Goal: Task Accomplishment & Management: Complete application form

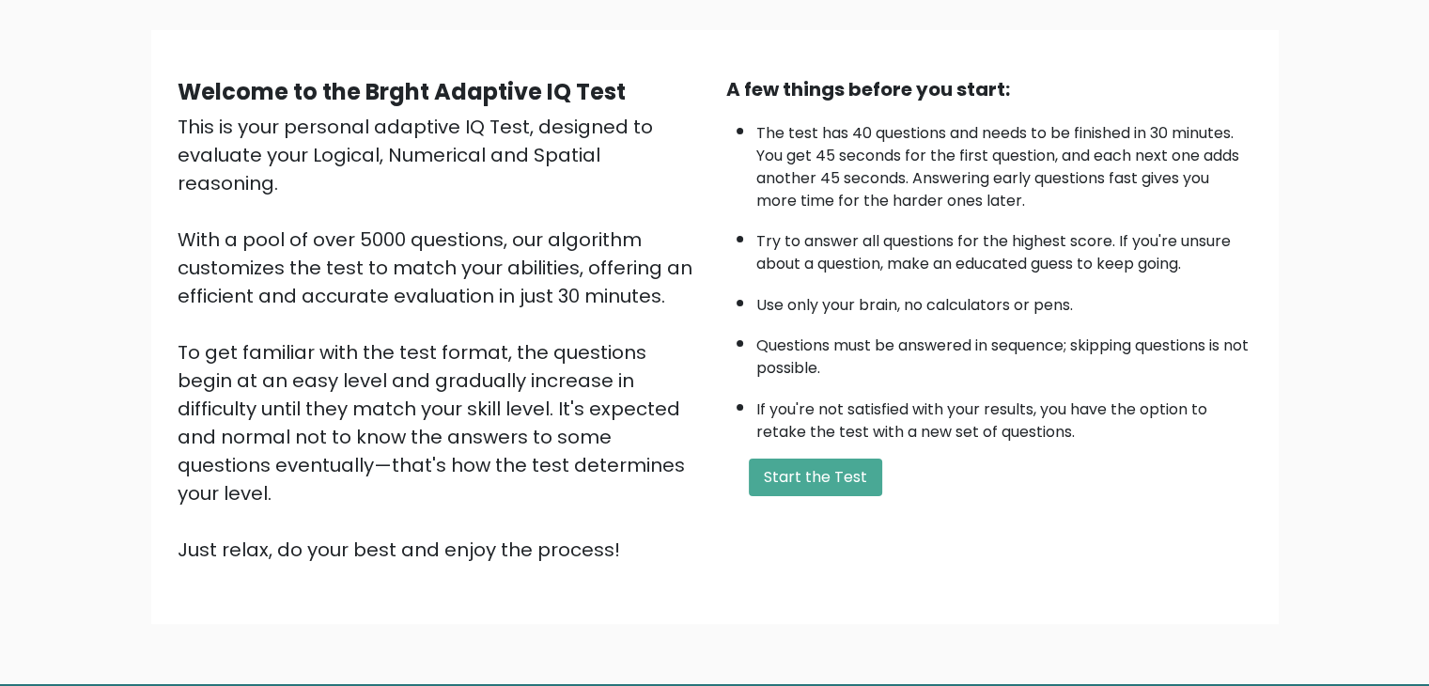
scroll to position [128, 0]
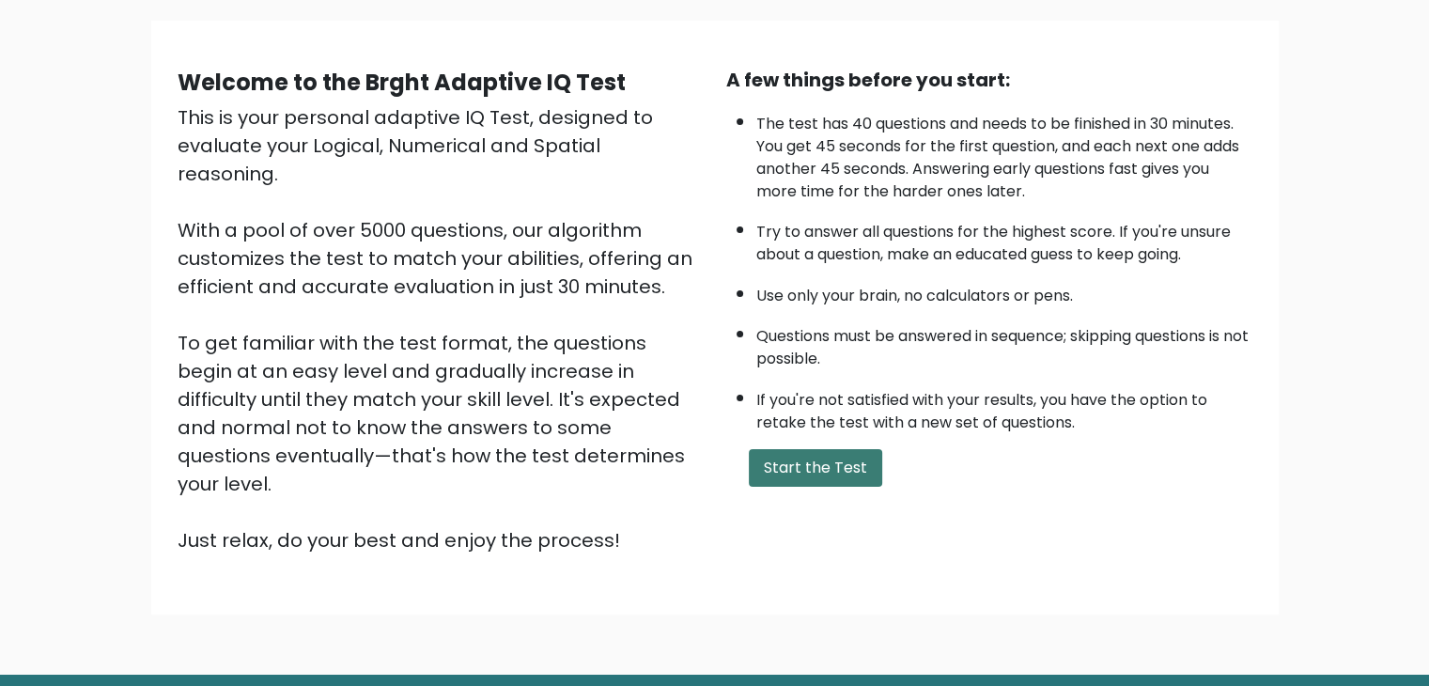
click at [797, 467] on button "Start the Test" at bounding box center [815, 468] width 133 height 38
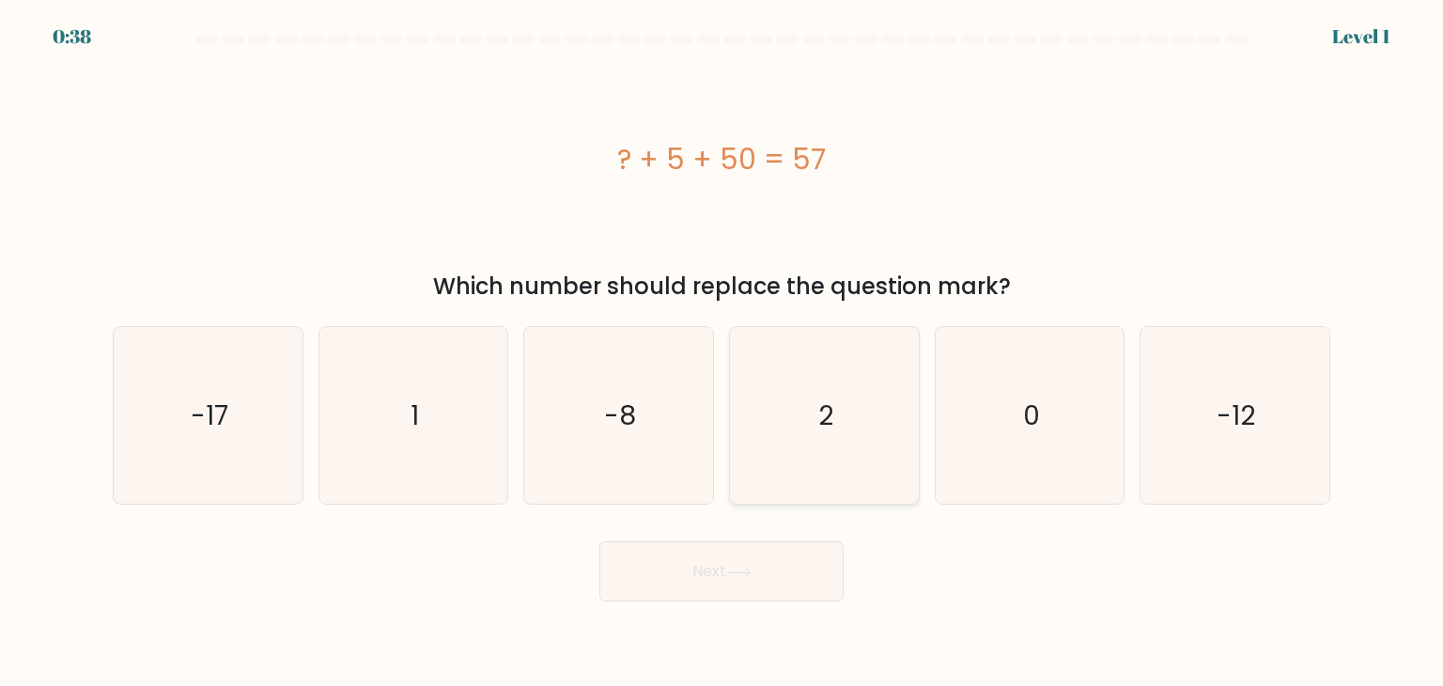
click at [842, 401] on icon "2" at bounding box center [824, 415] width 177 height 177
click at [723, 352] on input "d. 2" at bounding box center [722, 347] width 1 height 9
radio input "true"
click at [754, 590] on button "Next" at bounding box center [721, 571] width 244 height 60
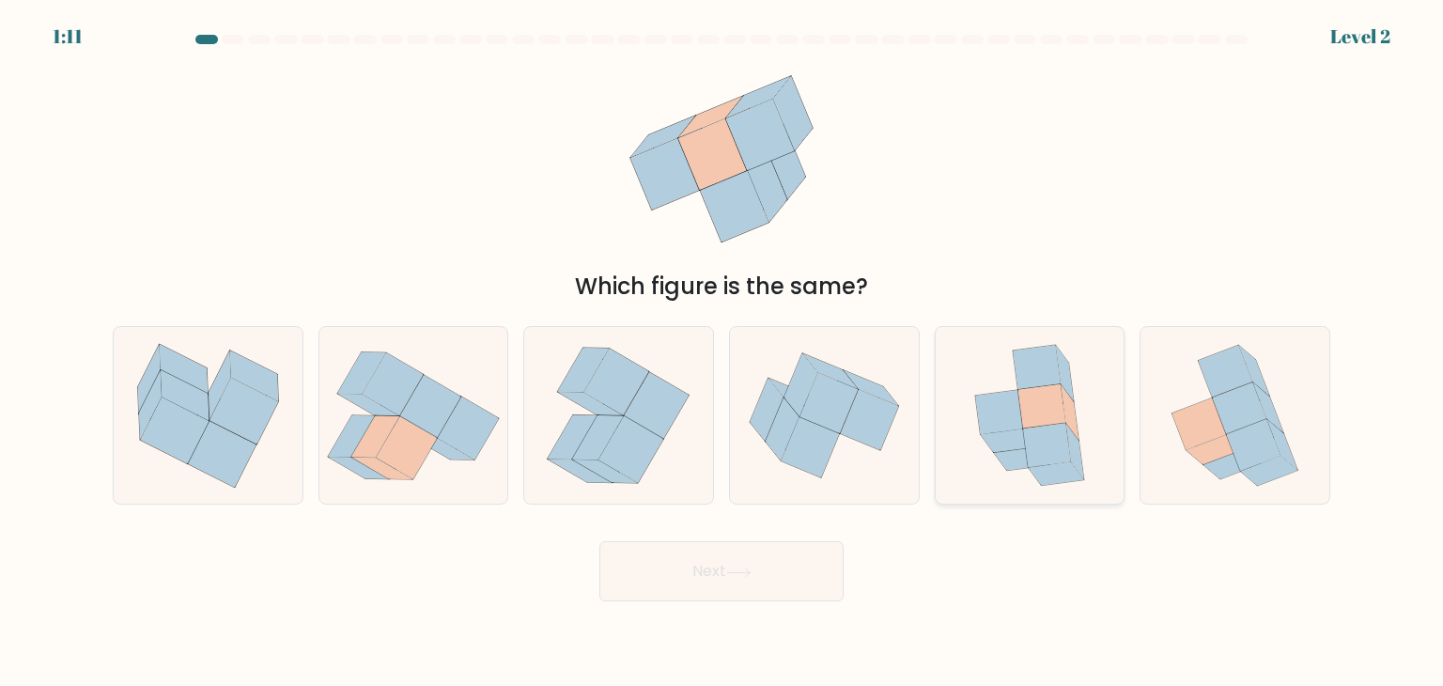
click at [1028, 421] on icon at bounding box center [1043, 406] width 48 height 44
click at [723, 352] on input "e." at bounding box center [722, 347] width 1 height 9
radio input "true"
click at [761, 575] on button "Next" at bounding box center [721, 571] width 244 height 60
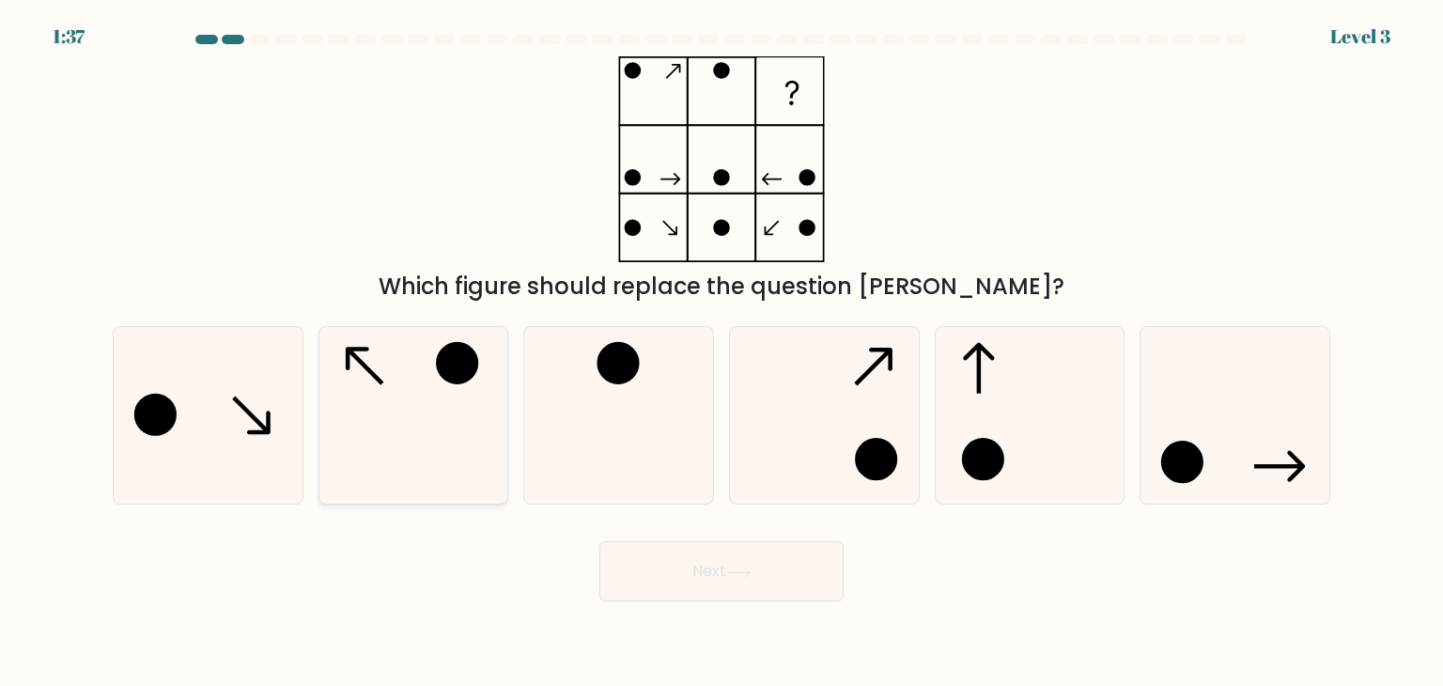
click at [413, 444] on icon at bounding box center [413, 415] width 177 height 177
click at [722, 352] on input "b." at bounding box center [722, 347] width 1 height 9
radio input "true"
click at [643, 578] on button "Next" at bounding box center [721, 571] width 244 height 60
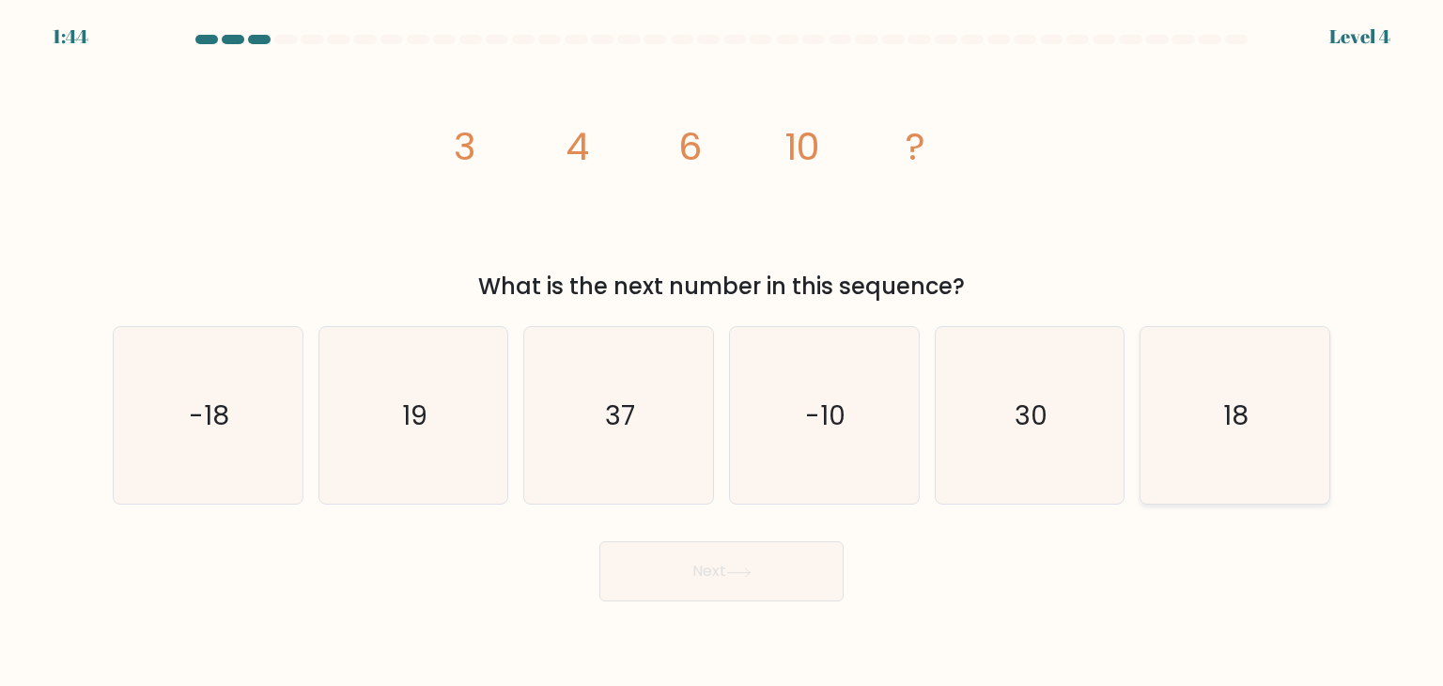
click at [1231, 397] on text "18" at bounding box center [1236, 416] width 25 height 38
click at [723, 352] on input "f. 18" at bounding box center [722, 347] width 1 height 9
radio input "true"
click at [770, 568] on button "Next" at bounding box center [721, 571] width 244 height 60
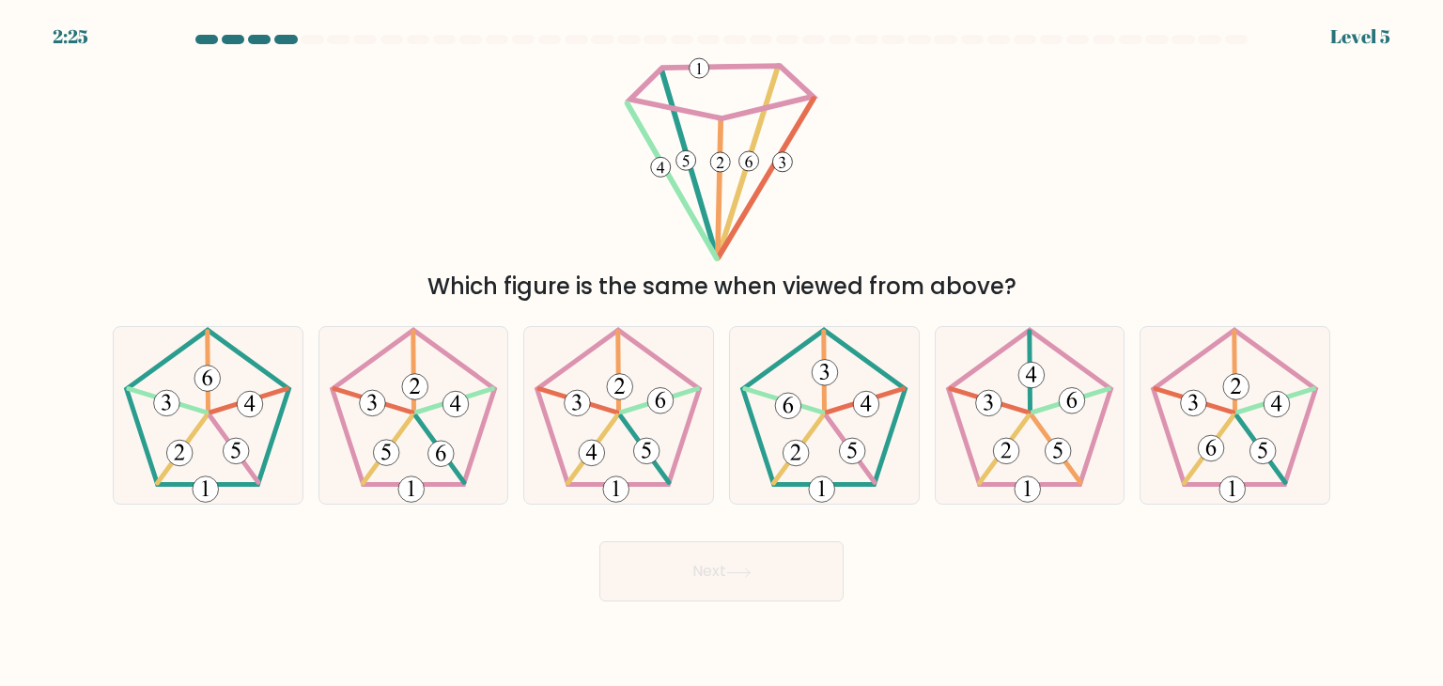
click at [770, 568] on button "Next" at bounding box center [721, 571] width 244 height 60
click at [998, 176] on div "Which figure is the same when viewed from above?" at bounding box center [721, 179] width 1240 height 247
click at [449, 444] on 527 at bounding box center [441, 454] width 26 height 26
click at [722, 352] on input "b." at bounding box center [722, 347] width 1 height 9
radio input "true"
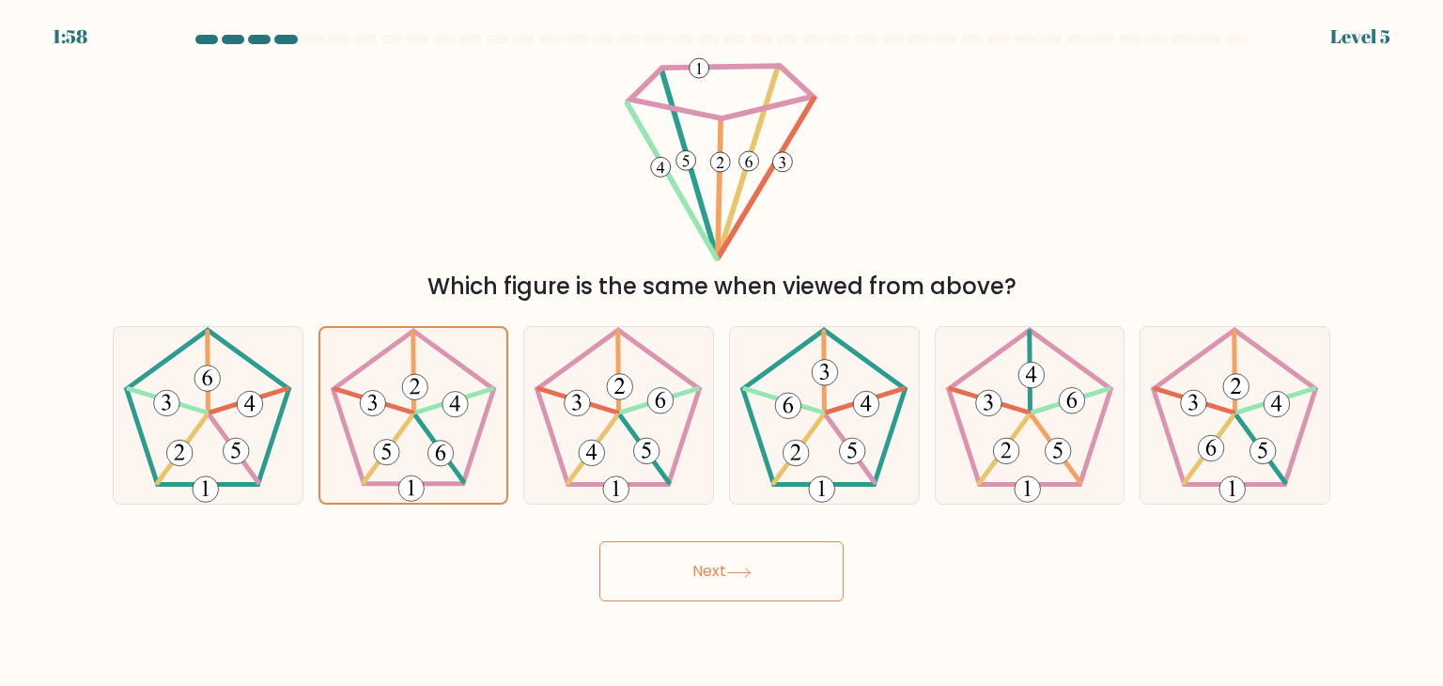
click at [752, 576] on icon at bounding box center [738, 573] width 25 height 10
click at [409, 441] on icon at bounding box center [413, 415] width 175 height 175
click at [722, 352] on input "b." at bounding box center [722, 347] width 1 height 9
click at [695, 553] on button "Next" at bounding box center [721, 571] width 244 height 60
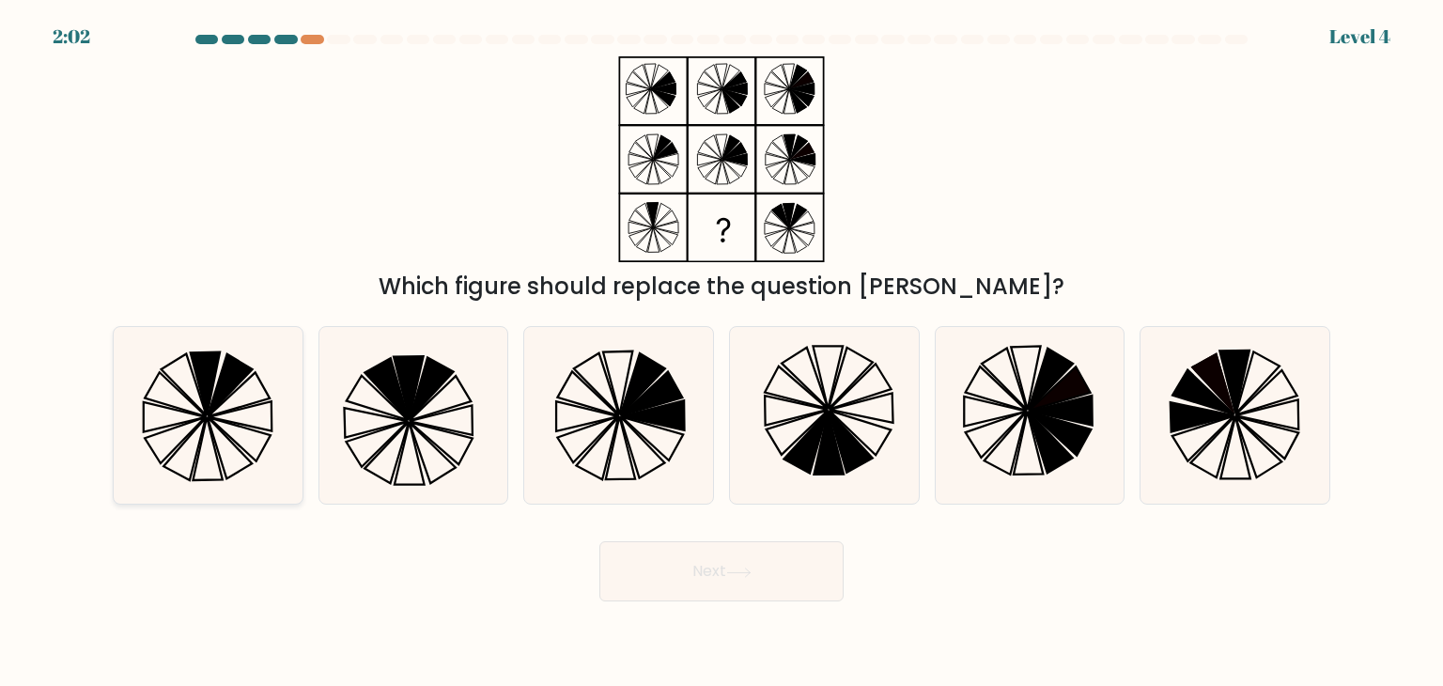
click at [190, 414] on icon at bounding box center [175, 417] width 63 height 30
click at [722, 352] on input "a." at bounding box center [722, 347] width 1 height 9
radio input "true"
click at [734, 598] on button "Next" at bounding box center [721, 571] width 244 height 60
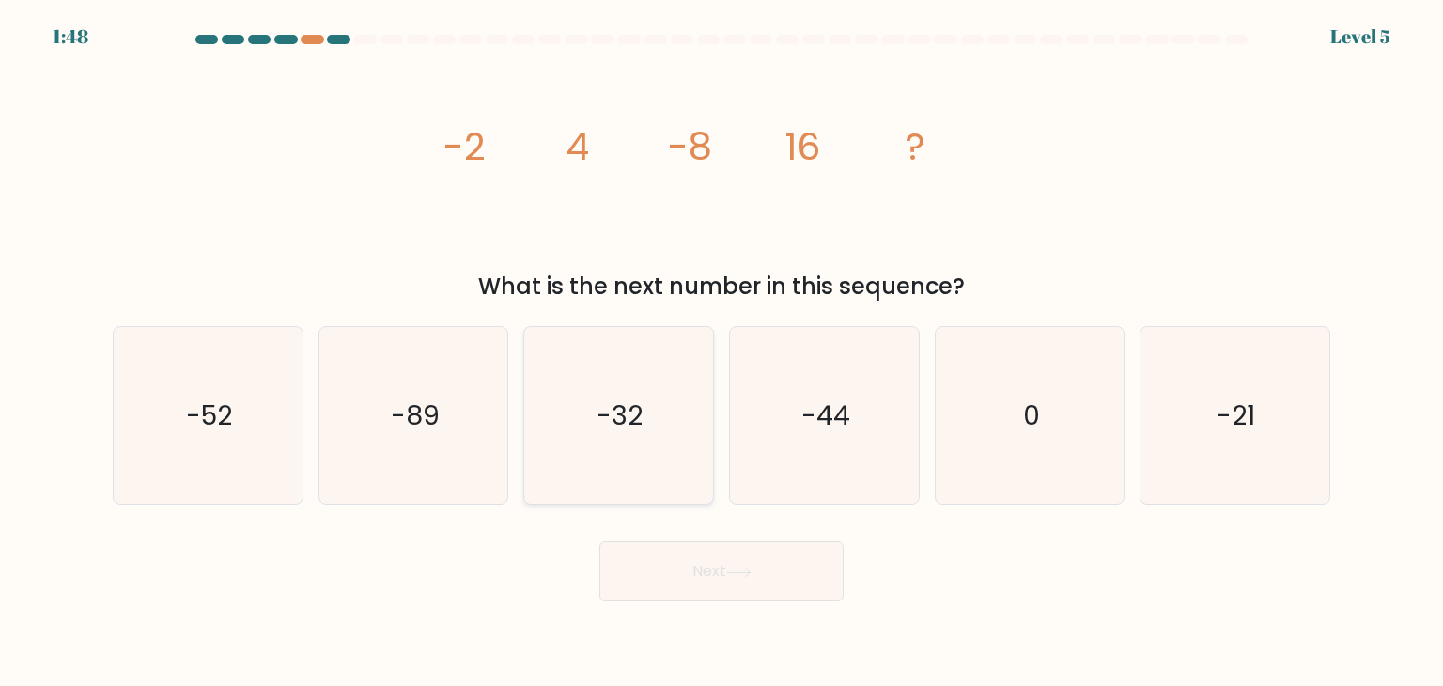
click at [662, 445] on icon "-32" at bounding box center [618, 415] width 177 height 177
click at [722, 352] on input "c. -32" at bounding box center [722, 347] width 1 height 9
radio input "true"
click at [736, 587] on button "Next" at bounding box center [721, 571] width 244 height 60
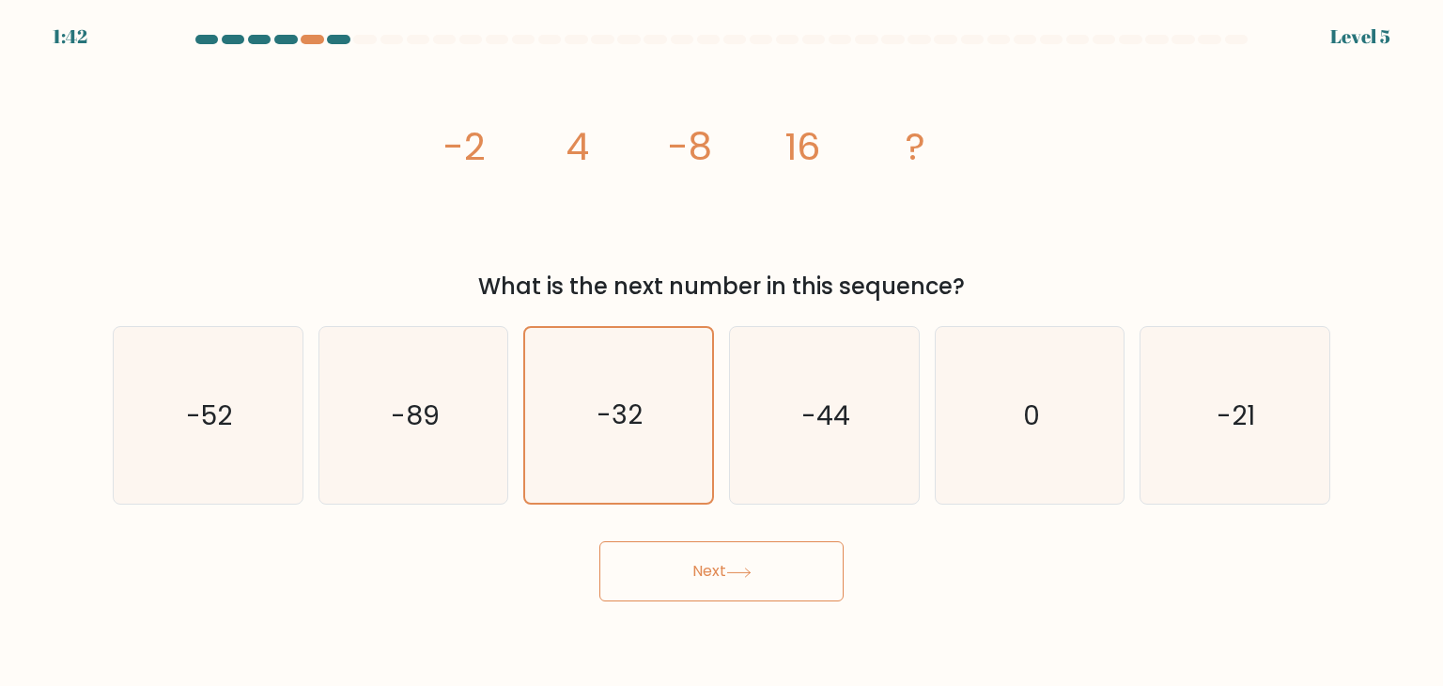
click at [733, 546] on button "Next" at bounding box center [721, 571] width 244 height 60
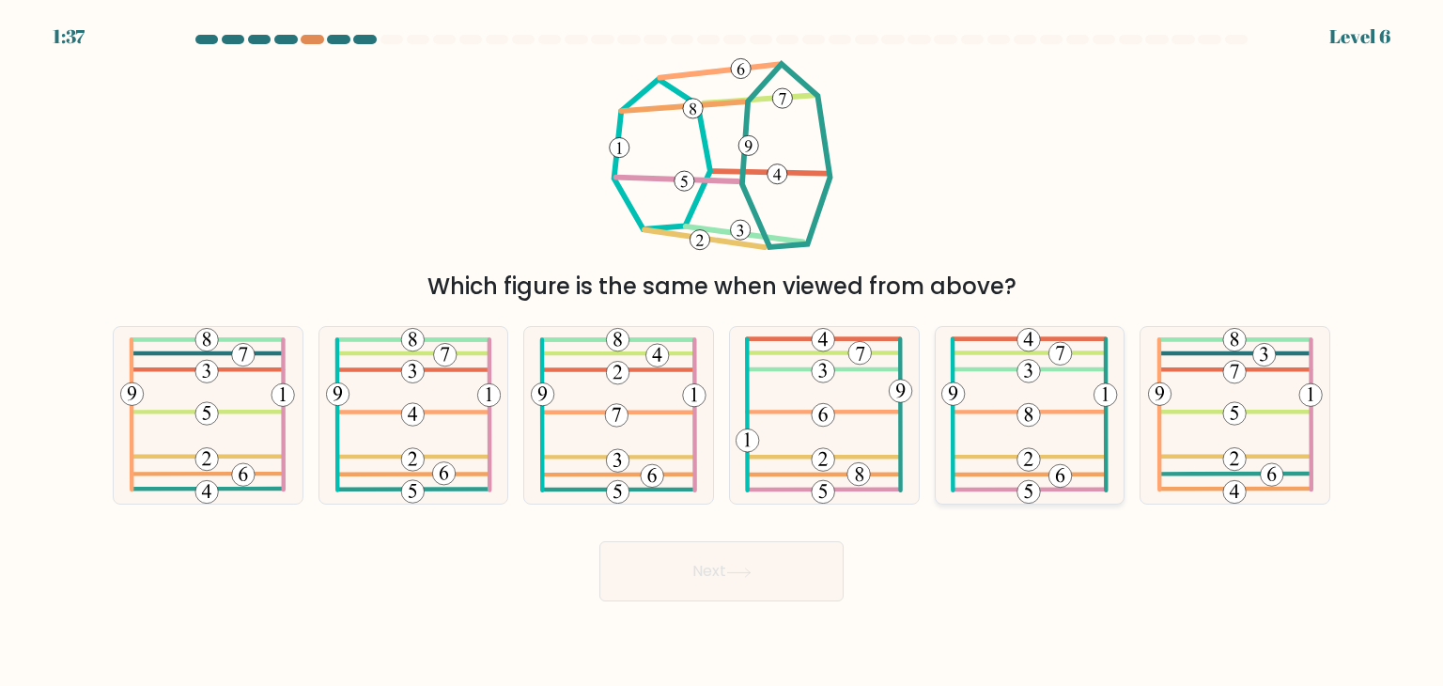
click at [988, 418] on icon at bounding box center [1030, 415] width 177 height 177
click at [723, 352] on input "e." at bounding box center [722, 347] width 1 height 9
radio input "true"
click at [714, 576] on button "Next" at bounding box center [721, 571] width 244 height 60
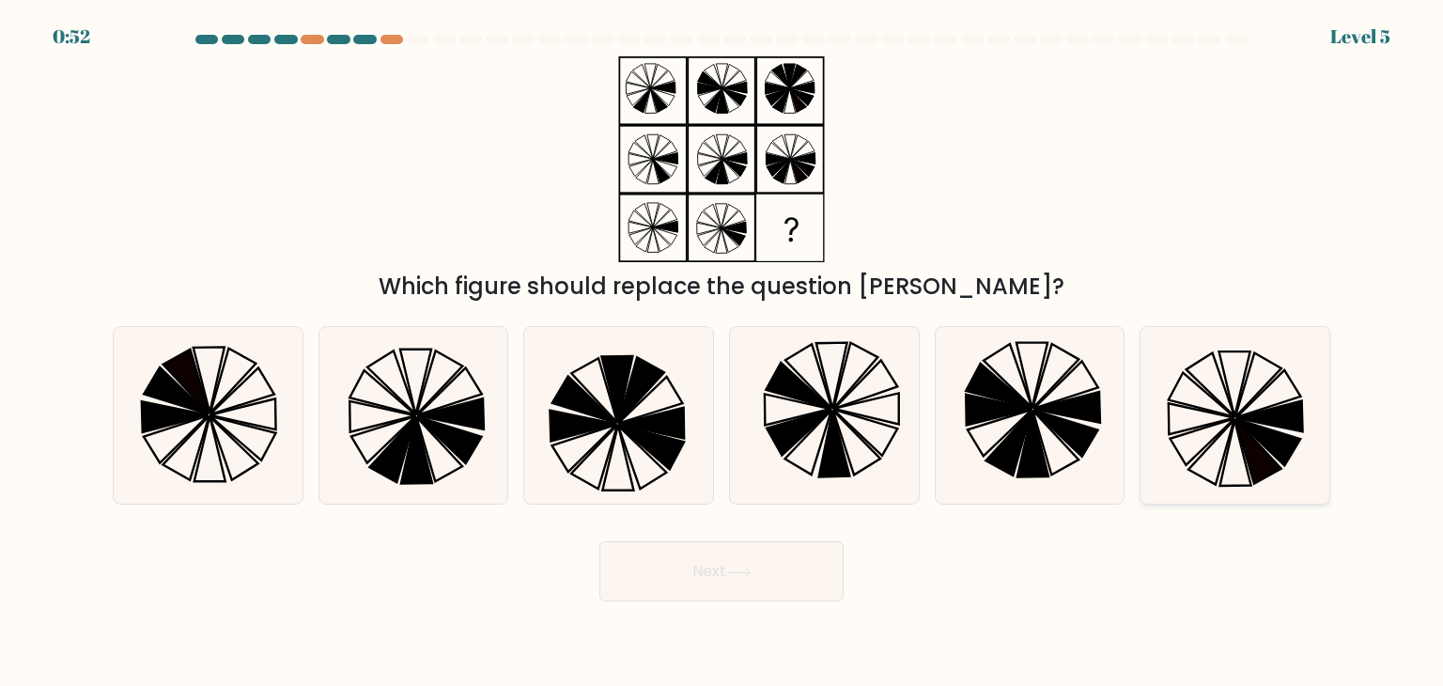
click at [1196, 456] on icon at bounding box center [1203, 442] width 65 height 47
click at [723, 352] on input "f." at bounding box center [722, 347] width 1 height 9
radio input "true"
click at [747, 576] on icon at bounding box center [738, 573] width 25 height 10
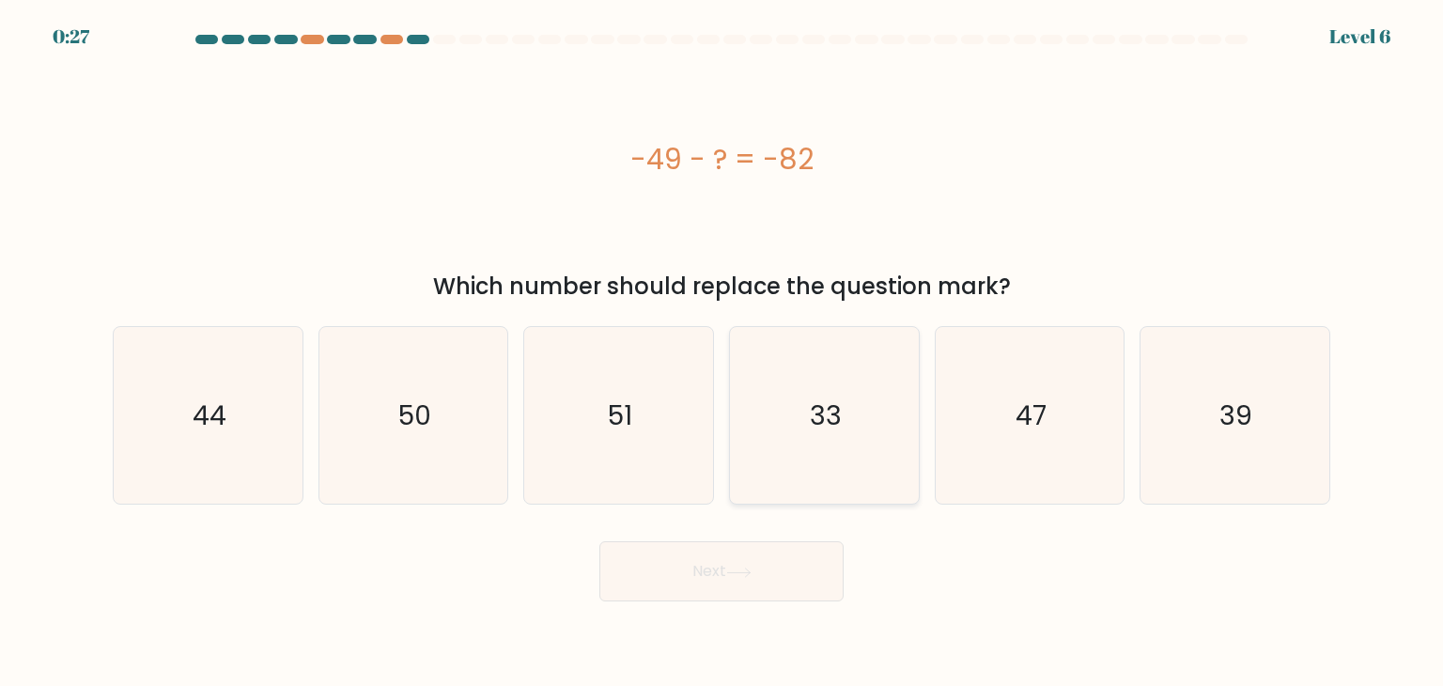
click at [770, 343] on icon "33" at bounding box center [824, 415] width 177 height 177
click at [723, 343] on input "d. 33" at bounding box center [722, 347] width 1 height 9
radio input "true"
click at [725, 584] on button "Next" at bounding box center [721, 571] width 244 height 60
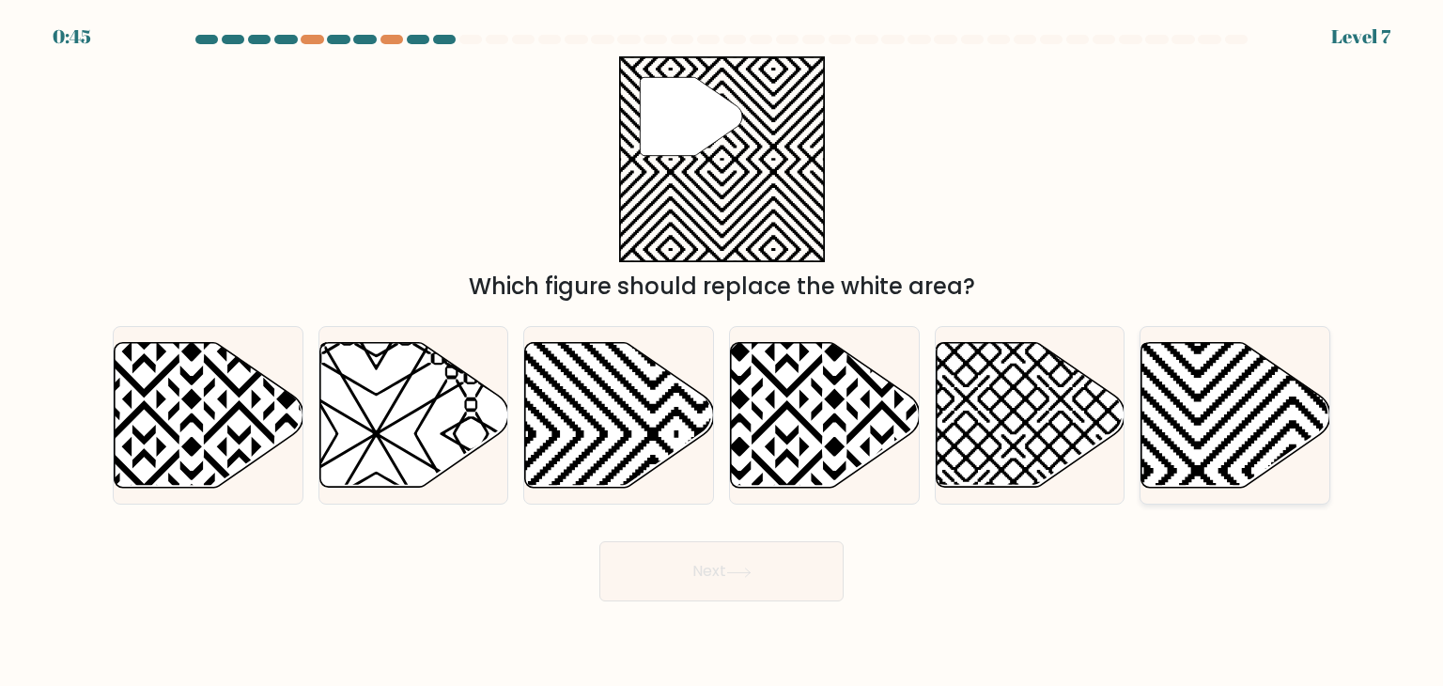
click at [1222, 422] on icon at bounding box center [1293, 494] width 381 height 381
click at [723, 352] on input "f." at bounding box center [722, 347] width 1 height 9
radio input "true"
click at [717, 590] on button "Next" at bounding box center [721, 571] width 244 height 60
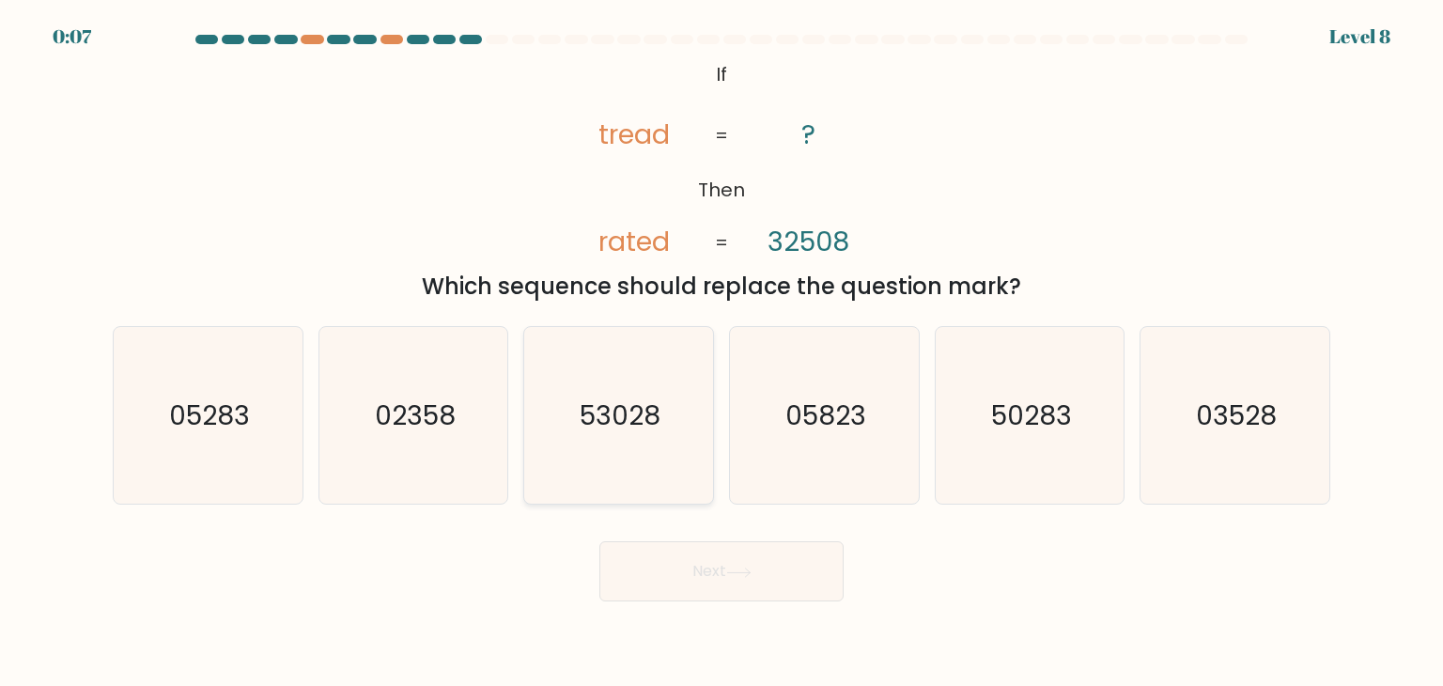
click at [592, 397] on text "53028" at bounding box center [621, 416] width 81 height 38
click at [722, 352] on input "c. 53028" at bounding box center [722, 347] width 1 height 9
radio input "true"
click at [665, 568] on button "Next" at bounding box center [721, 571] width 244 height 60
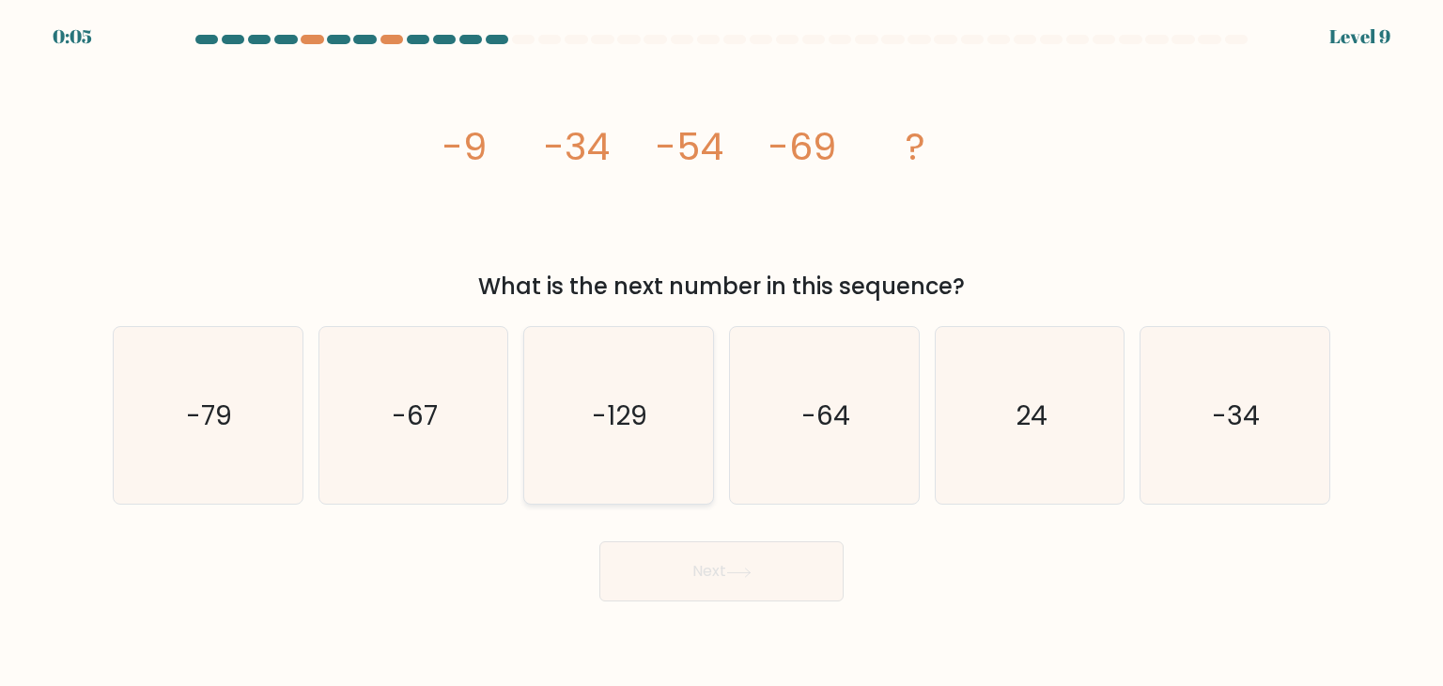
click at [591, 403] on icon "-129" at bounding box center [618, 415] width 177 height 177
click at [722, 352] on input "c. -129" at bounding box center [722, 347] width 1 height 9
radio input "true"
click at [733, 565] on button "Next" at bounding box center [721, 571] width 244 height 60
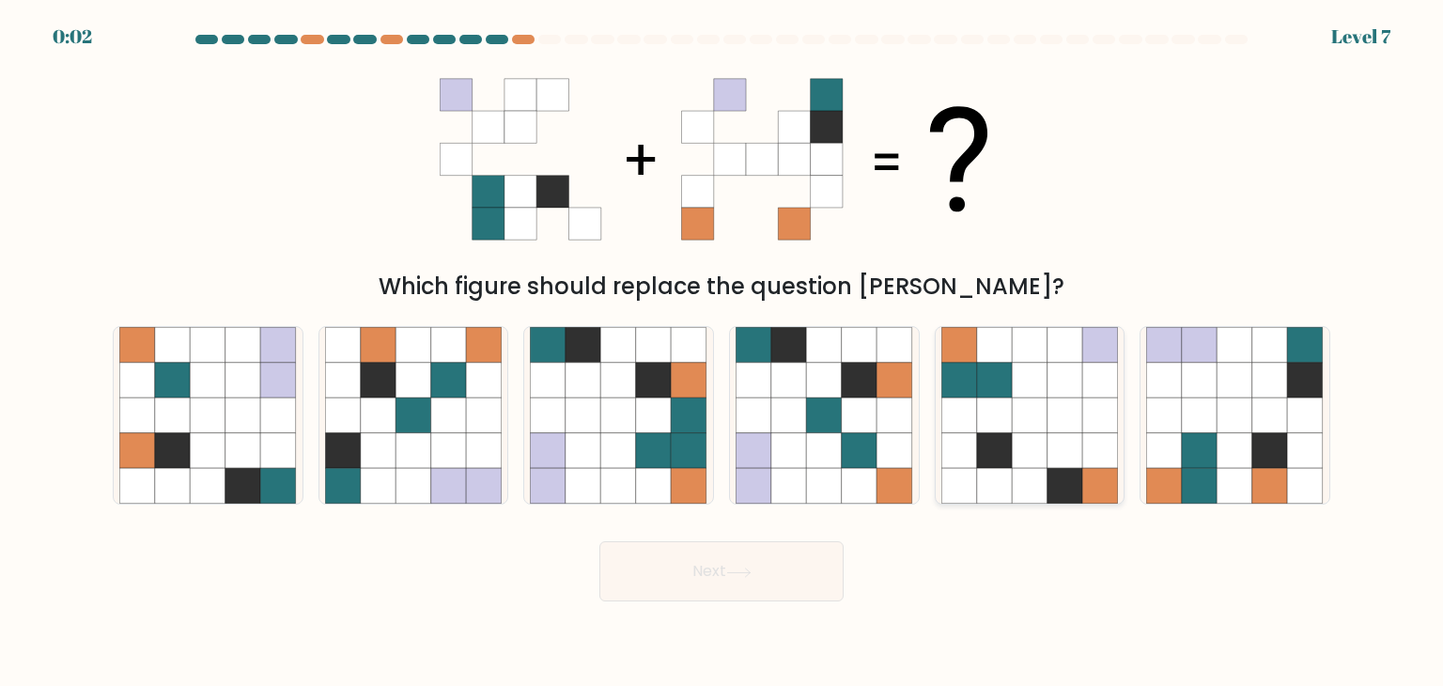
click at [1041, 385] on icon at bounding box center [1030, 381] width 36 height 36
click at [723, 352] on input "e." at bounding box center [722, 347] width 1 height 9
radio input "true"
click at [801, 553] on div "Next" at bounding box center [721, 564] width 1240 height 74
click at [1026, 400] on icon at bounding box center [1029, 415] width 35 height 35
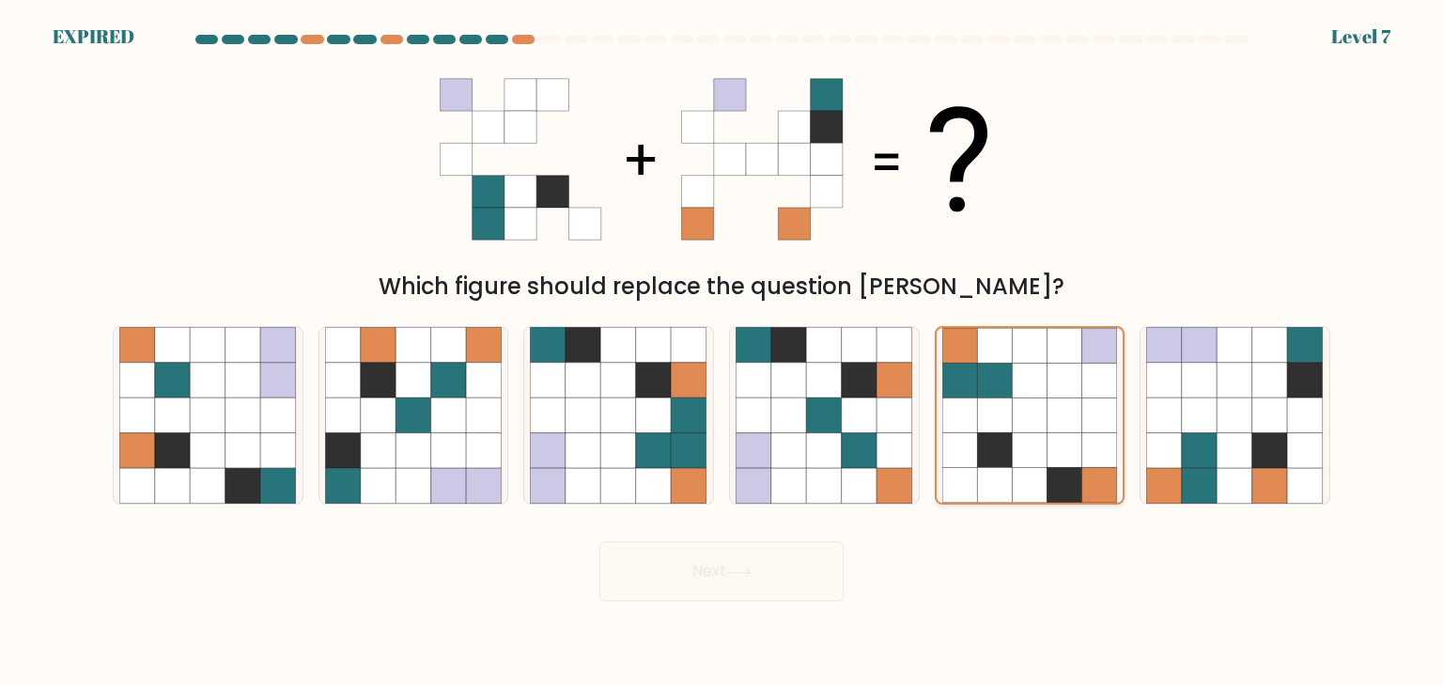
click at [723, 352] on input "e." at bounding box center [722, 347] width 1 height 9
click at [1026, 400] on icon at bounding box center [1029, 415] width 35 height 35
click at [723, 352] on input "e." at bounding box center [722, 347] width 1 height 9
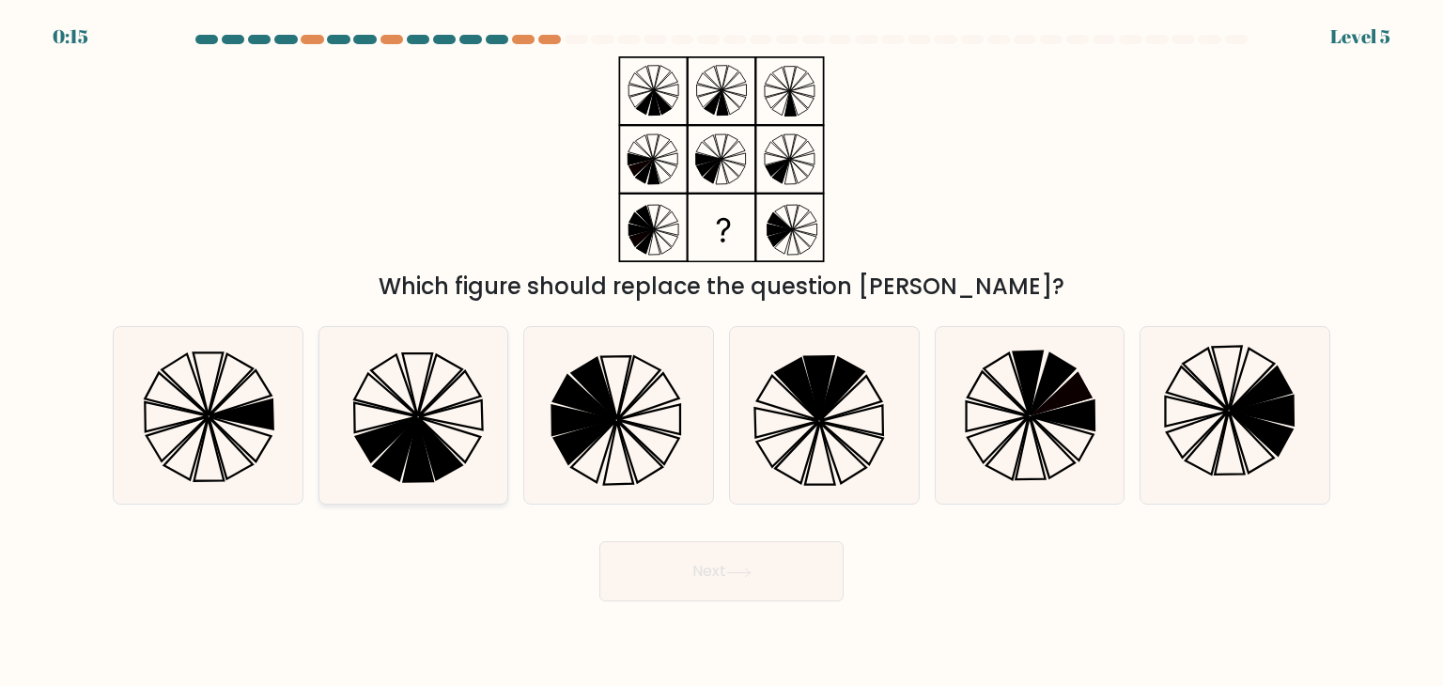
click at [417, 430] on icon at bounding box center [418, 450] width 30 height 63
click at [722, 352] on input "b." at bounding box center [722, 347] width 1 height 9
radio input "true"
click at [715, 553] on button "Next" at bounding box center [721, 571] width 244 height 60
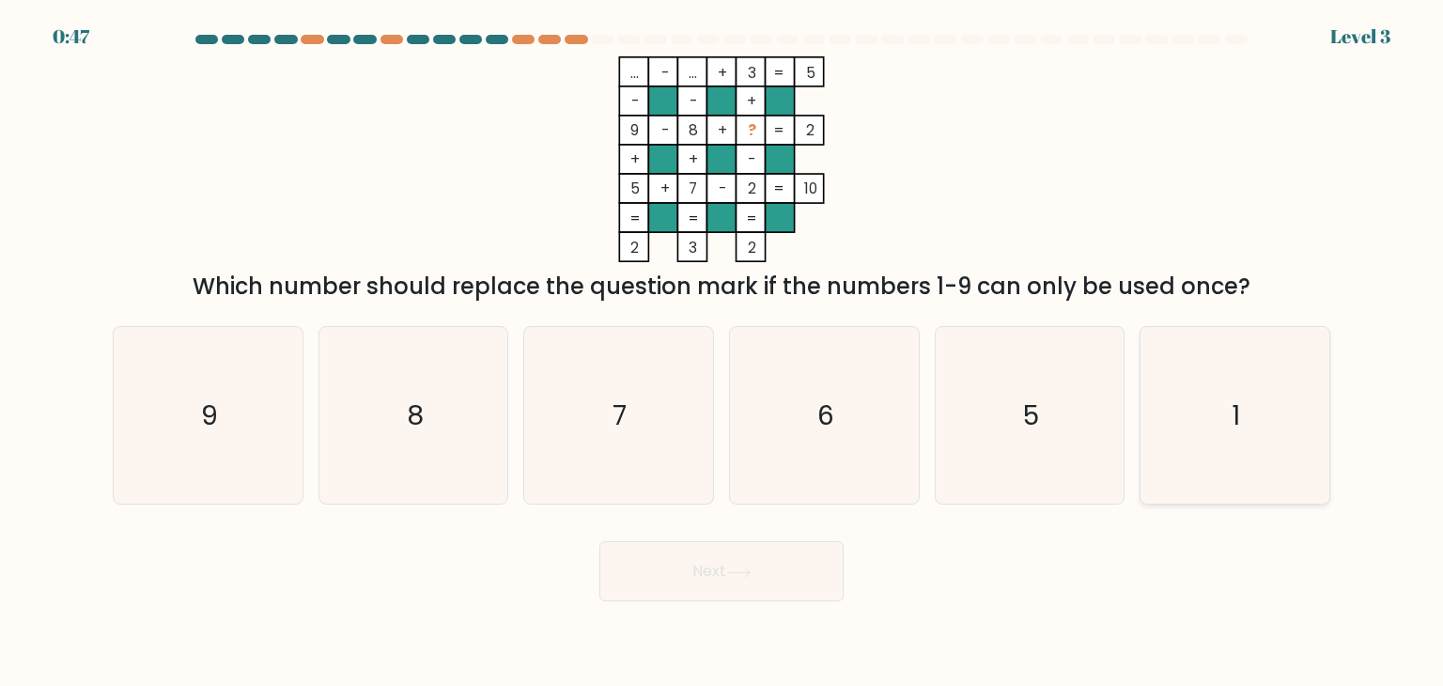
click at [1262, 433] on icon "1" at bounding box center [1234, 415] width 177 height 177
click at [723, 352] on input "f. 1" at bounding box center [722, 347] width 1 height 9
radio input "true"
click at [789, 584] on button "Next" at bounding box center [721, 571] width 244 height 60
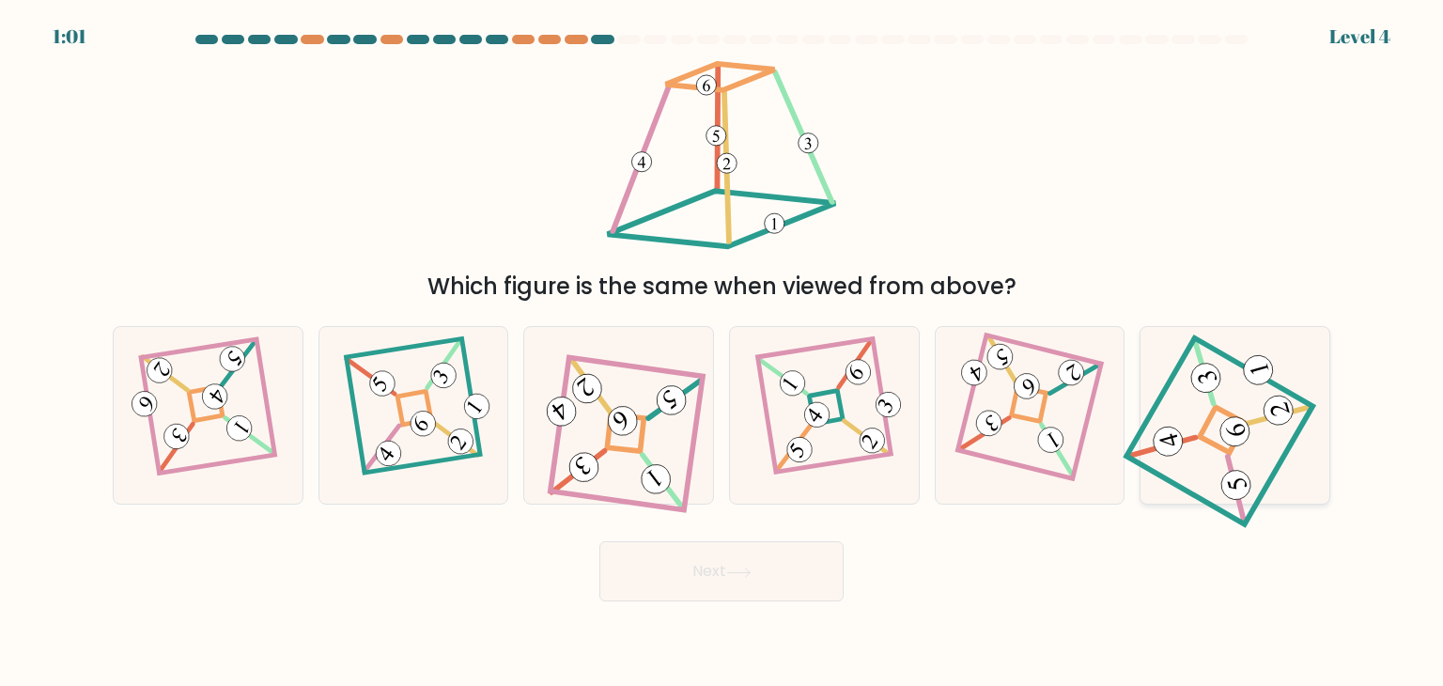
click at [1221, 433] on 841 at bounding box center [1235, 431] width 36 height 36
click at [723, 352] on input "f." at bounding box center [722, 347] width 1 height 9
radio input "true"
click at [780, 557] on button "Next" at bounding box center [721, 571] width 244 height 60
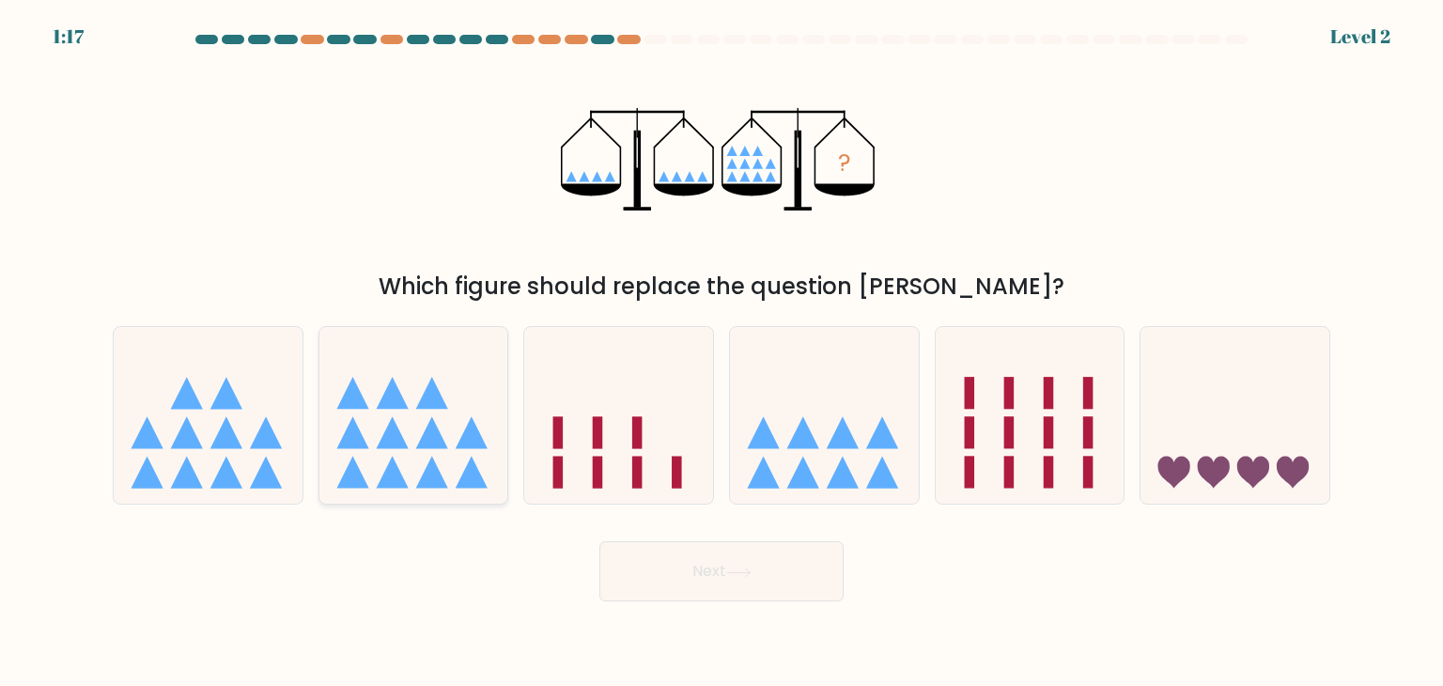
click at [446, 475] on icon at bounding box center [413, 415] width 189 height 156
click at [722, 352] on input "b." at bounding box center [722, 347] width 1 height 9
radio input "true"
click at [711, 599] on button "Next" at bounding box center [721, 571] width 244 height 60
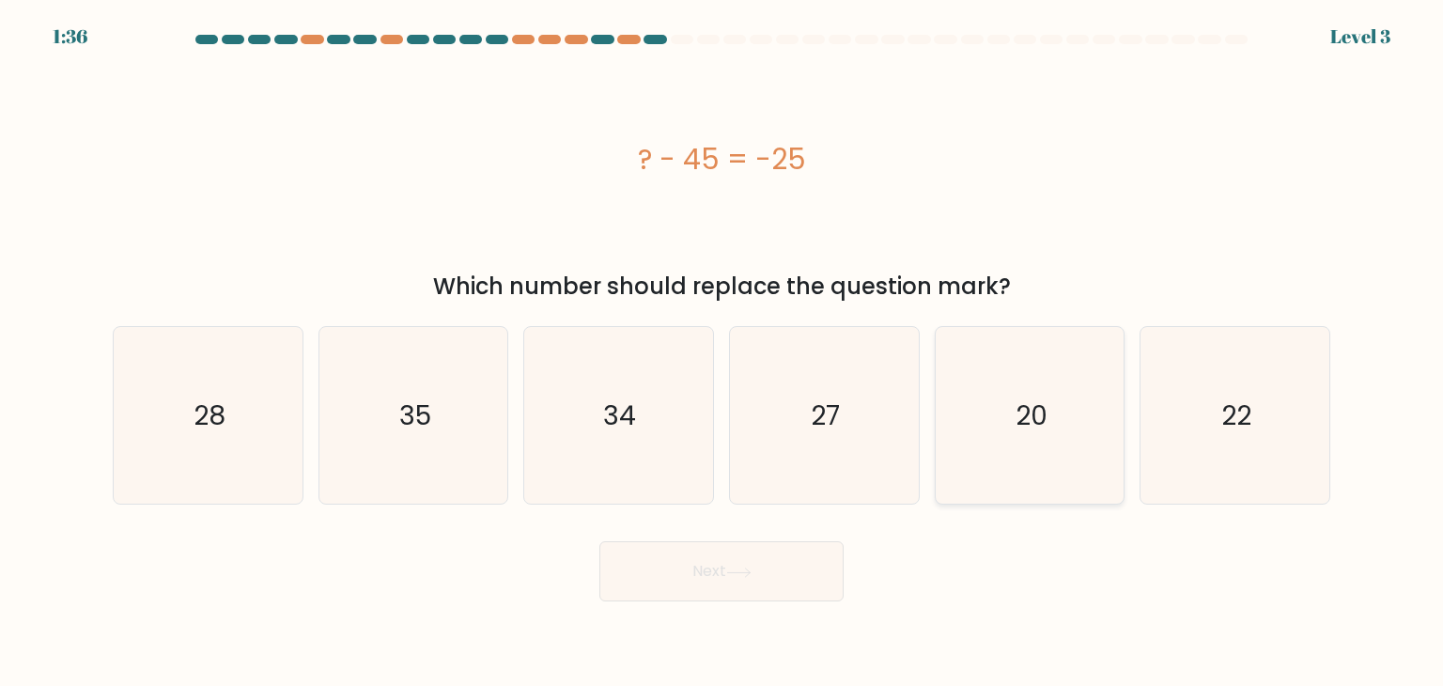
click at [1080, 426] on icon "20" at bounding box center [1030, 415] width 177 height 177
click at [723, 352] on input "e. 20" at bounding box center [722, 347] width 1 height 9
radio input "true"
click at [764, 568] on button "Next" at bounding box center [721, 571] width 244 height 60
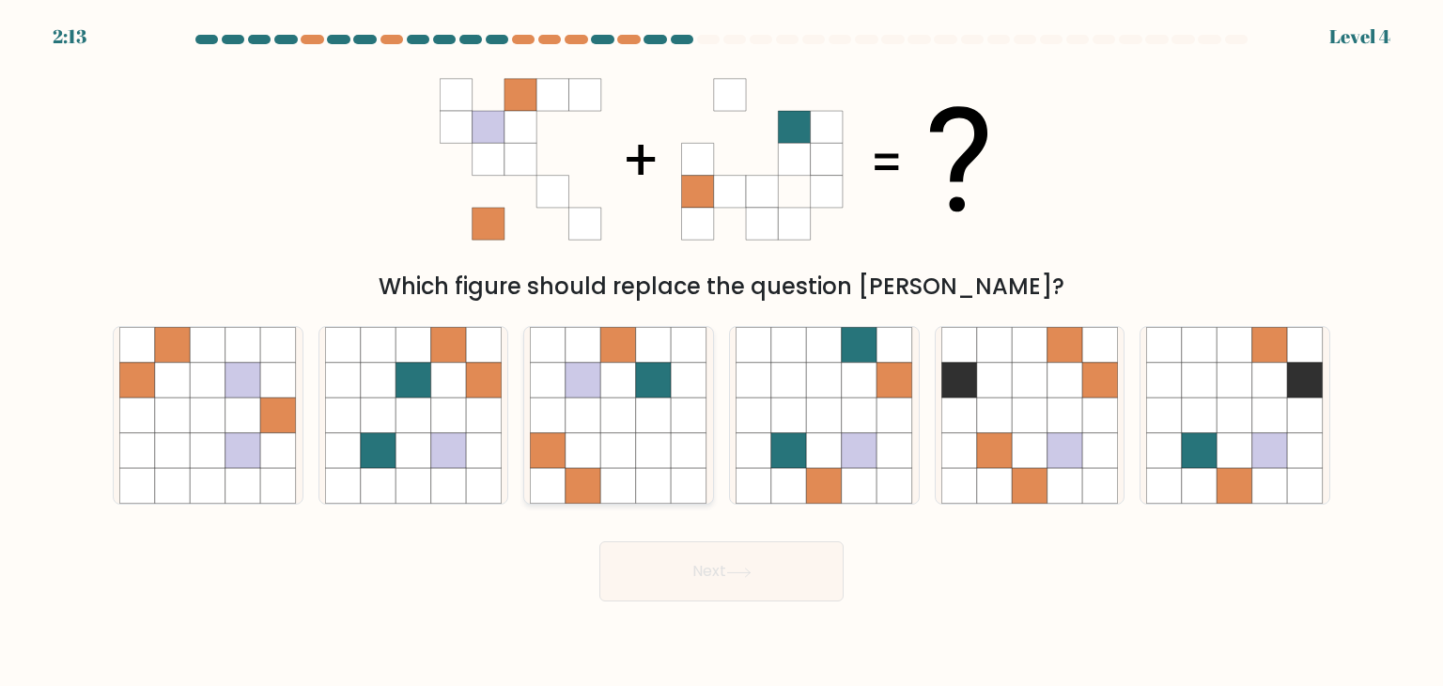
click at [650, 480] on icon at bounding box center [654, 487] width 36 height 36
click at [722, 352] on input "c." at bounding box center [722, 347] width 1 height 9
radio input "true"
click at [724, 576] on button "Next" at bounding box center [721, 571] width 244 height 60
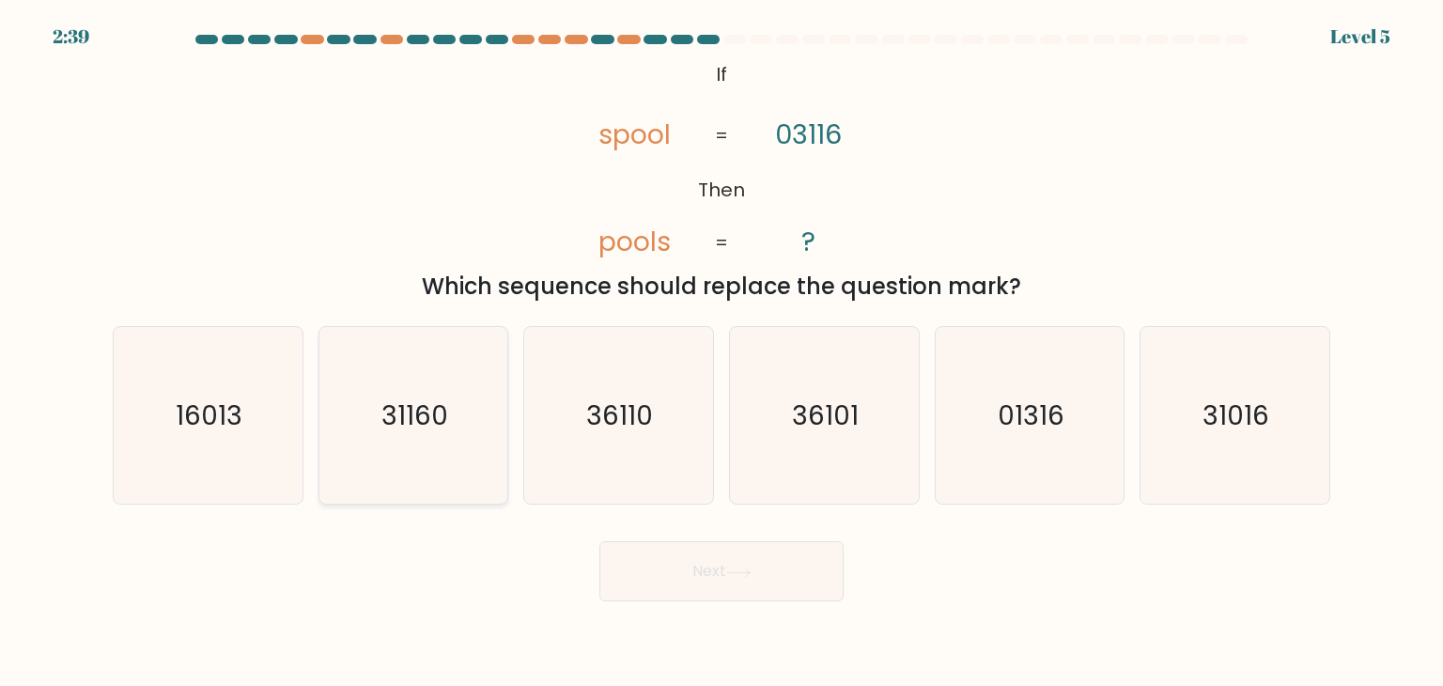
click at [411, 417] on text "31160" at bounding box center [414, 416] width 67 height 38
click at [722, 352] on input "b. 31160" at bounding box center [722, 347] width 1 height 9
radio input "true"
click at [621, 555] on button "Next" at bounding box center [721, 571] width 244 height 60
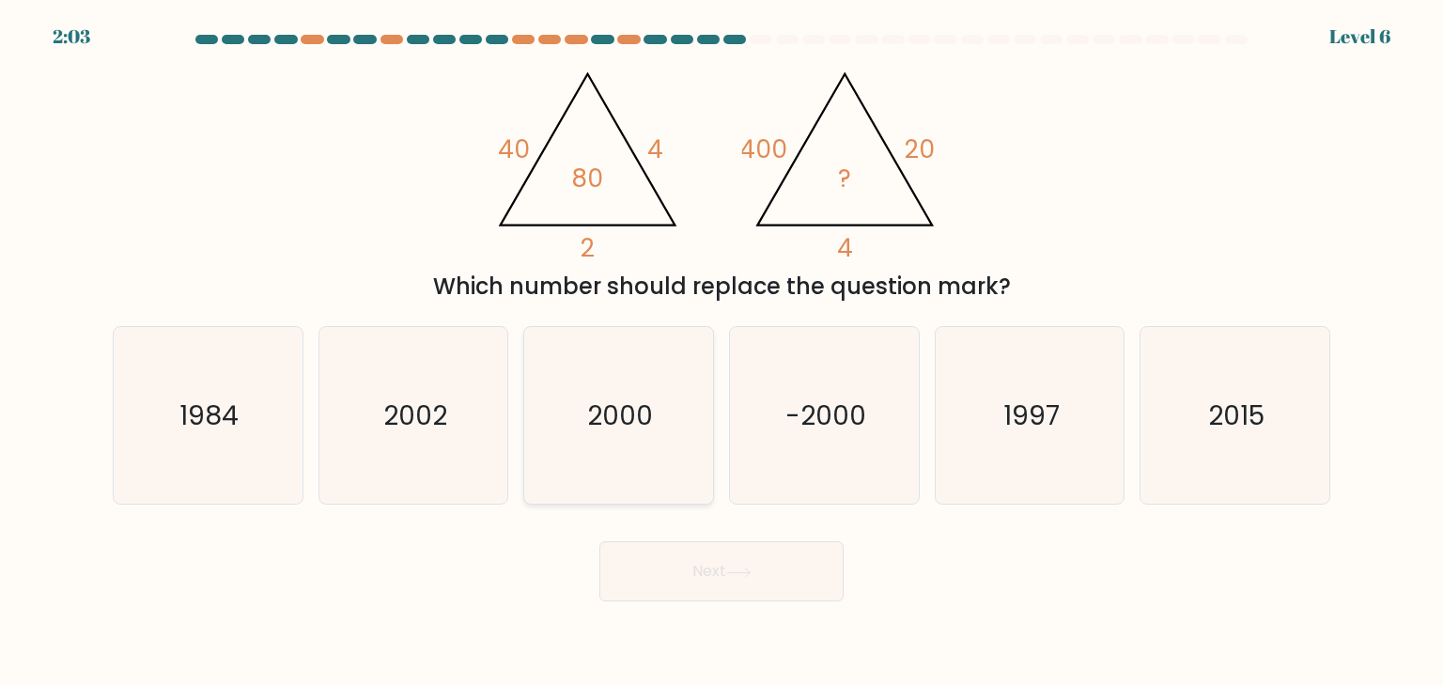
click at [600, 373] on icon "2000" at bounding box center [618, 415] width 177 height 177
click at [722, 352] on input "c. 2000" at bounding box center [722, 347] width 1 height 9
radio input "true"
click at [742, 595] on button "Next" at bounding box center [721, 571] width 244 height 60
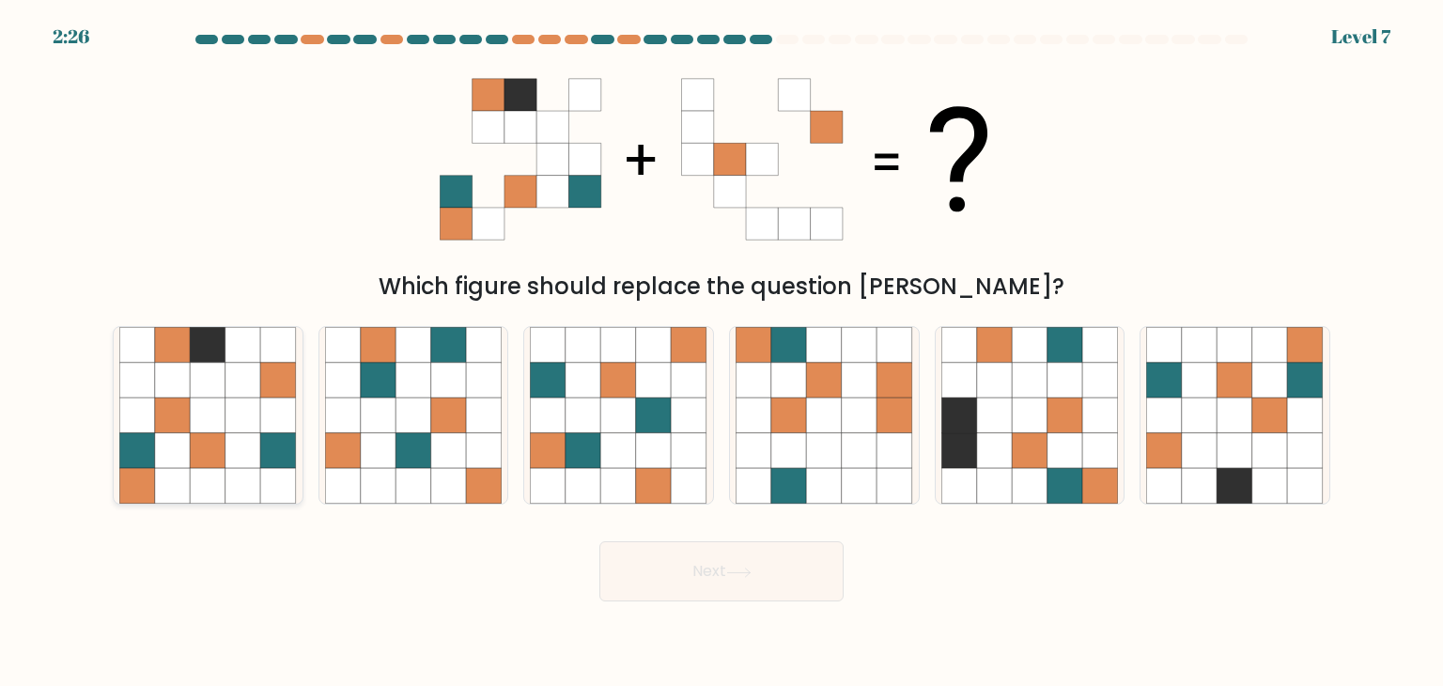
click at [171, 413] on icon at bounding box center [173, 415] width 36 height 36
click at [722, 352] on input "a." at bounding box center [722, 347] width 1 height 9
radio input "true"
click at [764, 559] on button "Next" at bounding box center [721, 571] width 244 height 60
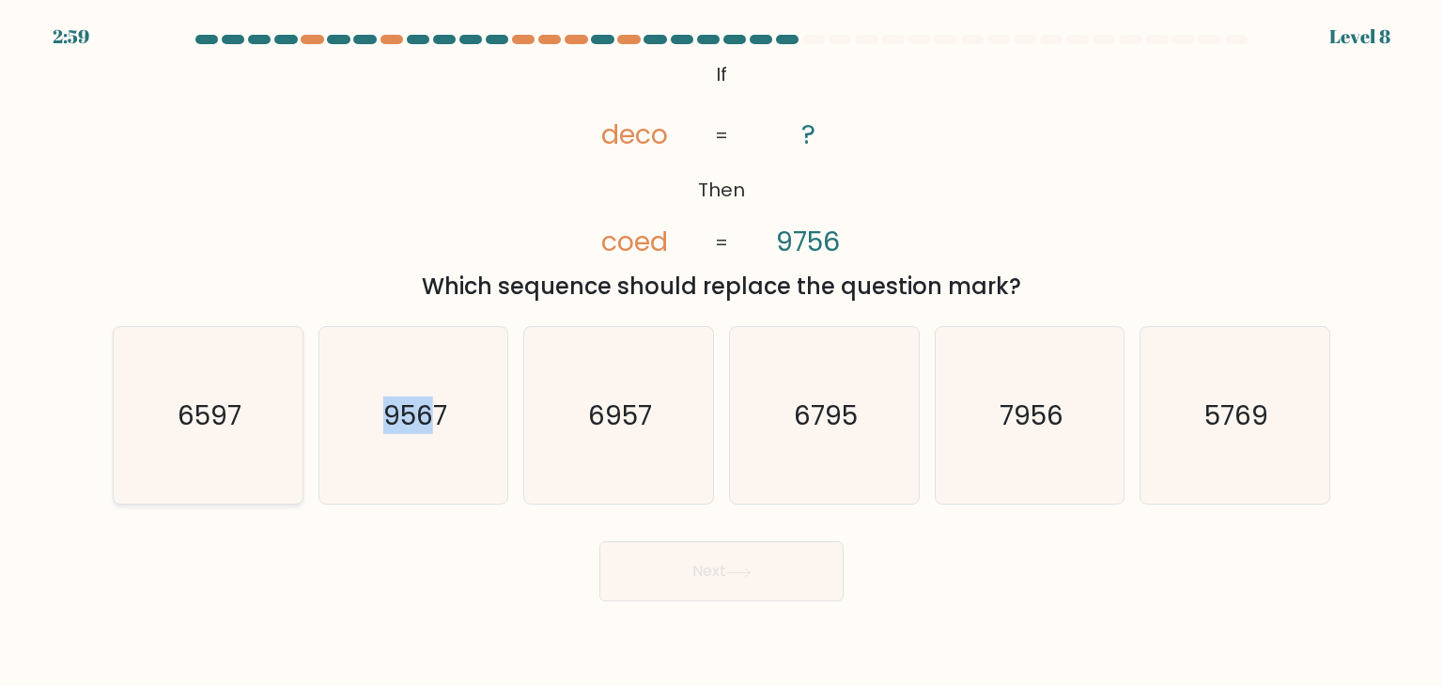
drag, startPoint x: 440, startPoint y: 446, endPoint x: 246, endPoint y: 438, distance: 193.7
click at [246, 438] on div "a. 6597 b. 9567 c." at bounding box center [721, 408] width 1233 height 194
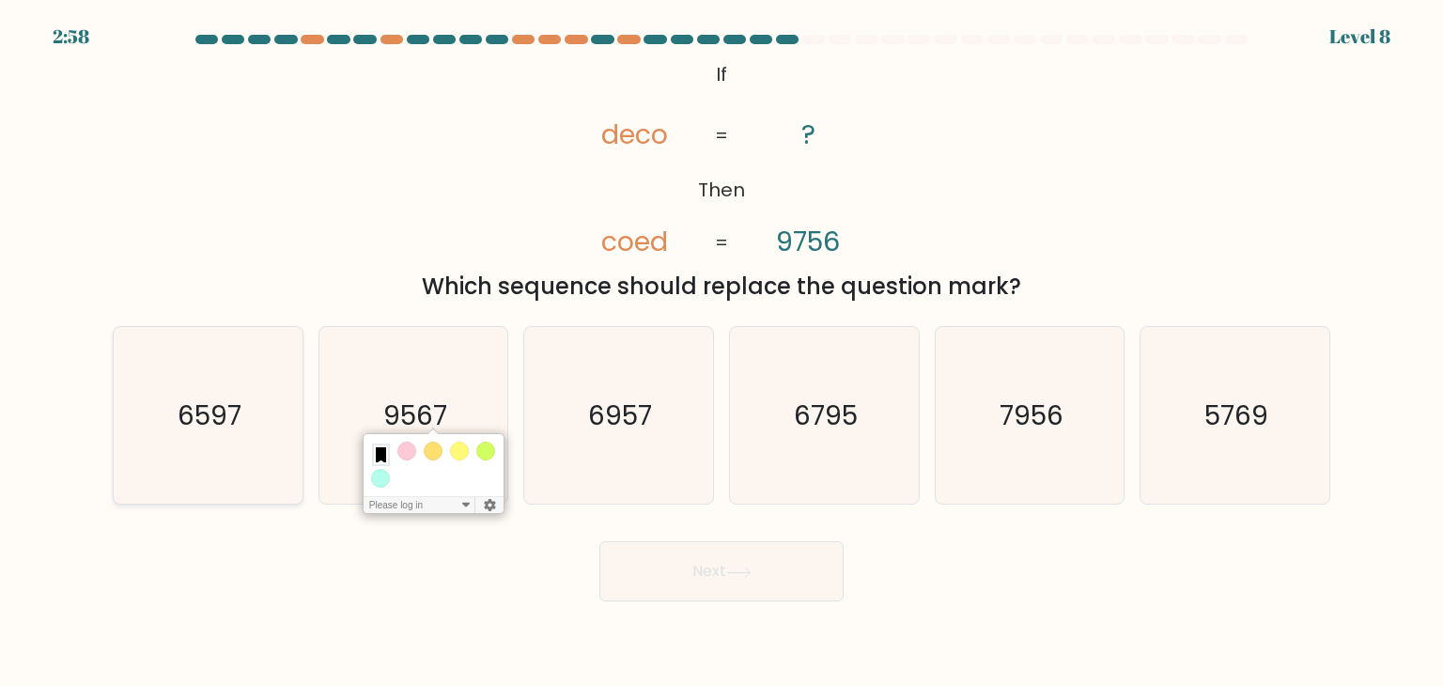
click at [222, 448] on icon "6597" at bounding box center [207, 415] width 177 height 177
click at [722, 352] on input "a. 6597" at bounding box center [722, 347] width 1 height 9
radio input "true"
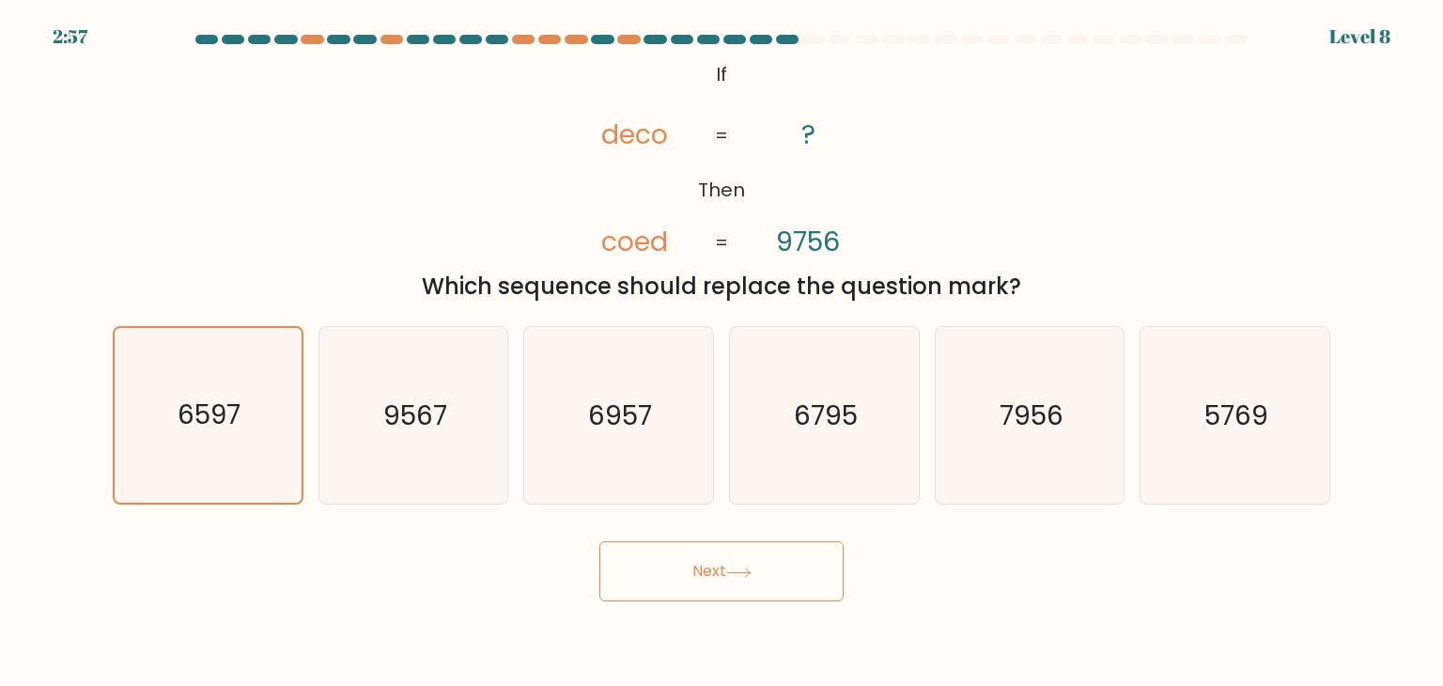
click at [745, 562] on button "Next" at bounding box center [721, 571] width 244 height 60
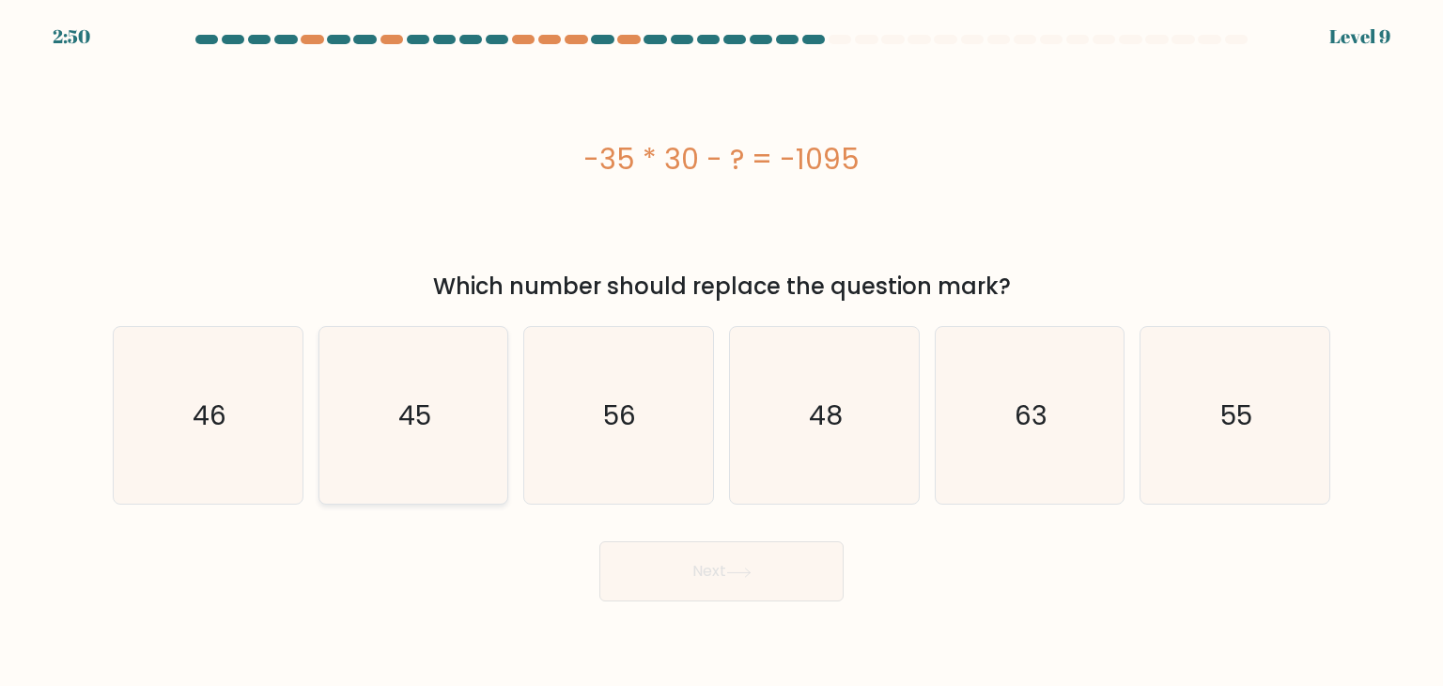
click at [415, 399] on text "45" at bounding box center [414, 416] width 33 height 38
click at [722, 352] on input "b. 45" at bounding box center [722, 347] width 1 height 9
radio input "true"
click at [680, 585] on button "Next" at bounding box center [721, 571] width 244 height 60
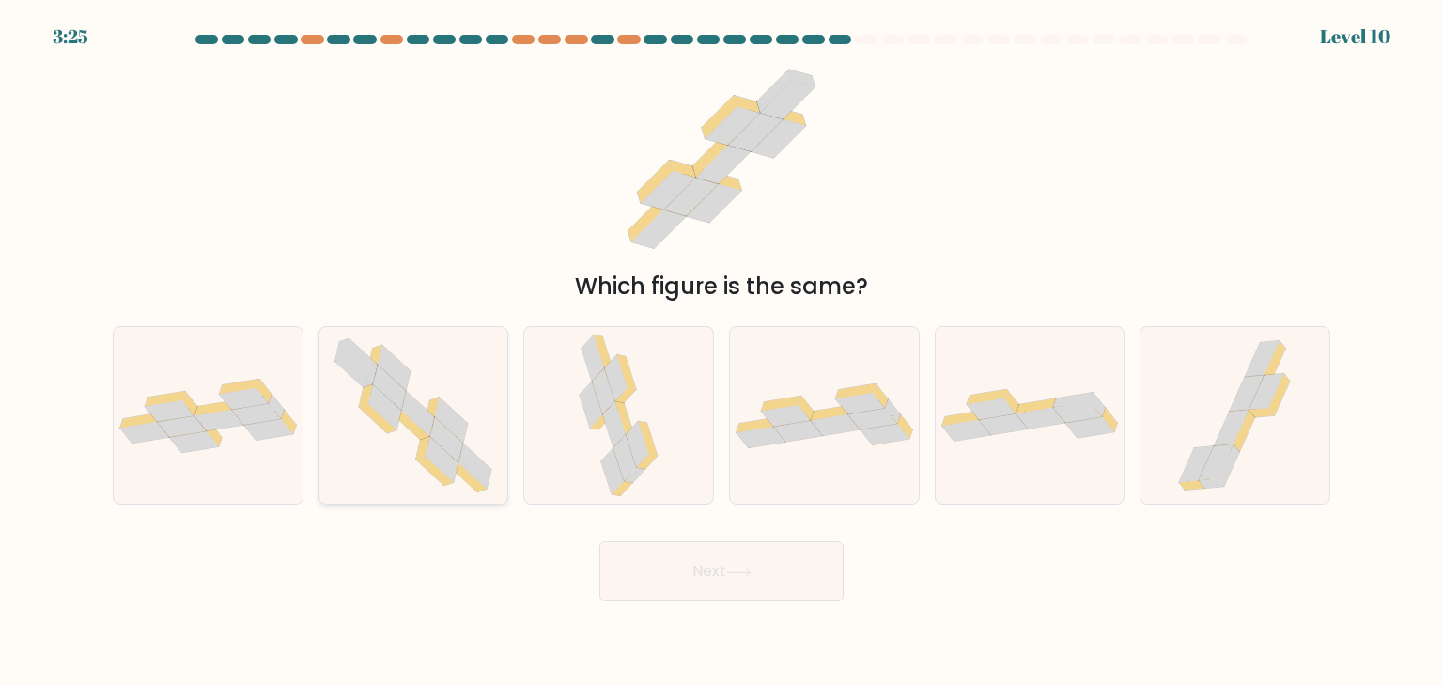
click at [397, 435] on icon at bounding box center [413, 415] width 180 height 177
click at [722, 352] on input "b." at bounding box center [722, 347] width 1 height 9
radio input "true"
click at [672, 559] on button "Next" at bounding box center [721, 571] width 244 height 60
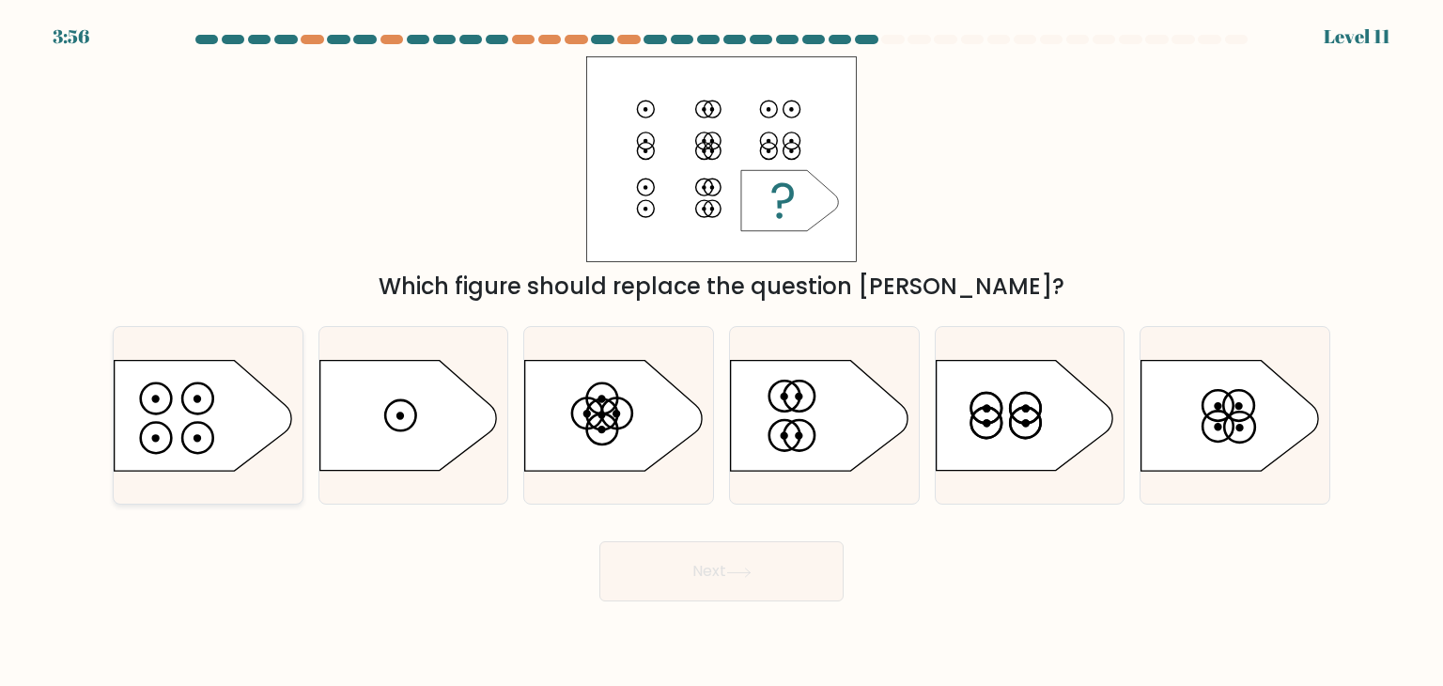
click at [203, 399] on icon at bounding box center [203, 416] width 177 height 110
click at [722, 352] on input "a." at bounding box center [722, 347] width 1 height 9
radio input "true"
click at [692, 564] on button "Next" at bounding box center [721, 571] width 244 height 60
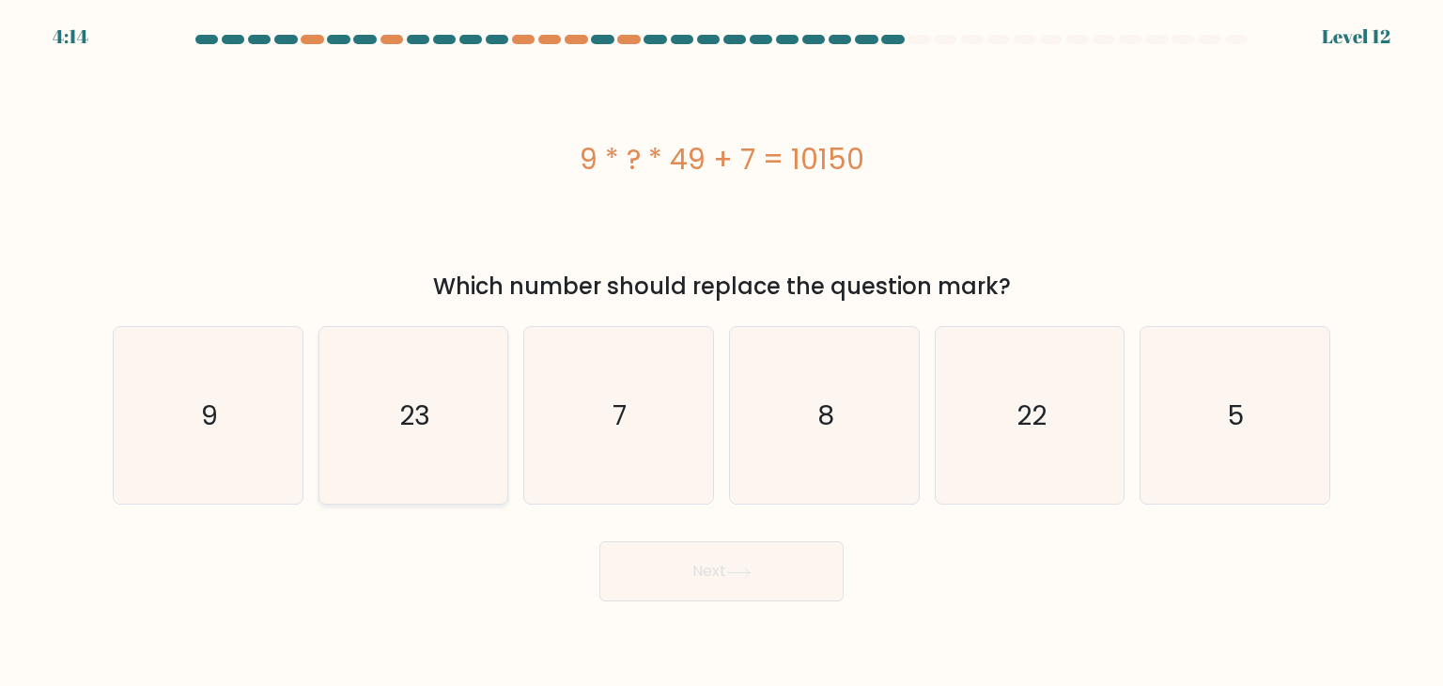
click at [391, 440] on icon "23" at bounding box center [413, 415] width 177 height 177
click at [722, 352] on input "b. 23" at bounding box center [722, 347] width 1 height 9
radio input "true"
click at [652, 546] on button "Next" at bounding box center [721, 571] width 244 height 60
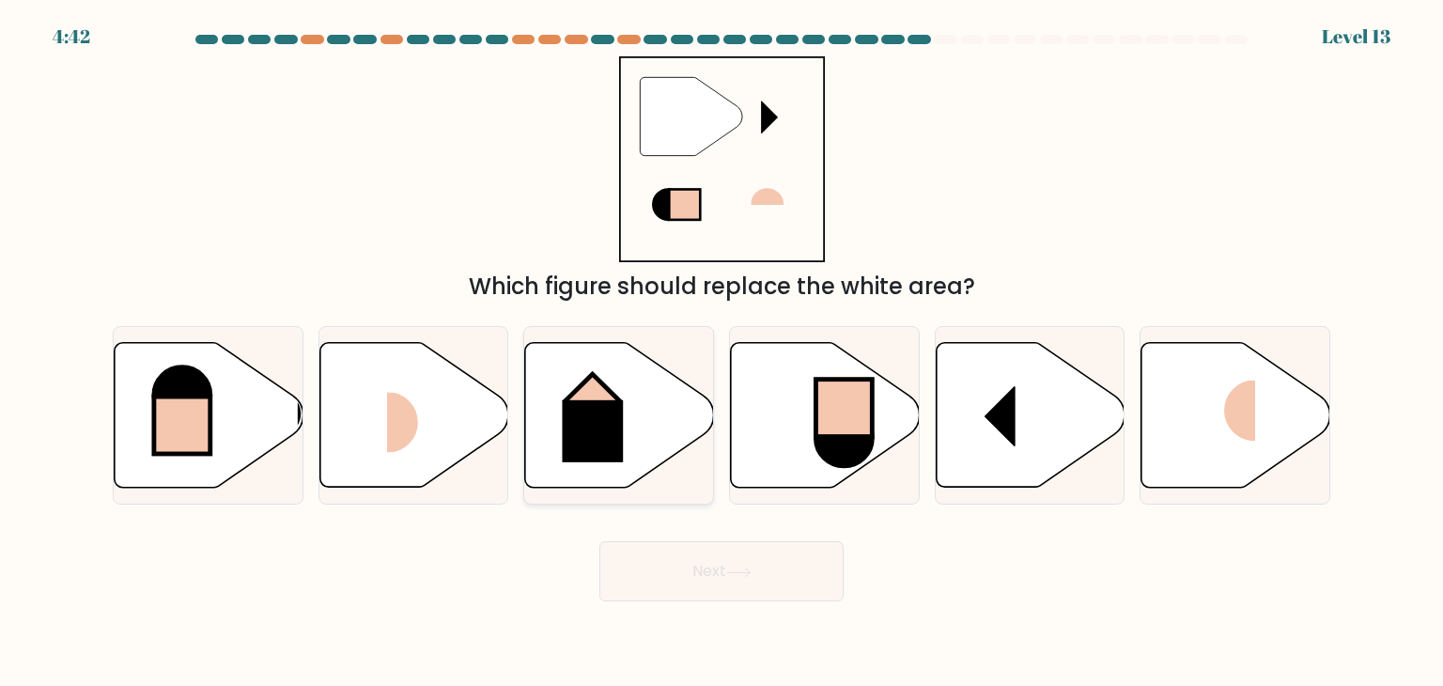
click at [643, 396] on icon at bounding box center [619, 415] width 189 height 145
click at [722, 352] on input "c." at bounding box center [722, 347] width 1 height 9
radio input "true"
click at [703, 576] on button "Next" at bounding box center [721, 571] width 244 height 60
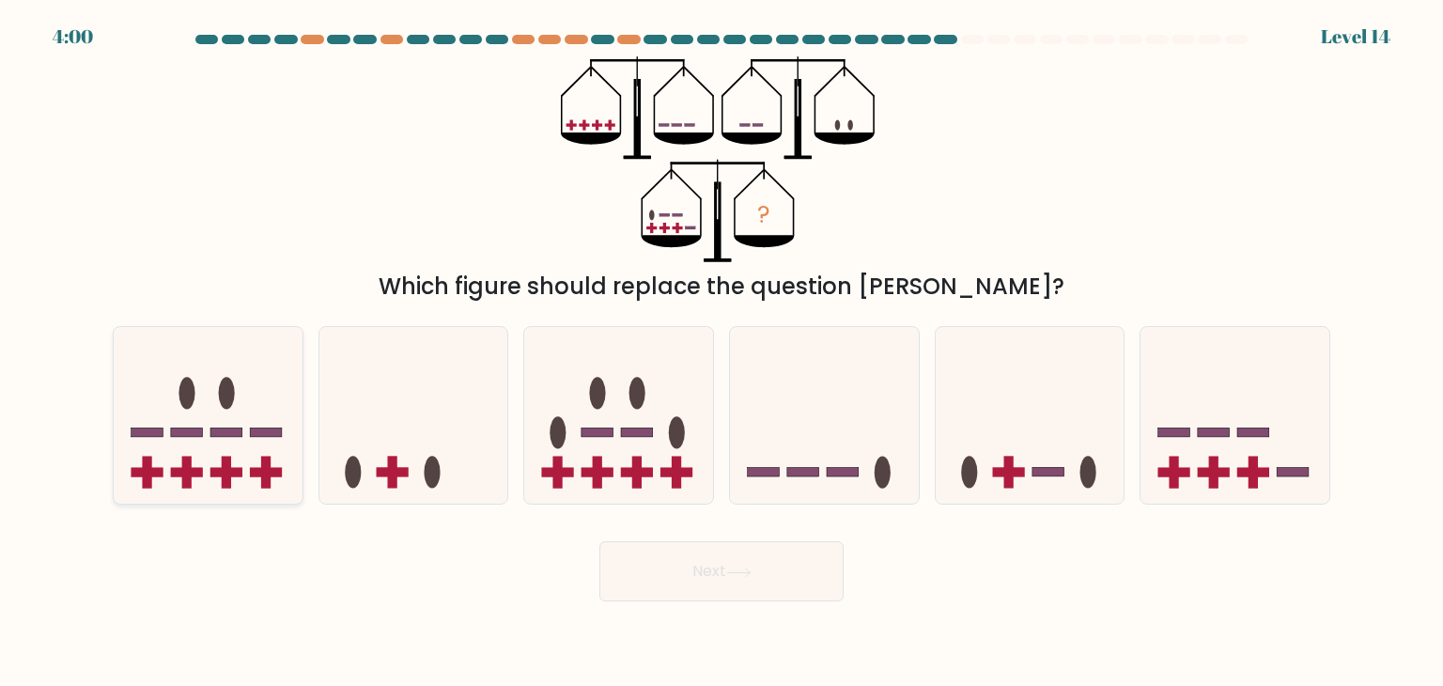
click at [187, 397] on ellipse at bounding box center [187, 393] width 16 height 32
click at [722, 352] on input "a." at bounding box center [722, 347] width 1 height 9
radio input "true"
click at [725, 578] on button "Next" at bounding box center [721, 571] width 244 height 60
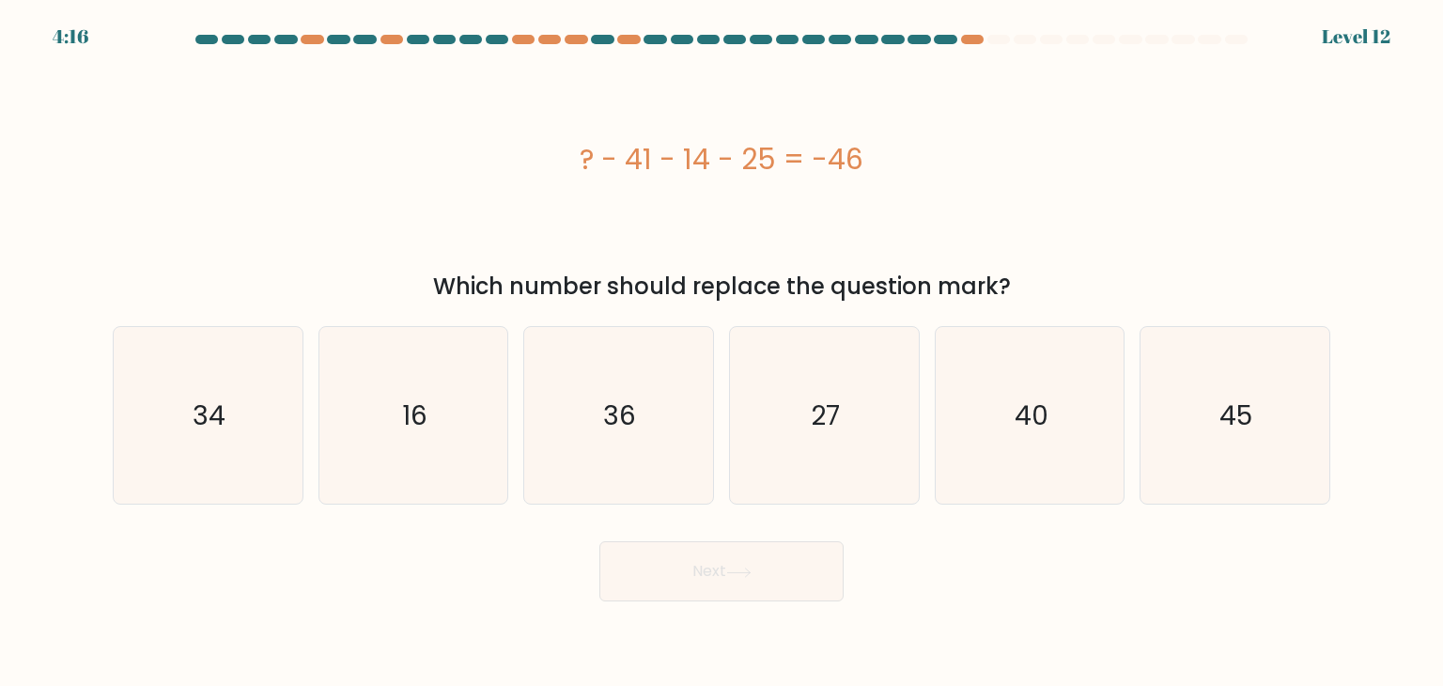
click at [86, 369] on form "a." at bounding box center [721, 318] width 1443 height 567
click at [175, 374] on icon "34" at bounding box center [207, 415] width 177 height 177
click at [722, 352] on input "a. 34" at bounding box center [722, 347] width 1 height 9
radio input "true"
click at [740, 584] on button "Next" at bounding box center [721, 571] width 244 height 60
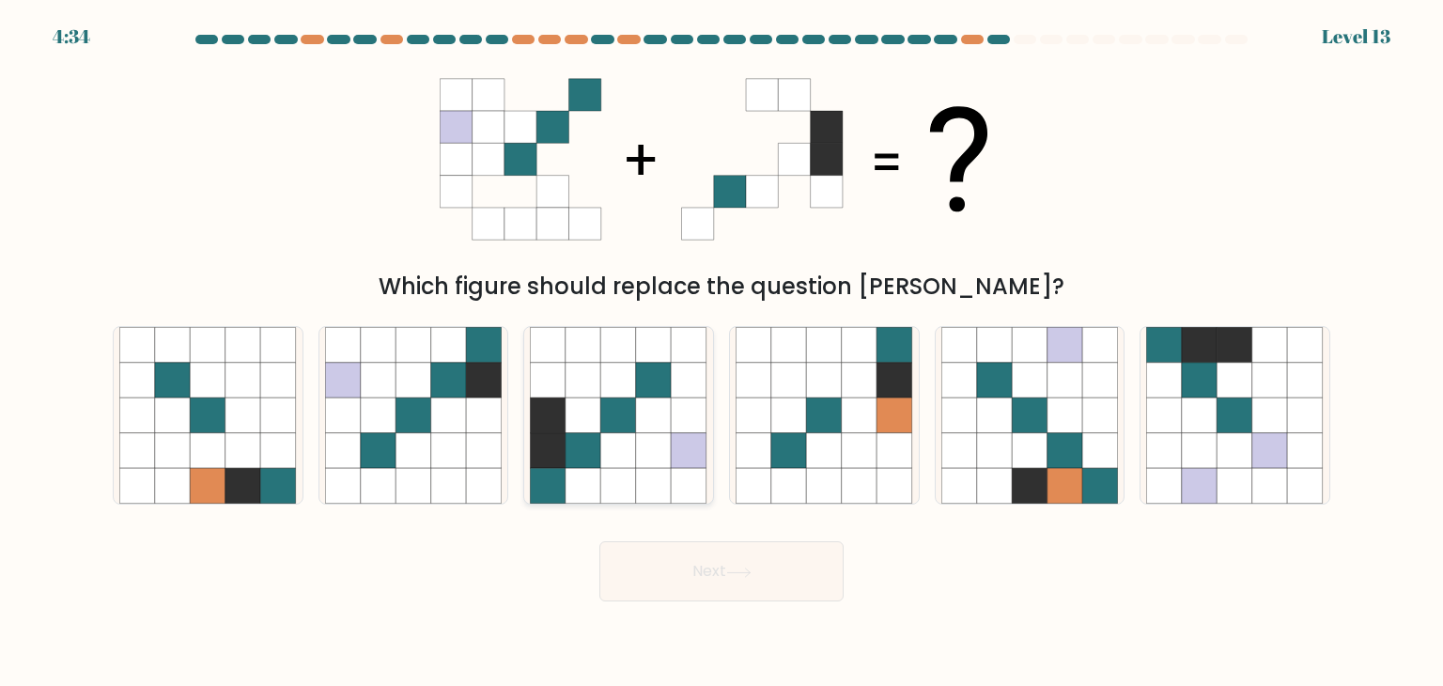
click at [625, 404] on icon at bounding box center [619, 415] width 36 height 36
click at [722, 352] on input "c." at bounding box center [722, 347] width 1 height 9
radio input "true"
click at [680, 576] on button "Next" at bounding box center [721, 571] width 244 height 60
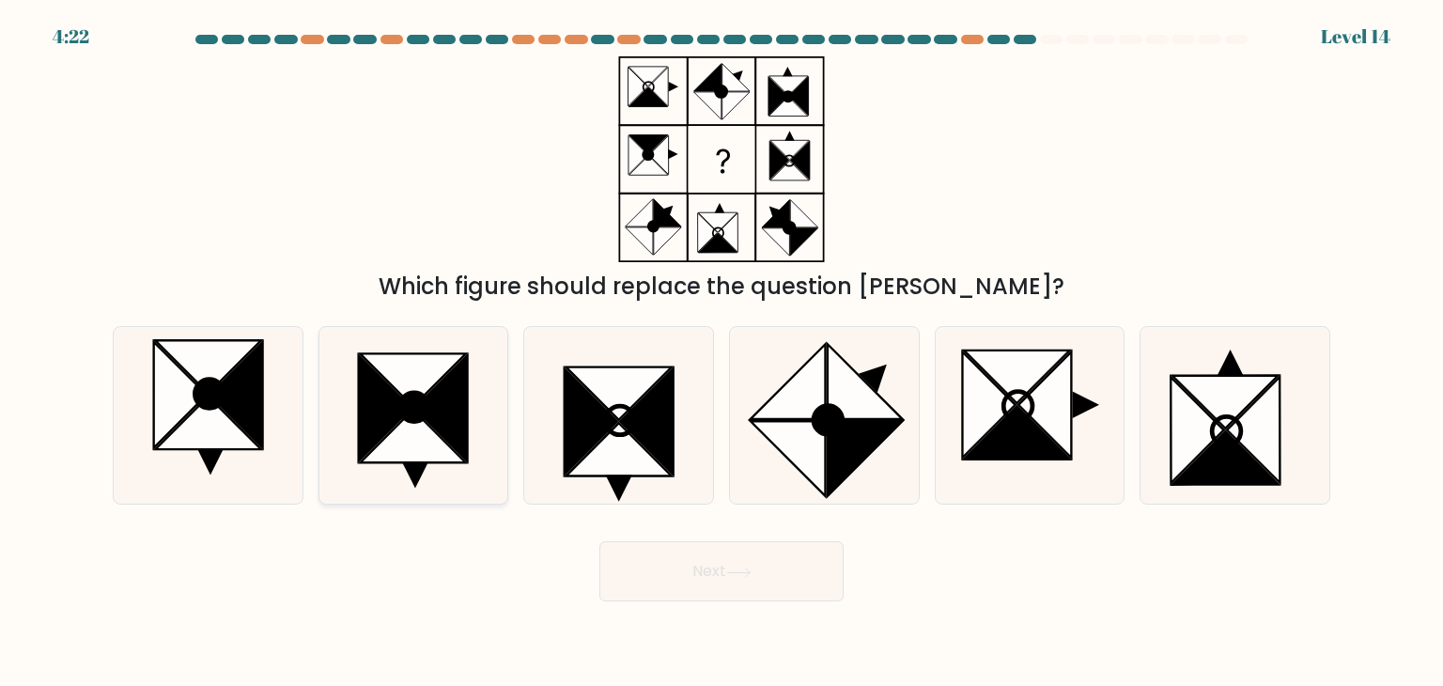
click at [420, 426] on icon at bounding box center [413, 436] width 106 height 53
click at [722, 352] on input "b." at bounding box center [722, 347] width 1 height 9
radio input "true"
click at [746, 579] on button "Next" at bounding box center [721, 571] width 244 height 60
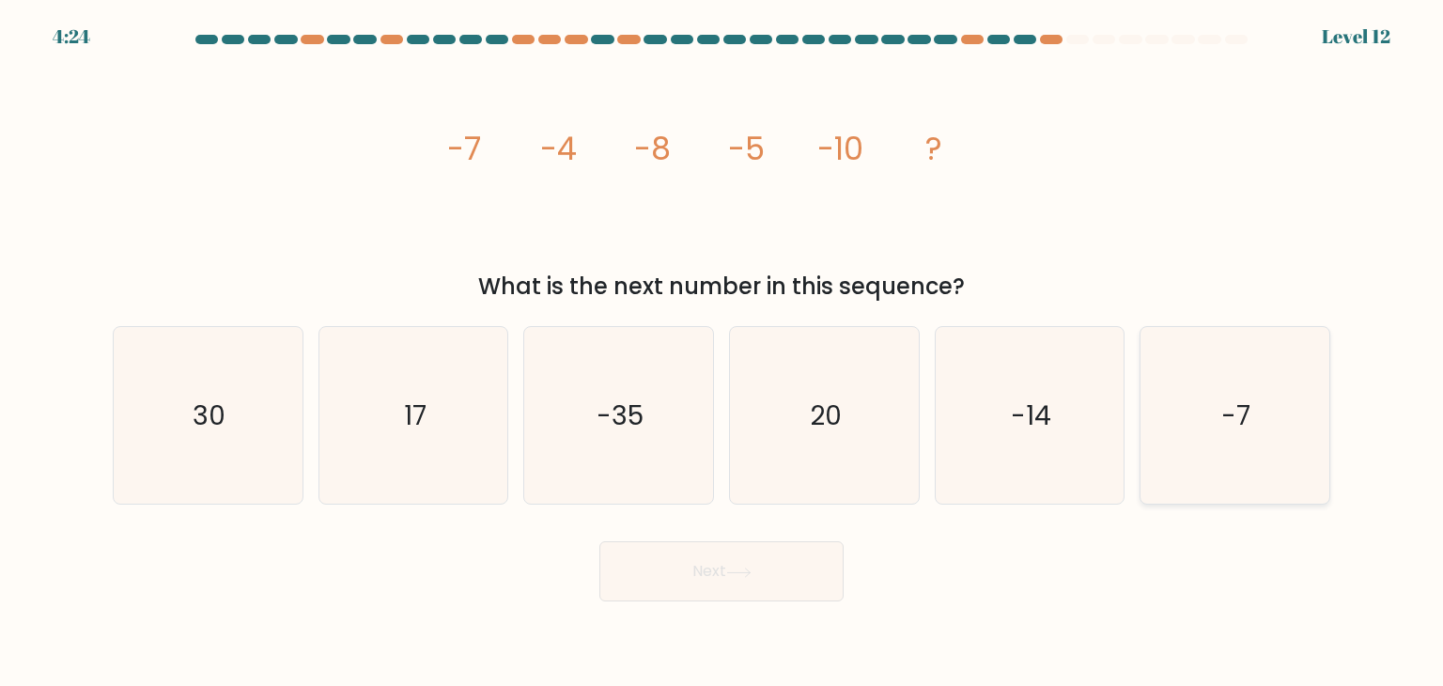
click at [1211, 404] on icon "-7" at bounding box center [1234, 415] width 177 height 177
click at [723, 352] on input "f. -7" at bounding box center [722, 347] width 1 height 9
radio input "true"
click at [719, 568] on button "Next" at bounding box center [721, 571] width 244 height 60
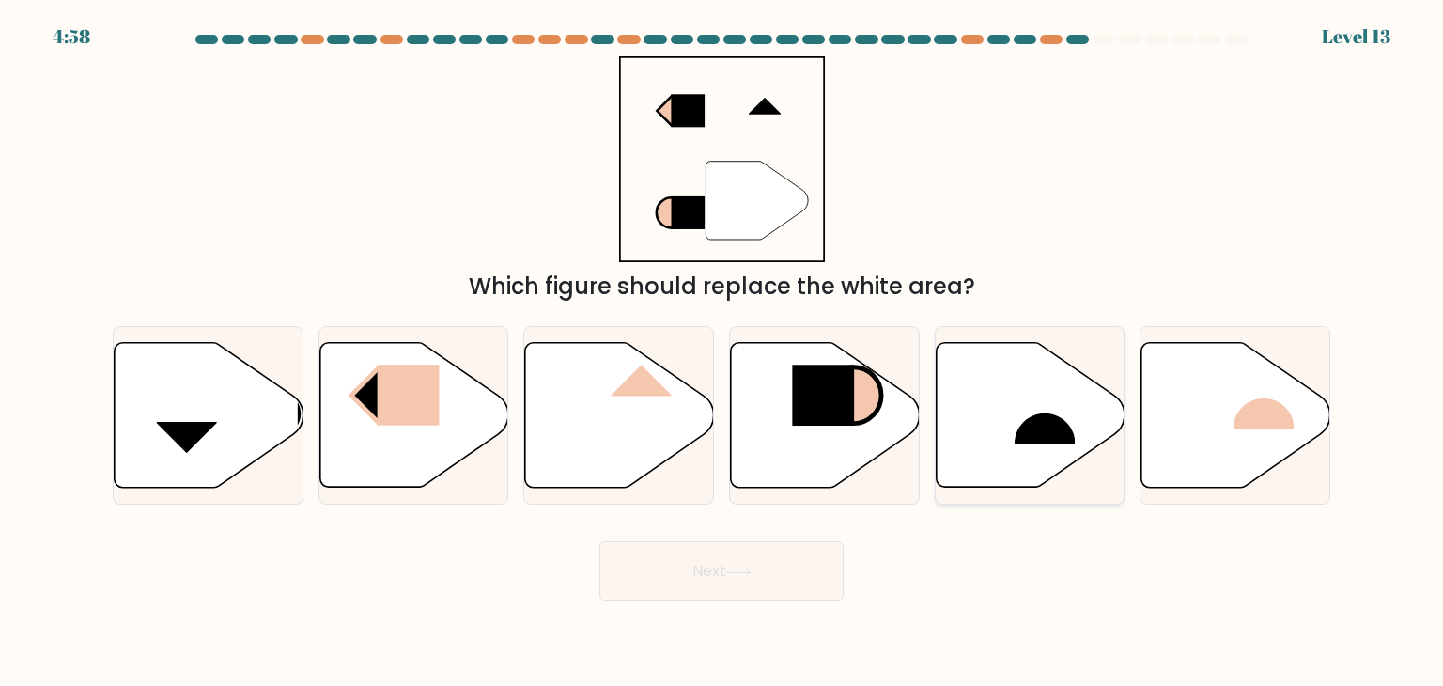
click at [1035, 435] on rect at bounding box center [1045, 412] width 61 height 63
click at [723, 352] on input "e." at bounding box center [722, 347] width 1 height 9
radio input "true"
click at [722, 582] on button "Next" at bounding box center [721, 571] width 244 height 60
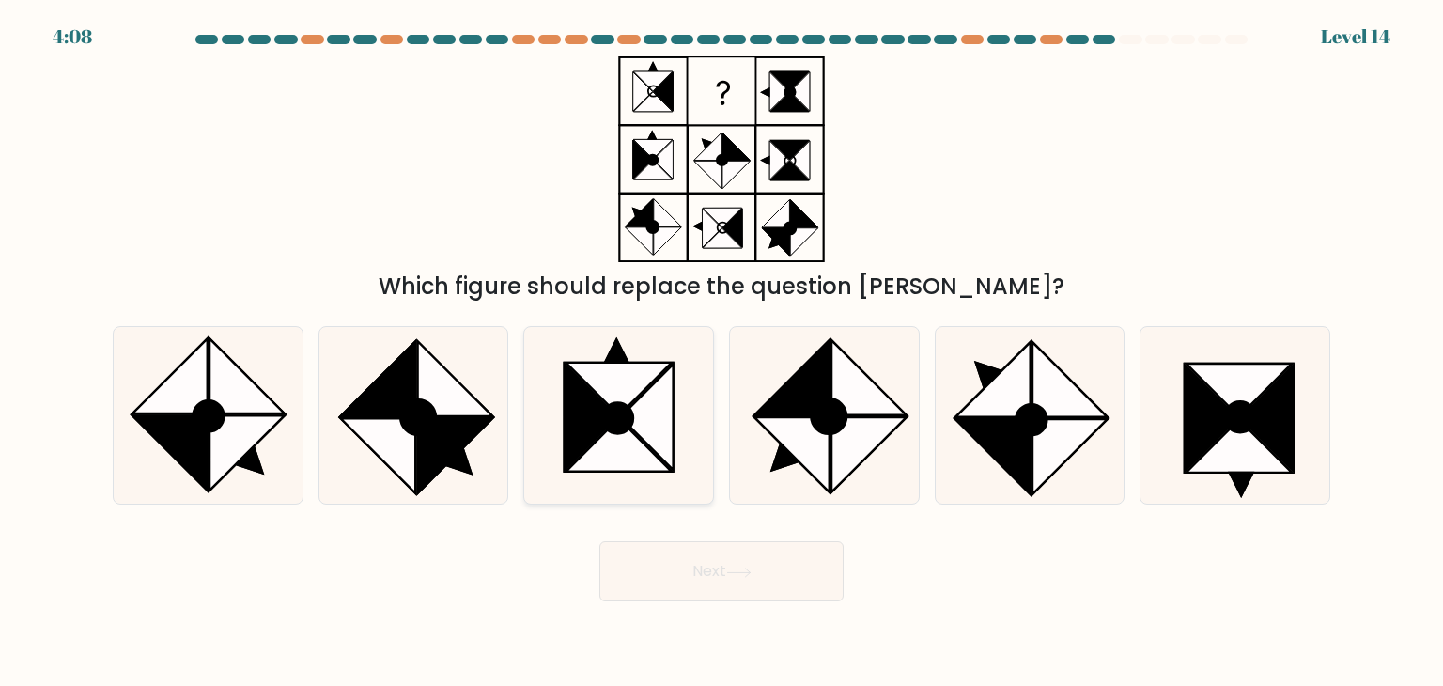
click at [655, 413] on icon at bounding box center [647, 418] width 53 height 106
click at [722, 352] on input "c." at bounding box center [722, 347] width 1 height 9
radio input "true"
click at [789, 573] on button "Next" at bounding box center [721, 571] width 244 height 60
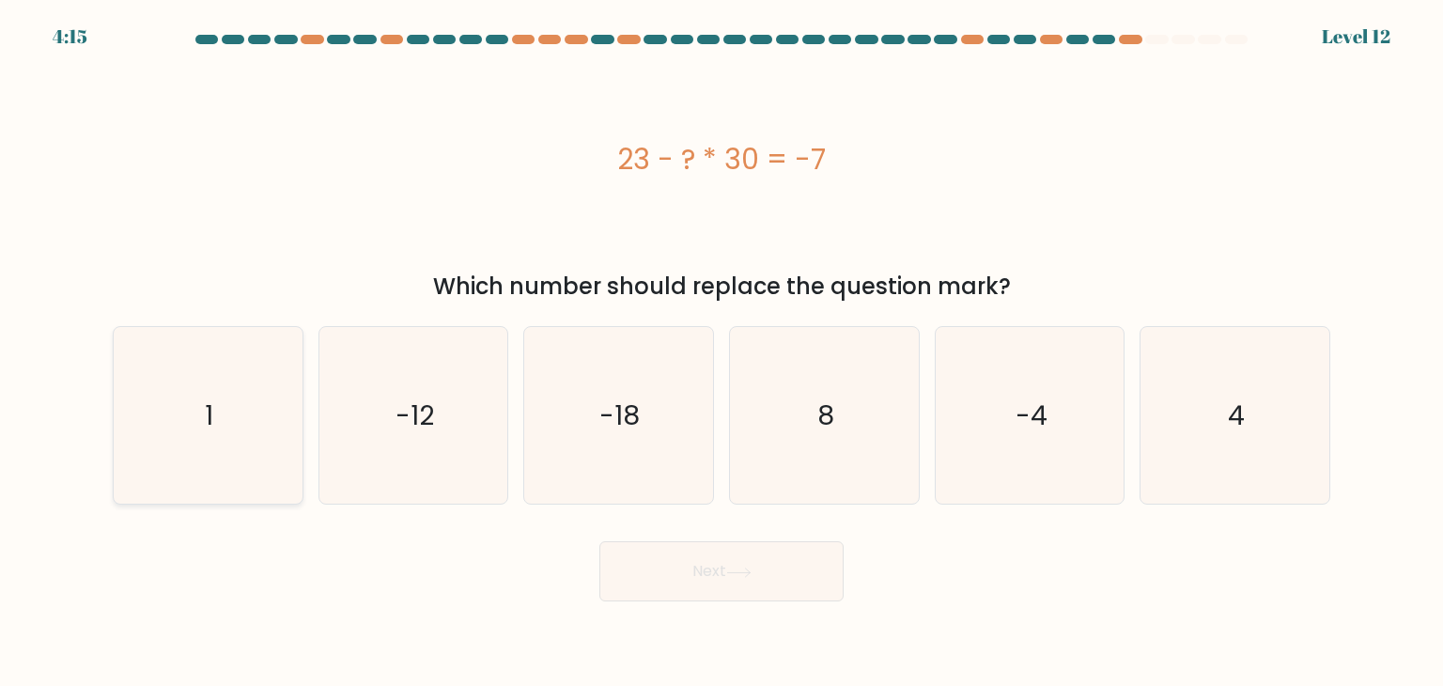
click at [125, 406] on icon "1" at bounding box center [207, 415] width 177 height 177
click at [722, 352] on input "a. 1" at bounding box center [722, 347] width 1 height 9
radio input "true"
click at [748, 568] on icon at bounding box center [738, 573] width 25 height 10
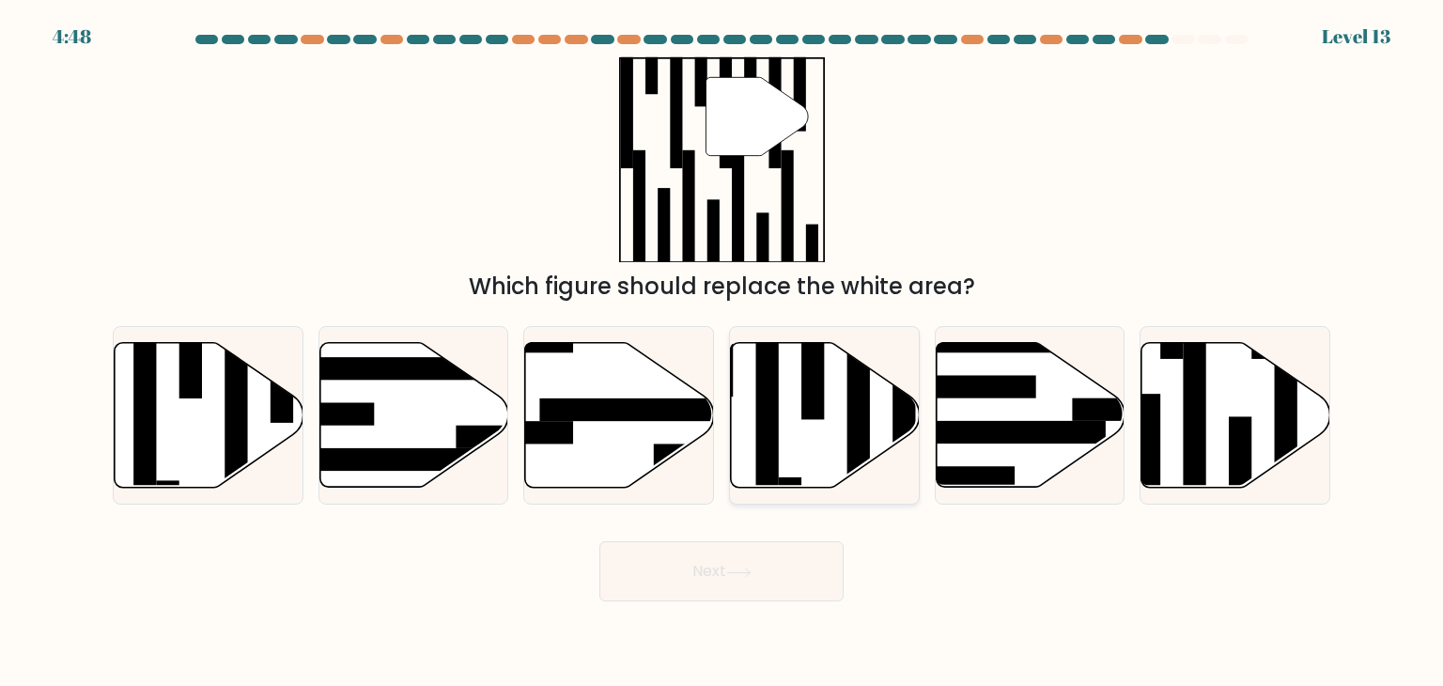
click at [798, 463] on icon at bounding box center [825, 415] width 189 height 145
click at [723, 352] on input "d." at bounding box center [722, 347] width 1 height 9
radio input "true"
click at [746, 573] on icon at bounding box center [738, 573] width 25 height 10
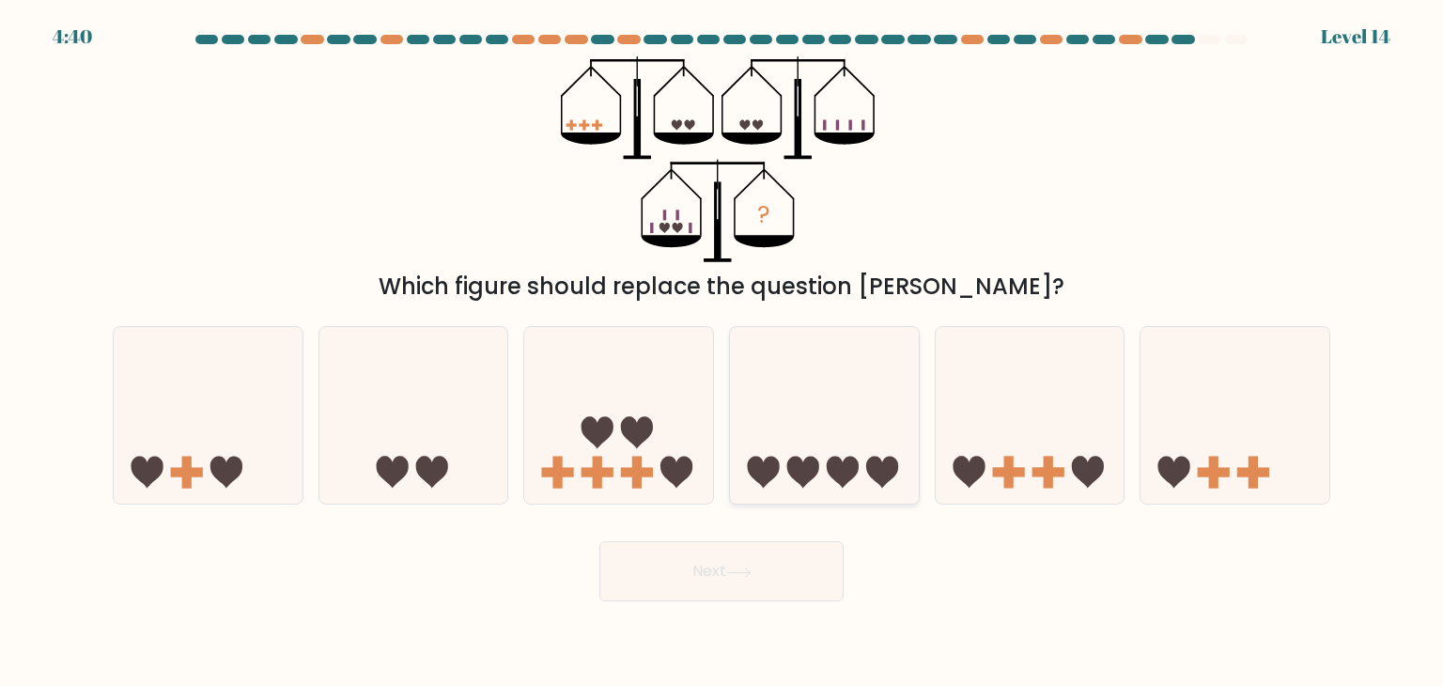
click at [773, 430] on icon at bounding box center [824, 415] width 189 height 156
click at [723, 352] on input "d." at bounding box center [722, 347] width 1 height 9
radio input "true"
click at [732, 582] on button "Next" at bounding box center [721, 571] width 244 height 60
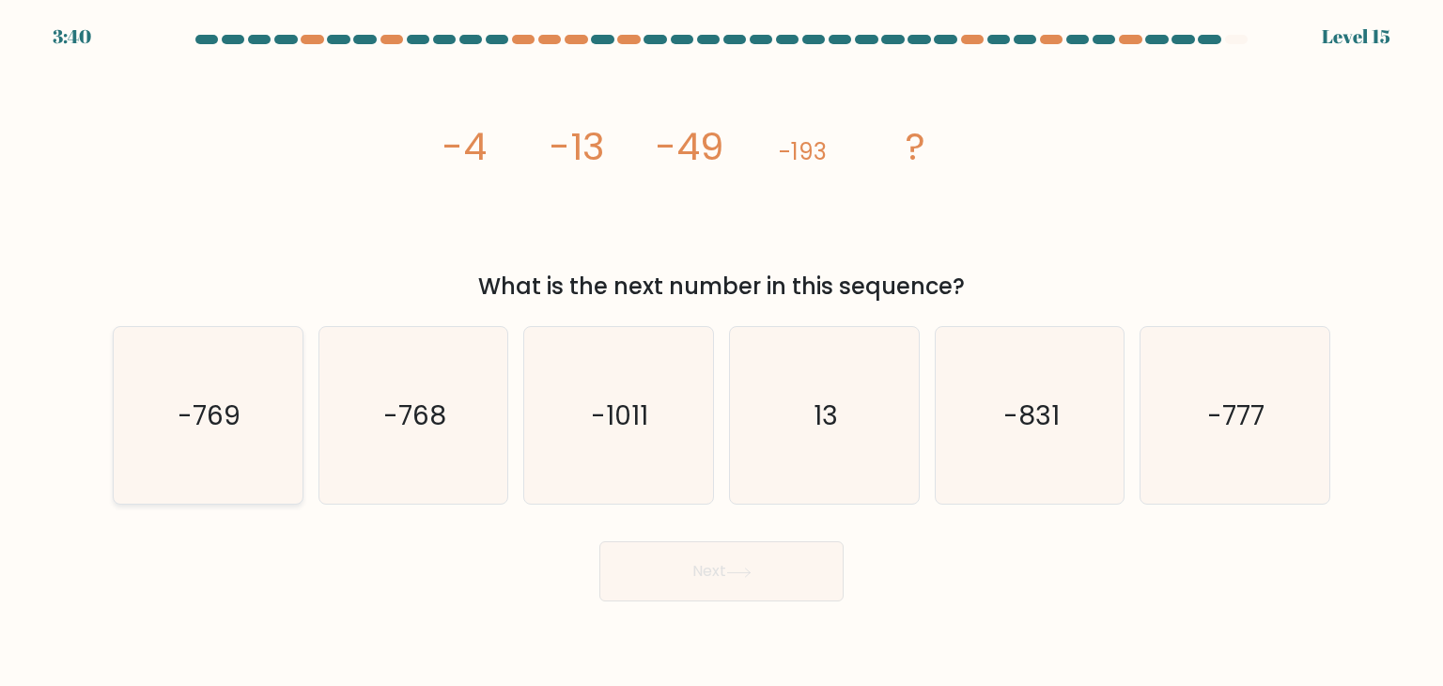
click at [229, 414] on text "-769" at bounding box center [210, 416] width 63 height 38
click at [722, 352] on input "a. -769" at bounding box center [722, 347] width 1 height 9
radio input "true"
click at [466, 459] on icon "-768" at bounding box center [413, 415] width 177 height 177
click at [722, 352] on input "b. -768" at bounding box center [722, 347] width 1 height 9
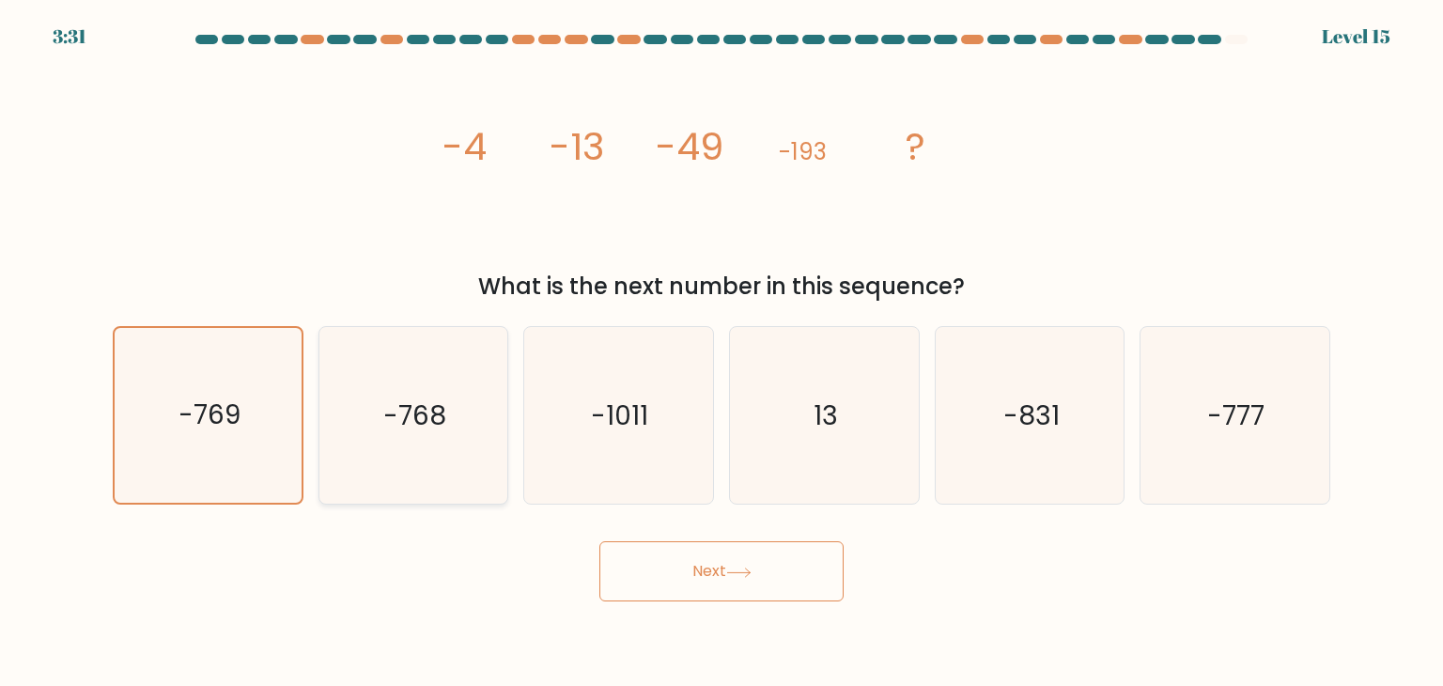
radio input "true"
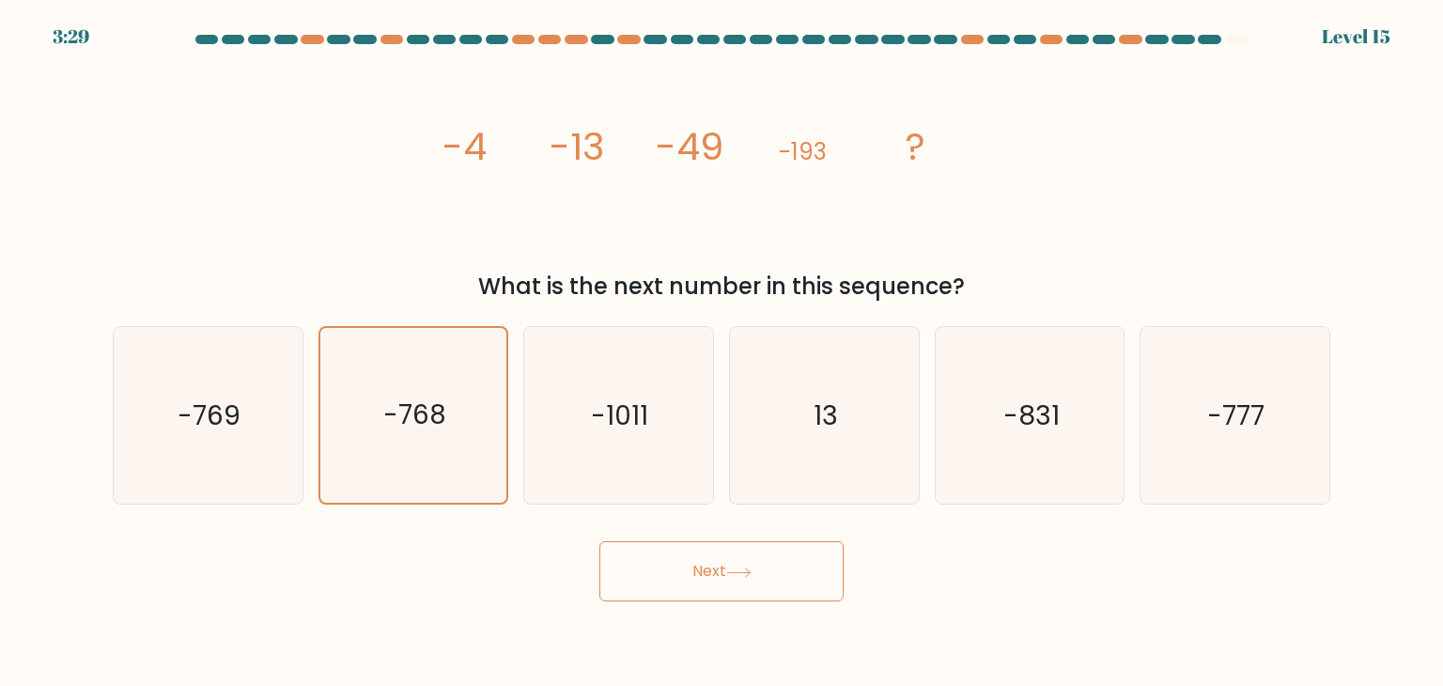
click at [662, 595] on button "Next" at bounding box center [721, 571] width 244 height 60
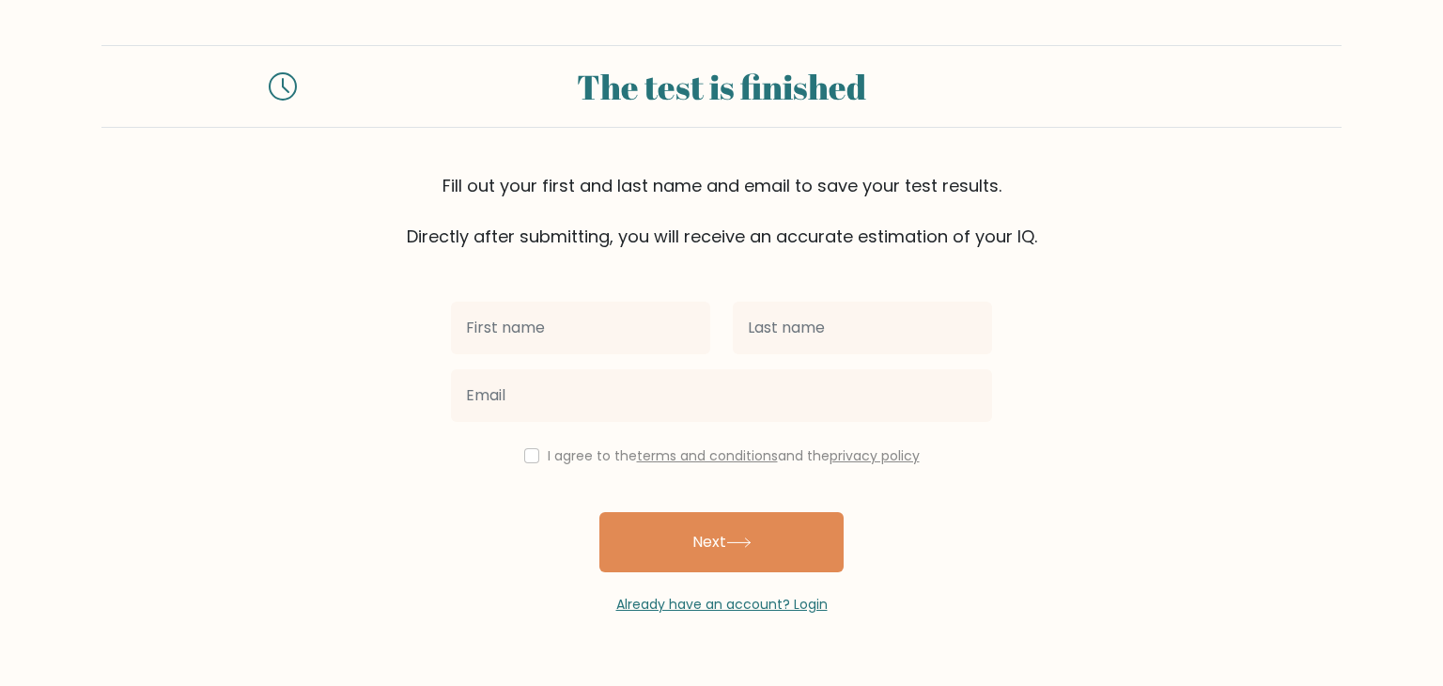
type input "z"
type input "Zakiyah"
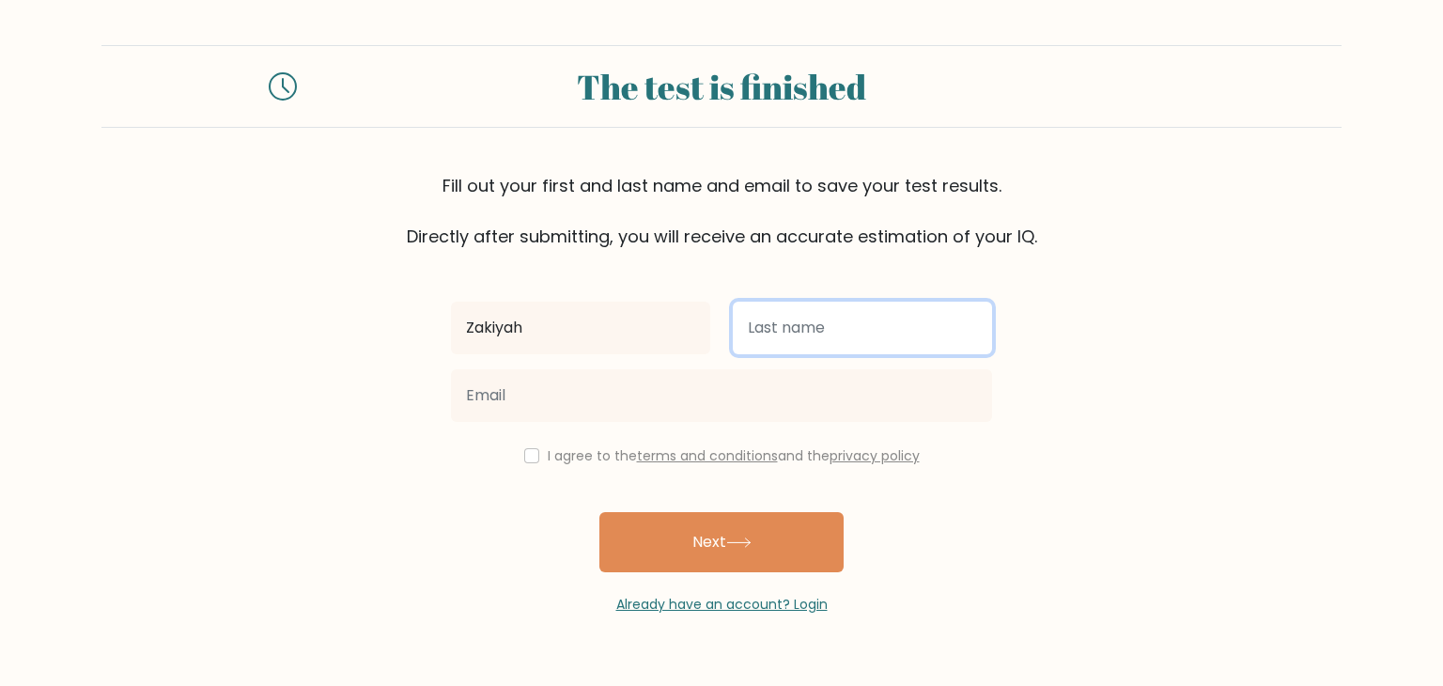
click at [812, 313] on input "text" at bounding box center [862, 328] width 259 height 53
type input "Villasanta"
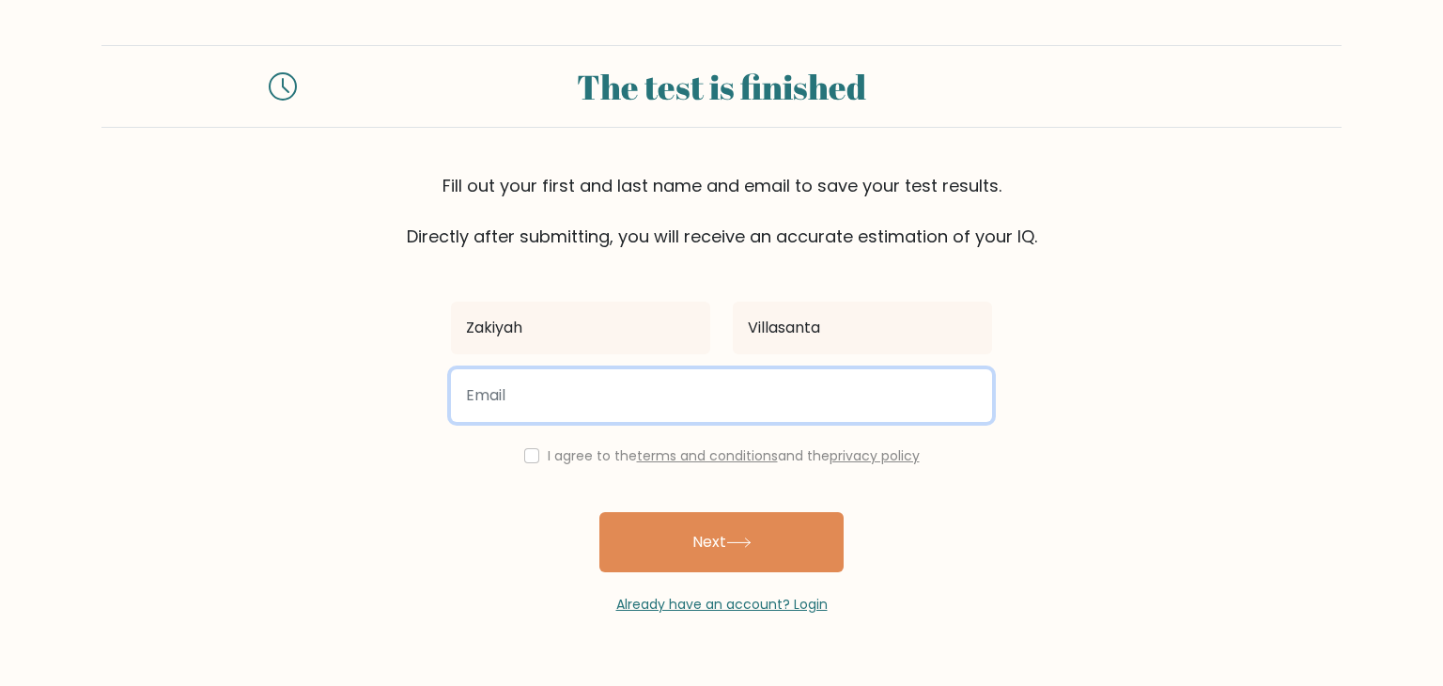
click at [765, 396] on input "email" at bounding box center [721, 395] width 541 height 53
type input "izri.work222@gmail.com"
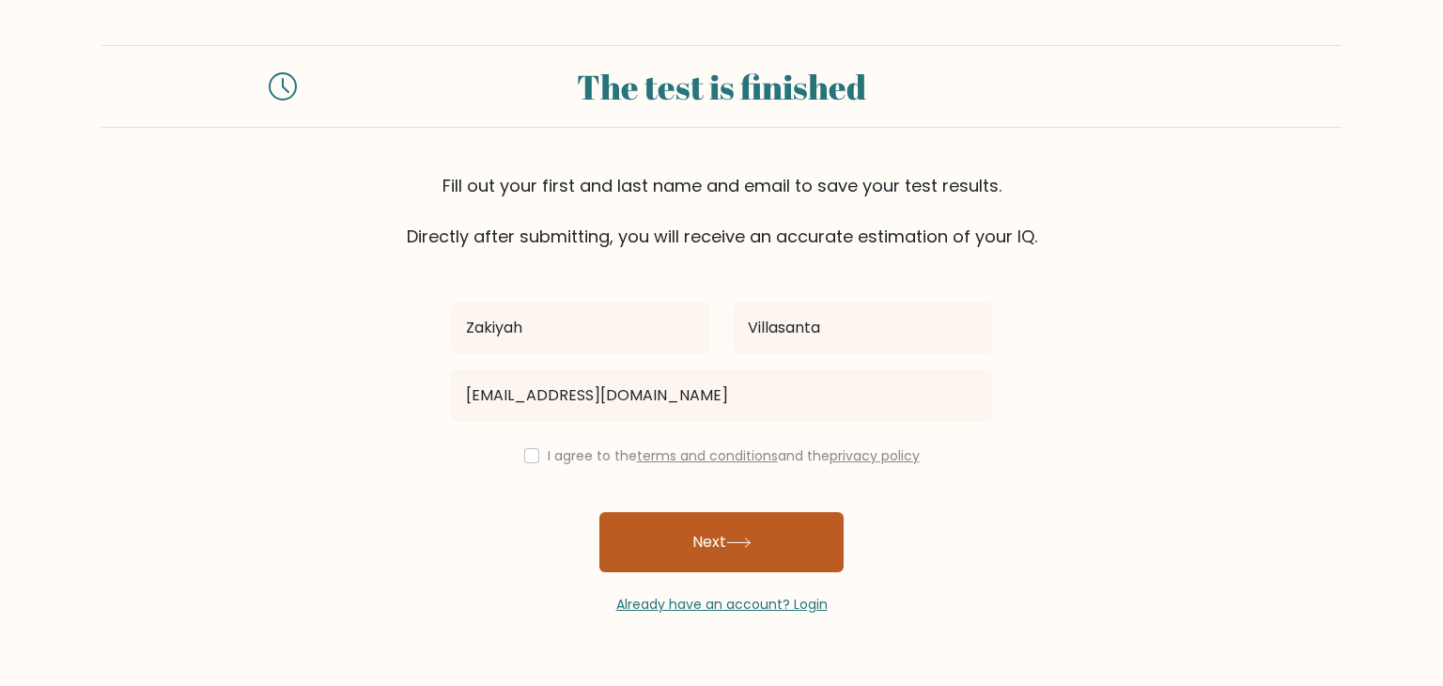
click at [741, 540] on icon at bounding box center [738, 542] width 25 height 10
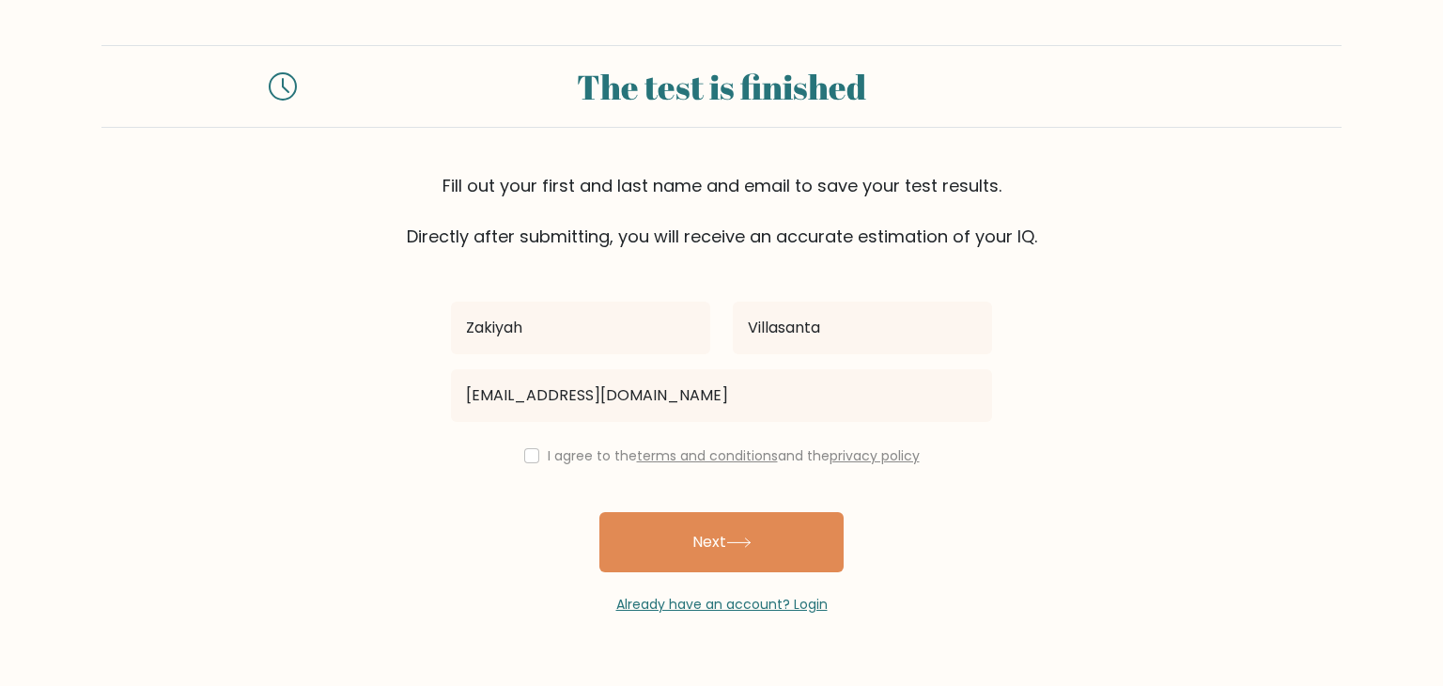
click at [509, 473] on div "Zakiyah Villasanta izri.work222@gmail.com I agree to the terms and conditions a…" at bounding box center [722, 432] width 564 height 366
click at [534, 456] on div "I agree to the terms and conditions and the privacy policy" at bounding box center [722, 455] width 564 height 23
click at [526, 455] on input "checkbox" at bounding box center [531, 455] width 15 height 15
checkbox input "true"
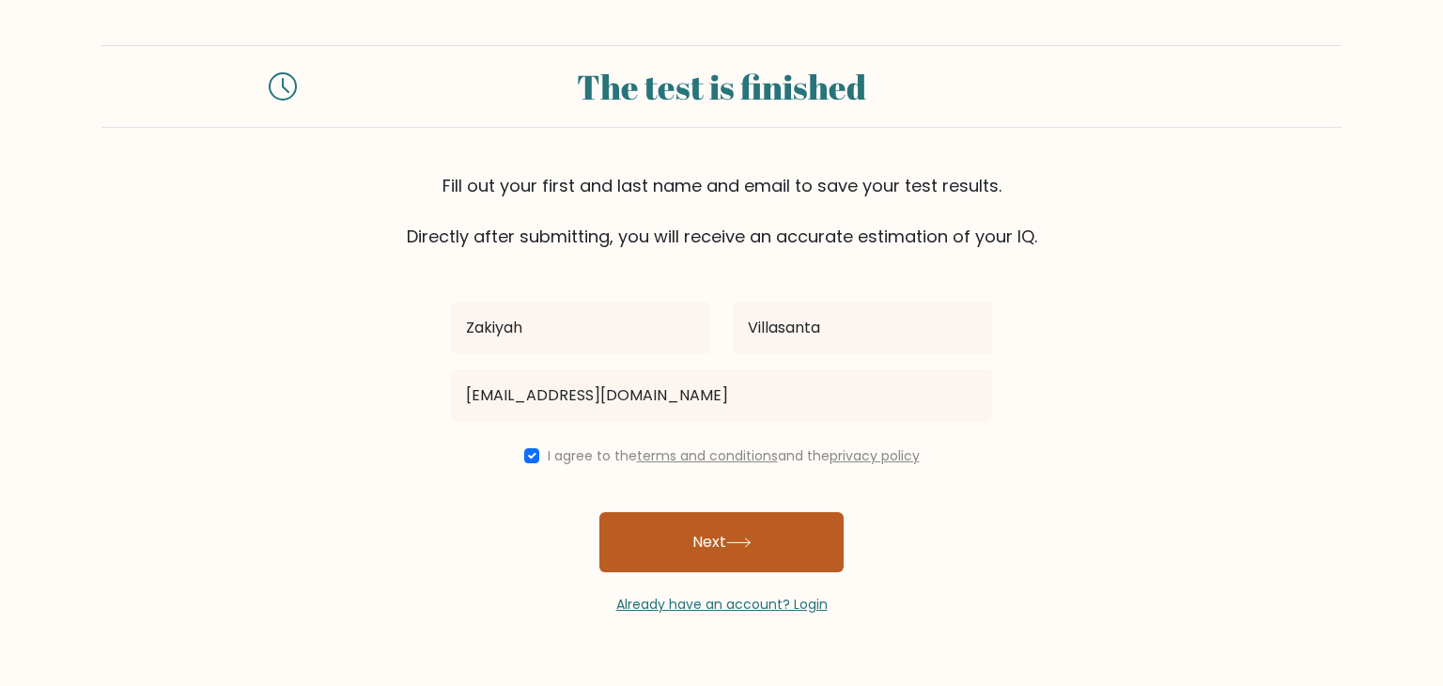
click at [760, 542] on button "Next" at bounding box center [721, 542] width 244 height 60
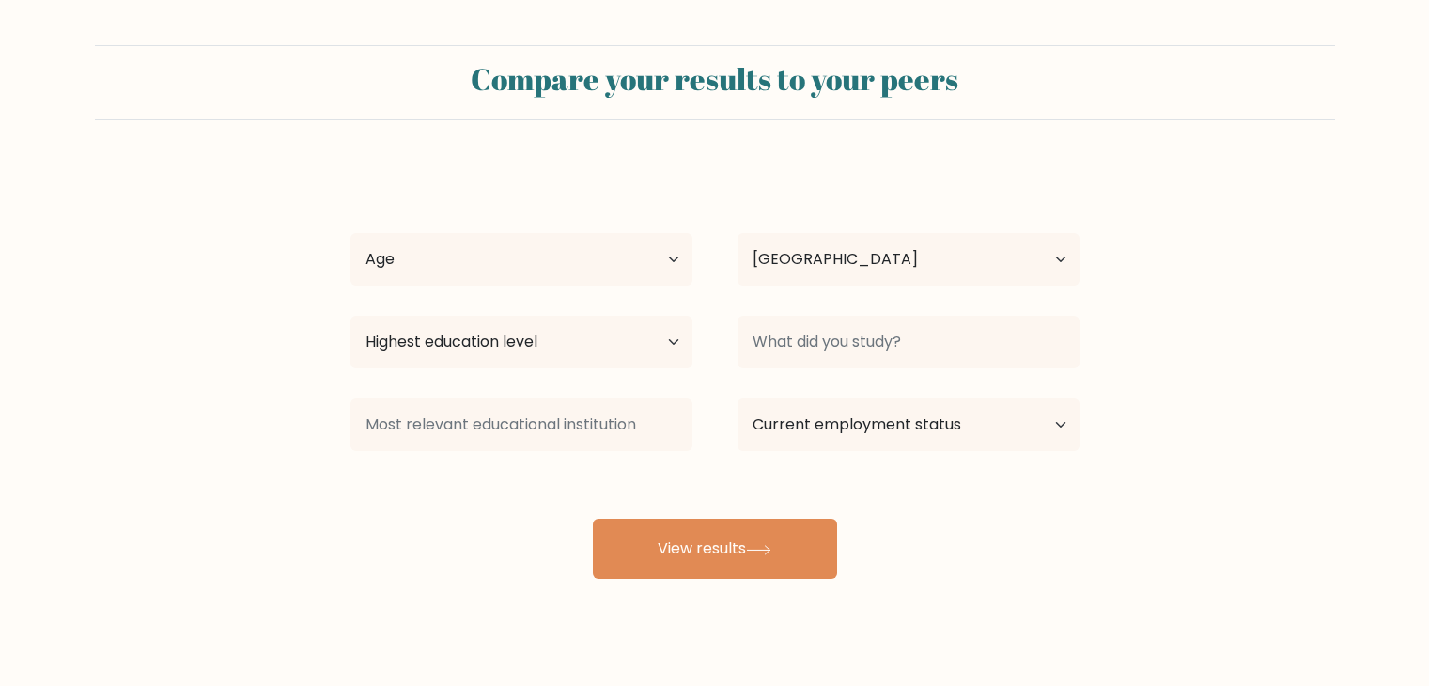
select select "PH"
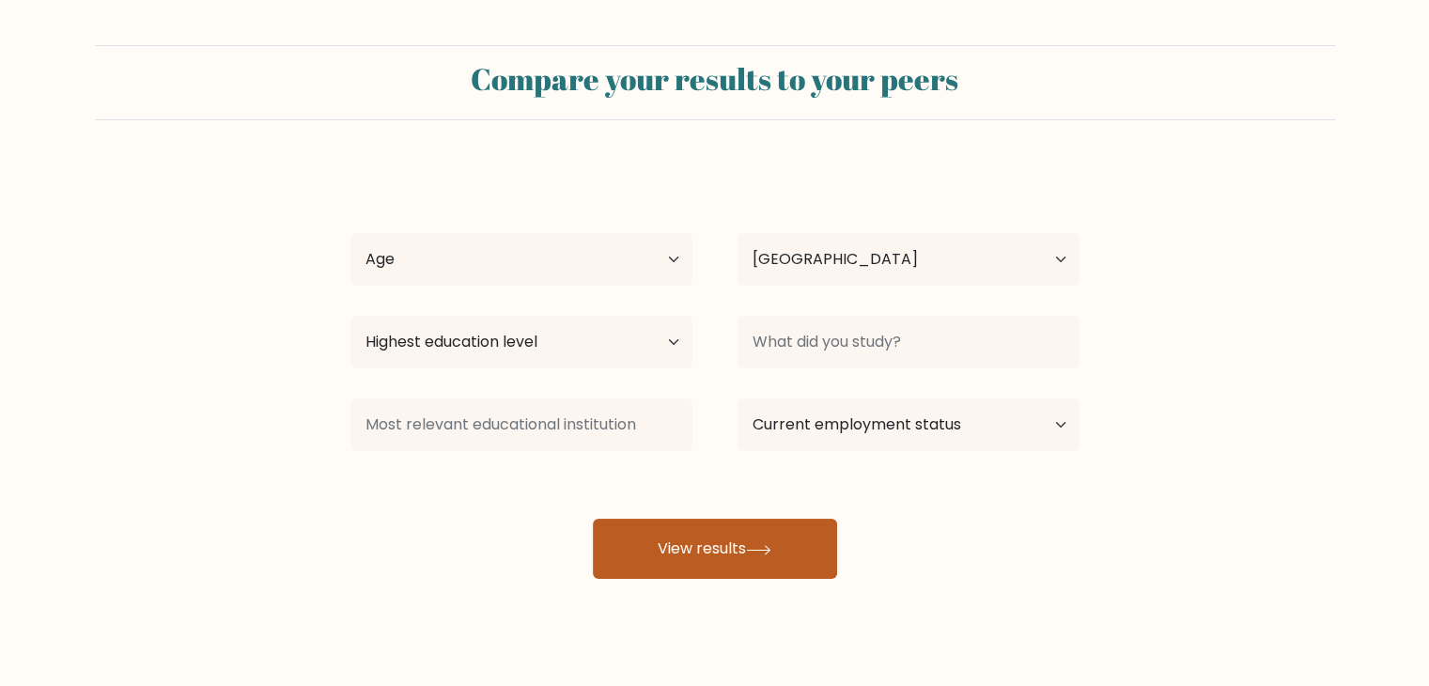
click at [782, 554] on button "View results" at bounding box center [715, 549] width 244 height 60
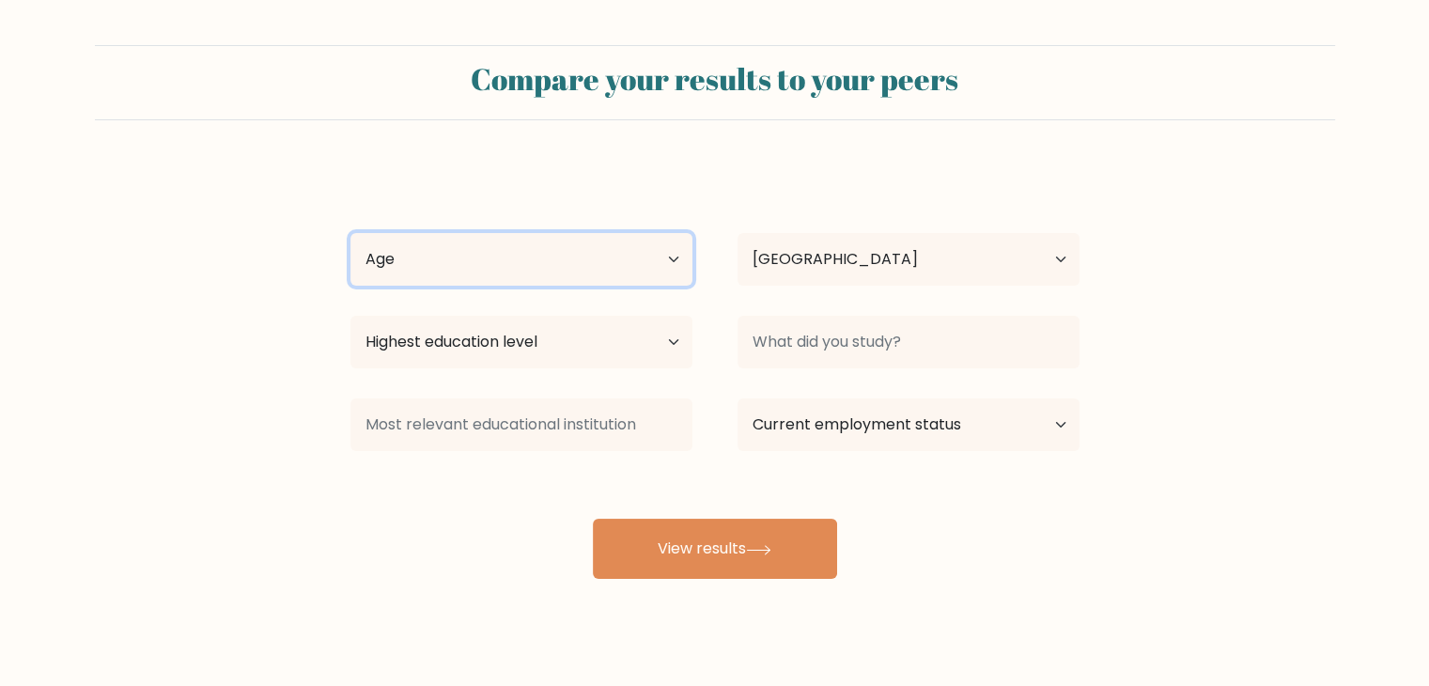
click at [628, 269] on select "Age Under 18 years old 18-24 years old 25-34 years old 35-44 years old 45-54 ye…" at bounding box center [521, 259] width 342 height 53
select select "18_24"
click at [350, 233] on select "Age Under 18 years old 18-24 years old 25-34 years old 35-44 years old 45-54 ye…" at bounding box center [521, 259] width 342 height 53
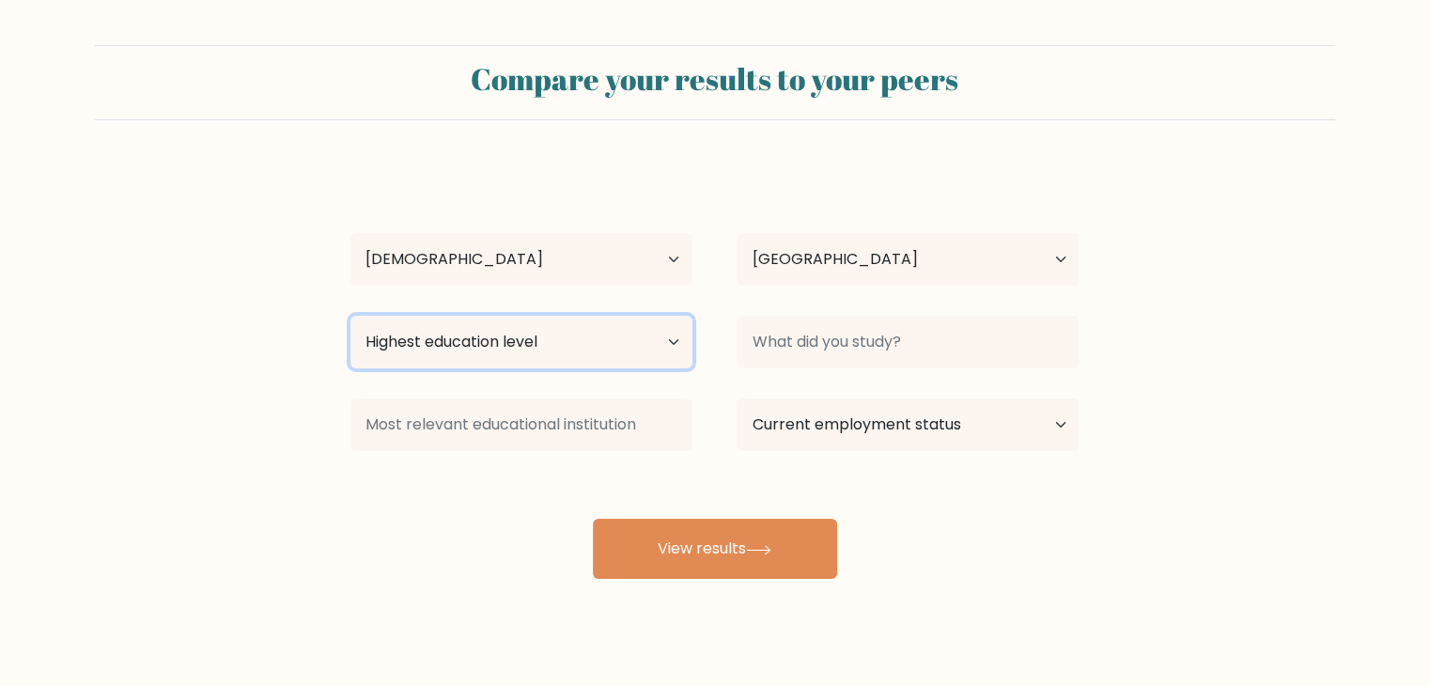
click at [576, 336] on select "Highest education level No schooling Primary Lower Secondary Upper Secondary Oc…" at bounding box center [521, 342] width 342 height 53
select select "bachelors_degree"
click at [350, 316] on select "Highest education level No schooling Primary Lower Secondary Upper Secondary Oc…" at bounding box center [521, 342] width 342 height 53
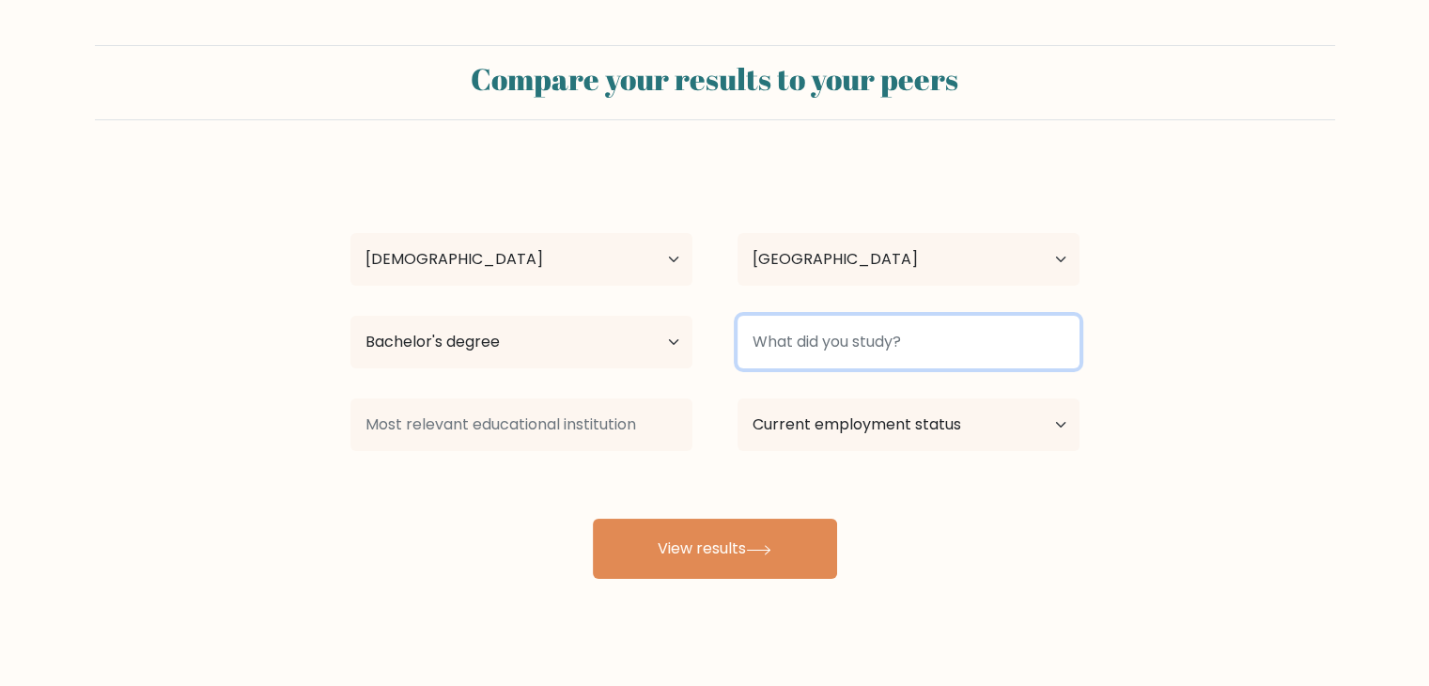
click at [789, 366] on input at bounding box center [909, 342] width 342 height 53
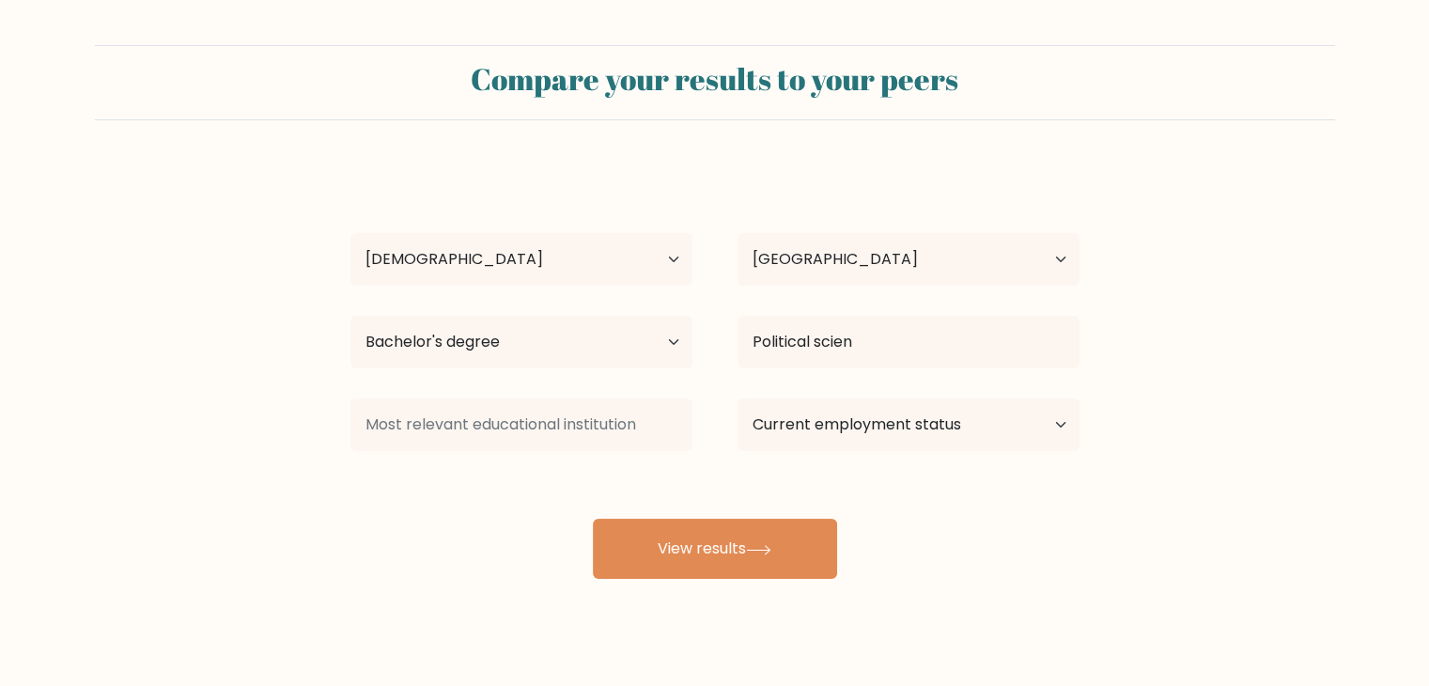
click at [925, 430] on div "Zakiyah Villasanta Age Under 18 years old 18-24 years old 25-34 years old 35-44…" at bounding box center [715, 371] width 752 height 413
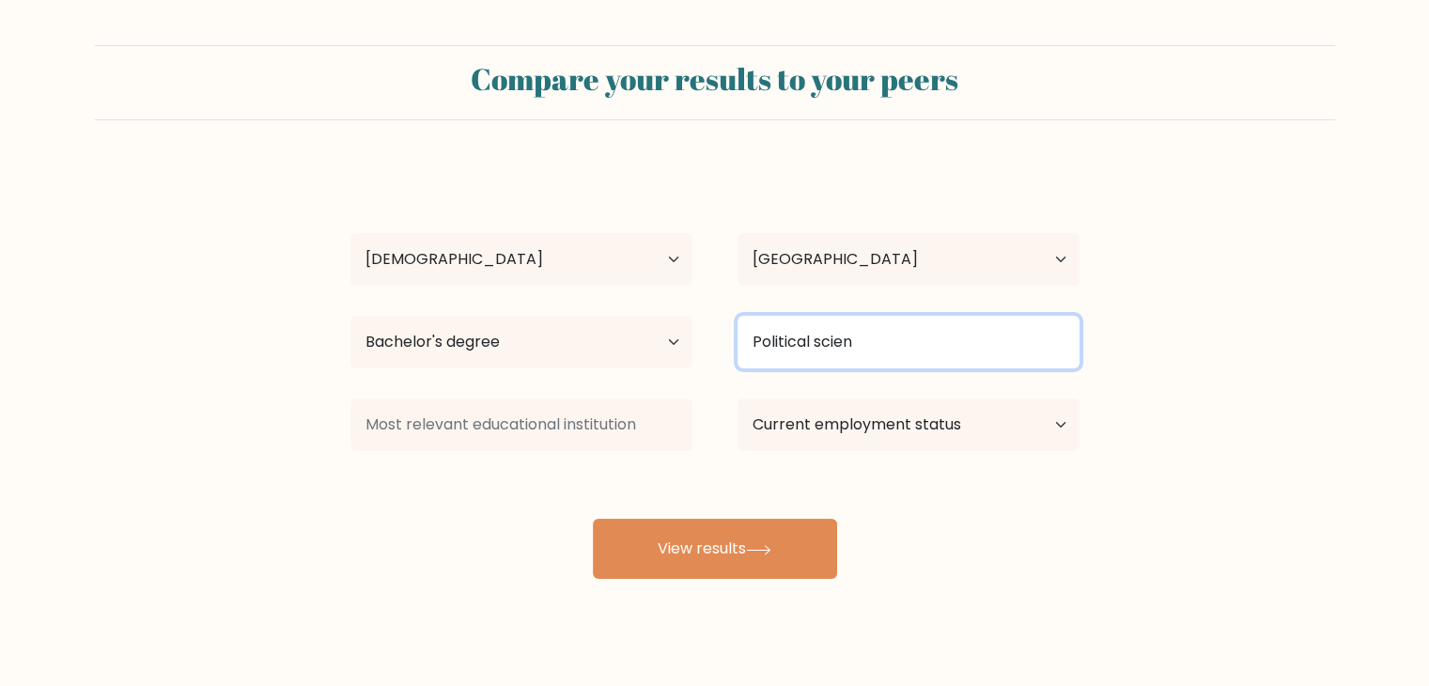
click at [905, 337] on input "Political scien" at bounding box center [909, 342] width 342 height 53
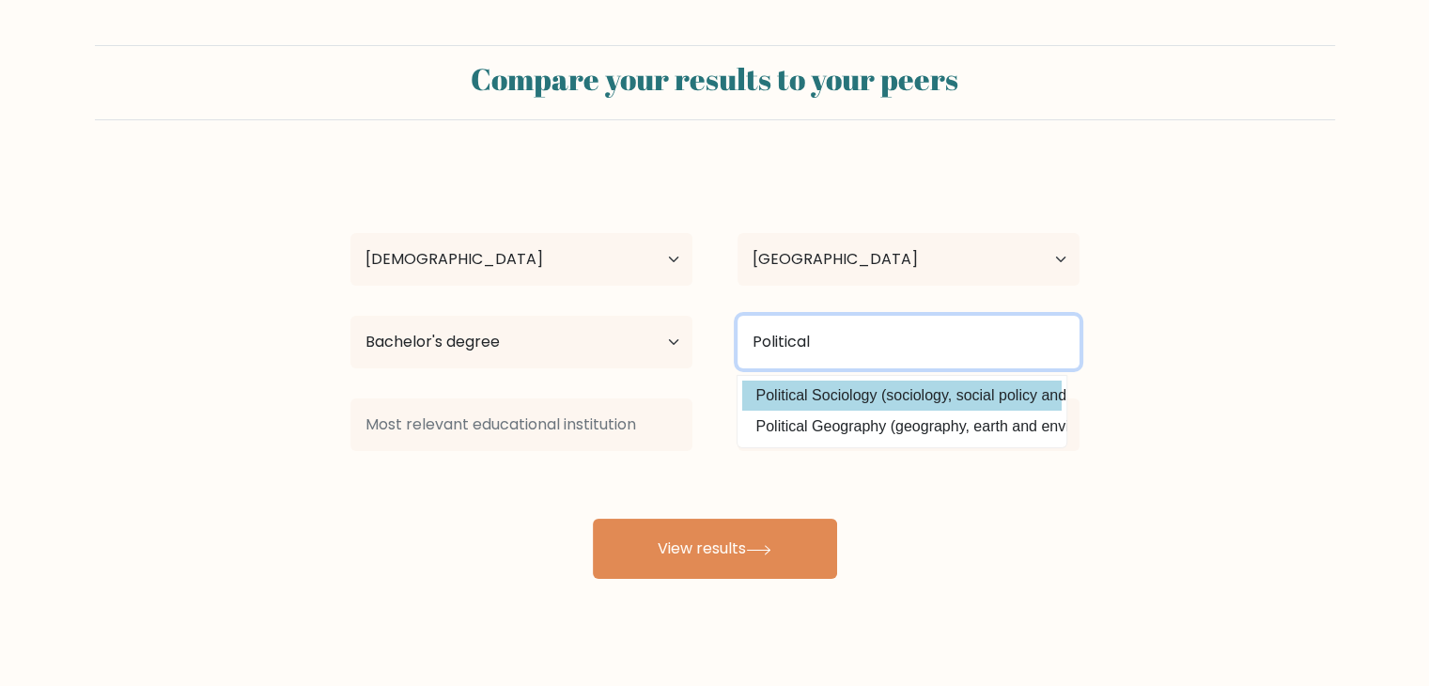
scroll to position [26, 0]
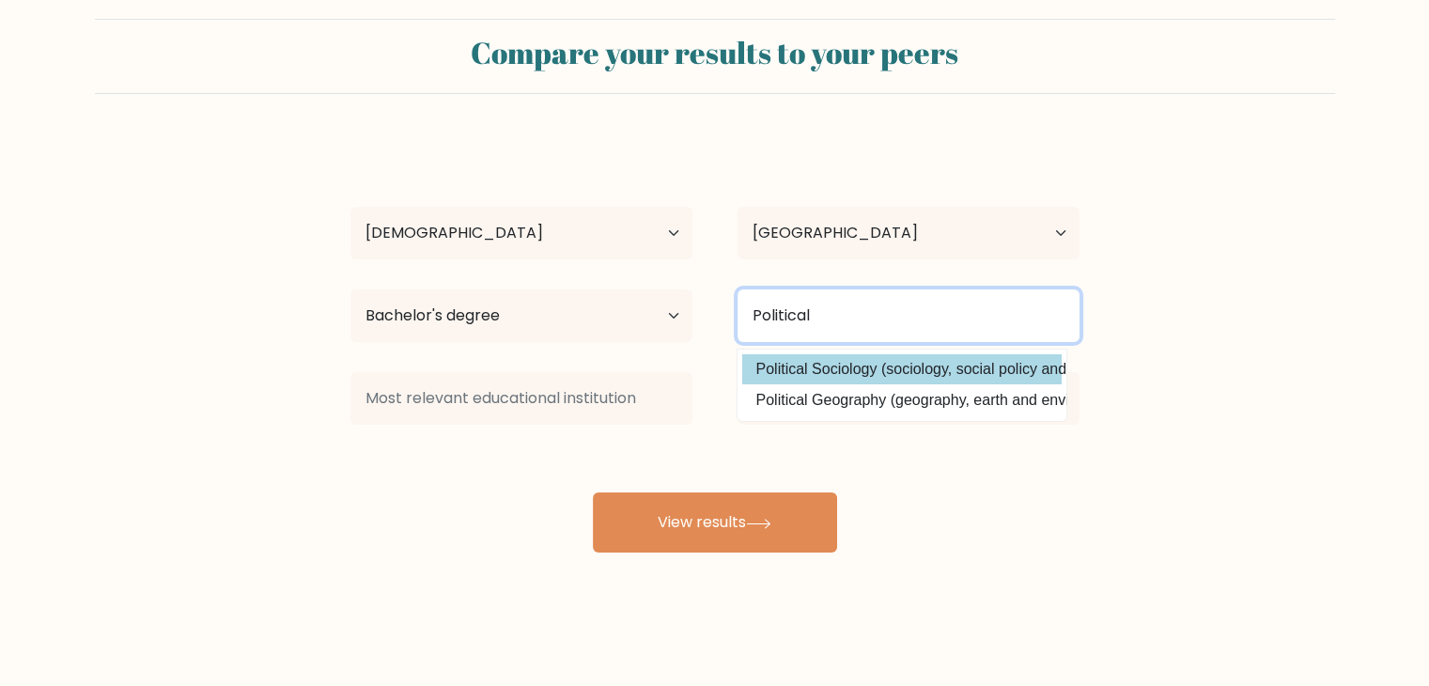
type input "Political"
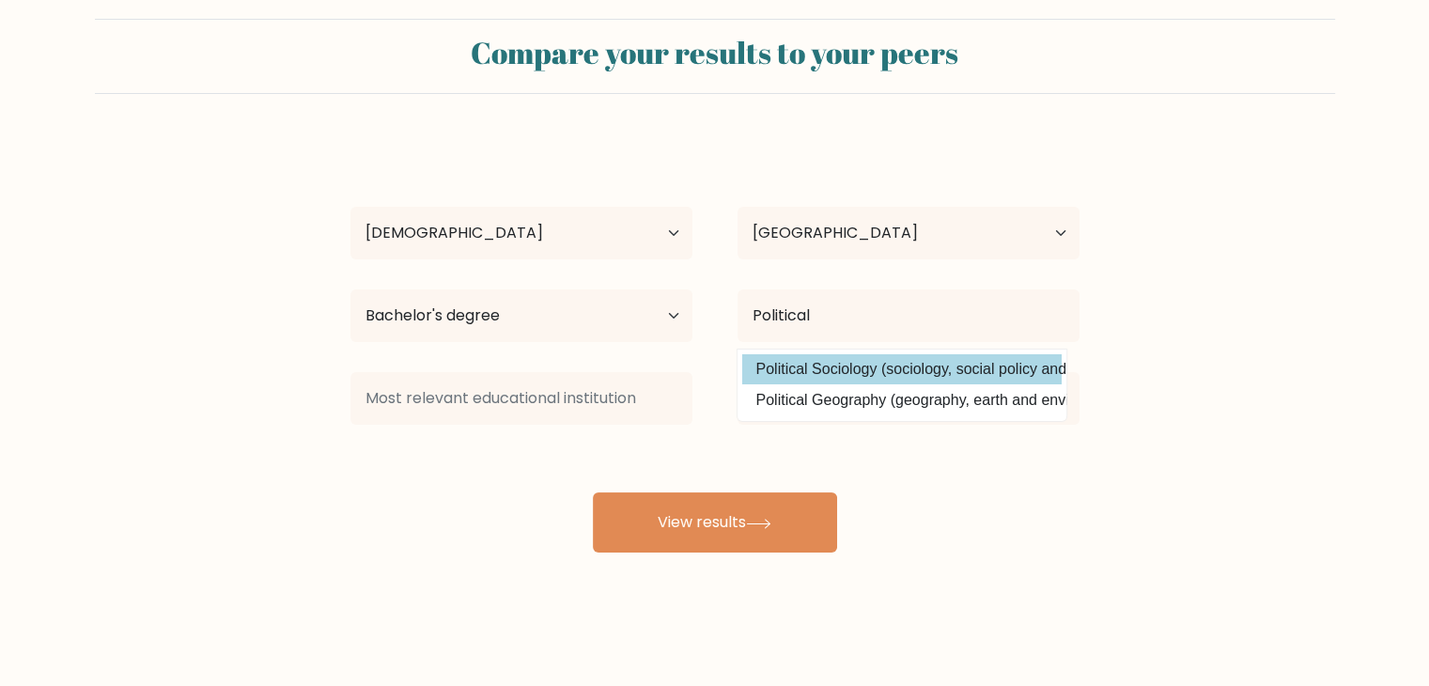
click at [906, 374] on div "Zakiyah Villasanta Age Under 18 years old 18-24 years old 25-34 years old 35-44…" at bounding box center [715, 345] width 752 height 413
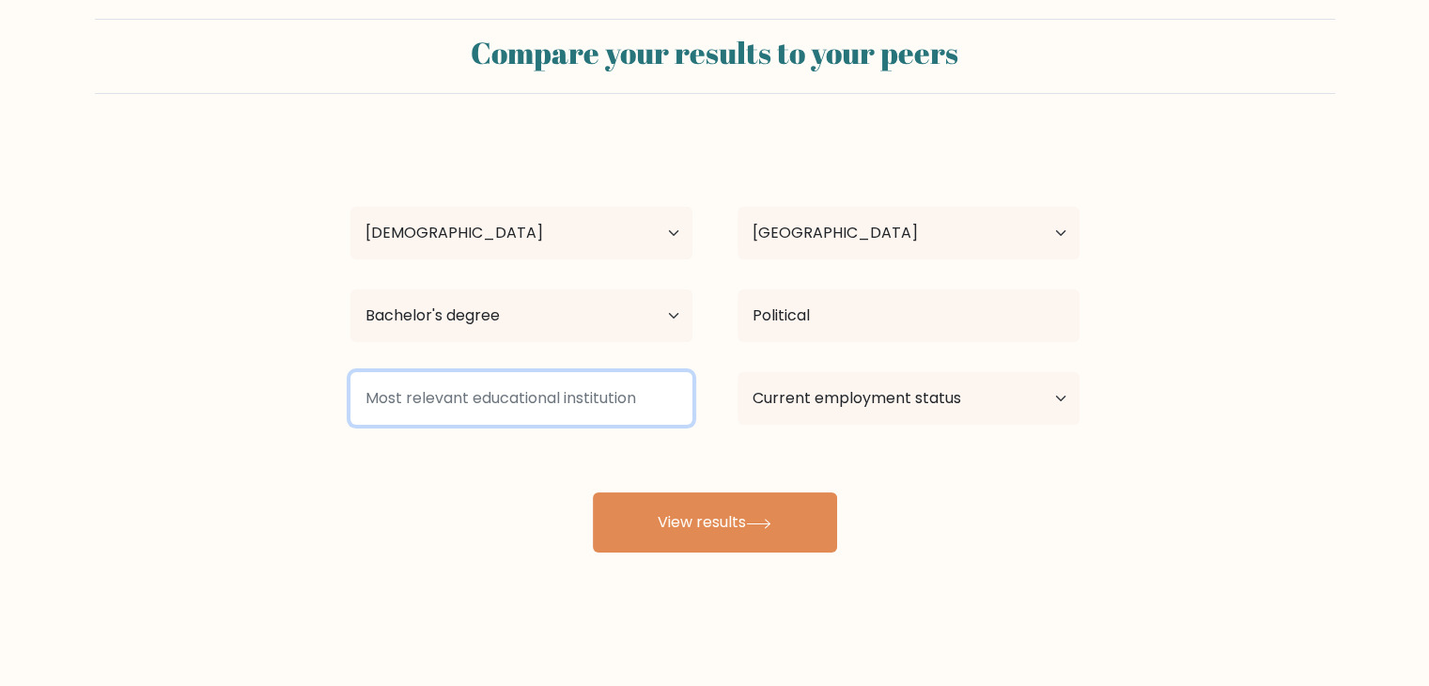
click at [623, 406] on input at bounding box center [521, 398] width 342 height 53
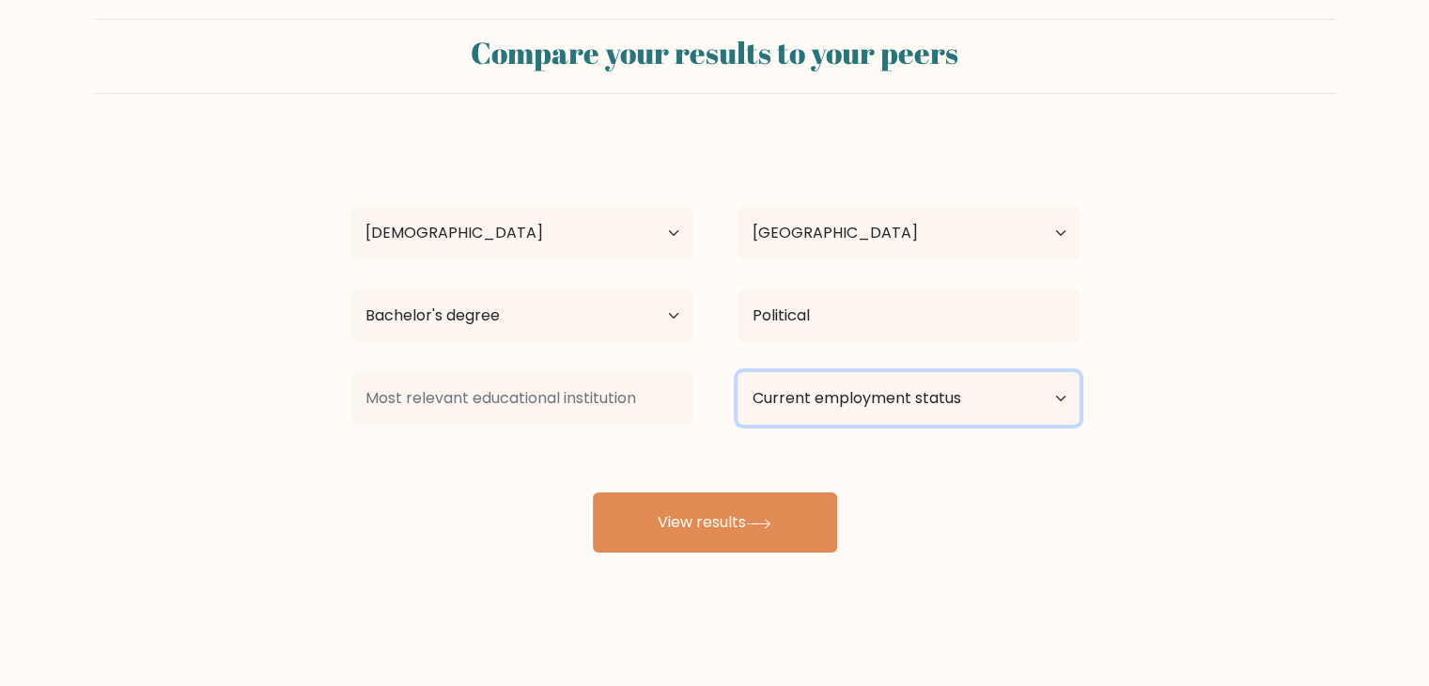
click at [843, 393] on select "Current employment status Employed Student Retired Other / prefer not to answer" at bounding box center [909, 398] width 342 height 53
select select "other"
click at [738, 372] on select "Current employment status Employed Student Retired Other / prefer not to answer" at bounding box center [909, 398] width 342 height 53
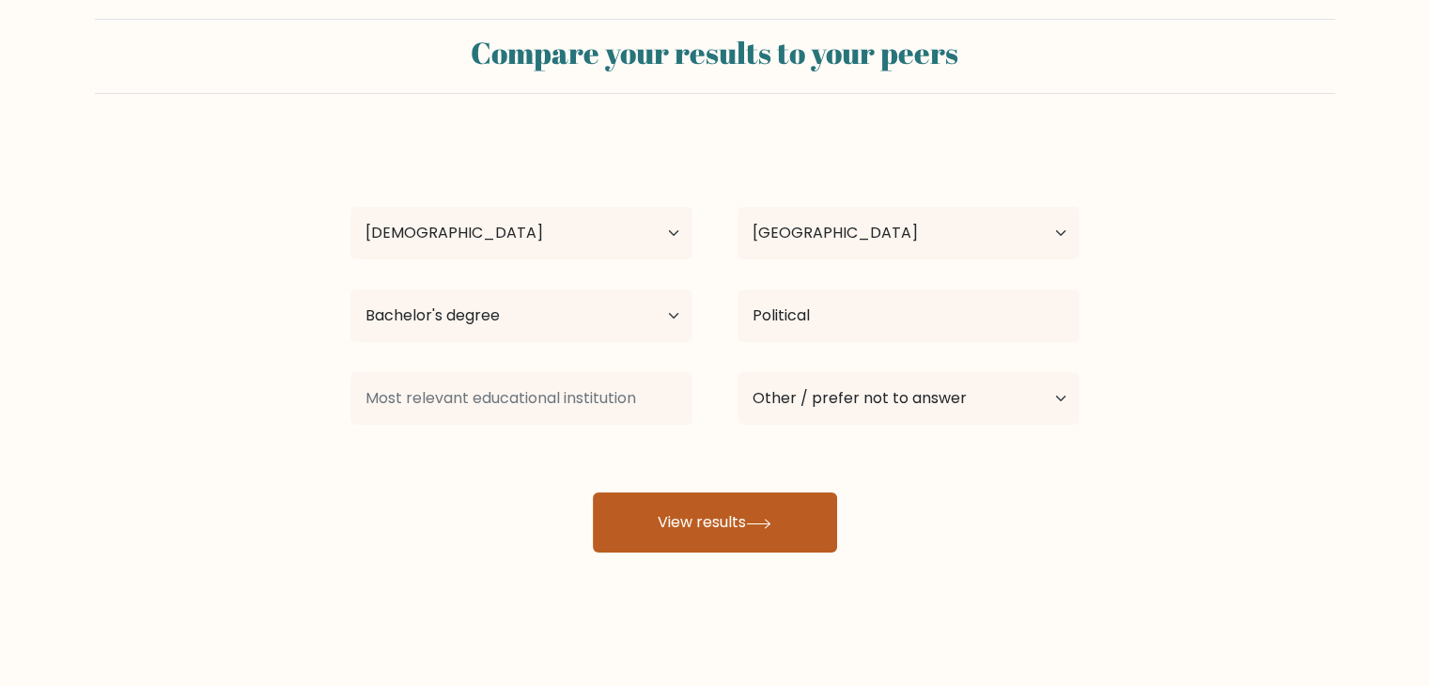
click at [791, 505] on button "View results" at bounding box center [715, 522] width 244 height 60
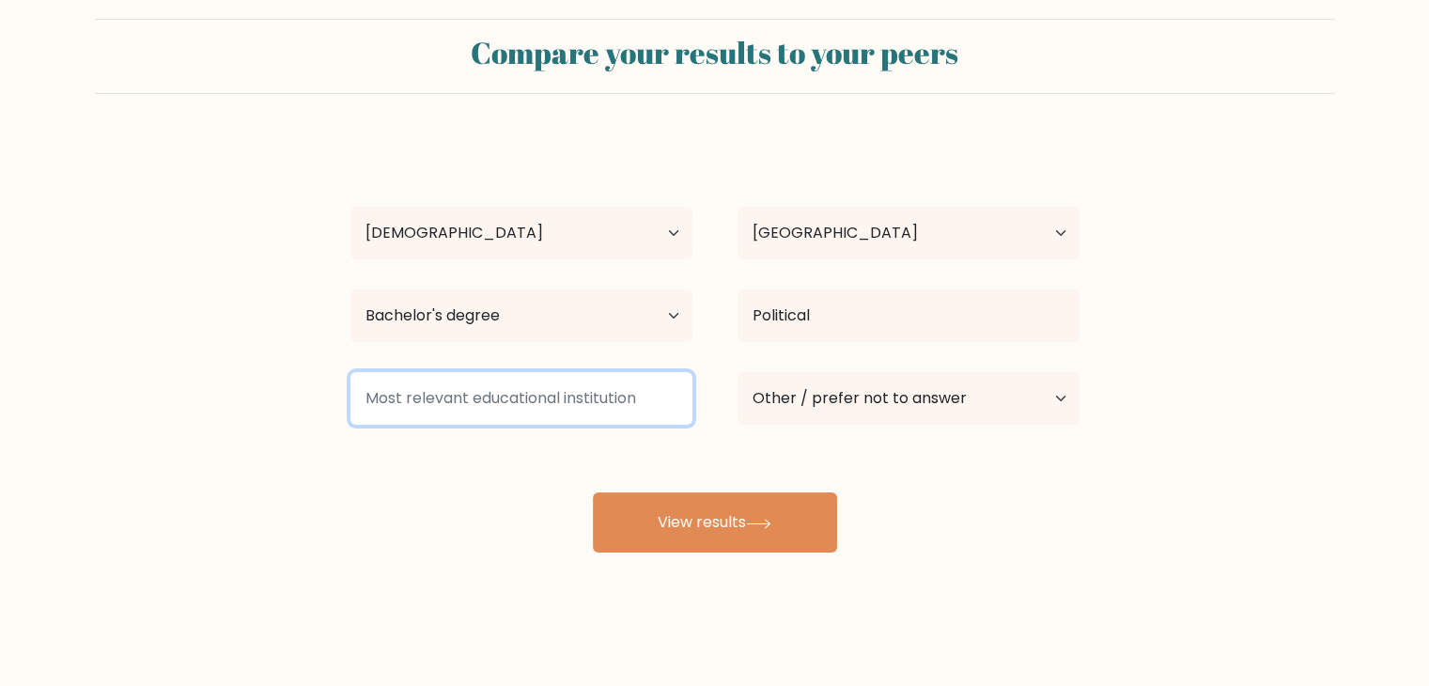
click at [511, 389] on input at bounding box center [521, 398] width 342 height 53
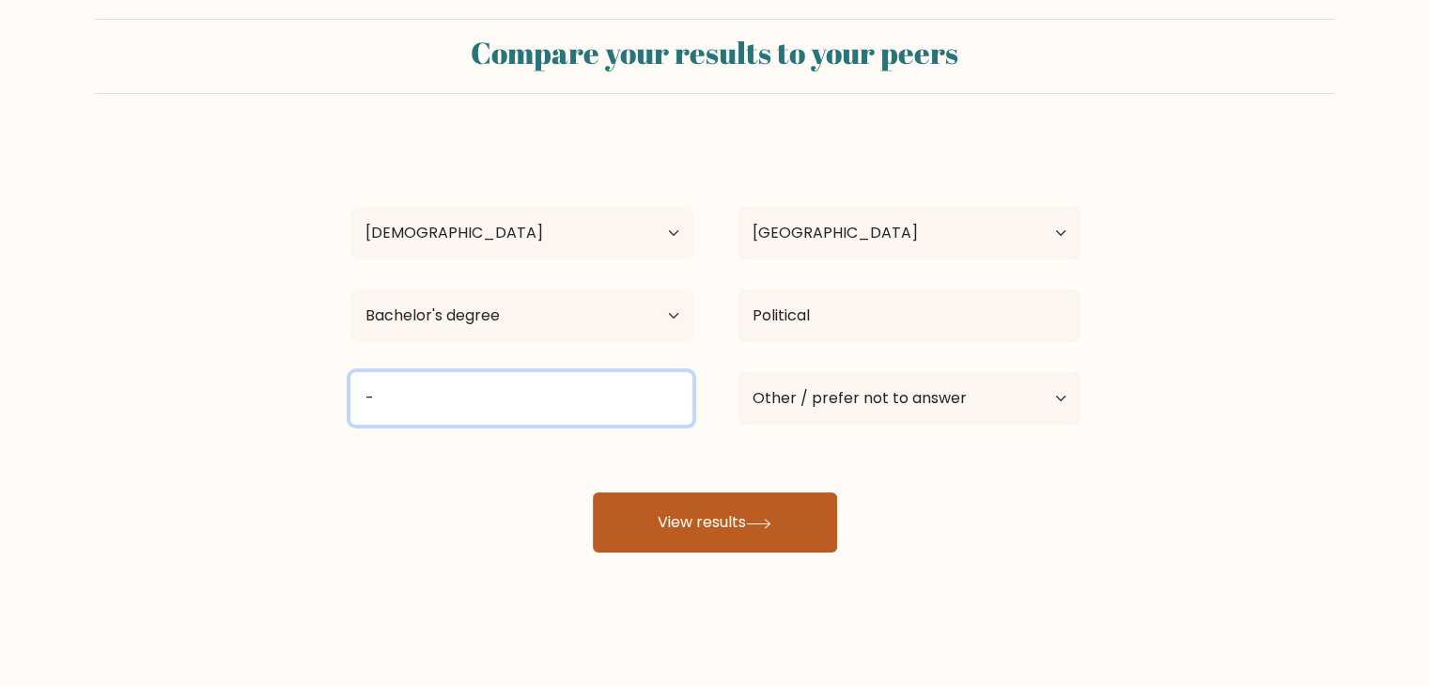
type input "-"
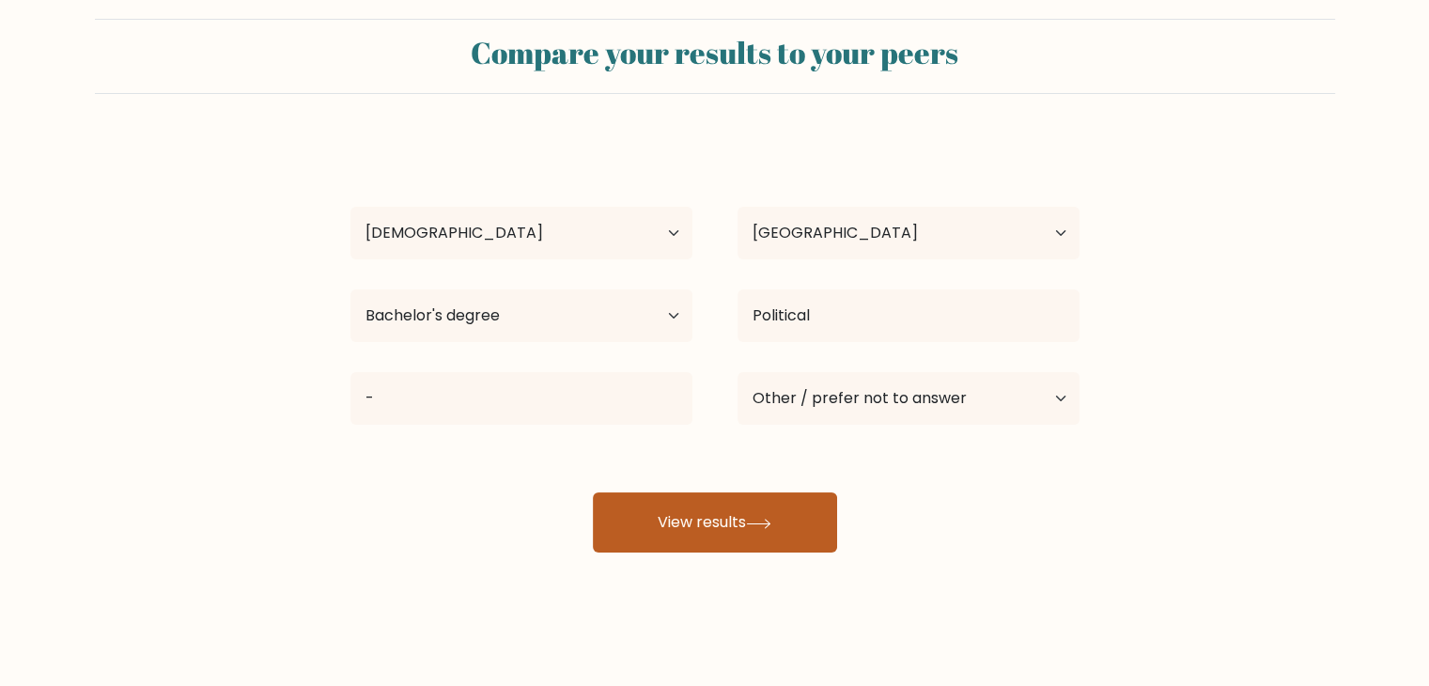
click at [697, 517] on button "View results" at bounding box center [715, 522] width 244 height 60
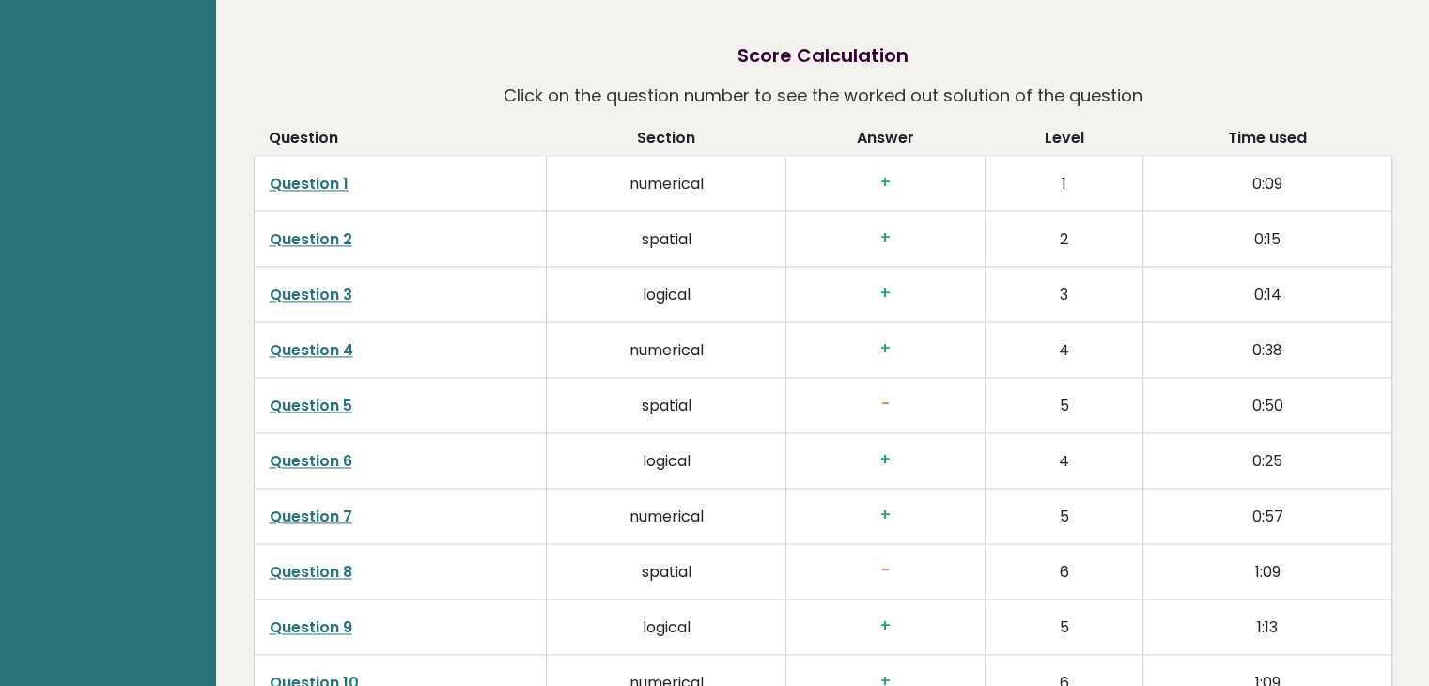
scroll to position [2858, 0]
click at [333, 235] on link "Question 2" at bounding box center [311, 237] width 83 height 22
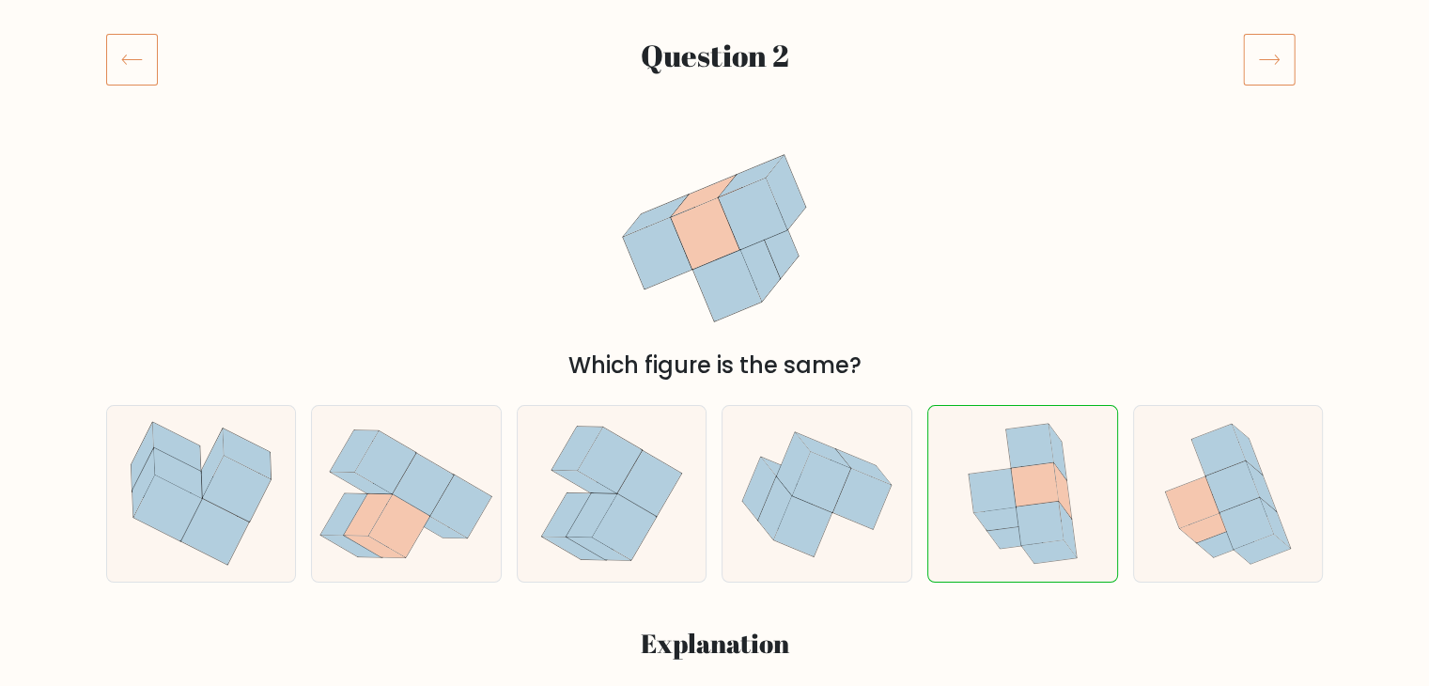
scroll to position [228, 0]
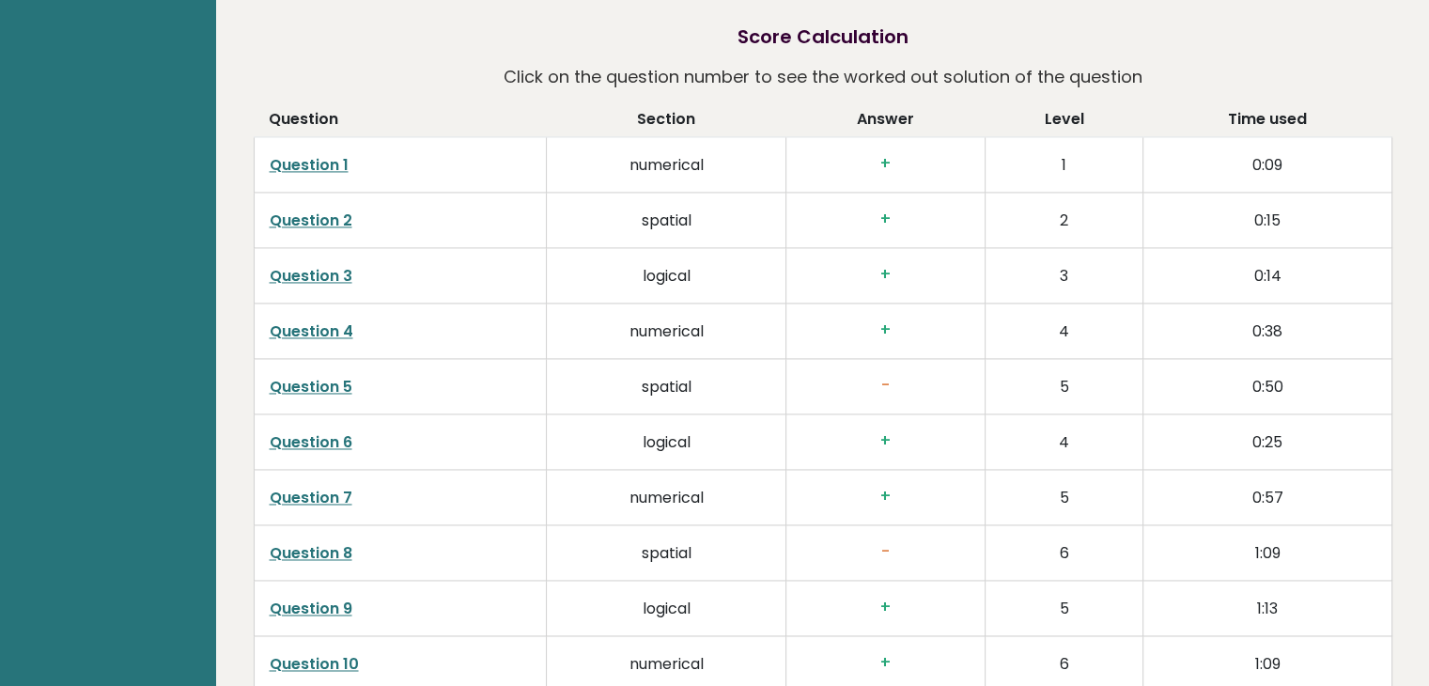
scroll to position [2876, 0]
click at [290, 380] on link "Question 5" at bounding box center [311, 386] width 83 height 22
click at [307, 274] on link "Question 3" at bounding box center [311, 275] width 83 height 22
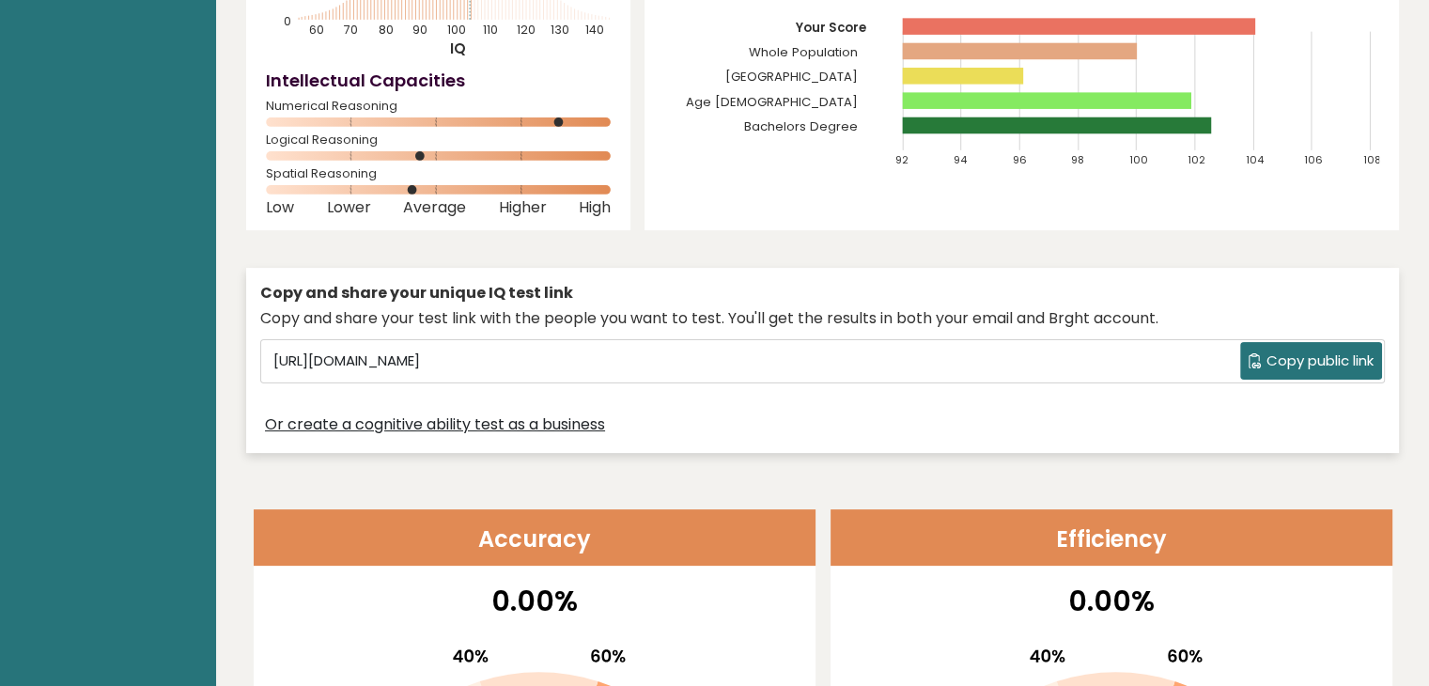
scroll to position [0, 0]
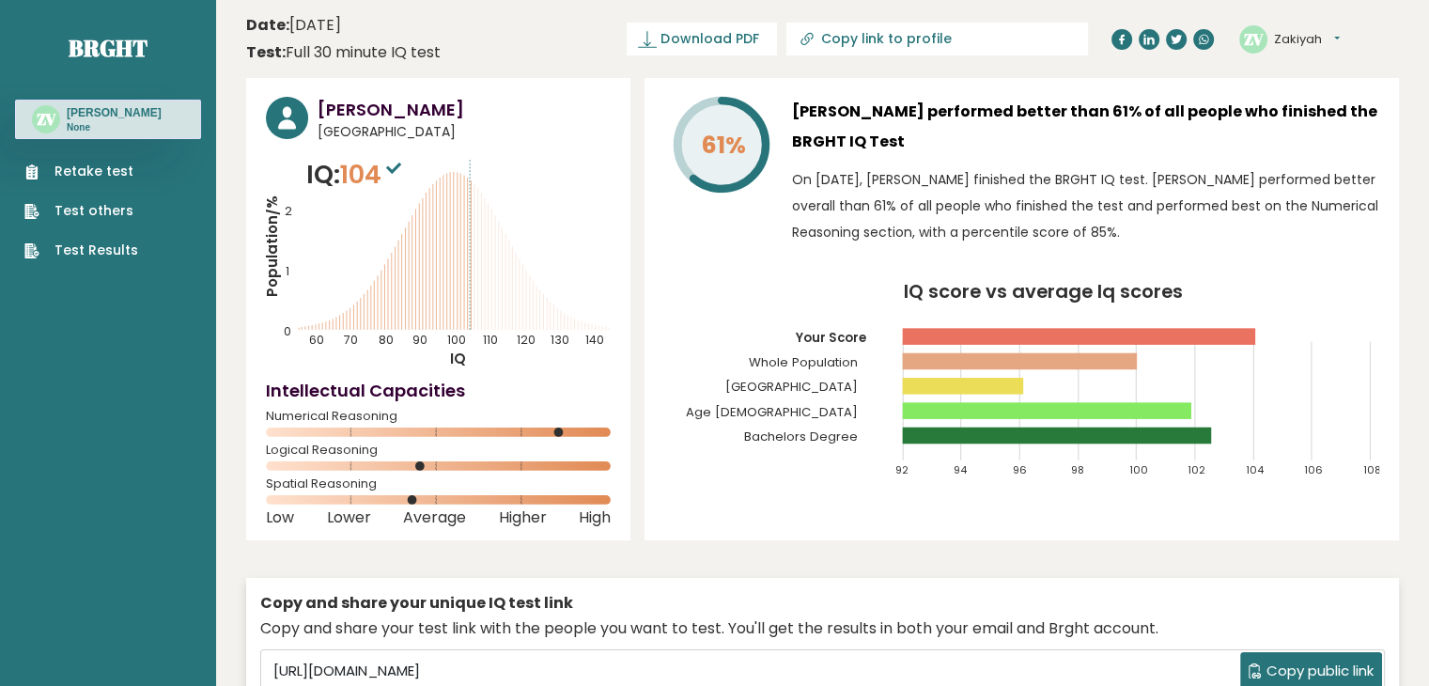
click at [598, 368] on icon "Population/% IQ 0 1 2 60 70 80 90 100 110 120 130 140" at bounding box center [438, 262] width 345 height 212
click at [121, 159] on div "Retake test Test others Test Results" at bounding box center [108, 199] width 186 height 121
click at [113, 180] on link "Retake test" at bounding box center [81, 172] width 114 height 20
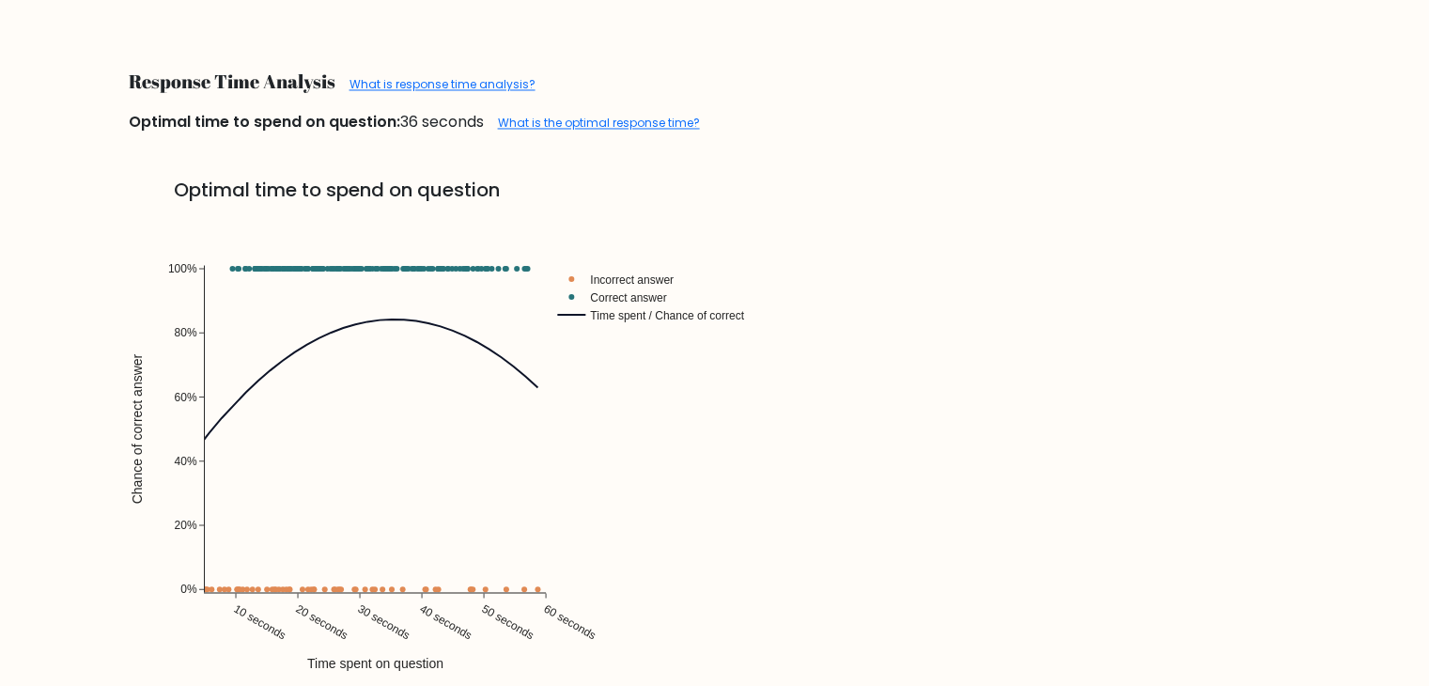
scroll to position [3280, 0]
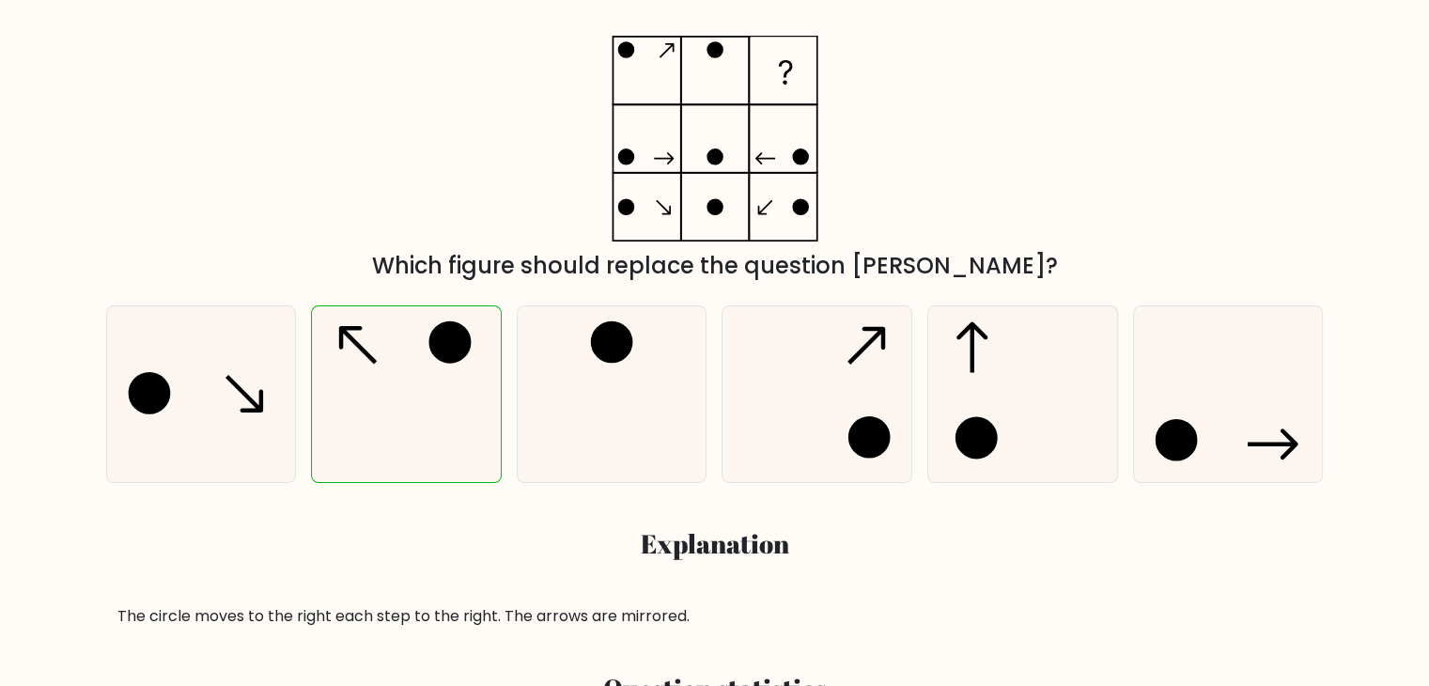
scroll to position [327, 0]
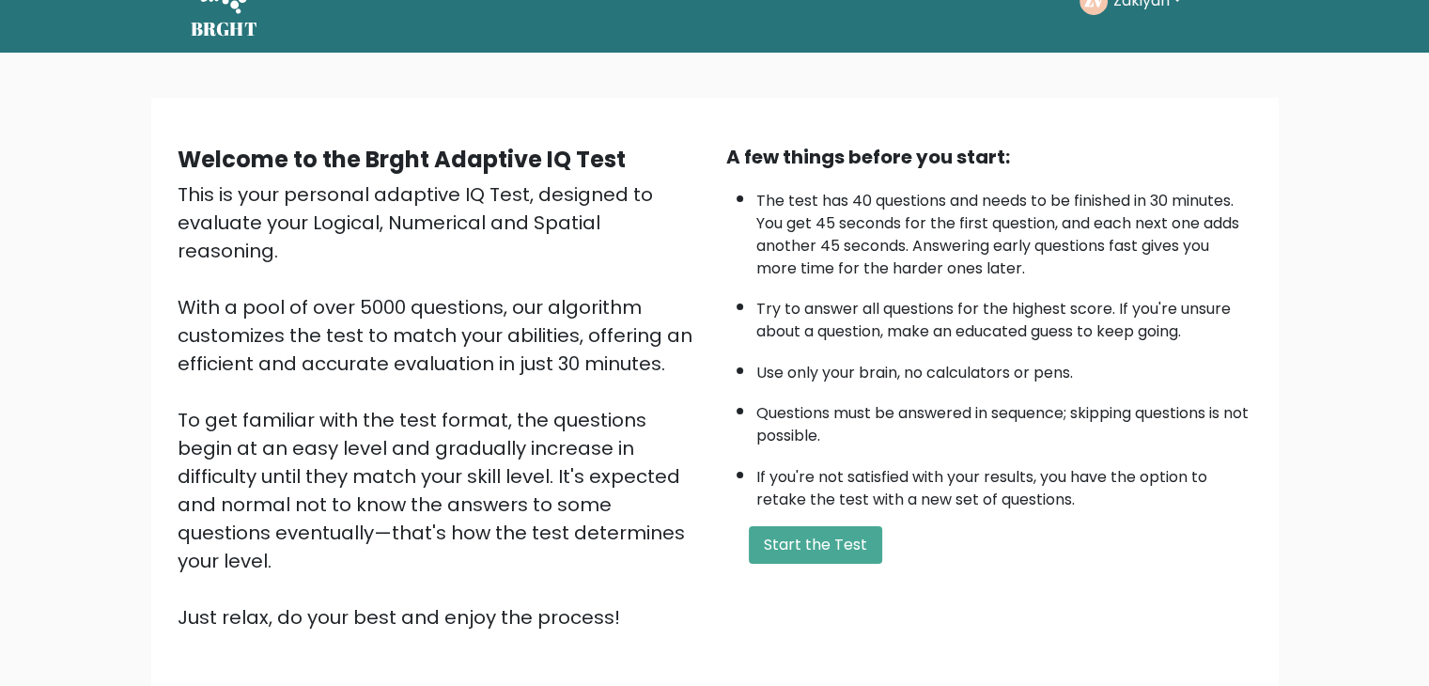
scroll to position [53, 0]
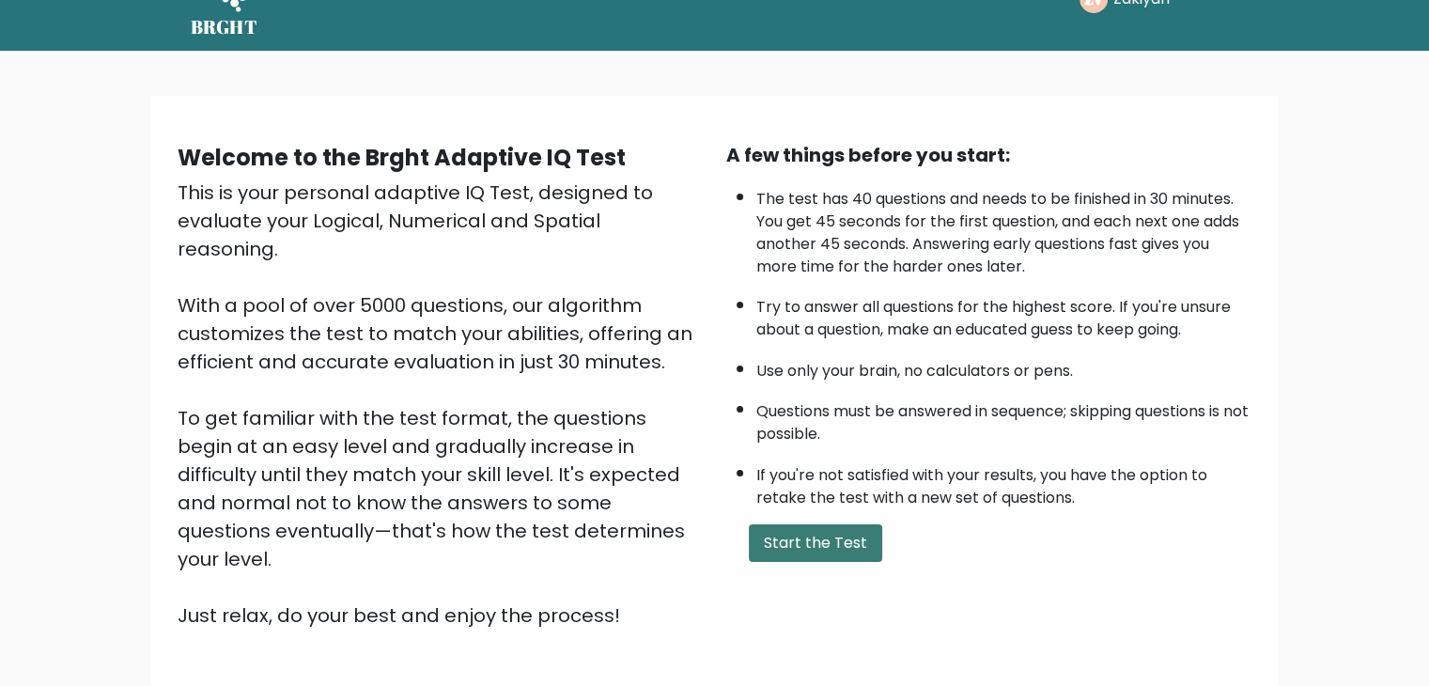
click at [843, 539] on button "Start the Test" at bounding box center [815, 543] width 133 height 38
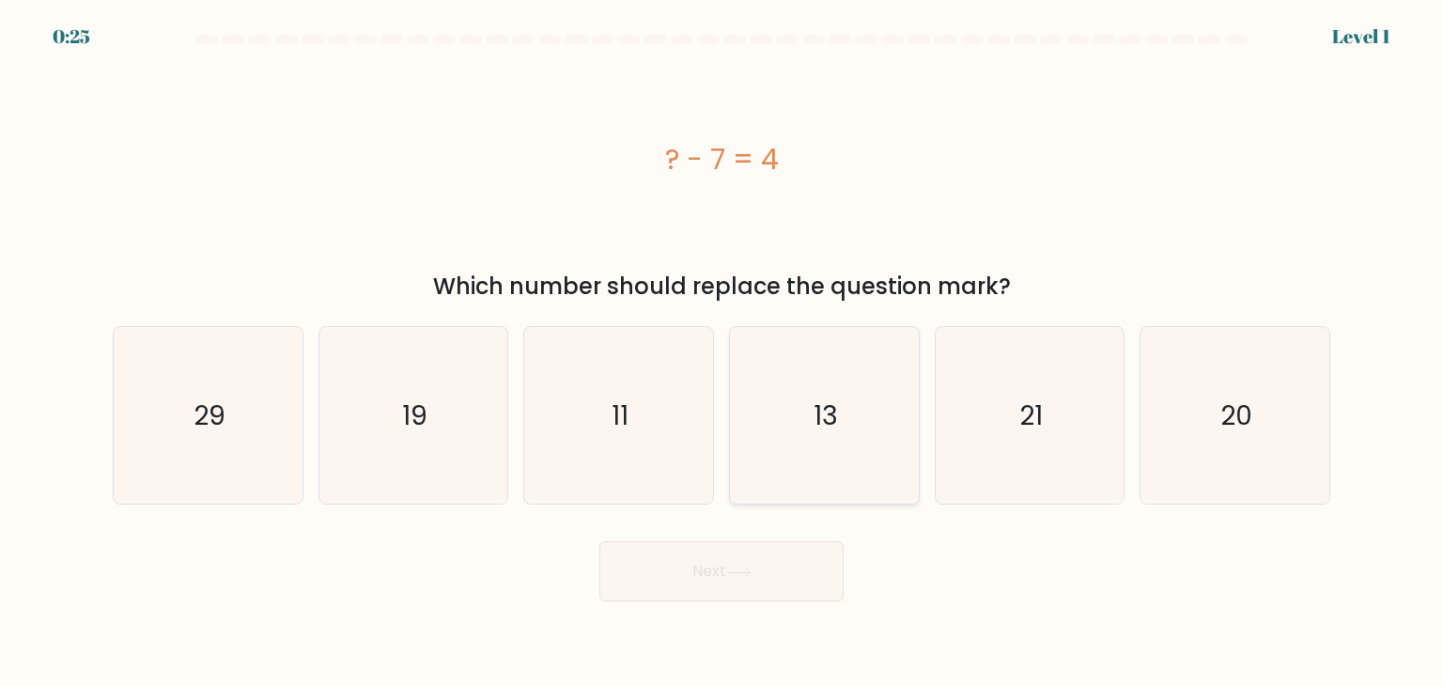
click at [797, 501] on icon "13" at bounding box center [824, 415] width 177 height 177
click at [723, 352] on input "d. 13" at bounding box center [722, 347] width 1 height 9
radio input "true"
click at [581, 380] on icon "11" at bounding box center [618, 415] width 177 height 177
click at [722, 352] on input "c. 11" at bounding box center [722, 347] width 1 height 9
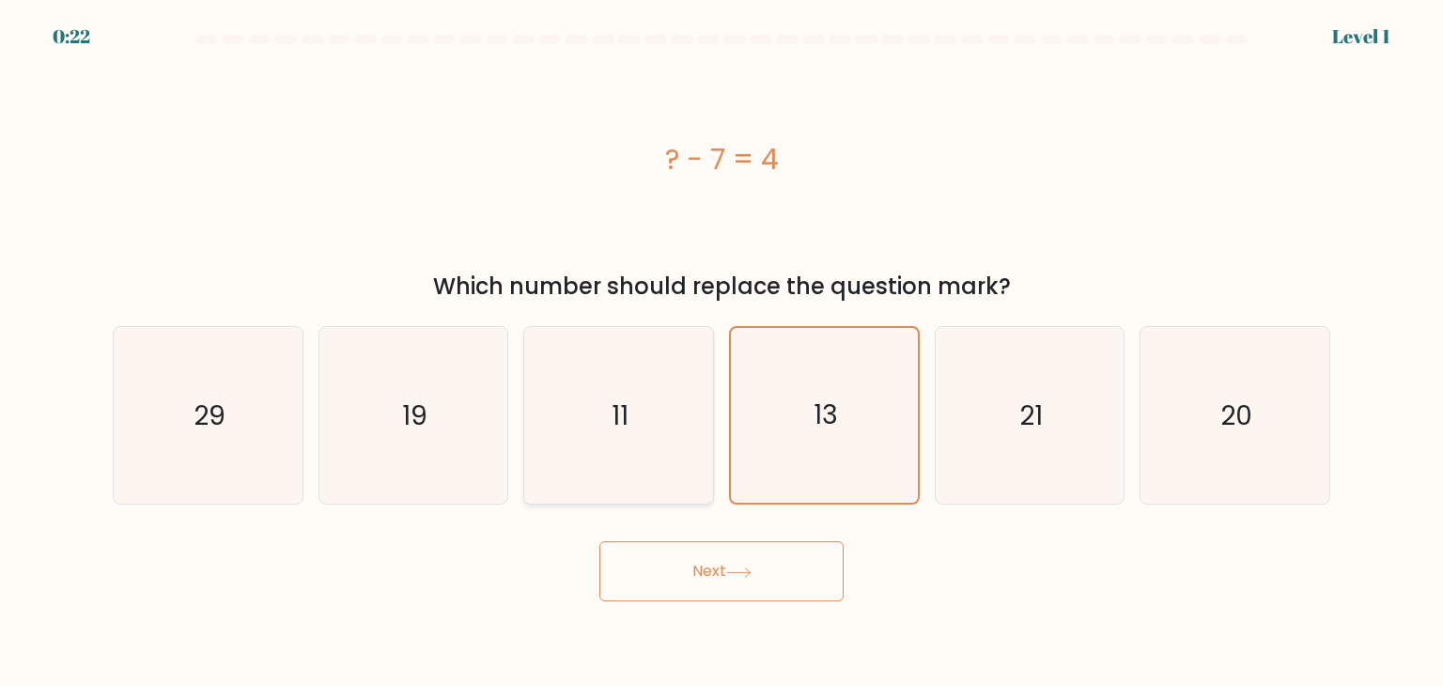
radio input "true"
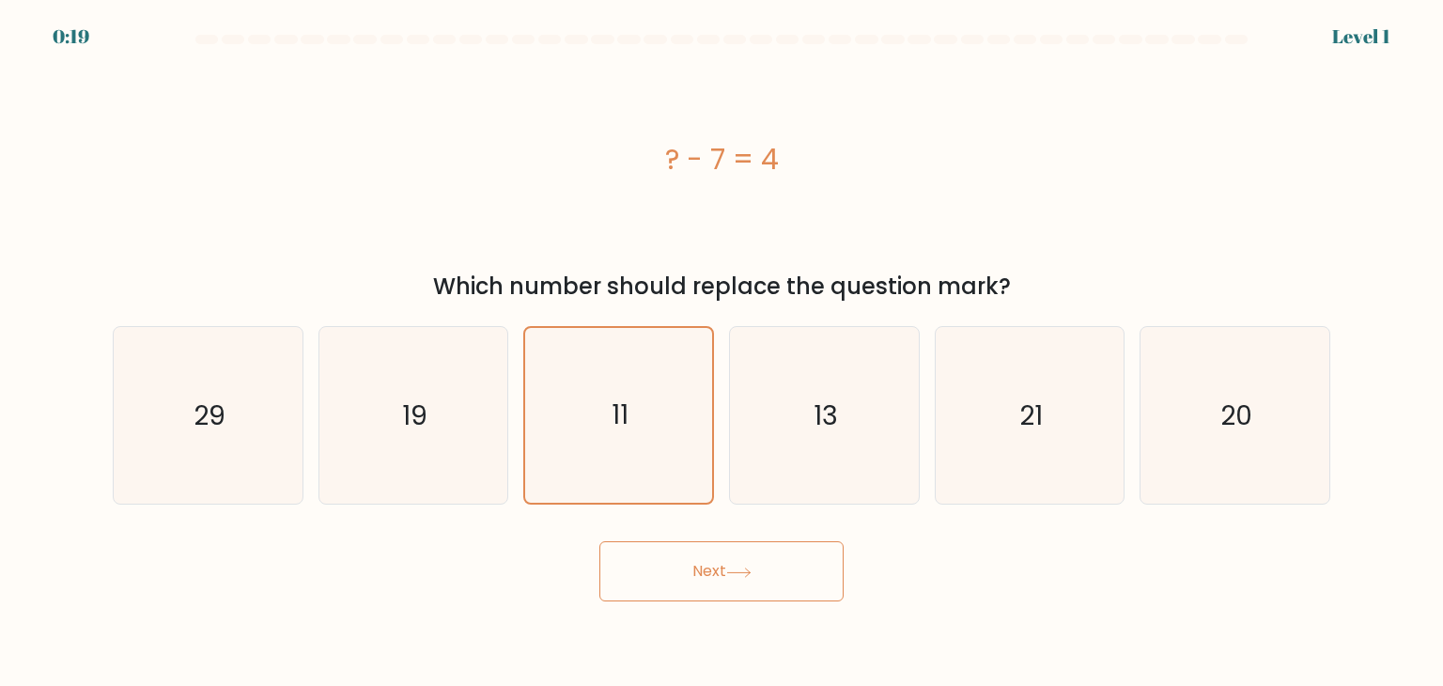
click at [715, 557] on button "Next" at bounding box center [721, 571] width 244 height 60
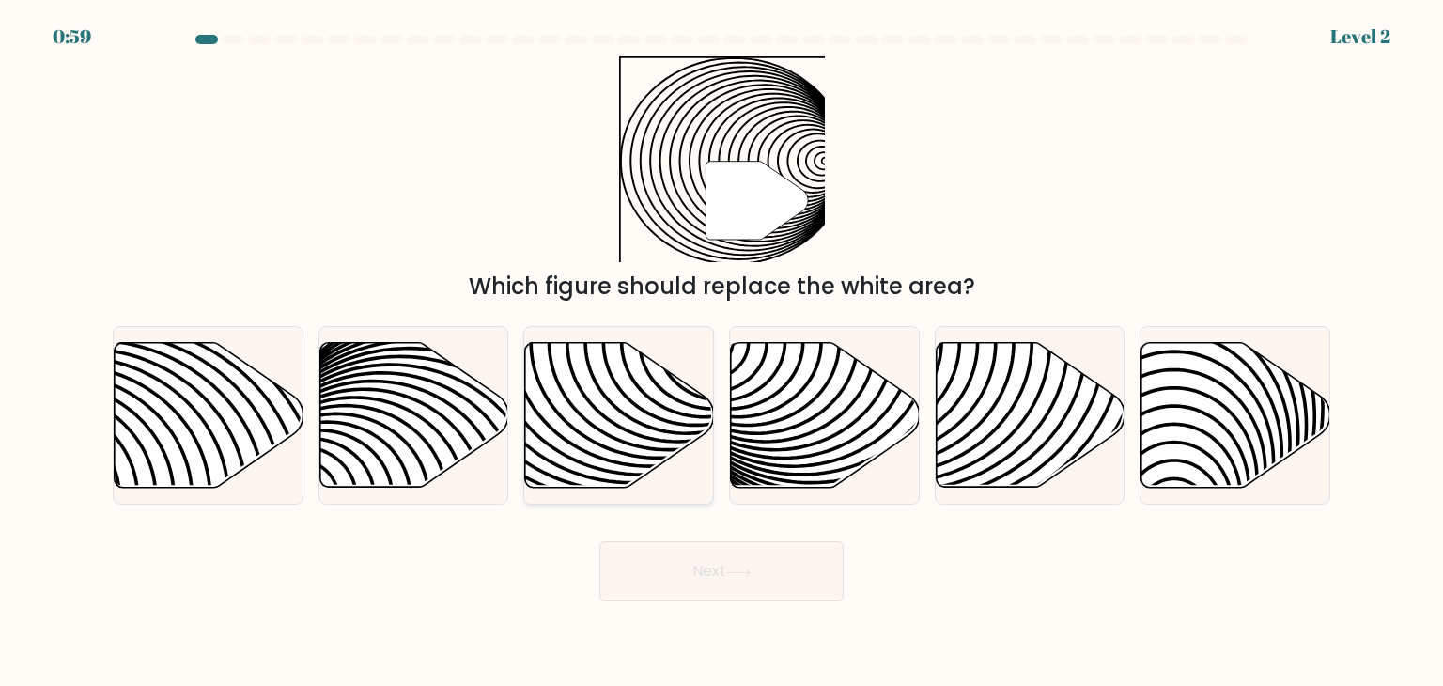
click at [643, 409] on icon at bounding box center [558, 341] width 381 height 381
click at [722, 352] on input "c." at bounding box center [722, 347] width 1 height 9
radio input "true"
click at [729, 595] on button "Next" at bounding box center [721, 571] width 244 height 60
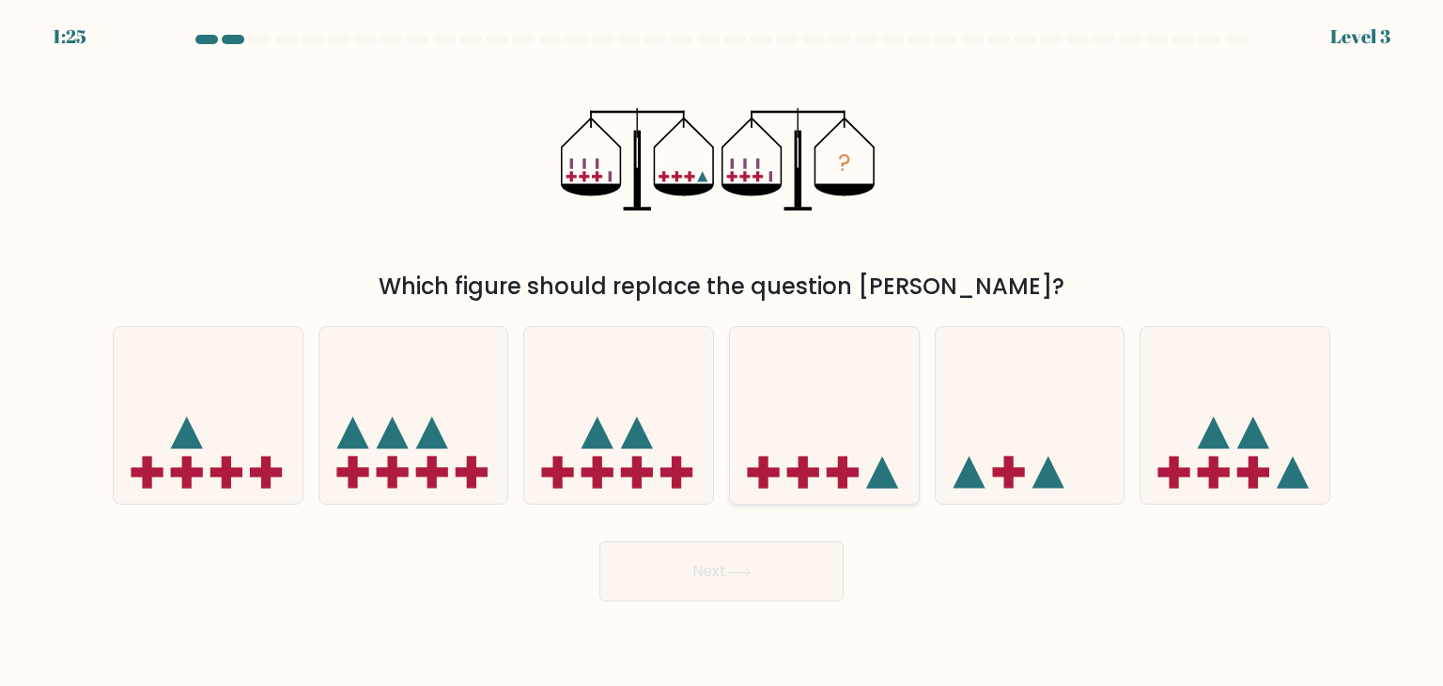
click at [868, 489] on icon at bounding box center [824, 415] width 189 height 156
click at [723, 352] on input "d." at bounding box center [722, 347] width 1 height 9
radio input "true"
click at [781, 568] on button "Next" at bounding box center [721, 571] width 244 height 60
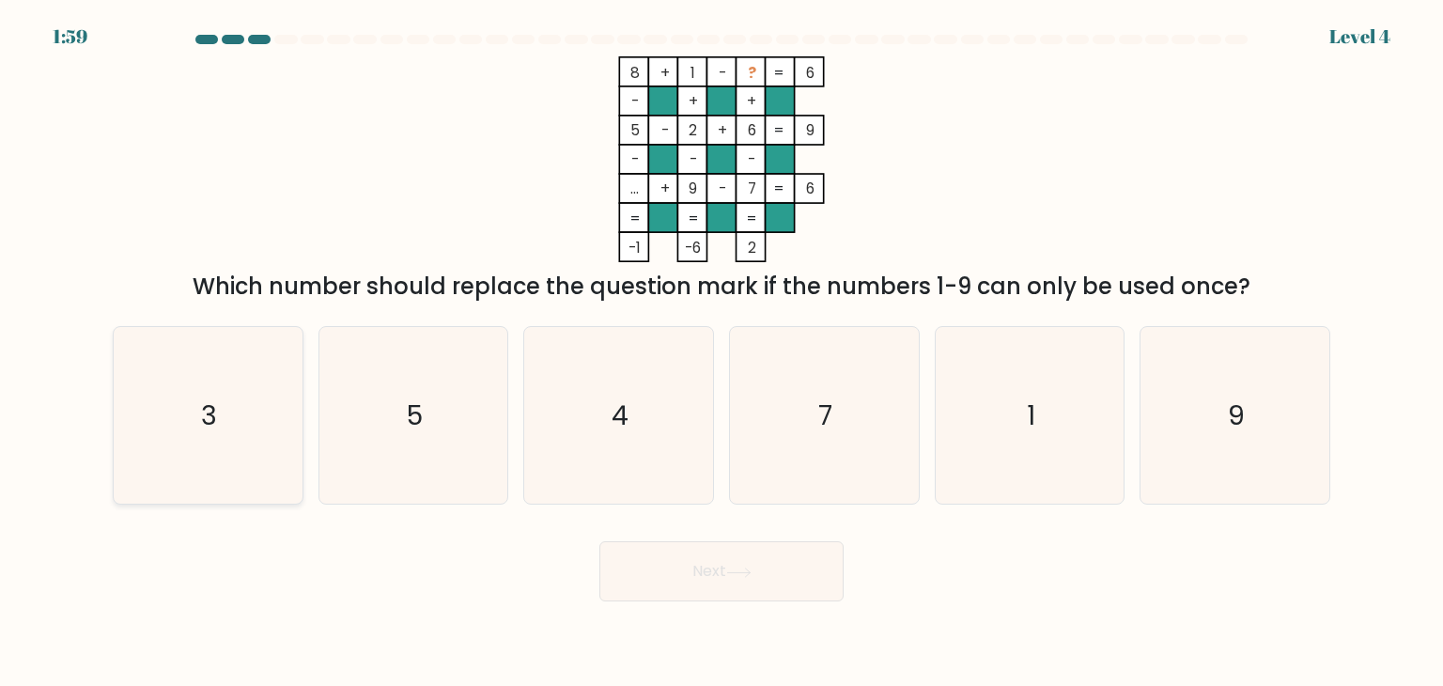
click at [257, 421] on icon "3" at bounding box center [207, 415] width 177 height 177
click at [722, 352] on input "a. 3" at bounding box center [722, 347] width 1 height 9
radio input "true"
click at [702, 584] on button "Next" at bounding box center [721, 571] width 244 height 60
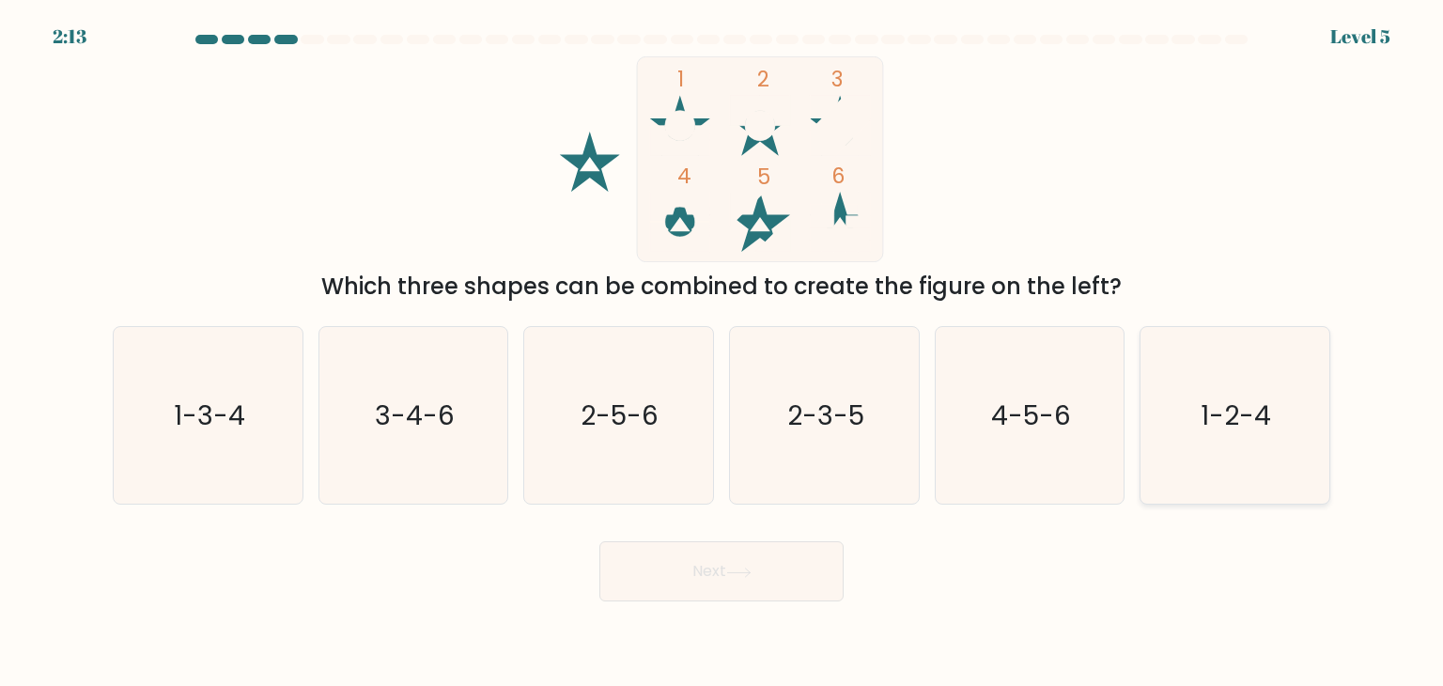
click at [1195, 444] on icon "1-2-4" at bounding box center [1234, 415] width 177 height 177
click at [723, 352] on input "f. 1-2-4" at bounding box center [722, 347] width 1 height 9
radio input "true"
click at [793, 586] on button "Next" at bounding box center [721, 571] width 244 height 60
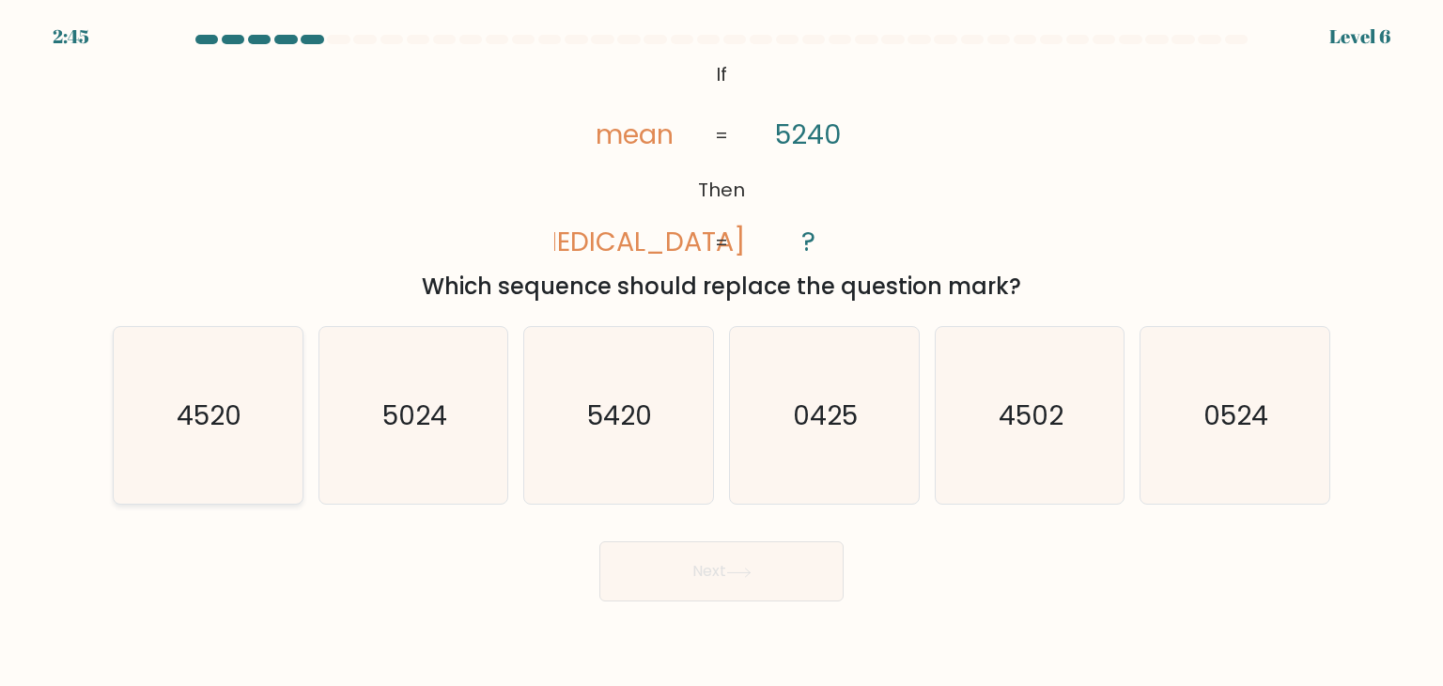
click at [212, 401] on text "4520" at bounding box center [210, 416] width 65 height 38
click at [722, 352] on input "a. 4520" at bounding box center [722, 347] width 1 height 9
radio input "true"
click at [704, 563] on button "Next" at bounding box center [721, 571] width 244 height 60
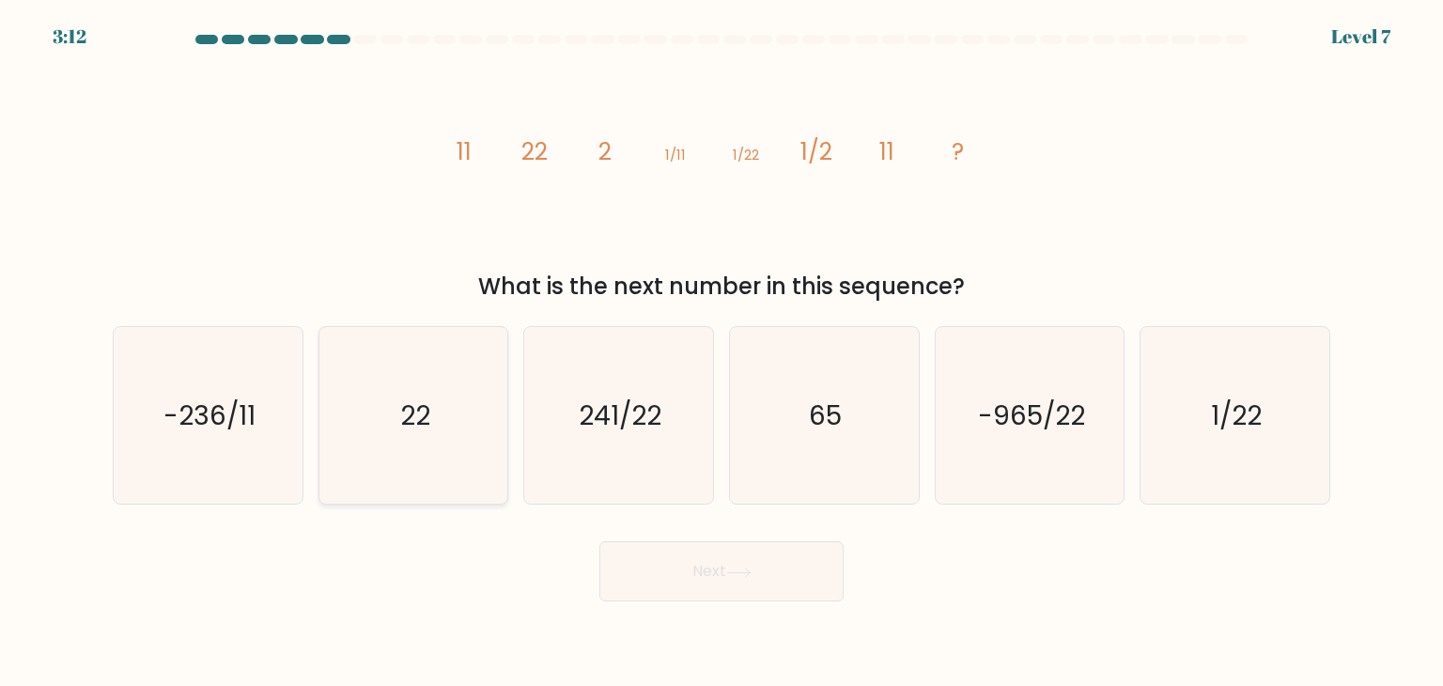
click at [422, 414] on text "22" at bounding box center [415, 416] width 30 height 38
click at [722, 352] on input "b. 22" at bounding box center [722, 347] width 1 height 9
radio input "true"
click at [724, 584] on button "Next" at bounding box center [721, 571] width 244 height 60
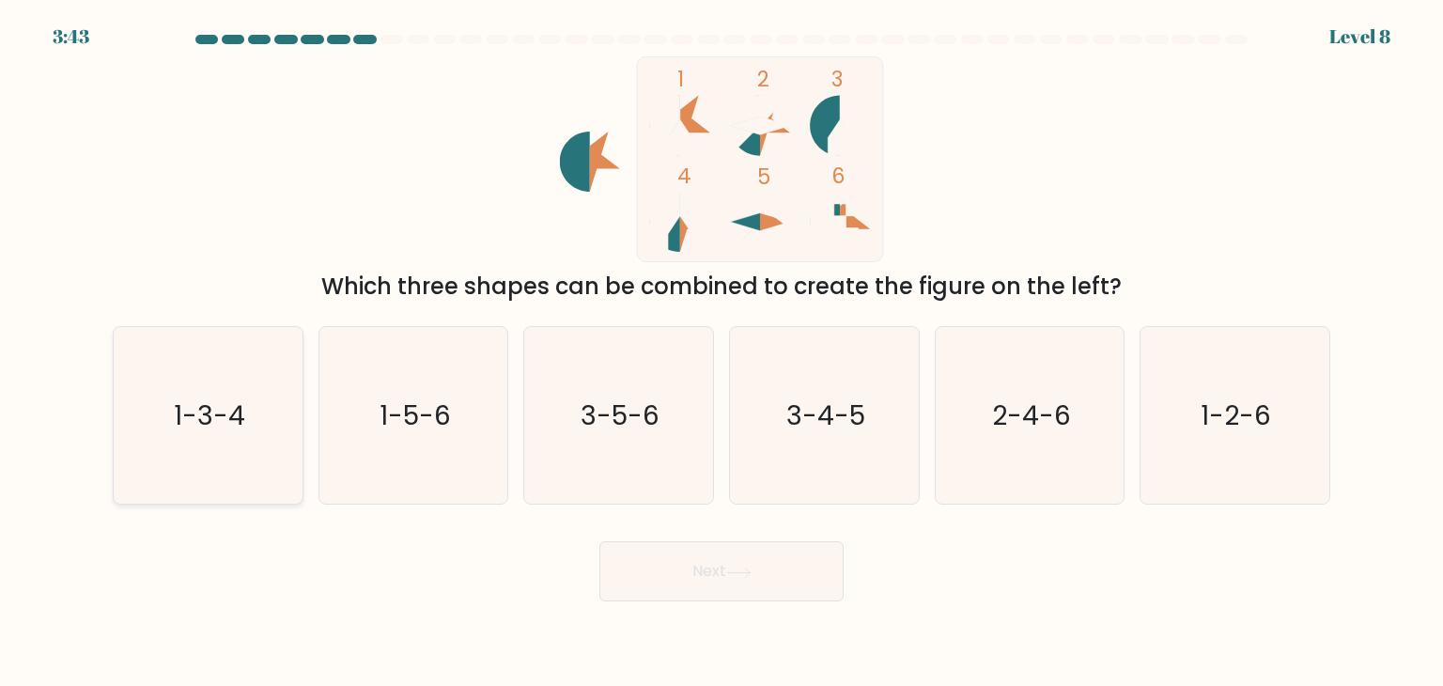
click at [254, 377] on icon "1-3-4" at bounding box center [207, 415] width 177 height 177
click at [722, 352] on input "a. 1-3-4" at bounding box center [722, 347] width 1 height 9
radio input "true"
click at [776, 580] on button "Next" at bounding box center [721, 571] width 244 height 60
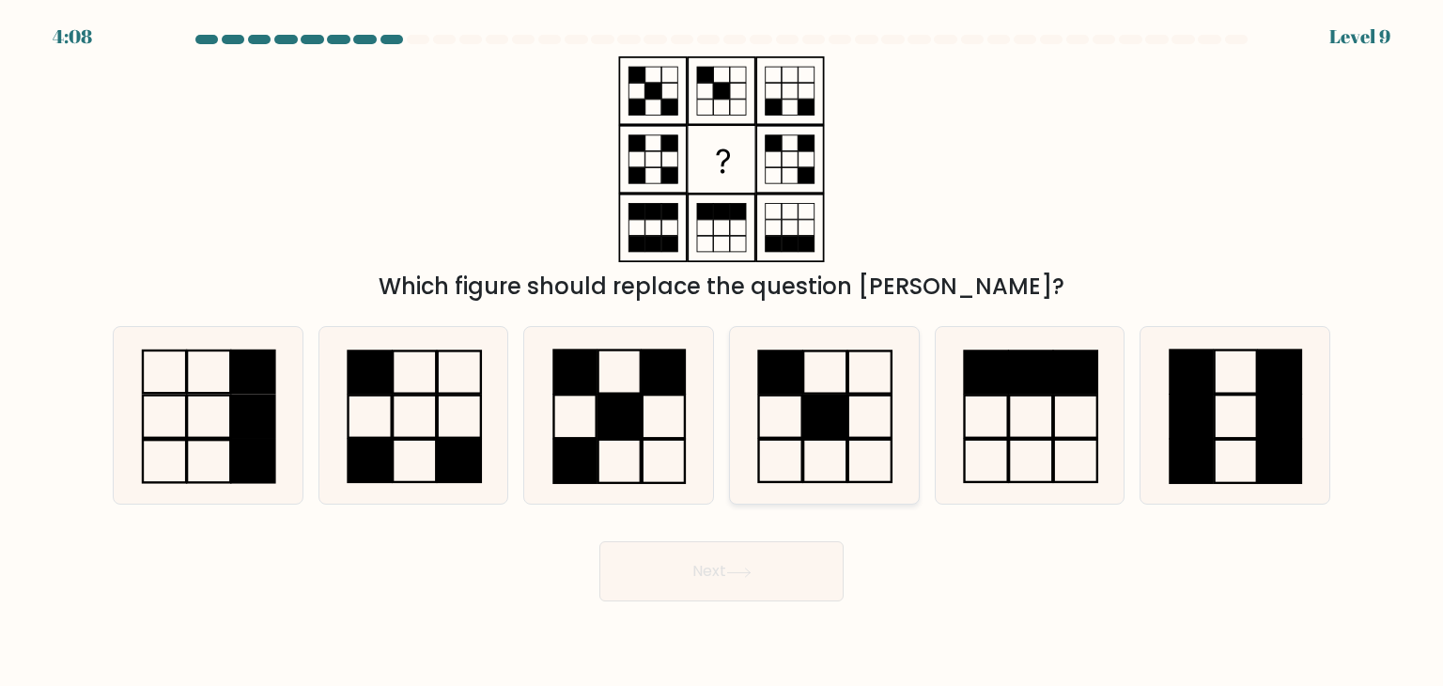
click at [851, 465] on icon at bounding box center [824, 415] width 177 height 177
click at [723, 352] on input "d." at bounding box center [722, 347] width 1 height 9
radio input "true"
click at [793, 549] on button "Next" at bounding box center [721, 571] width 244 height 60
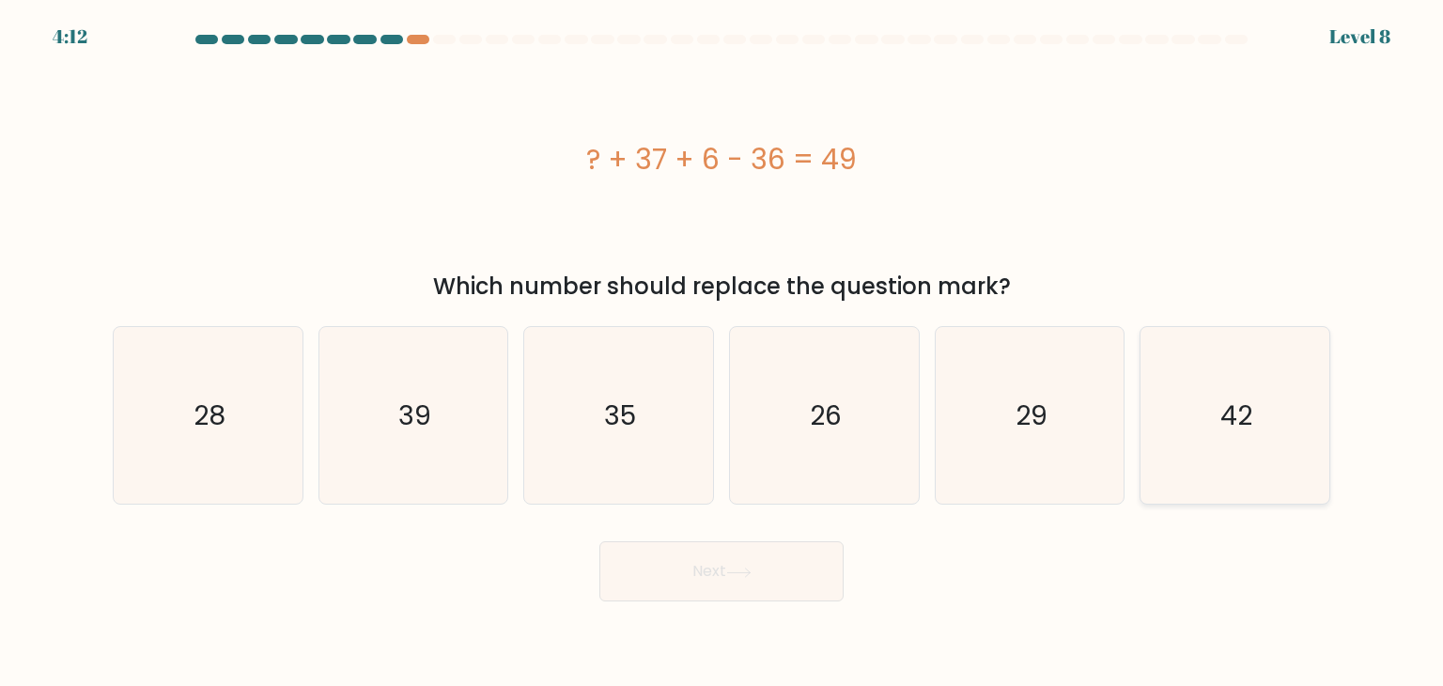
click at [1242, 404] on text "42" at bounding box center [1237, 416] width 32 height 38
click at [723, 352] on input "f. 42" at bounding box center [722, 347] width 1 height 9
radio input "true"
click at [666, 583] on button "Next" at bounding box center [721, 571] width 244 height 60
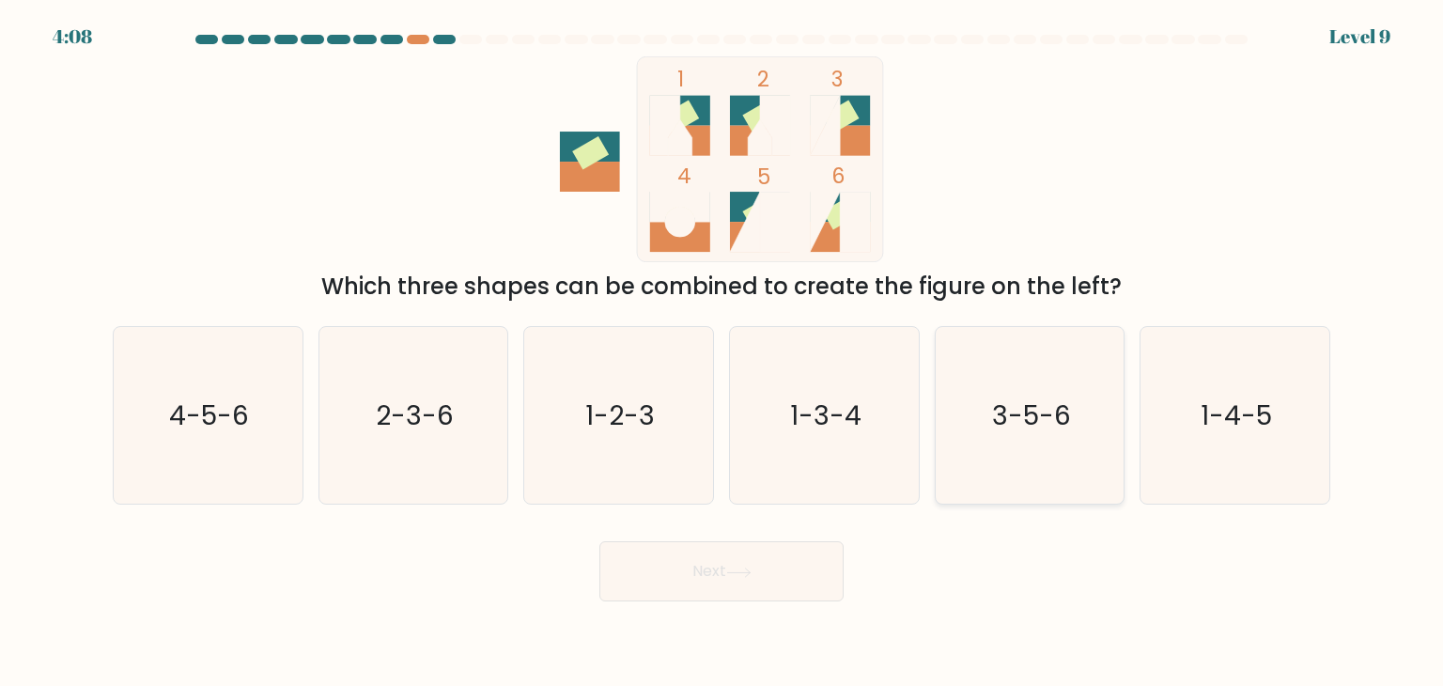
click at [1094, 423] on icon "3-5-6" at bounding box center [1030, 415] width 177 height 177
click at [723, 352] on input "e. 3-5-6" at bounding box center [722, 347] width 1 height 9
radio input "true"
click at [691, 597] on button "Next" at bounding box center [721, 571] width 244 height 60
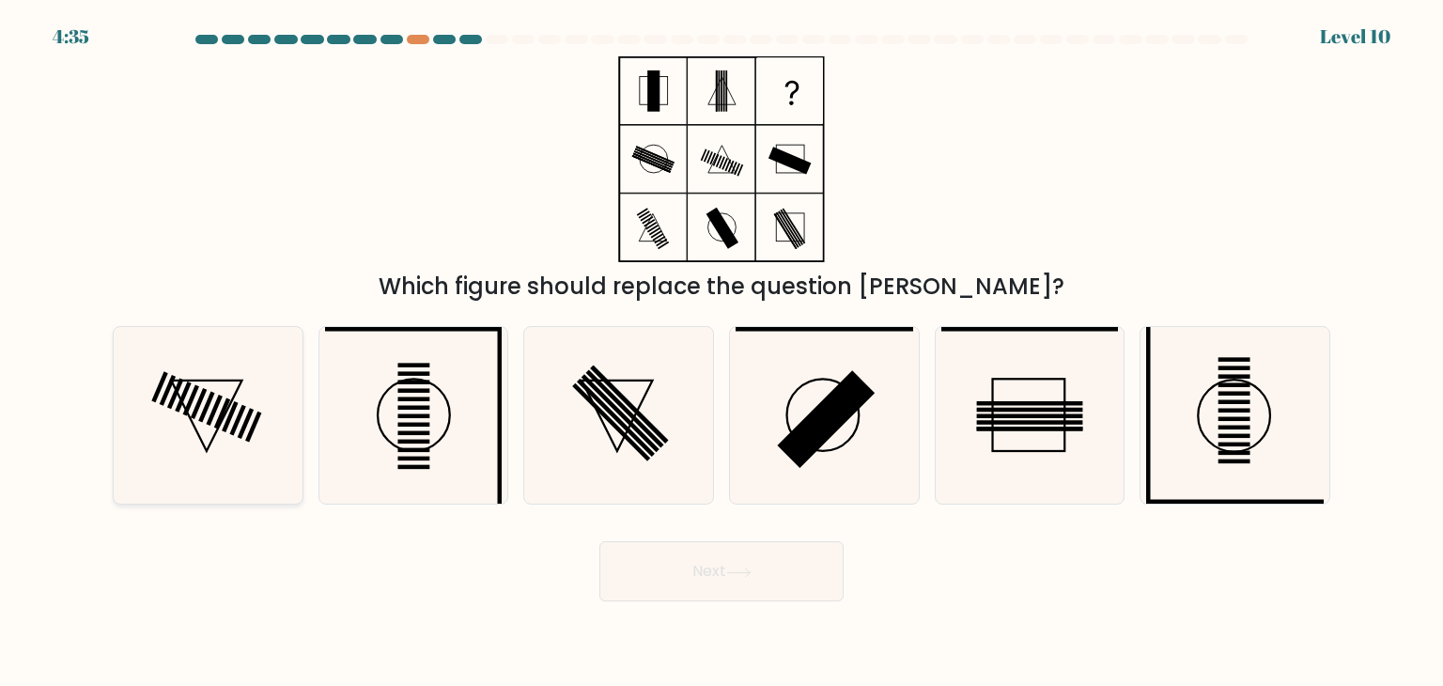
click at [252, 393] on icon at bounding box center [207, 415] width 177 height 177
click at [722, 352] on input "a." at bounding box center [722, 347] width 1 height 9
radio input "true"
click at [439, 468] on icon at bounding box center [413, 415] width 177 height 177
click at [722, 352] on input "b." at bounding box center [722, 347] width 1 height 9
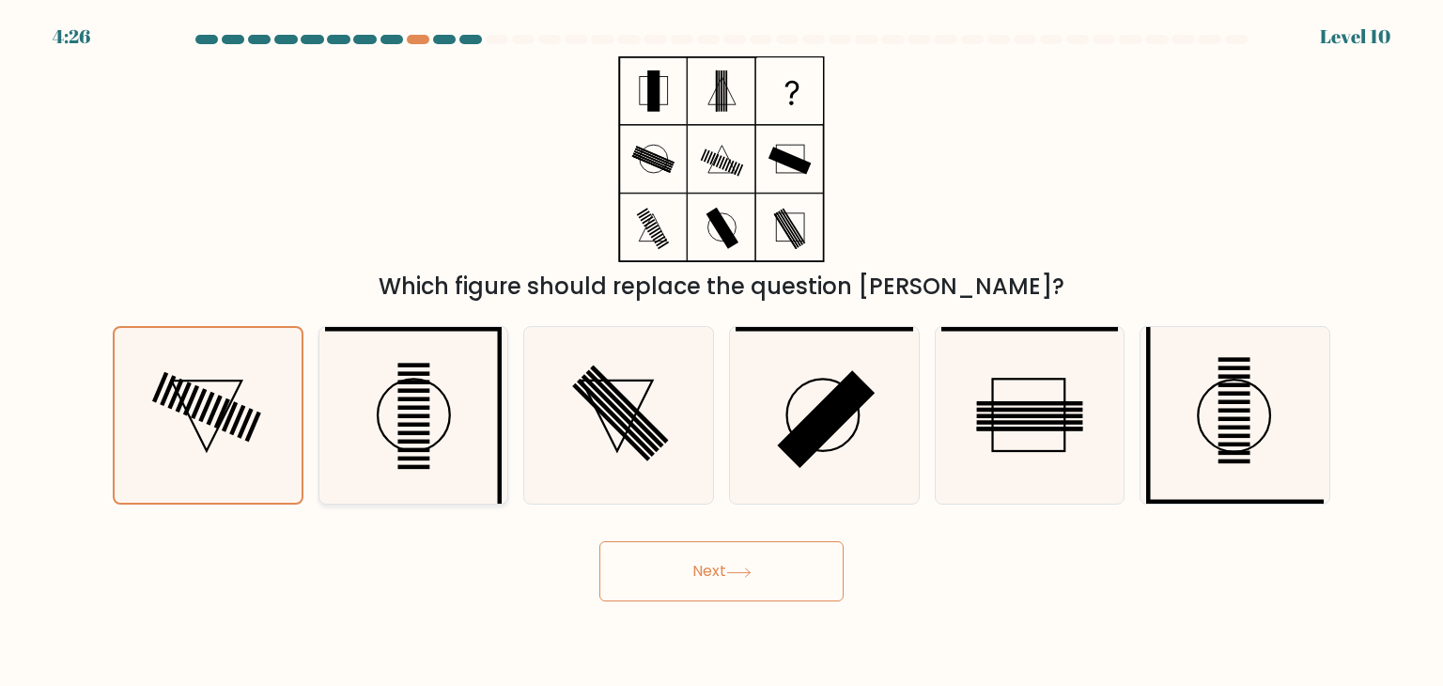
radio input "true"
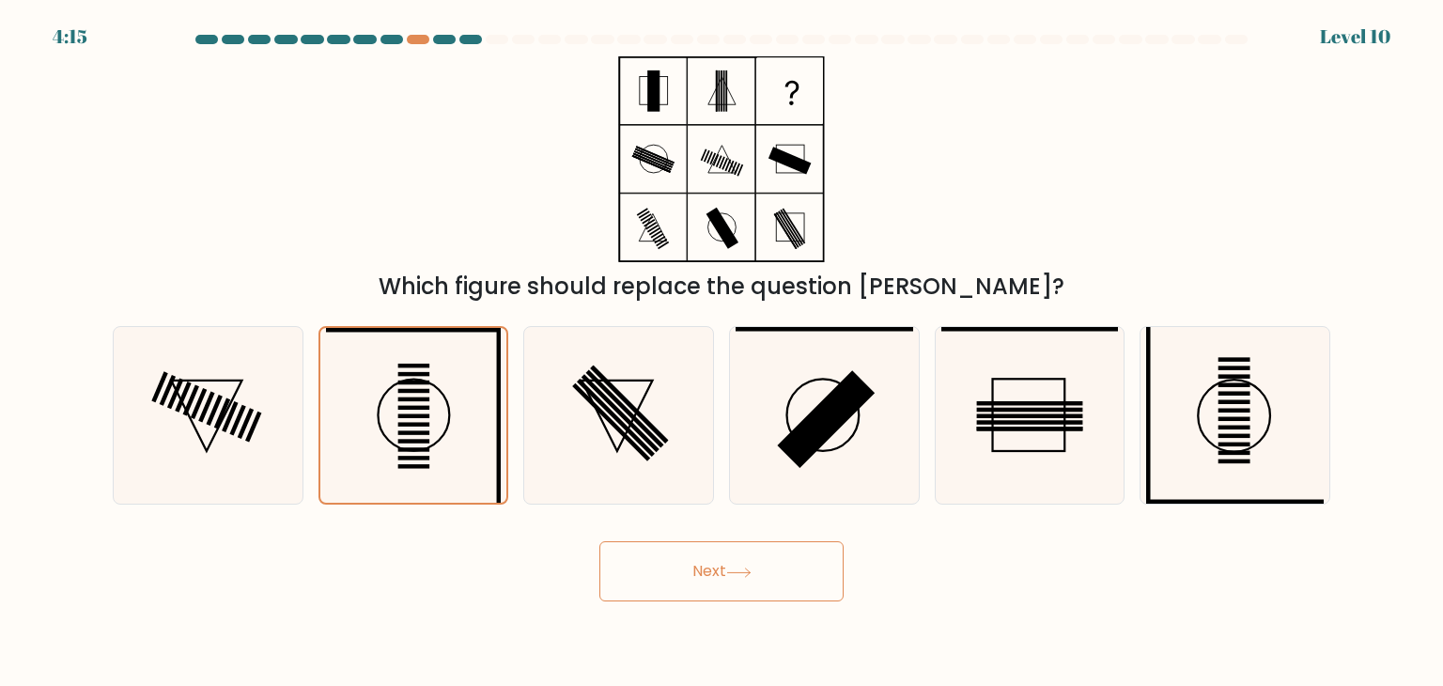
click at [748, 563] on button "Next" at bounding box center [721, 571] width 244 height 60
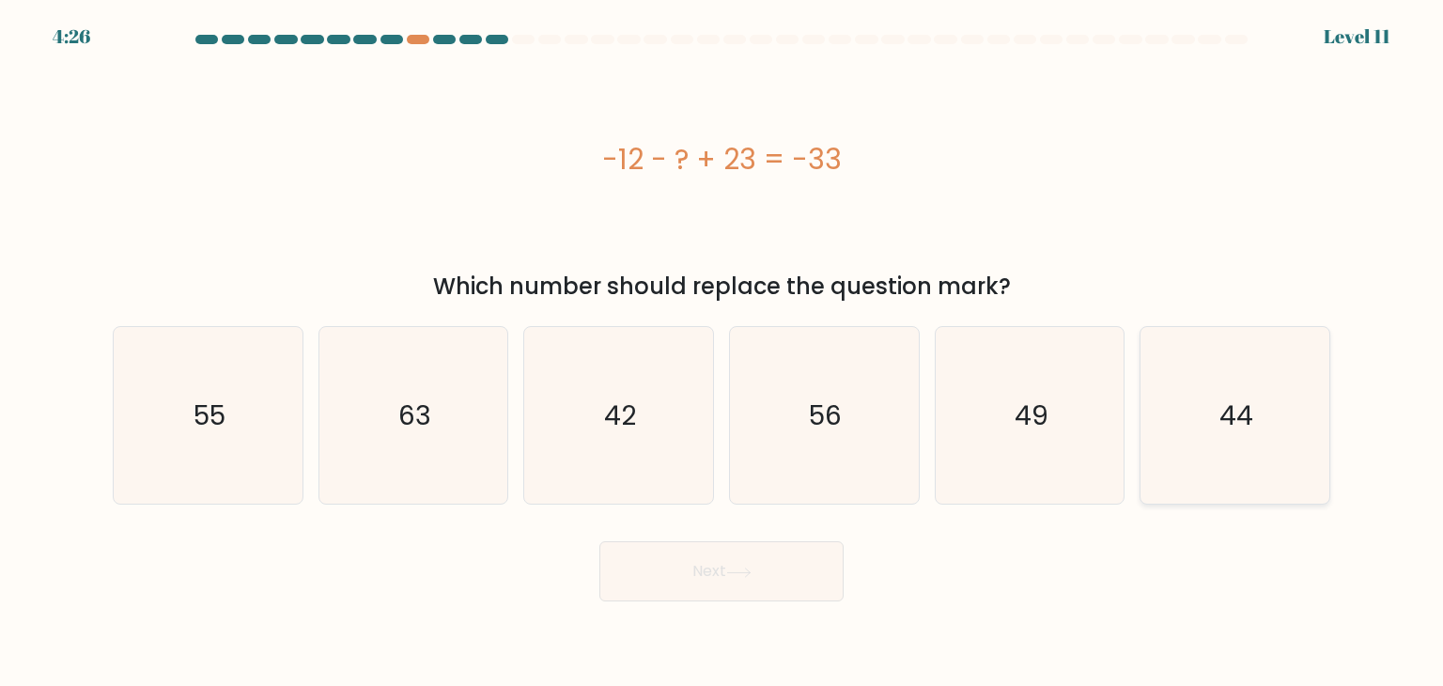
click at [1229, 431] on text "44" at bounding box center [1237, 416] width 34 height 38
click at [723, 352] on input "f. 44" at bounding box center [722, 347] width 1 height 9
radio input "true"
click at [733, 602] on body "4:25 Level 11" at bounding box center [721, 343] width 1443 height 686
click at [717, 553] on button "Next" at bounding box center [721, 571] width 244 height 60
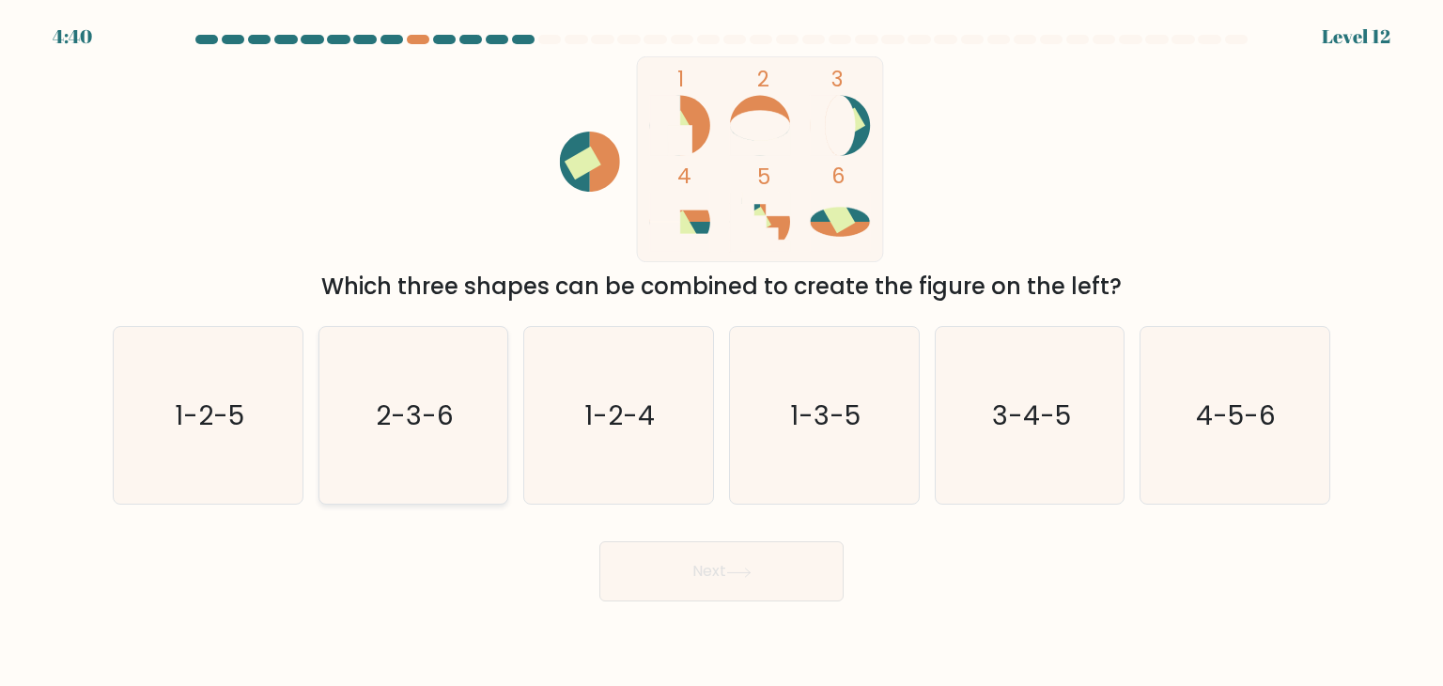
click at [361, 433] on icon "2-3-6" at bounding box center [413, 415] width 177 height 177
click at [722, 352] on input "b. 2-3-6" at bounding box center [722, 347] width 1 height 9
radio input "true"
click at [721, 586] on button "Next" at bounding box center [721, 571] width 244 height 60
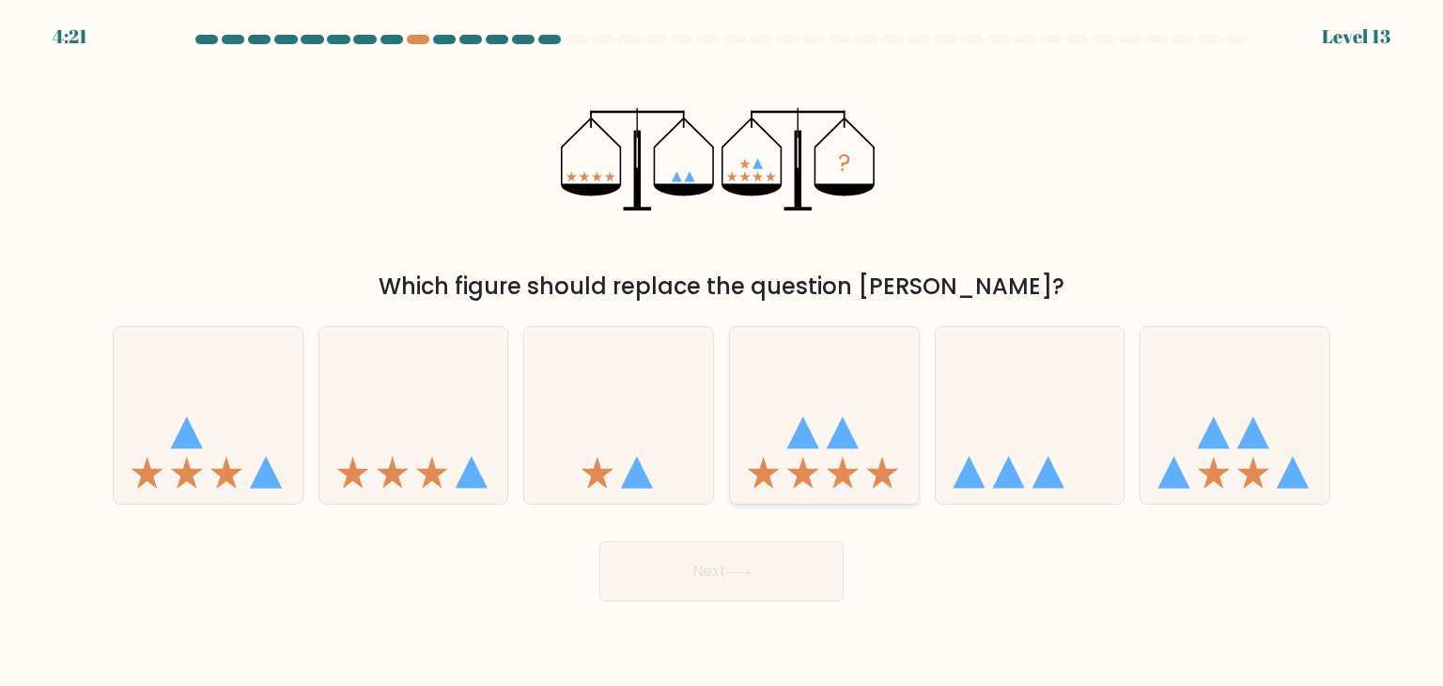
click at [853, 456] on icon at bounding box center [824, 415] width 189 height 156
click at [723, 352] on input "d." at bounding box center [722, 347] width 1 height 9
radio input "true"
click at [770, 580] on button "Next" at bounding box center [721, 571] width 244 height 60
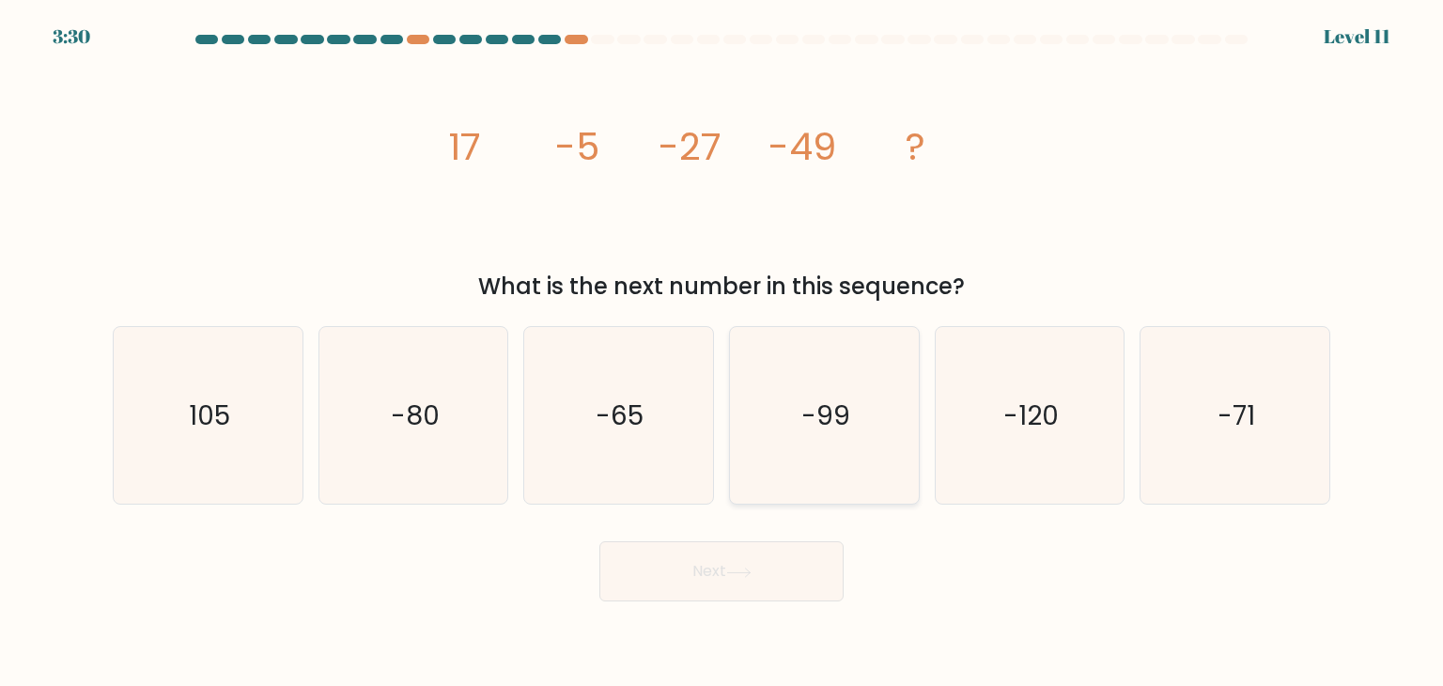
click at [769, 448] on icon "-99" at bounding box center [824, 415] width 177 height 177
click at [723, 352] on input "d. -99" at bounding box center [722, 347] width 1 height 9
radio input "true"
click at [739, 598] on button "Next" at bounding box center [721, 571] width 244 height 60
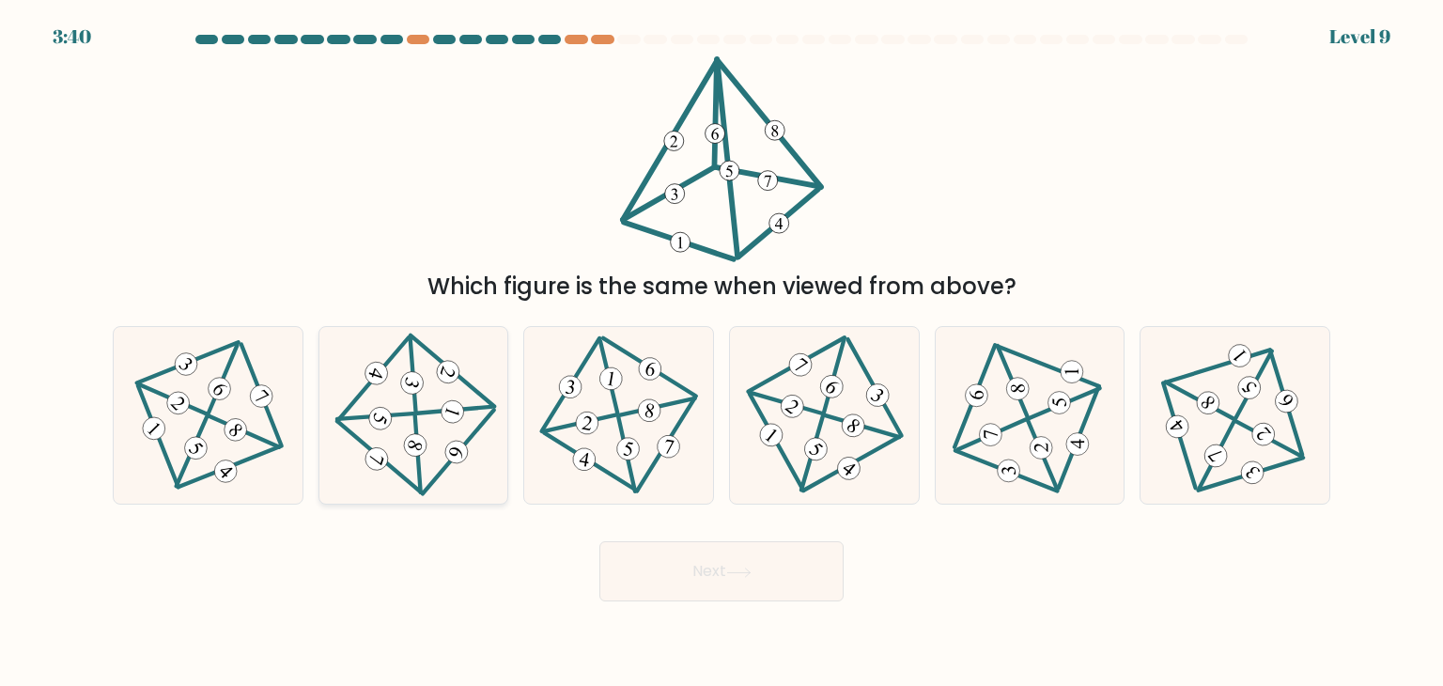
click at [437, 392] on icon at bounding box center [413, 416] width 142 height 142
click at [722, 352] on input "b." at bounding box center [722, 347] width 1 height 9
radio input "true"
click at [663, 560] on button "Next" at bounding box center [721, 571] width 244 height 60
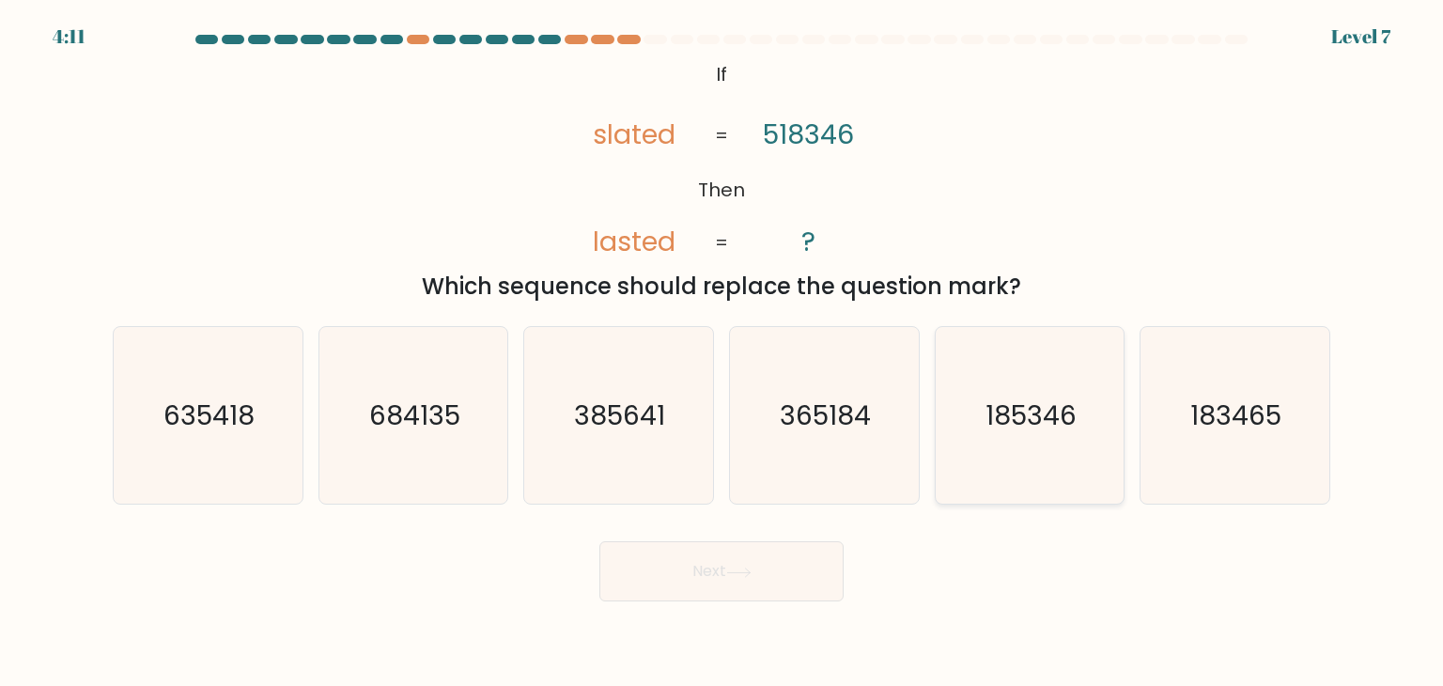
click at [1051, 369] on icon "185346" at bounding box center [1030, 415] width 177 height 177
click at [723, 352] on input "e. 185346" at bounding box center [722, 347] width 1 height 9
radio input "true"
click at [744, 568] on icon at bounding box center [738, 573] width 25 height 10
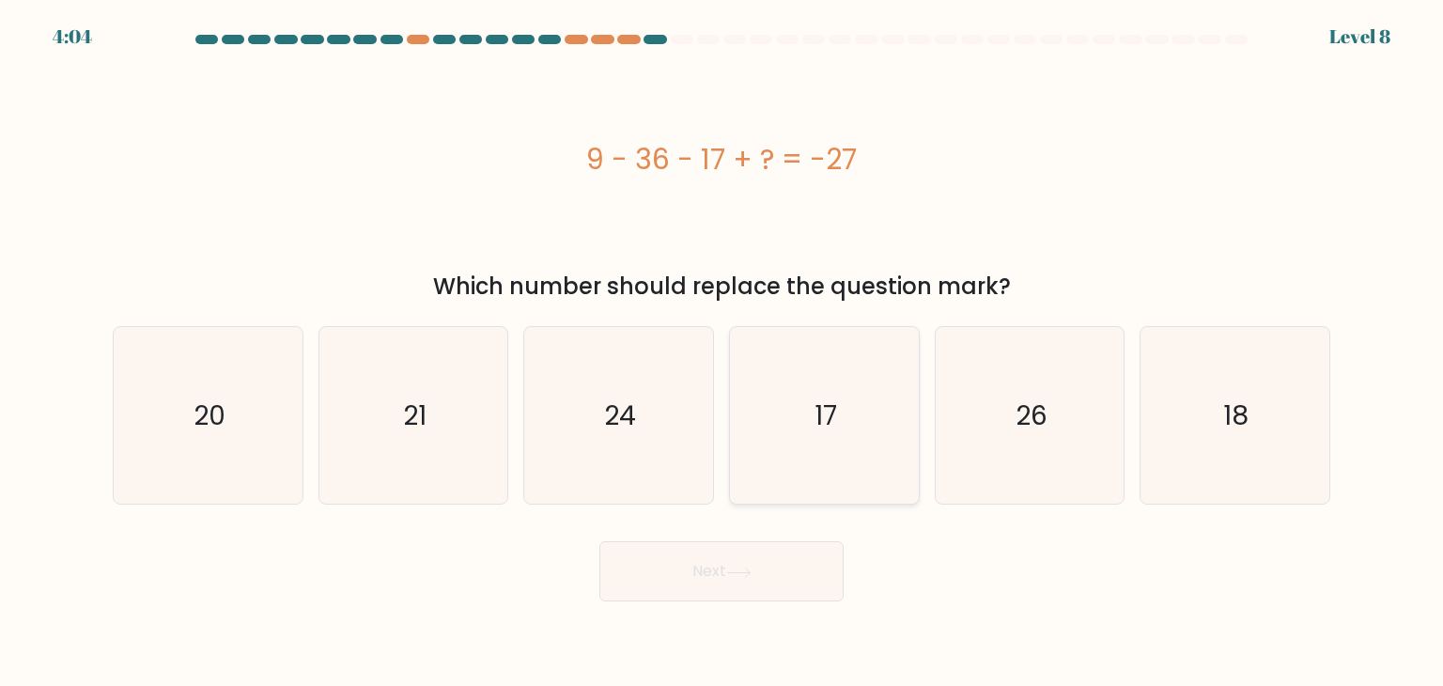
click at [810, 367] on icon "17" at bounding box center [824, 415] width 177 height 177
click at [723, 352] on input "d. 17" at bounding box center [722, 347] width 1 height 9
radio input "true"
click at [752, 572] on icon at bounding box center [738, 573] width 25 height 10
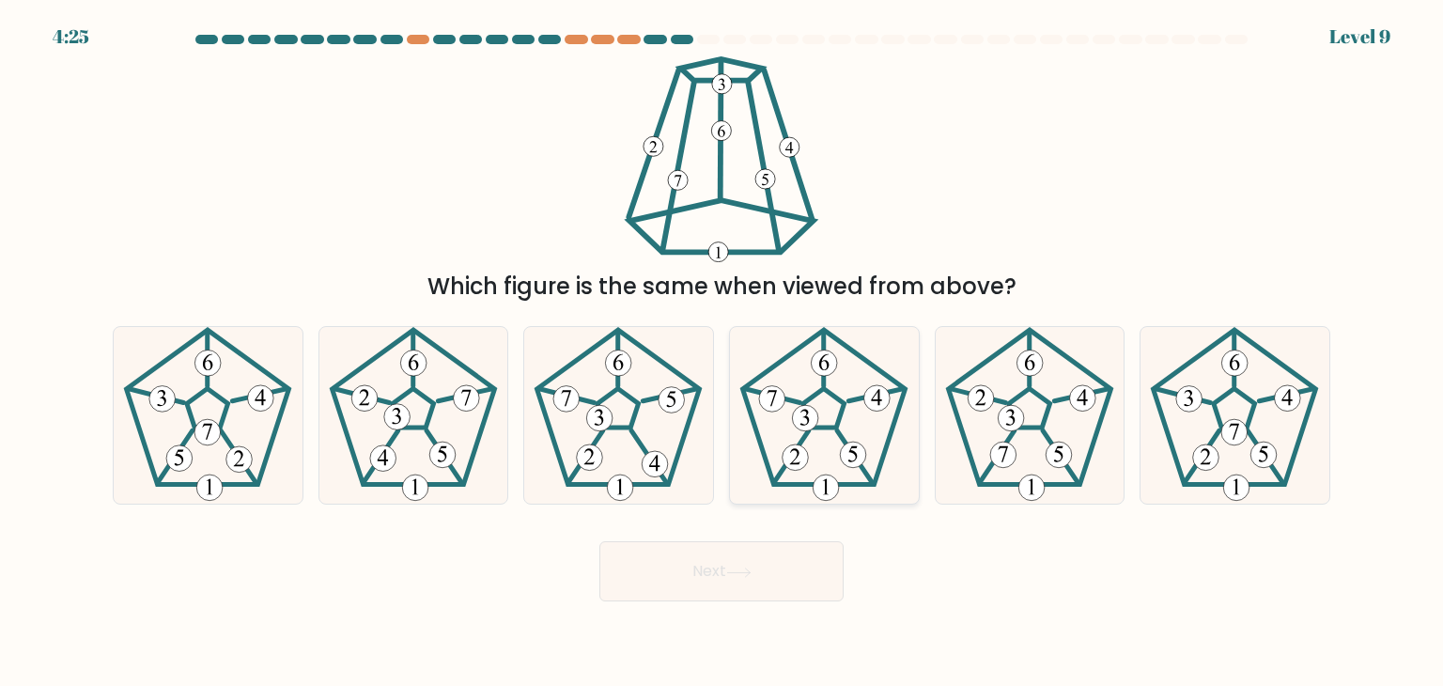
click at [811, 465] on icon at bounding box center [824, 415] width 177 height 177
click at [723, 352] on input "d." at bounding box center [722, 347] width 1 height 9
radio input "true"
click at [732, 551] on button "Next" at bounding box center [721, 571] width 244 height 60
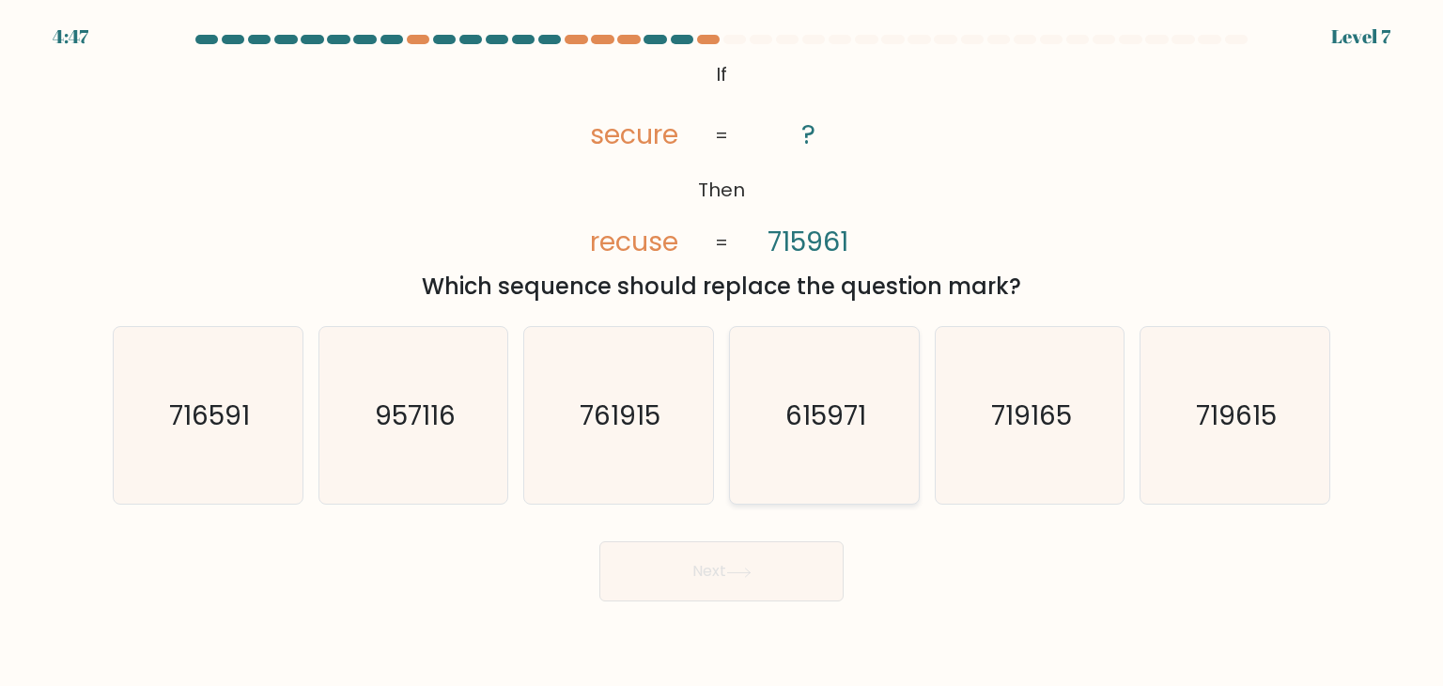
click at [836, 359] on icon "615971" at bounding box center [824, 415] width 177 height 177
click at [723, 352] on input "d. 615971" at bounding box center [722, 347] width 1 height 9
radio input "true"
click at [714, 569] on button "Next" at bounding box center [721, 571] width 244 height 60
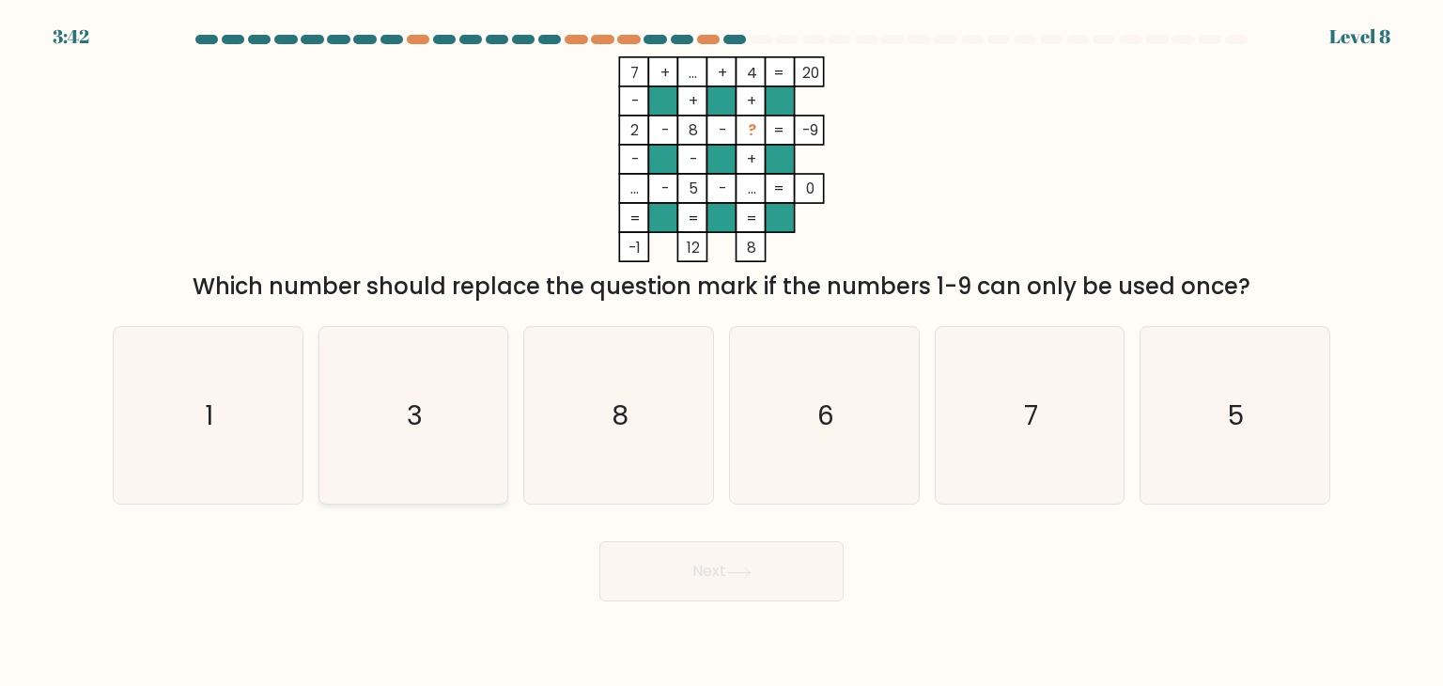
click at [386, 384] on icon "3" at bounding box center [413, 415] width 177 height 177
click at [722, 352] on input "b. 3" at bounding box center [722, 347] width 1 height 9
radio input "true"
click at [693, 585] on button "Next" at bounding box center [721, 571] width 244 height 60
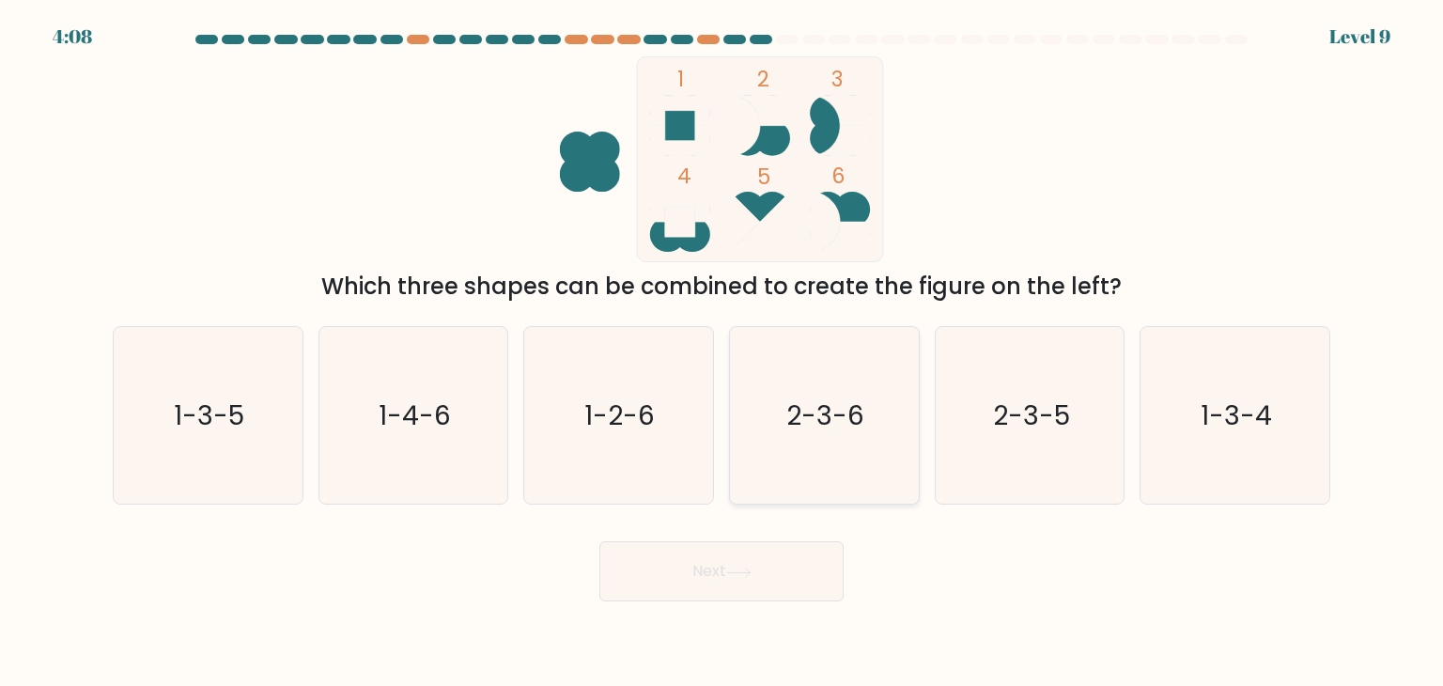
click at [819, 412] on text "2-3-6" at bounding box center [826, 416] width 78 height 38
click at [723, 352] on input "d. 2-3-6" at bounding box center [722, 347] width 1 height 9
radio input "true"
click at [804, 575] on button "Next" at bounding box center [721, 571] width 244 height 60
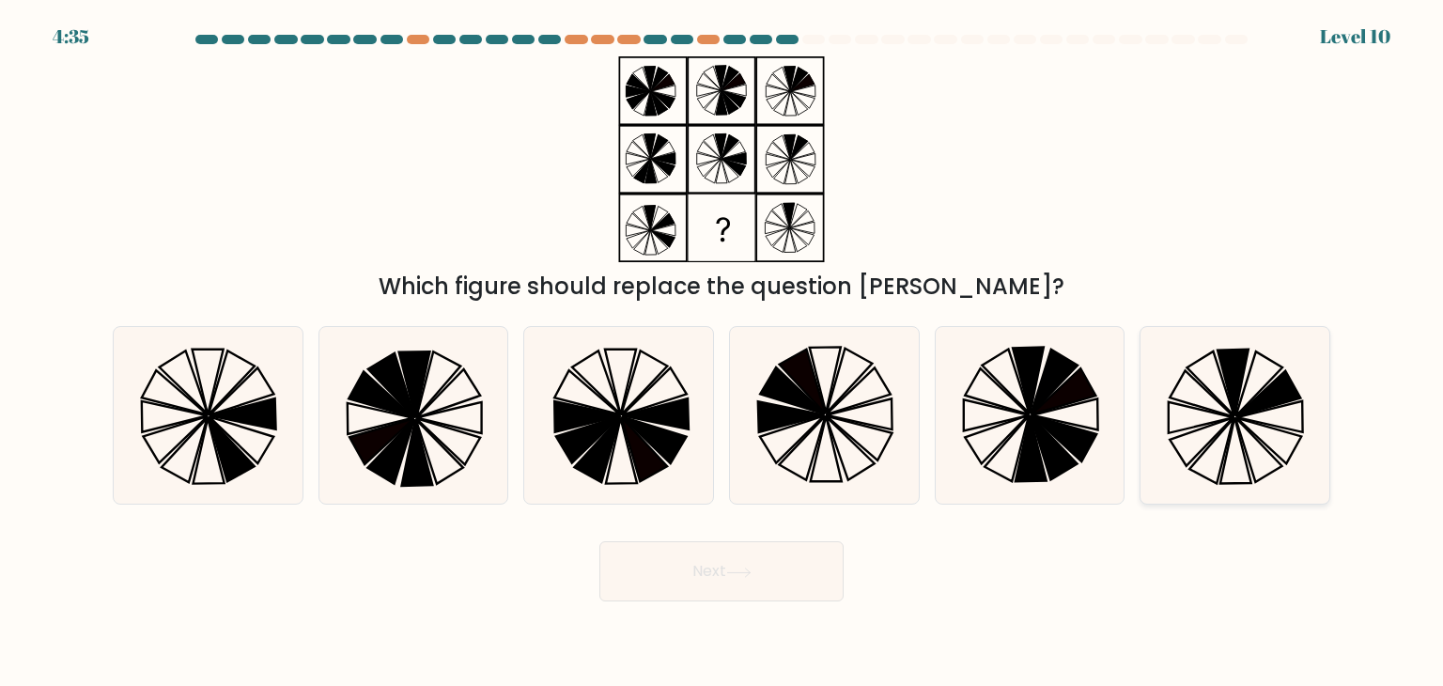
click at [1184, 396] on icon at bounding box center [1234, 415] width 177 height 177
click at [723, 352] on input "f." at bounding box center [722, 347] width 1 height 9
radio input "true"
click at [834, 577] on button "Next" at bounding box center [721, 571] width 244 height 60
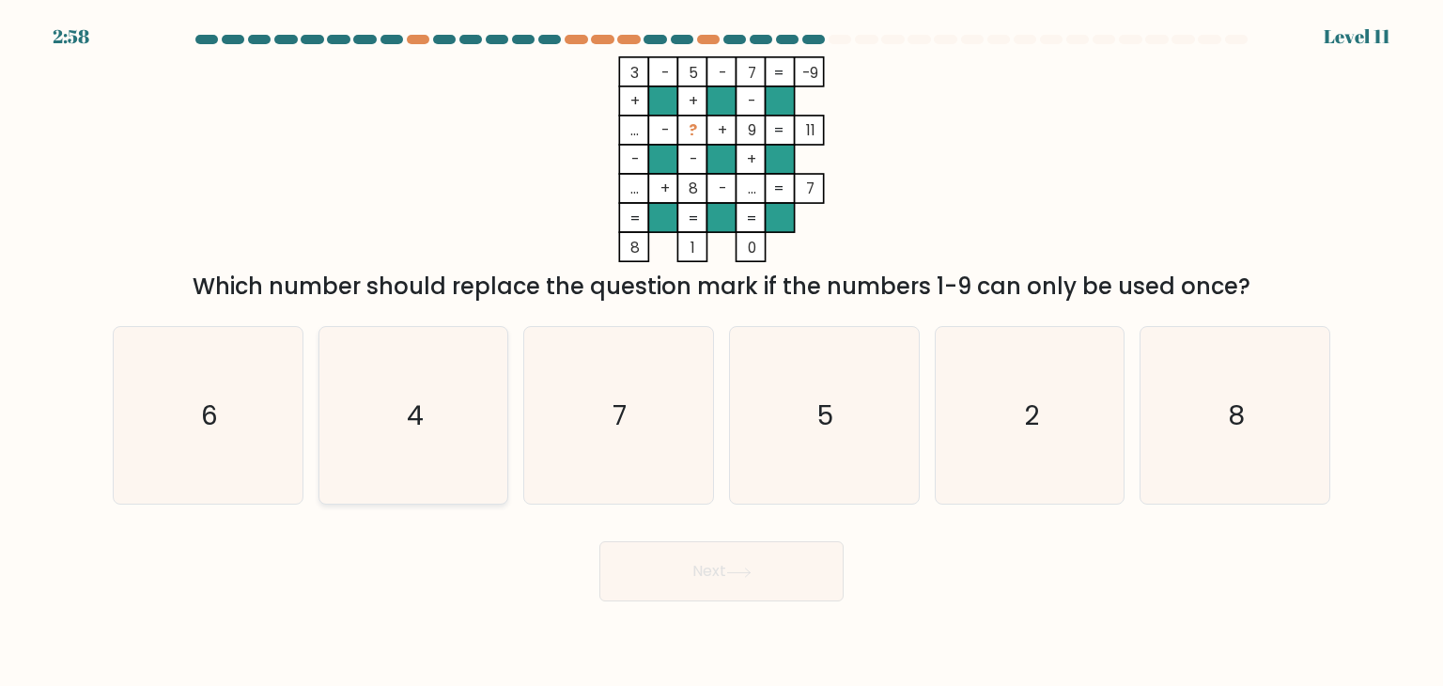
click at [423, 445] on icon "4" at bounding box center [413, 415] width 177 height 177
click at [722, 352] on input "b. 4" at bounding box center [722, 347] width 1 height 9
radio input "true"
click at [738, 579] on button "Next" at bounding box center [721, 571] width 244 height 60
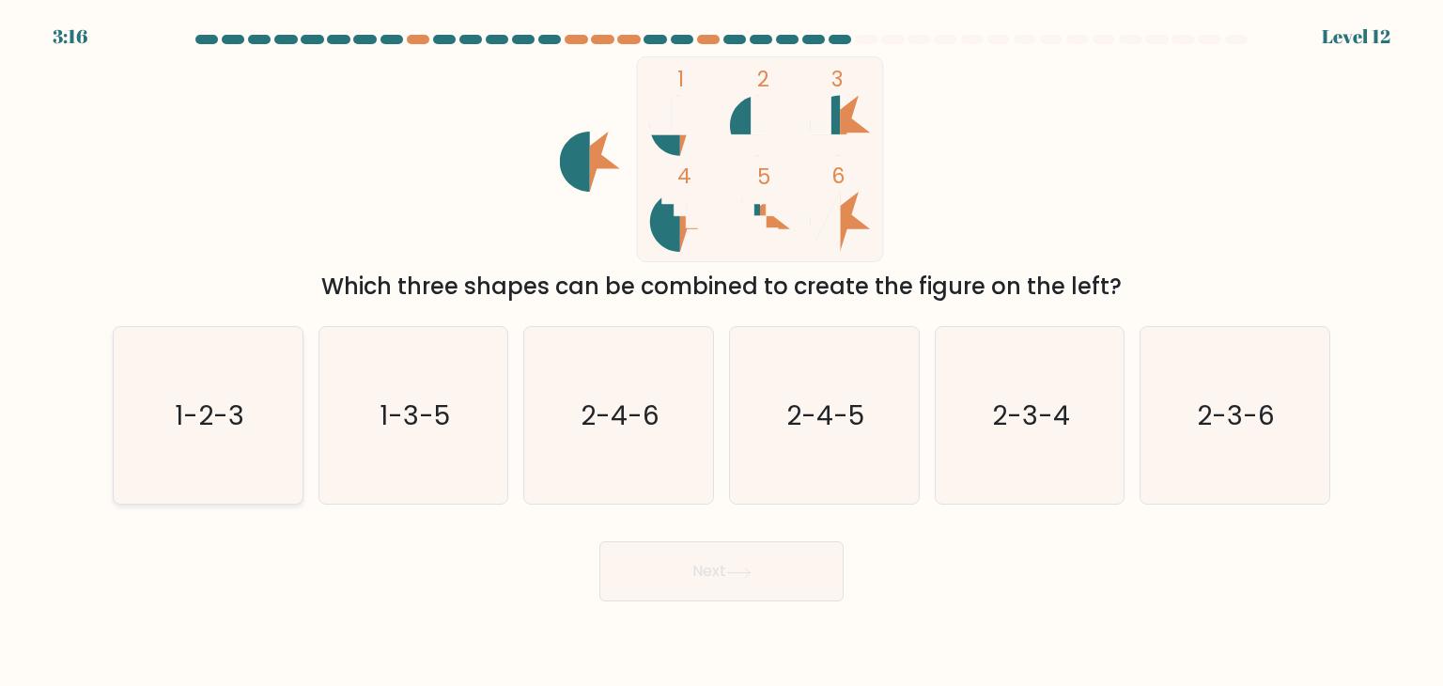
click at [241, 419] on text "1-2-3" at bounding box center [210, 416] width 70 height 38
click at [722, 352] on input "a. 1-2-3" at bounding box center [722, 347] width 1 height 9
radio input "true"
click at [685, 591] on button "Next" at bounding box center [721, 571] width 244 height 60
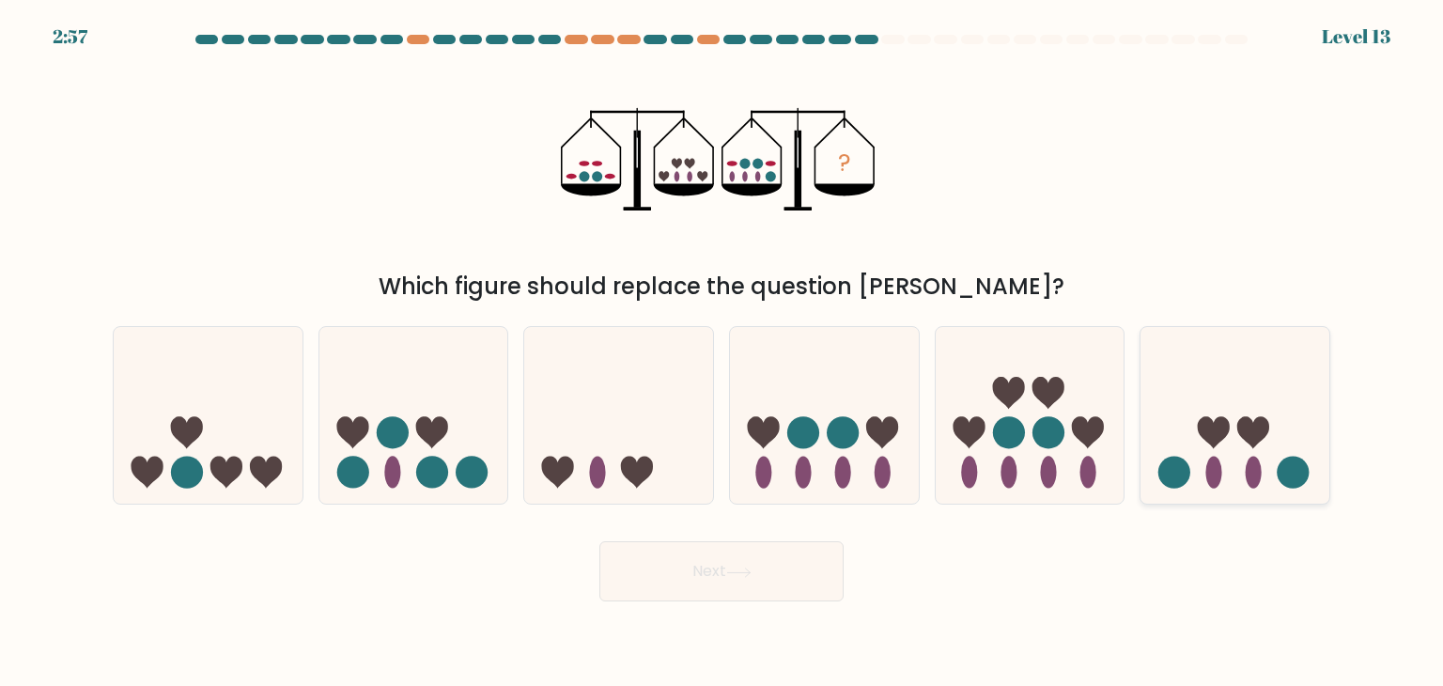
click at [1255, 438] on icon at bounding box center [1253, 433] width 32 height 32
click at [723, 352] on input "f." at bounding box center [722, 347] width 1 height 9
radio input "true"
click at [306, 407] on div "a." at bounding box center [208, 415] width 206 height 179
click at [398, 409] on icon at bounding box center [413, 415] width 189 height 156
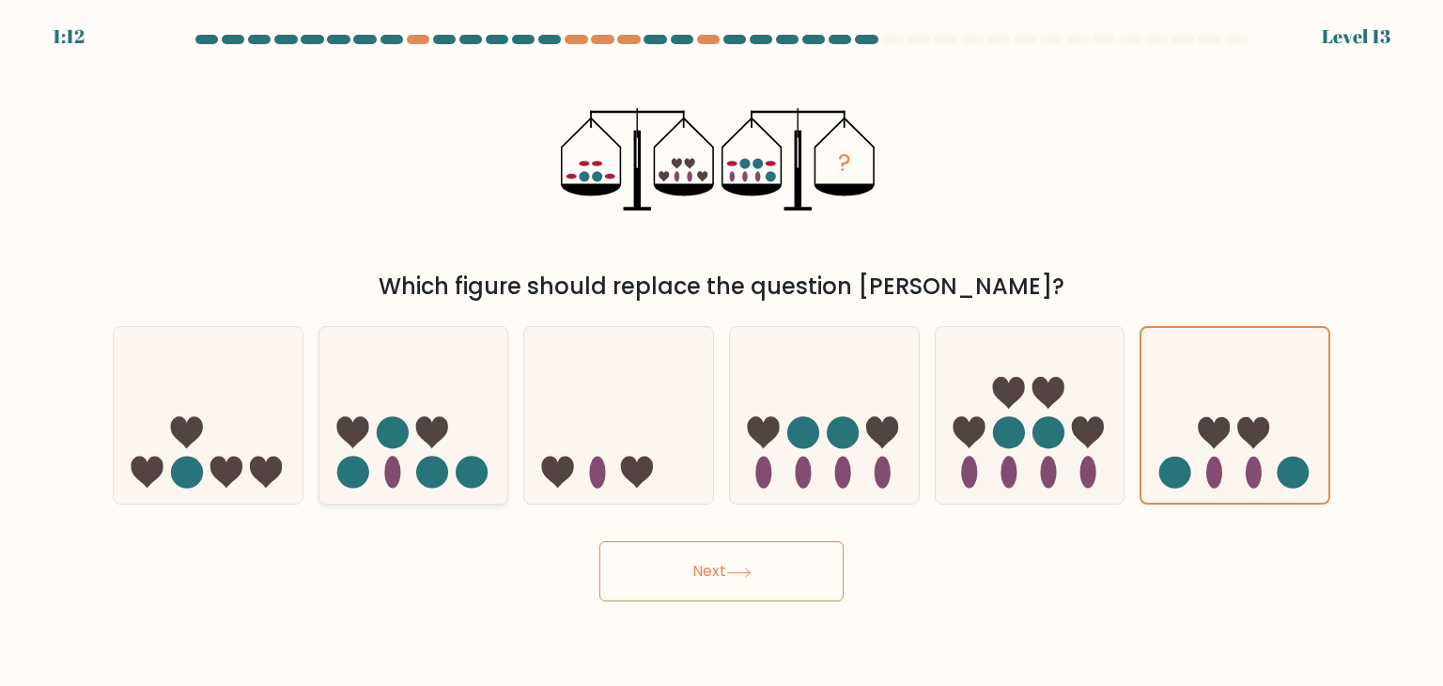
click at [722, 352] on input "b." at bounding box center [722, 347] width 1 height 9
radio input "true"
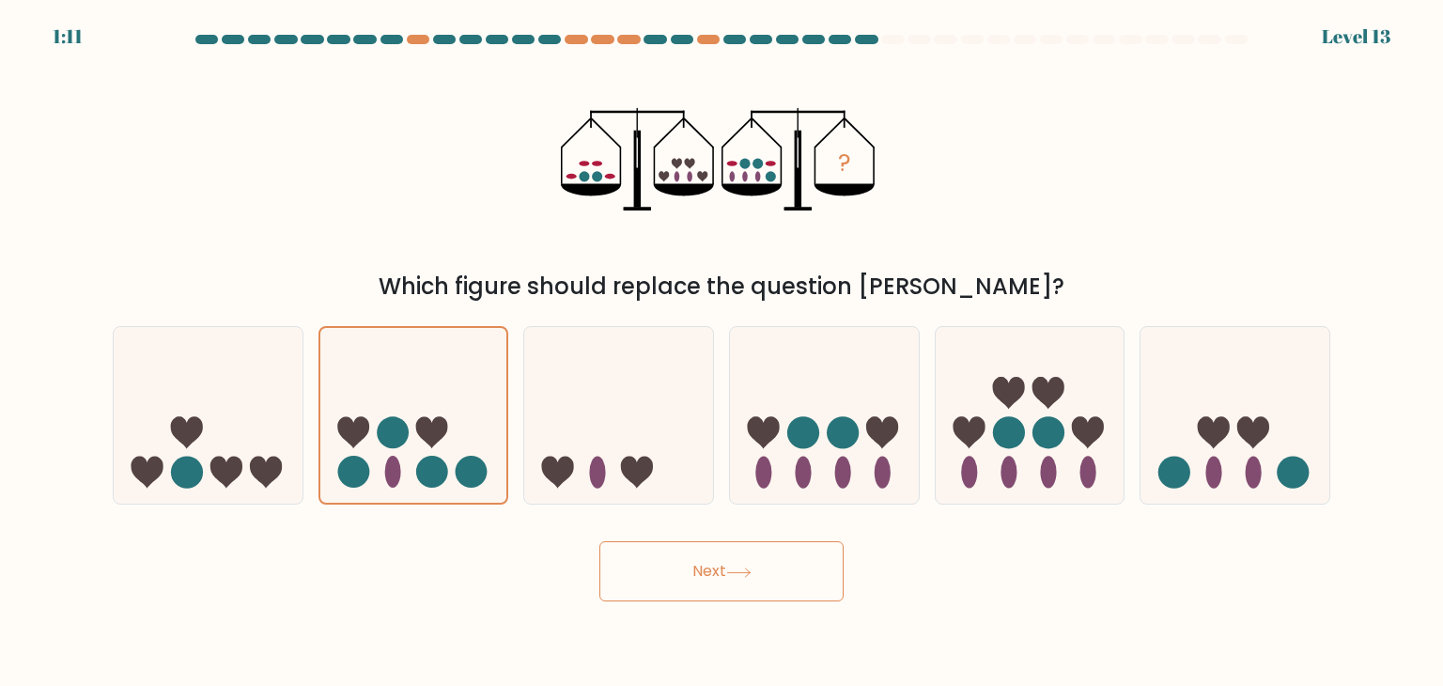
click at [755, 584] on button "Next" at bounding box center [721, 571] width 244 height 60
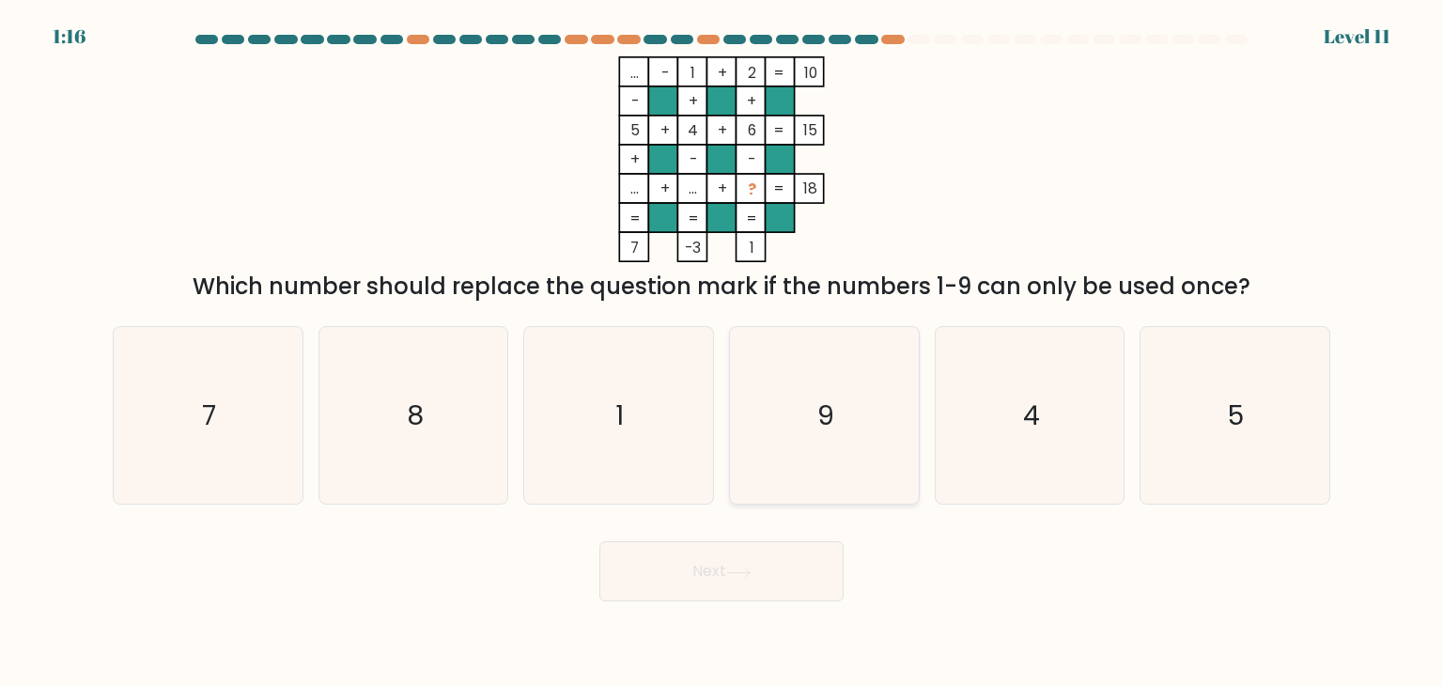
click at [850, 359] on icon "9" at bounding box center [824, 415] width 177 height 177
click at [723, 352] on input "d. 9" at bounding box center [722, 347] width 1 height 9
radio input "true"
drag, startPoint x: 748, startPoint y: 609, endPoint x: 758, endPoint y: 583, distance: 28.3
click at [758, 583] on body "1:14 Level 11" at bounding box center [721, 343] width 1443 height 686
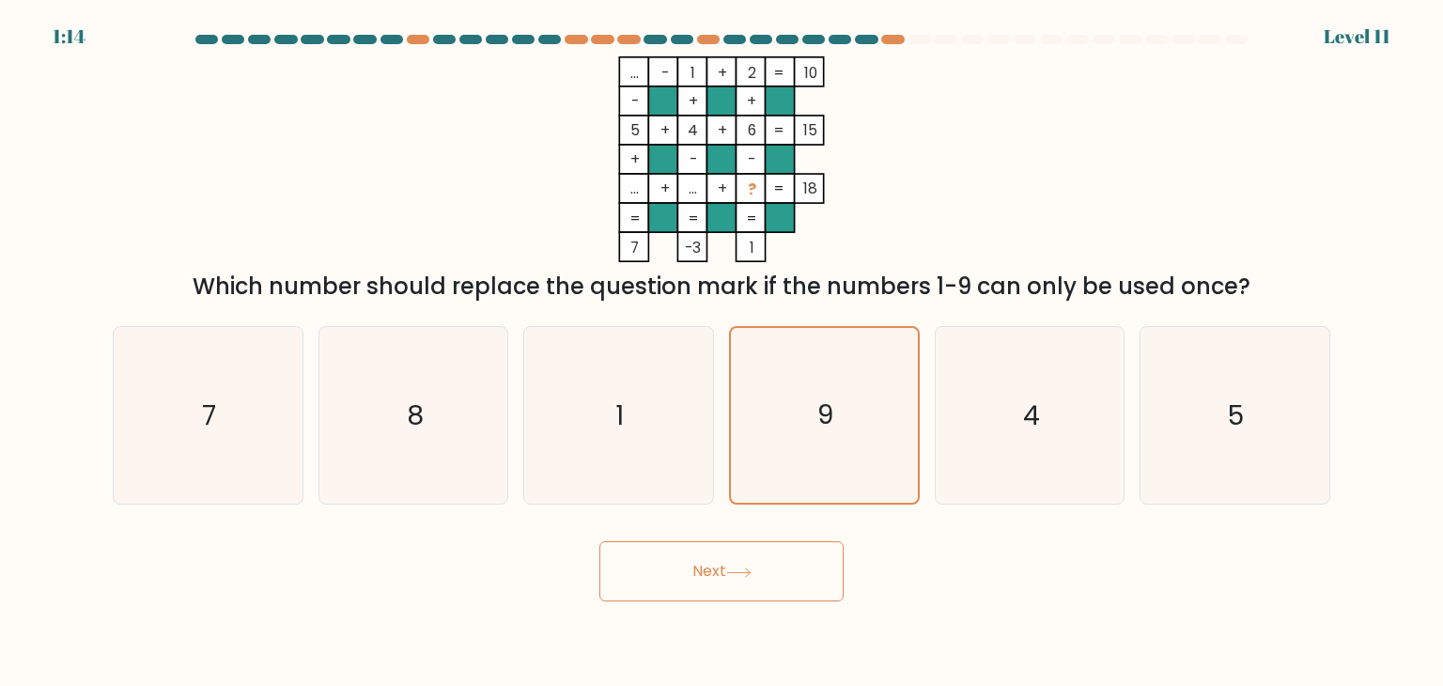
click at [758, 583] on button "Next" at bounding box center [721, 571] width 244 height 60
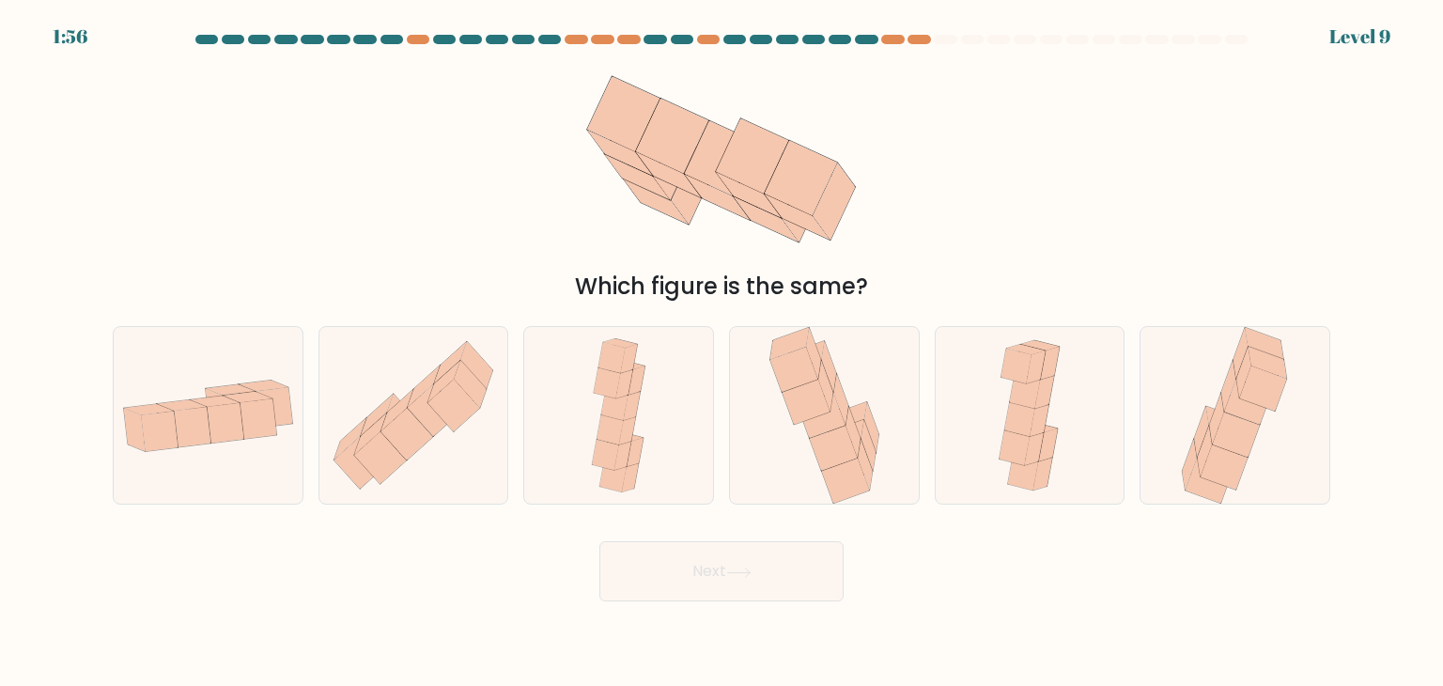
drag, startPoint x: 758, startPoint y: 583, endPoint x: 943, endPoint y: 235, distance: 393.9
click at [943, 235] on form at bounding box center [721, 318] width 1443 height 567
click at [823, 438] on icon at bounding box center [834, 448] width 48 height 45
click at [723, 352] on input "d." at bounding box center [722, 347] width 1 height 9
radio input "true"
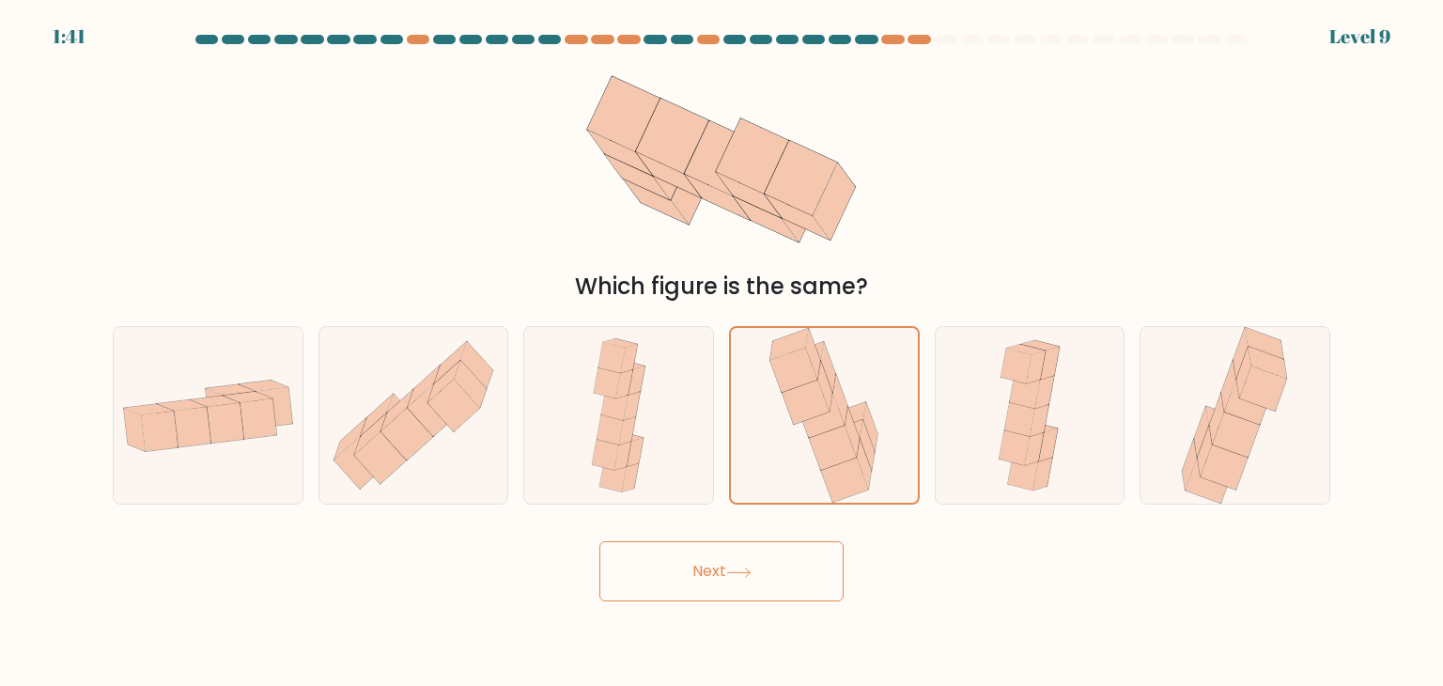
click at [783, 547] on button "Next" at bounding box center [721, 571] width 244 height 60
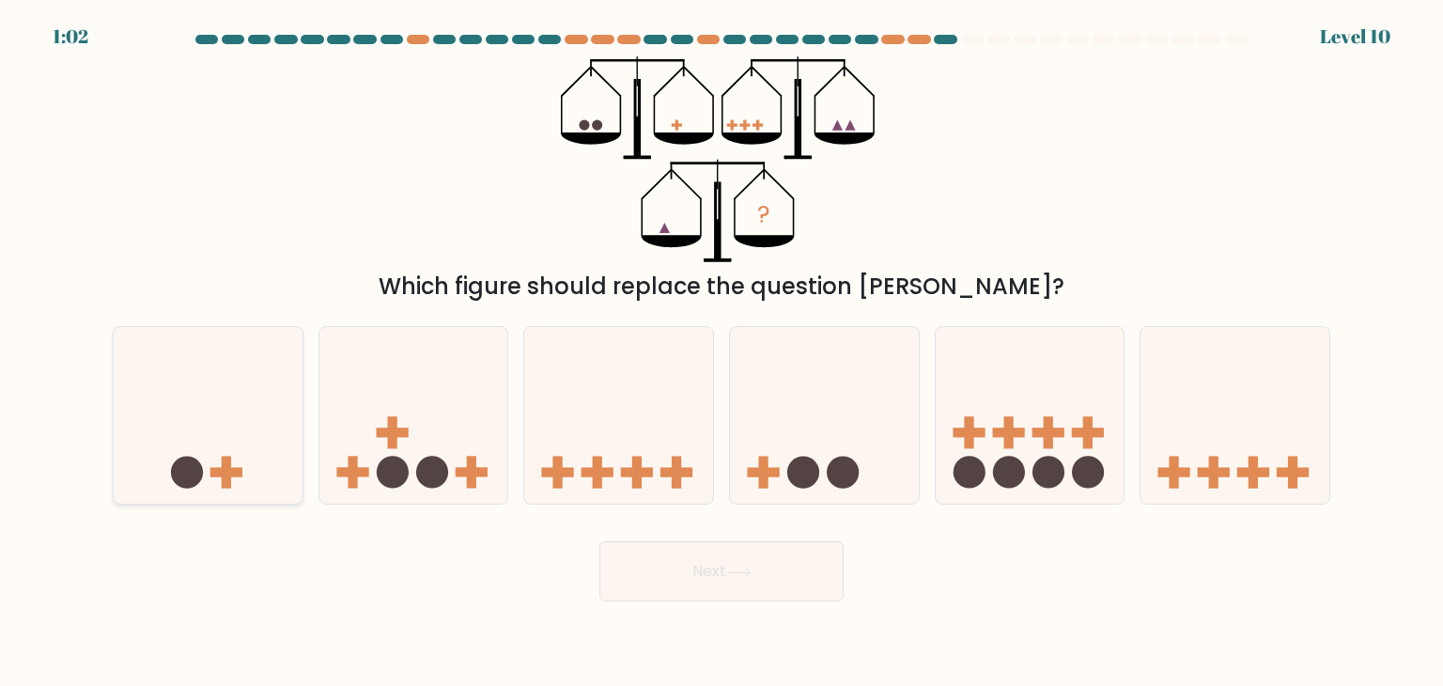
click at [234, 399] on icon at bounding box center [208, 415] width 189 height 156
click at [722, 352] on input "a." at bounding box center [722, 347] width 1 height 9
radio input "true"
click at [703, 585] on button "Next" at bounding box center [721, 571] width 244 height 60
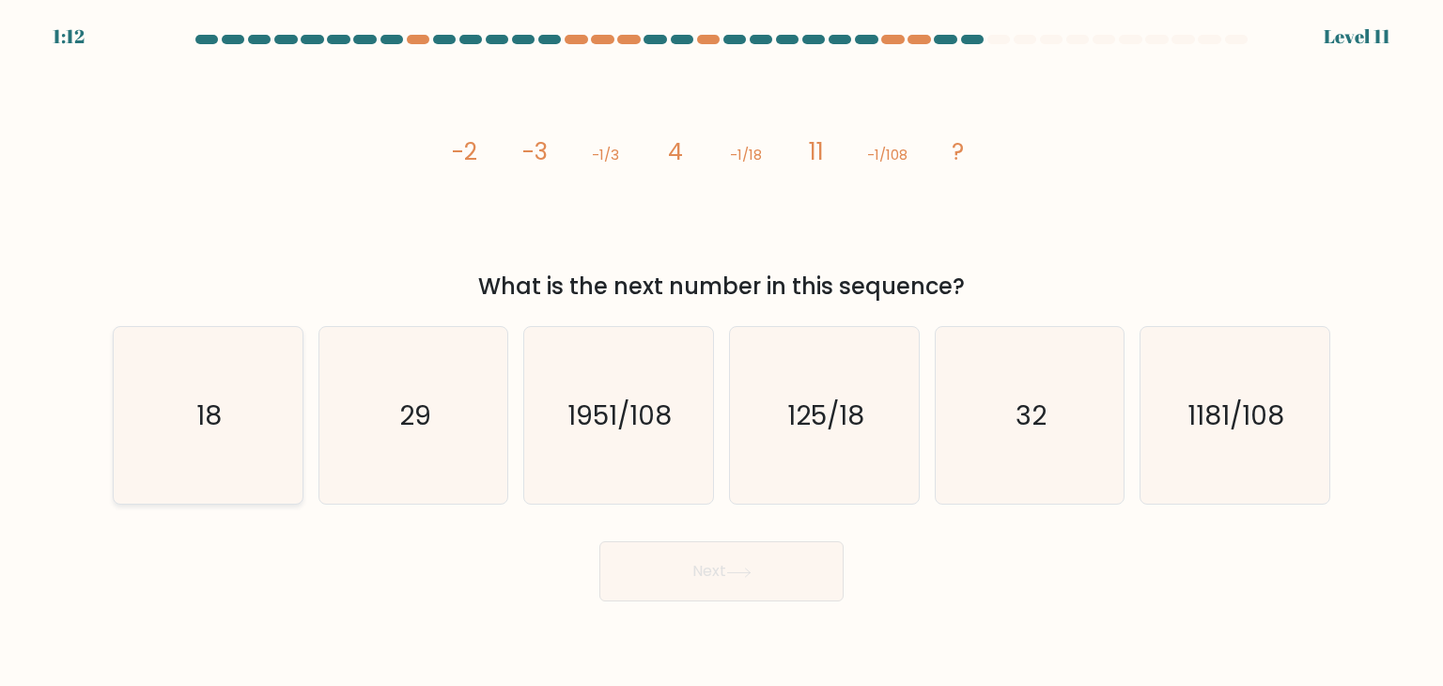
click at [135, 448] on icon "18" at bounding box center [207, 415] width 177 height 177
click at [722, 352] on input "a. 18" at bounding box center [722, 347] width 1 height 9
radio input "true"
click at [699, 562] on button "Next" at bounding box center [721, 571] width 244 height 60
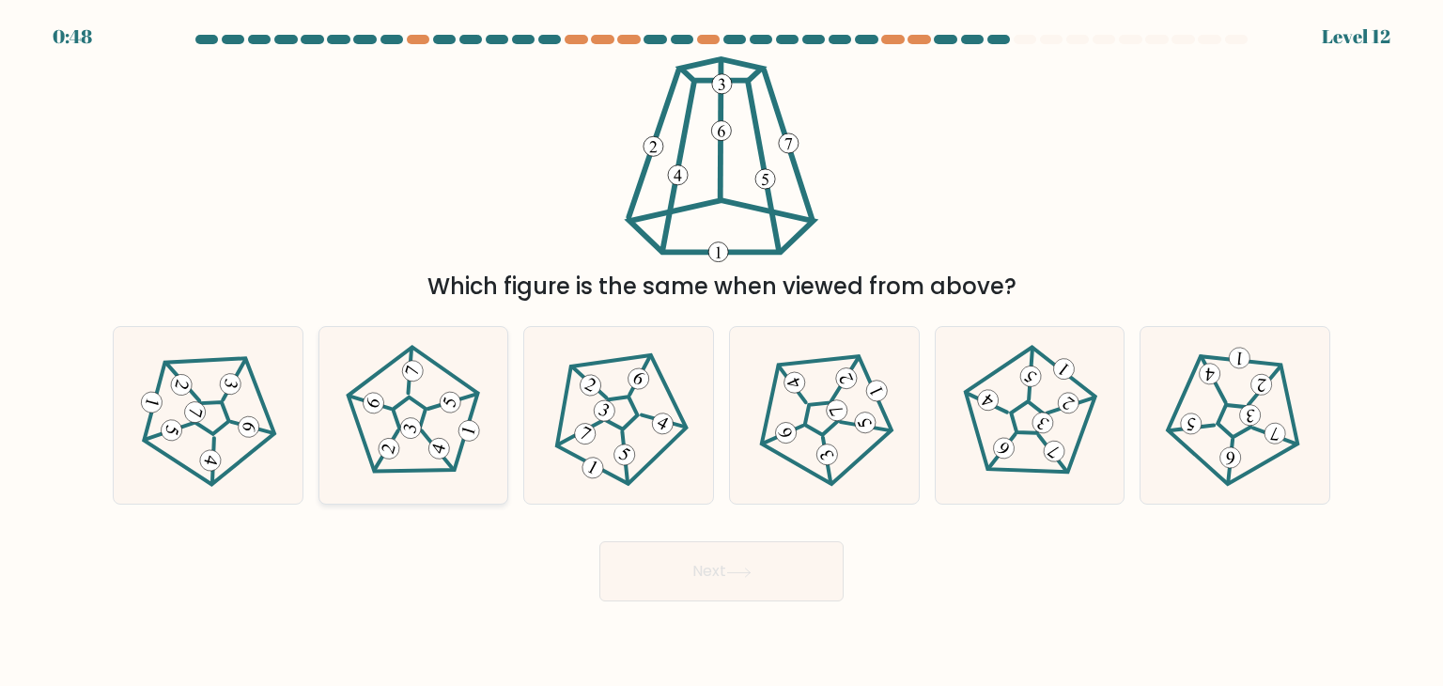
click at [412, 456] on icon at bounding box center [414, 416] width 142 height 142
click at [722, 352] on input "b." at bounding box center [722, 347] width 1 height 9
radio input "true"
click at [675, 577] on button "Next" at bounding box center [721, 571] width 244 height 60
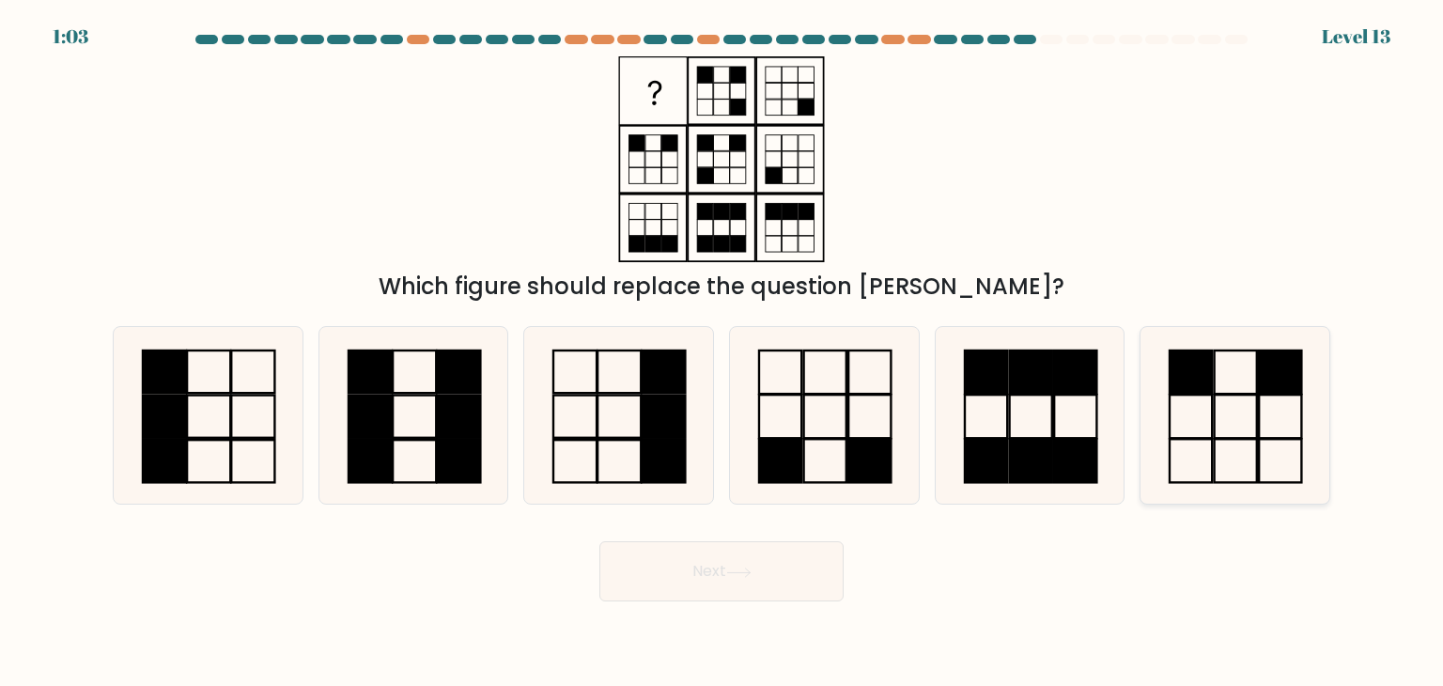
click at [1226, 400] on icon at bounding box center [1234, 415] width 177 height 177
click at [723, 352] on input "f." at bounding box center [722, 347] width 1 height 9
radio input "true"
click at [725, 581] on button "Next" at bounding box center [721, 571] width 244 height 60
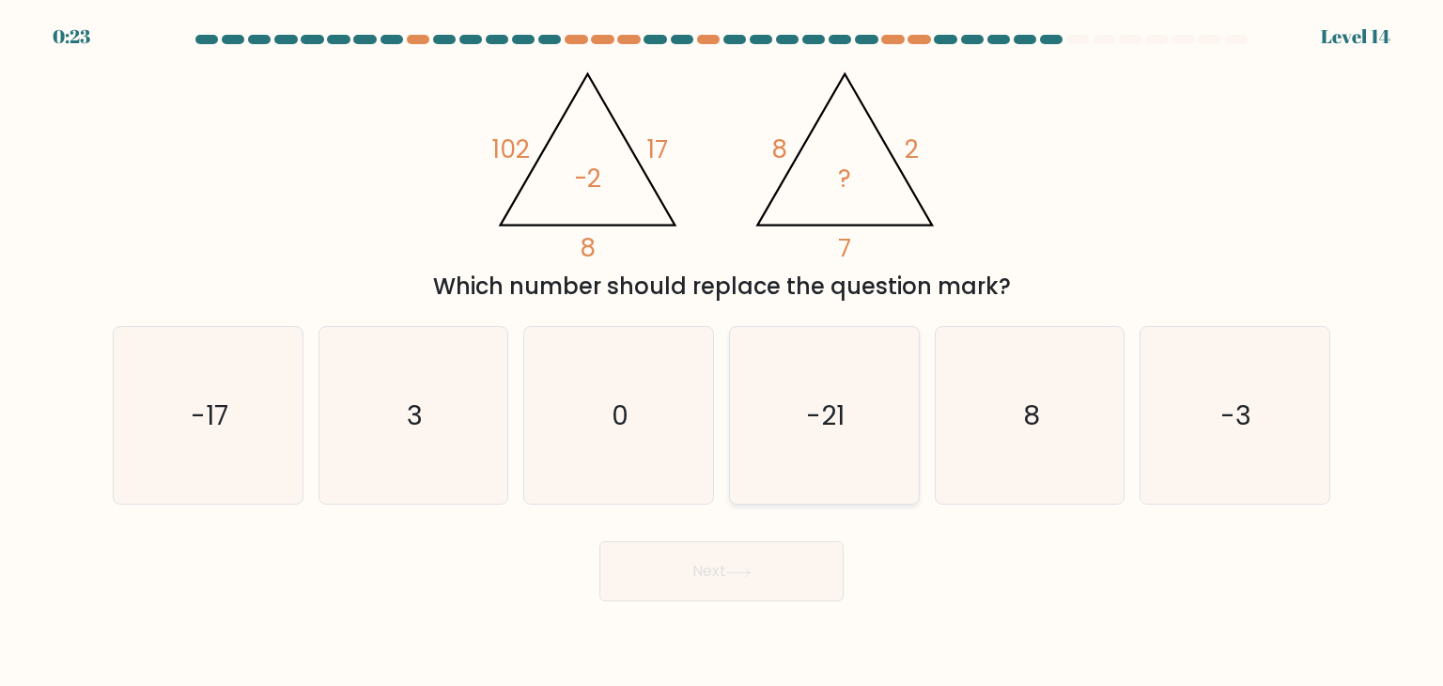
click at [790, 433] on icon "-21" at bounding box center [824, 415] width 177 height 177
click at [723, 352] on input "d. -21" at bounding box center [722, 347] width 1 height 9
radio input "true"
click at [748, 573] on icon at bounding box center [738, 573] width 25 height 10
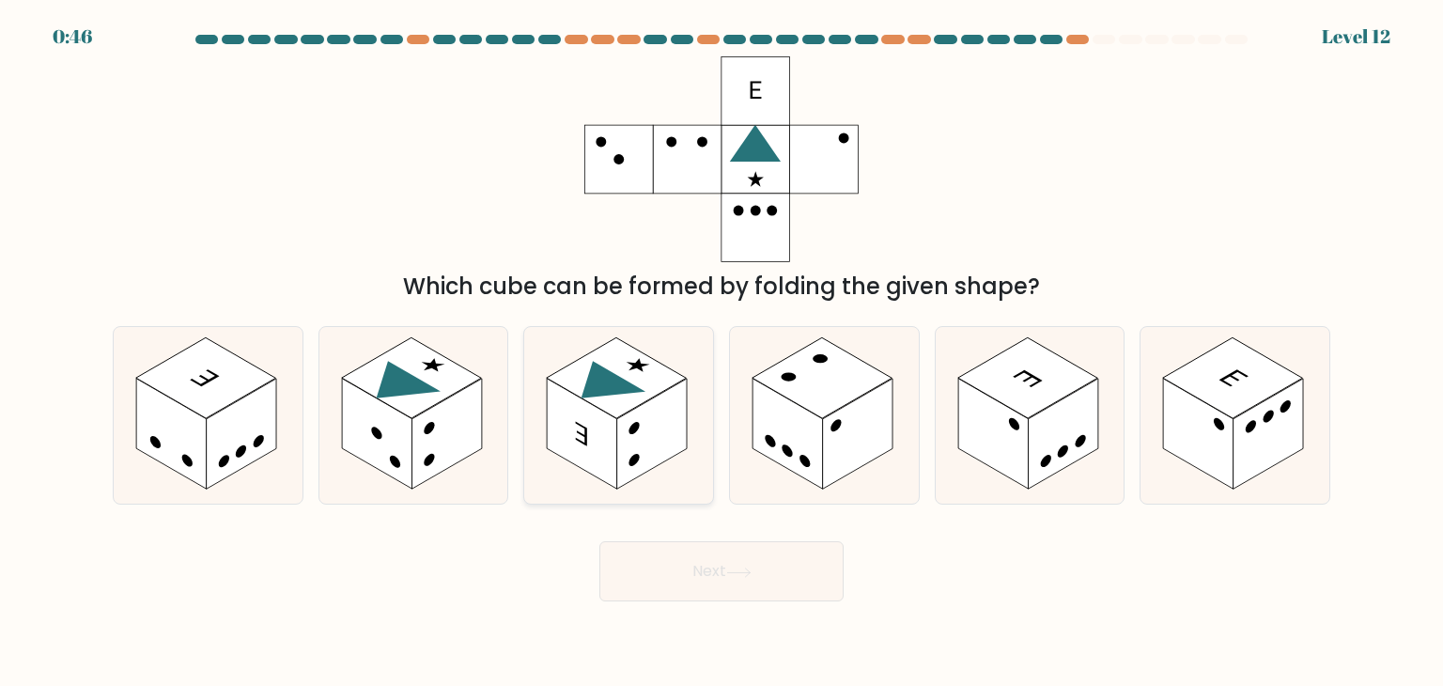
click at [628, 394] on rect at bounding box center [617, 377] width 140 height 81
click at [722, 352] on input "c." at bounding box center [722, 347] width 1 height 9
radio input "true"
click at [764, 579] on button "Next" at bounding box center [721, 571] width 244 height 60
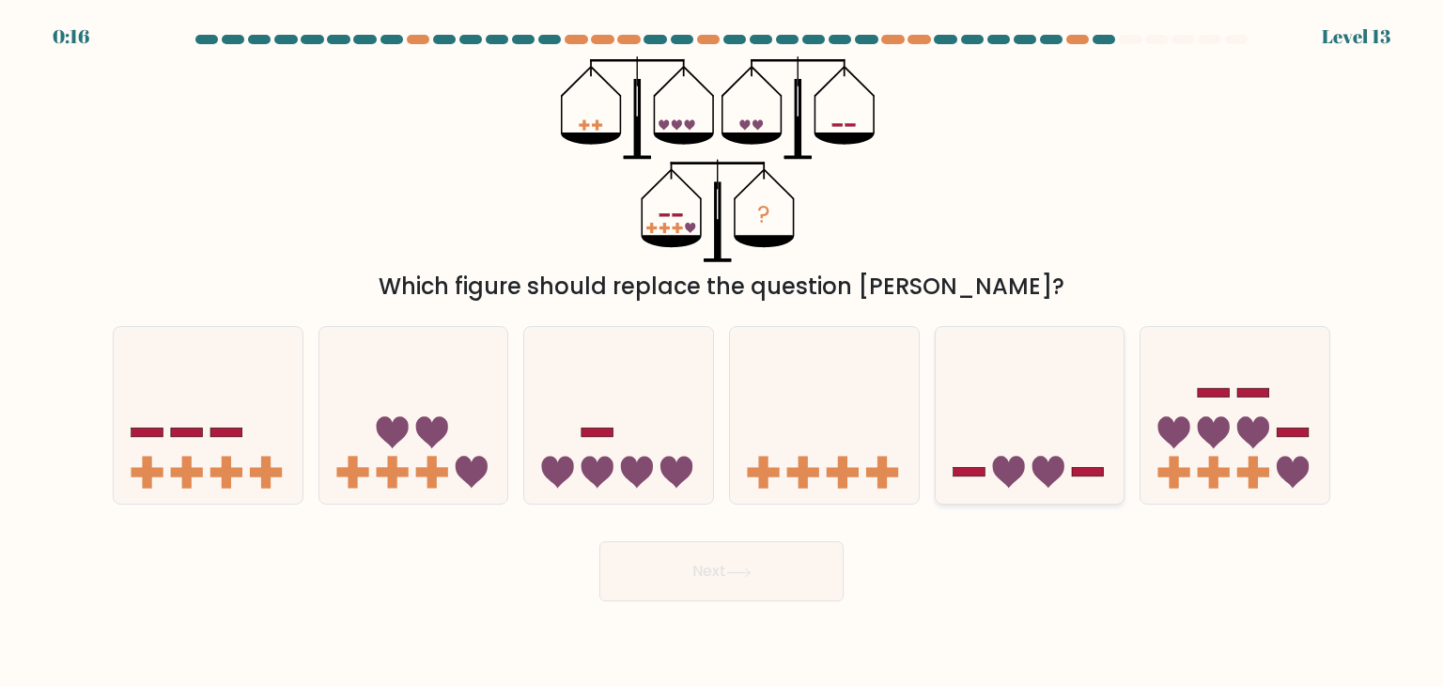
click at [1061, 479] on icon at bounding box center [1030, 415] width 189 height 156
click at [723, 352] on input "e." at bounding box center [722, 347] width 1 height 9
radio input "true"
click at [773, 576] on button "Next" at bounding box center [721, 571] width 244 height 60
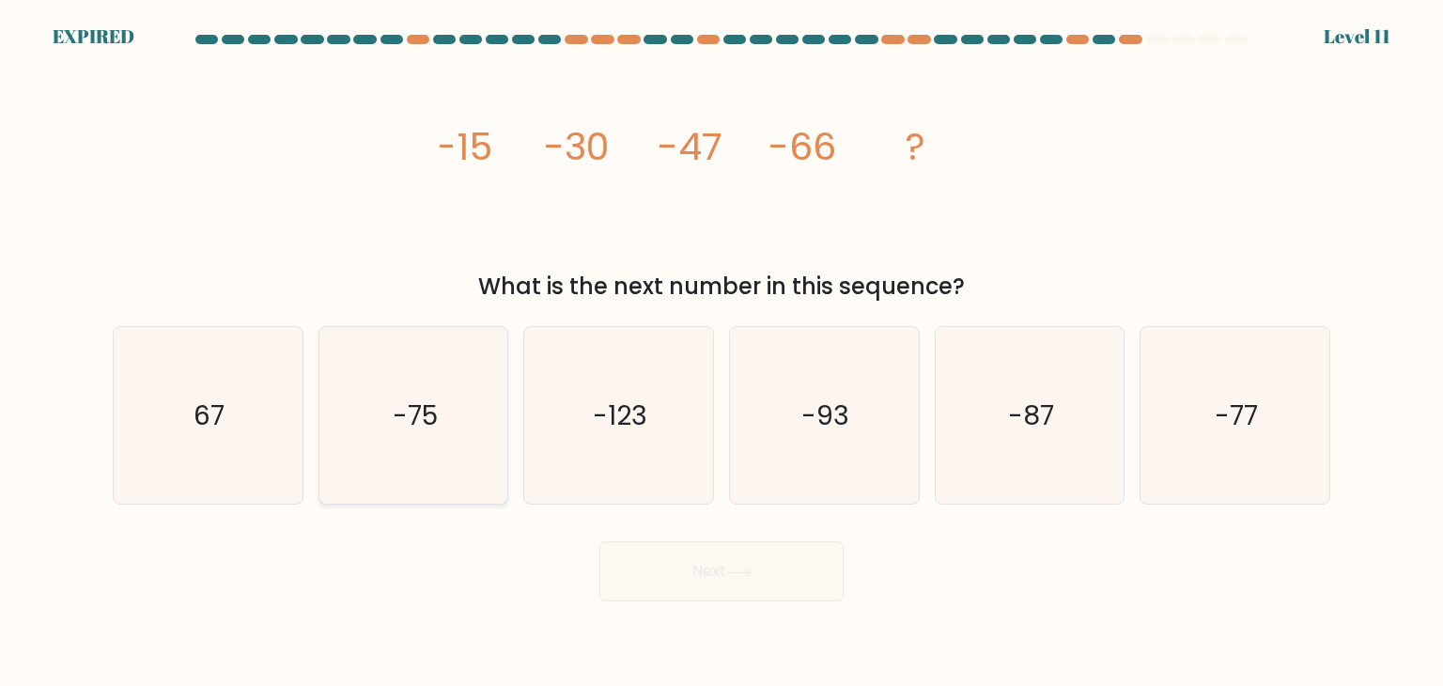
click at [436, 397] on text "-75" at bounding box center [415, 416] width 45 height 38
click at [722, 352] on input "b. -75" at bounding box center [722, 347] width 1 height 9
radio input "true"
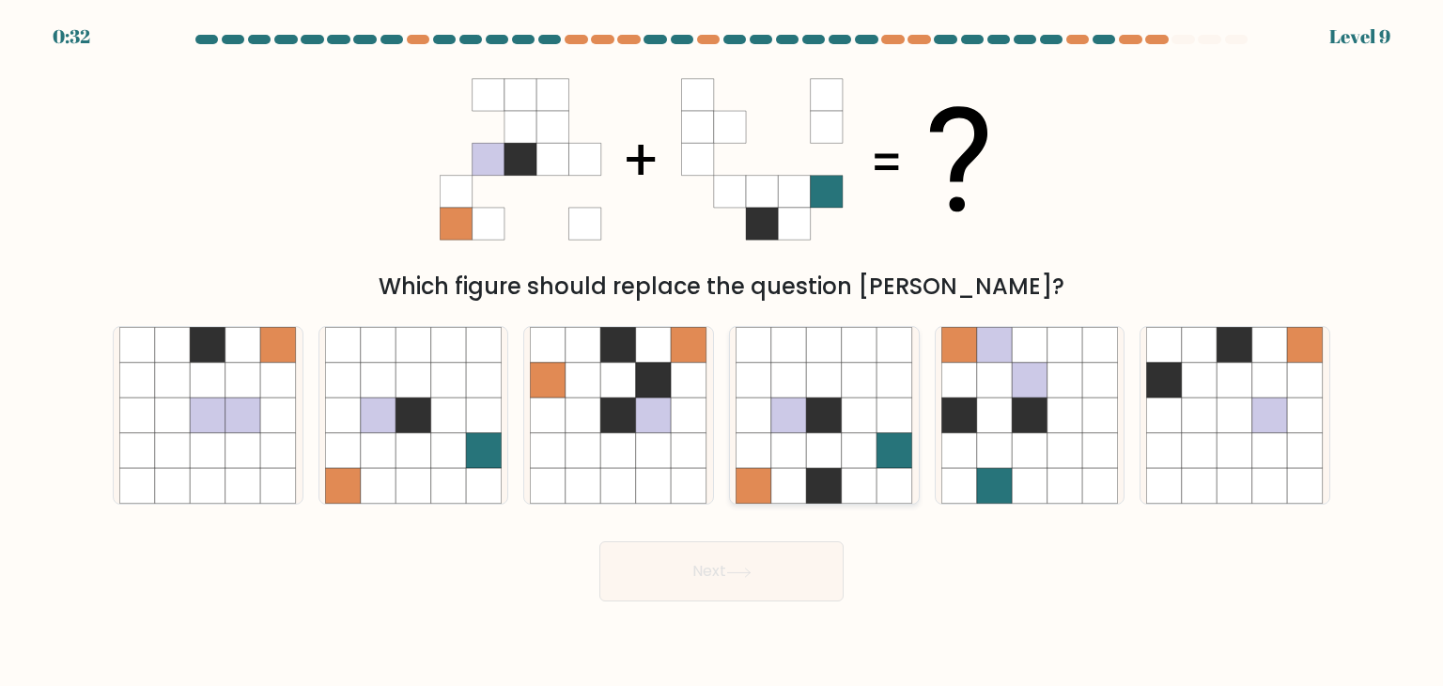
click at [791, 451] on icon at bounding box center [789, 451] width 36 height 36
click at [723, 352] on input "d." at bounding box center [722, 347] width 1 height 9
radio input "true"
click at [755, 586] on button "Next" at bounding box center [721, 571] width 244 height 60
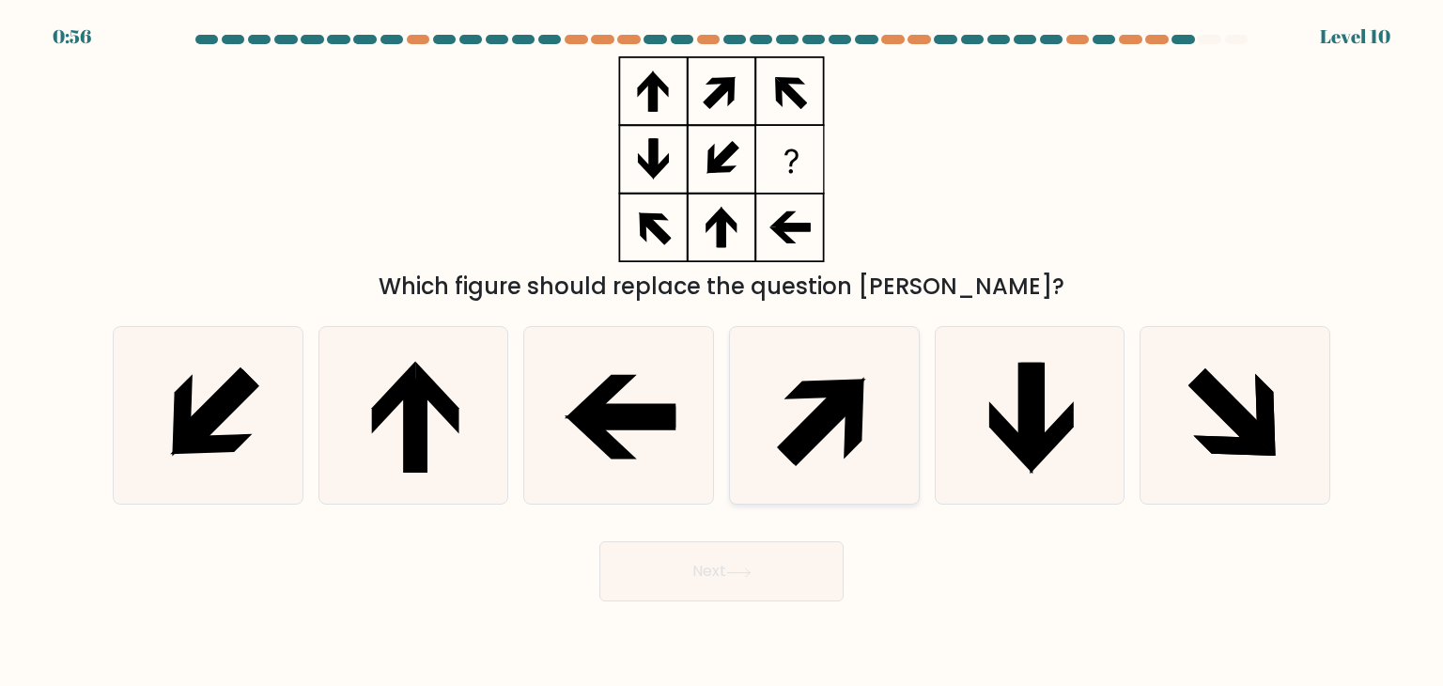
click at [790, 452] on icon at bounding box center [819, 423] width 84 height 84
click at [723, 352] on input "d." at bounding box center [722, 347] width 1 height 9
radio input "true"
click at [745, 554] on button "Next" at bounding box center [721, 571] width 244 height 60
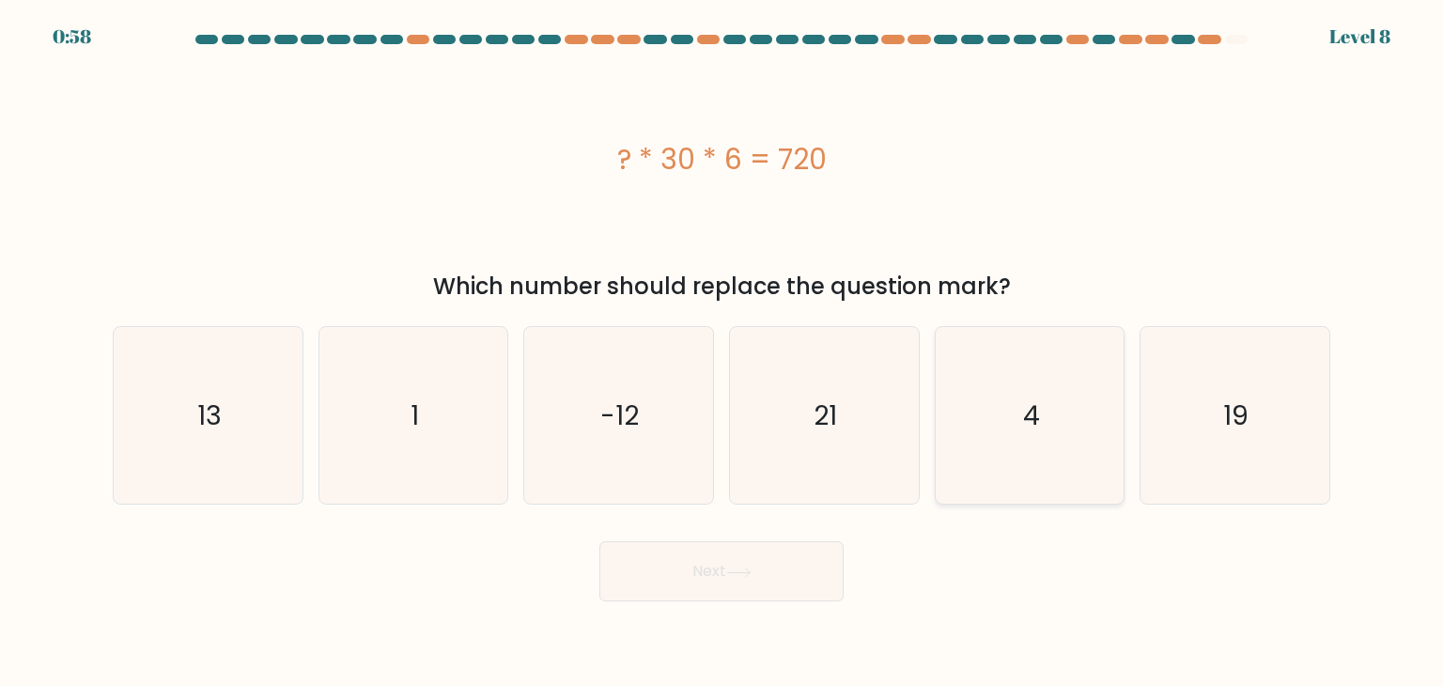
click at [1030, 449] on icon "4" at bounding box center [1030, 415] width 177 height 177
click at [723, 352] on input "e. 4" at bounding box center [722, 347] width 1 height 9
radio input "true"
click at [717, 561] on button "Next" at bounding box center [721, 571] width 244 height 60
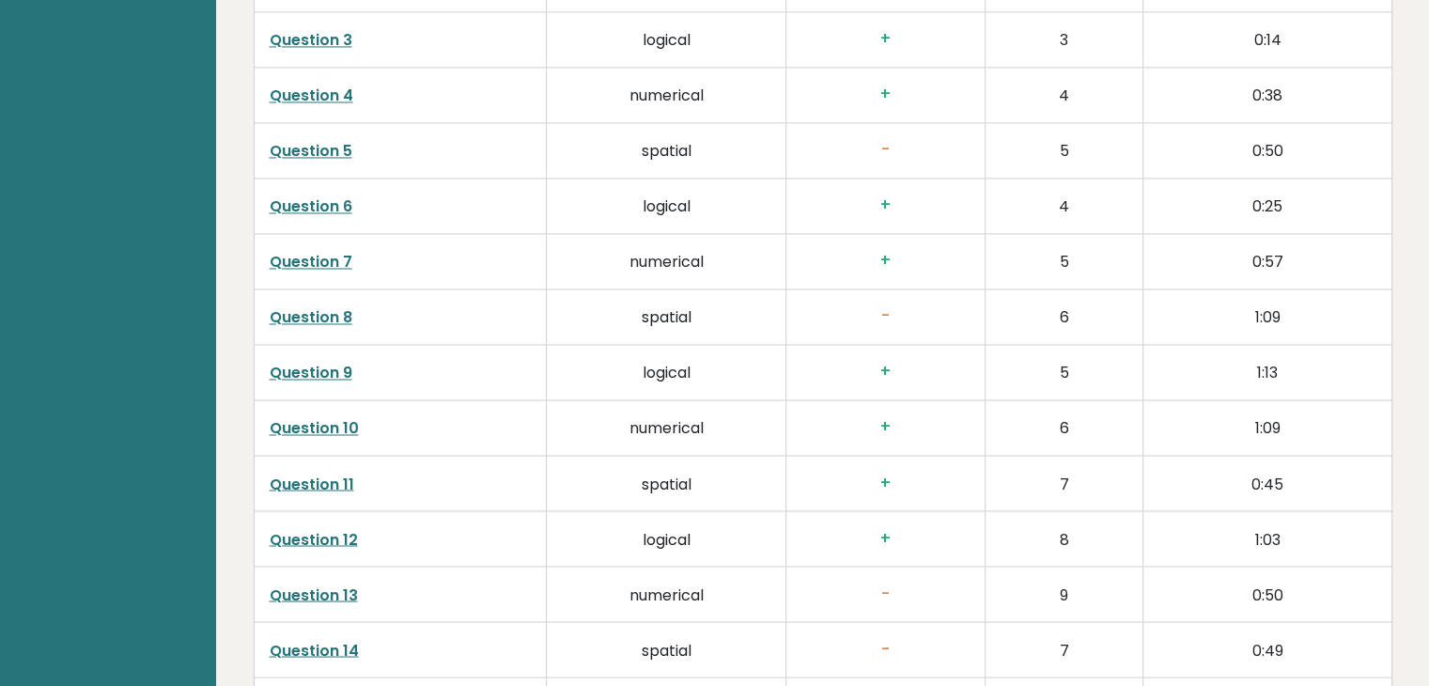
scroll to position [3108, 0]
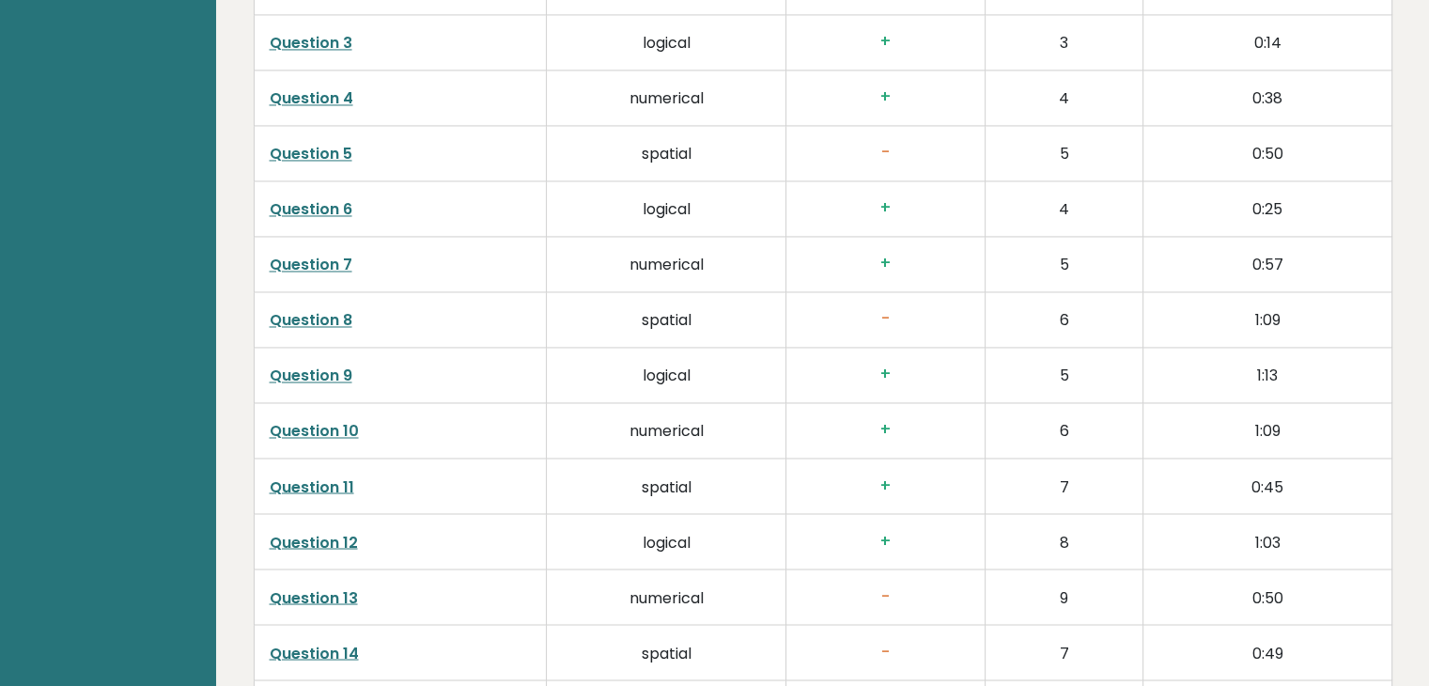
click at [312, 319] on link "Question 8" at bounding box center [311, 320] width 83 height 22
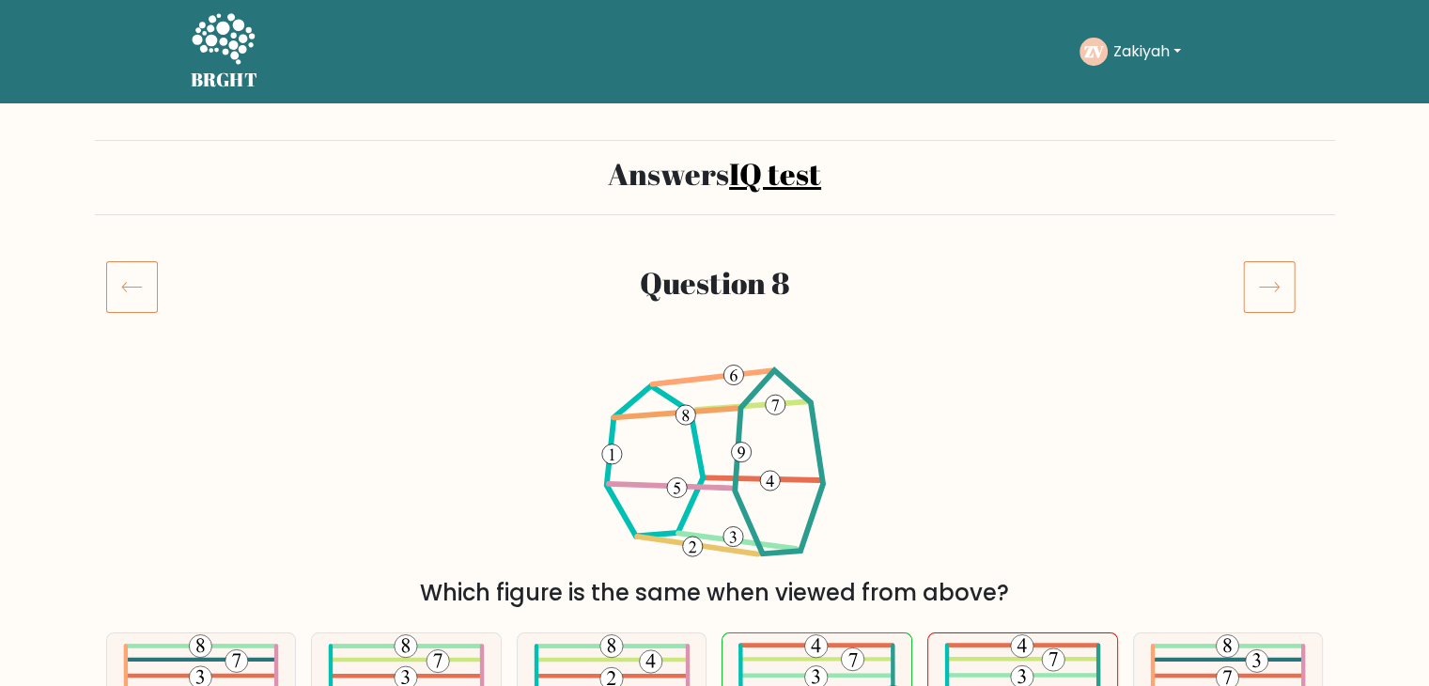
click at [220, 71] on h5 "BRGHT" at bounding box center [225, 80] width 68 height 23
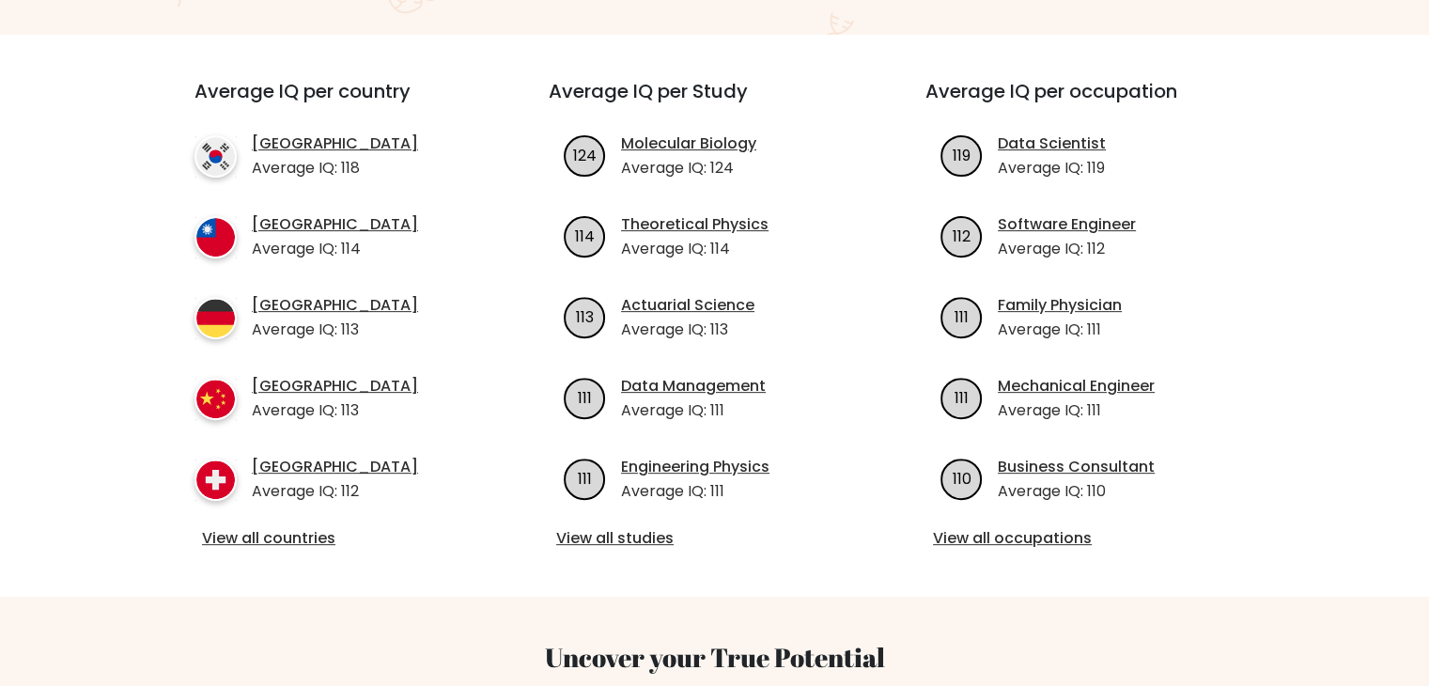
scroll to position [646, 0]
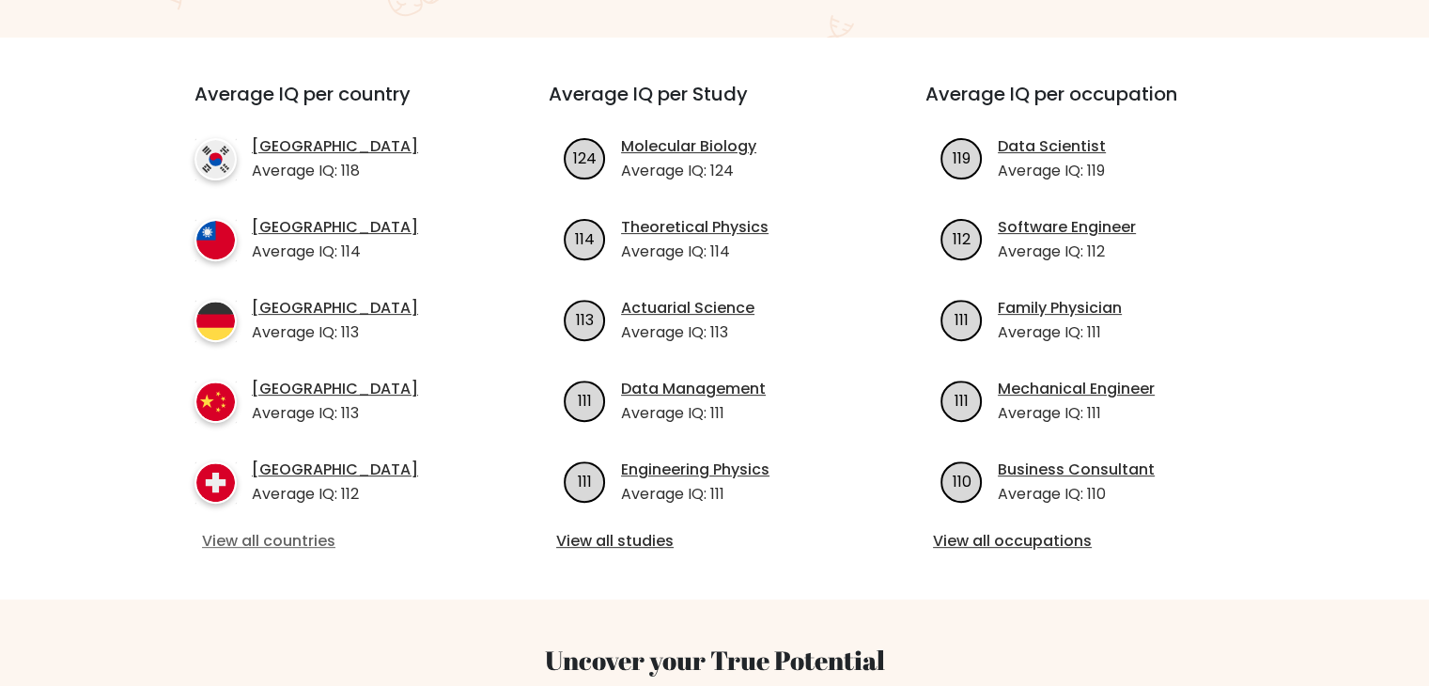
click at [328, 530] on link "View all countries" at bounding box center [338, 541] width 272 height 23
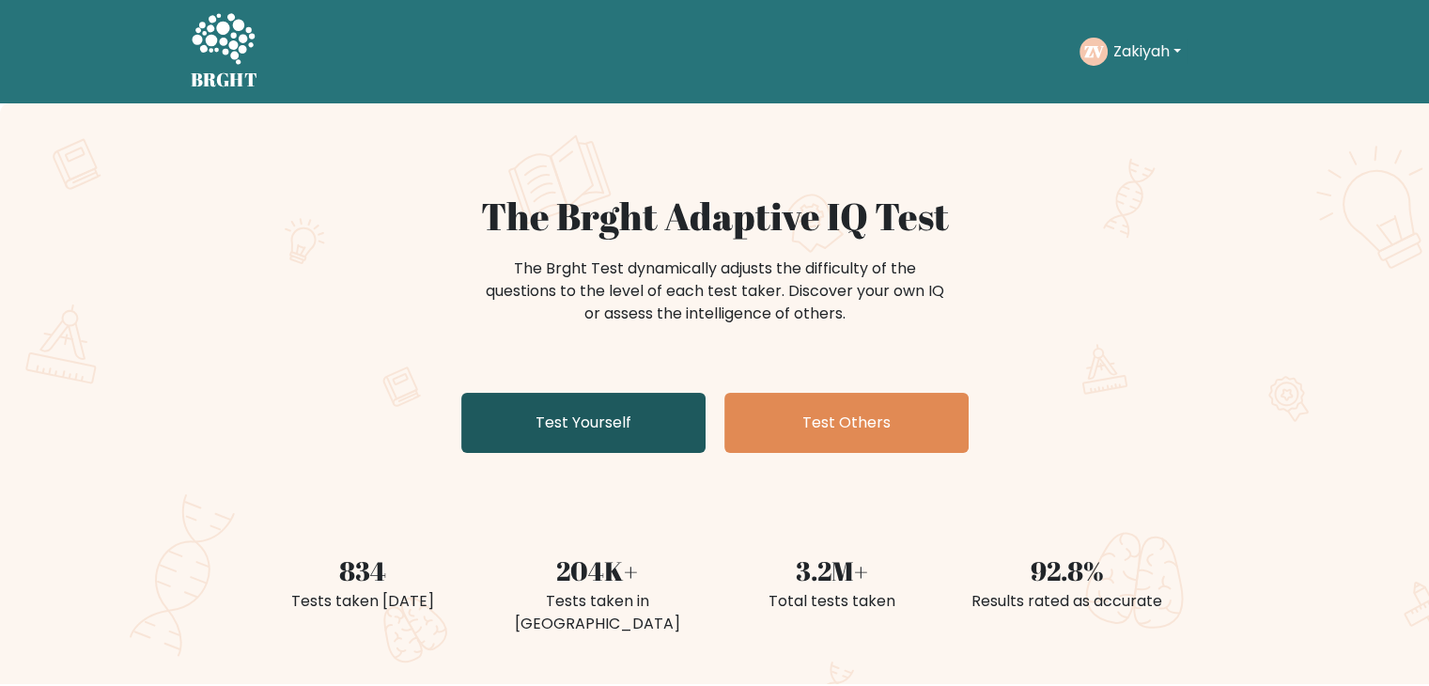
click at [639, 433] on link "Test Yourself" at bounding box center [583, 423] width 244 height 60
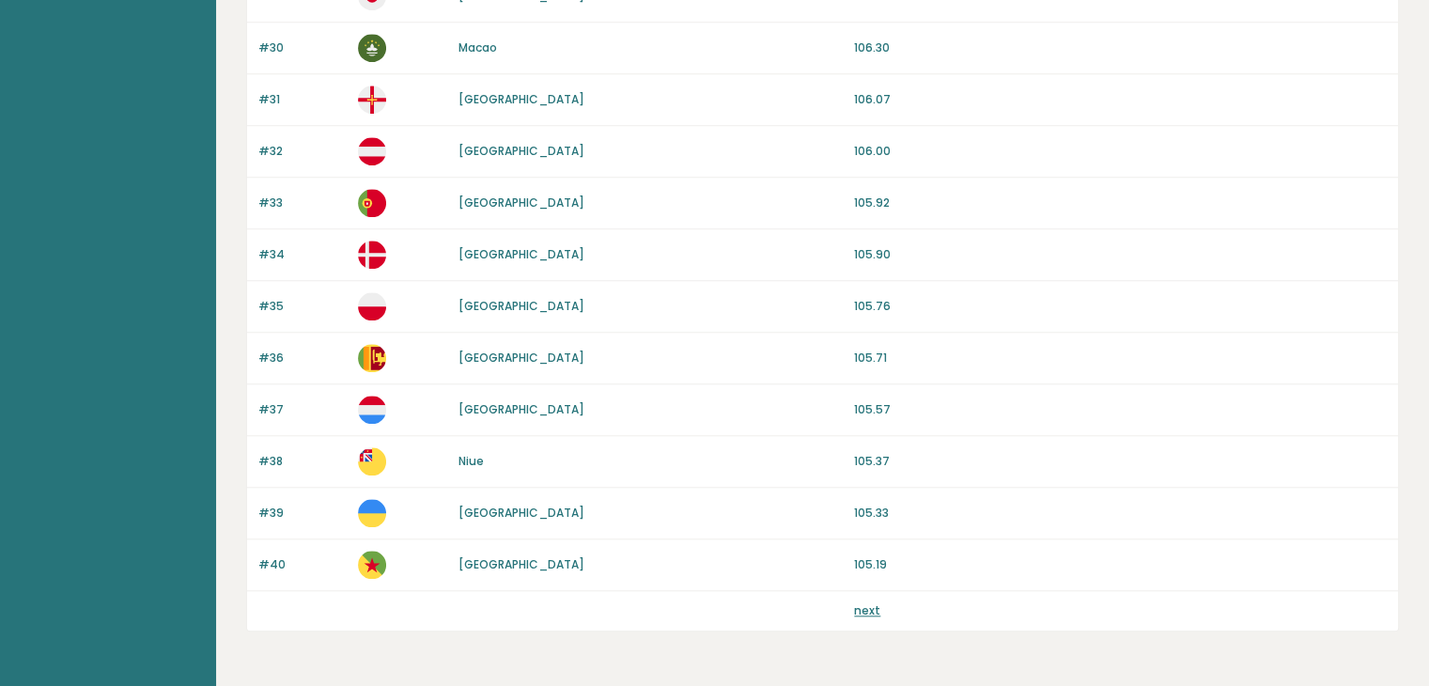
scroll to position [1774, 0]
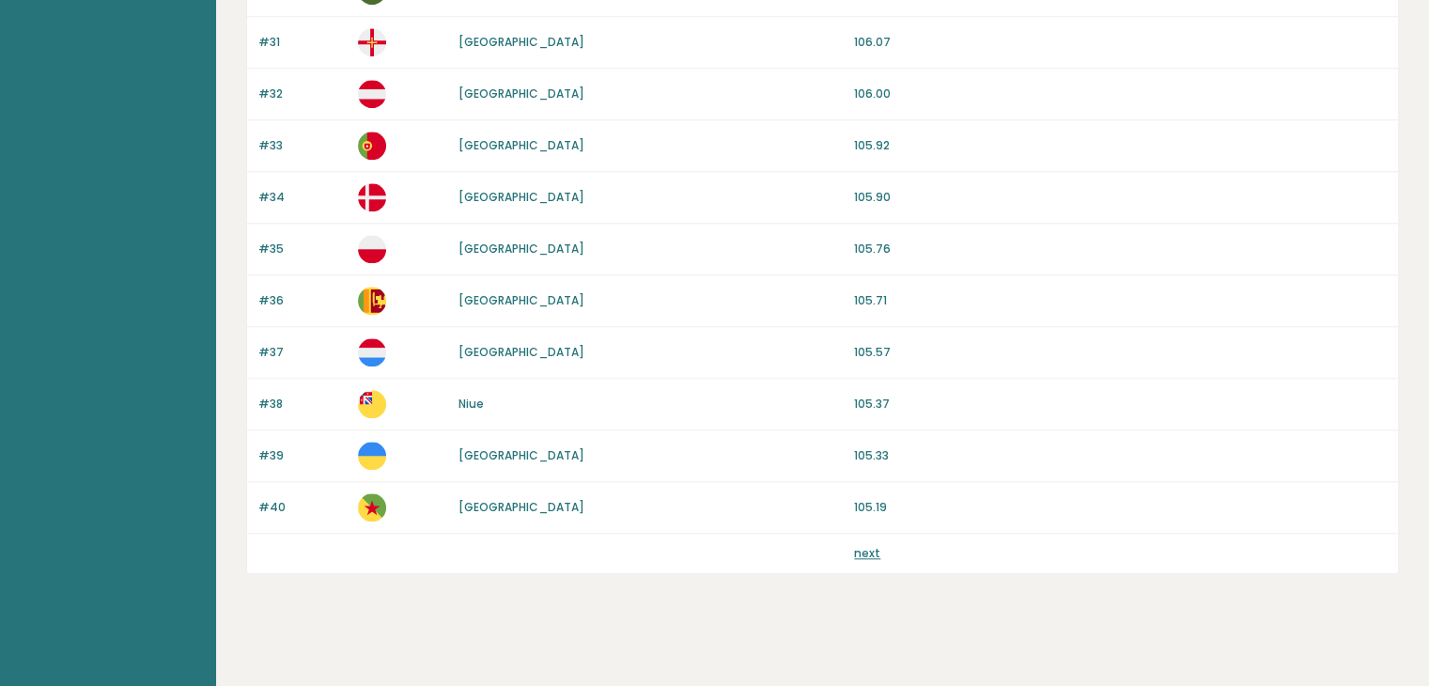
click at [857, 548] on link "next" at bounding box center [867, 553] width 26 height 16
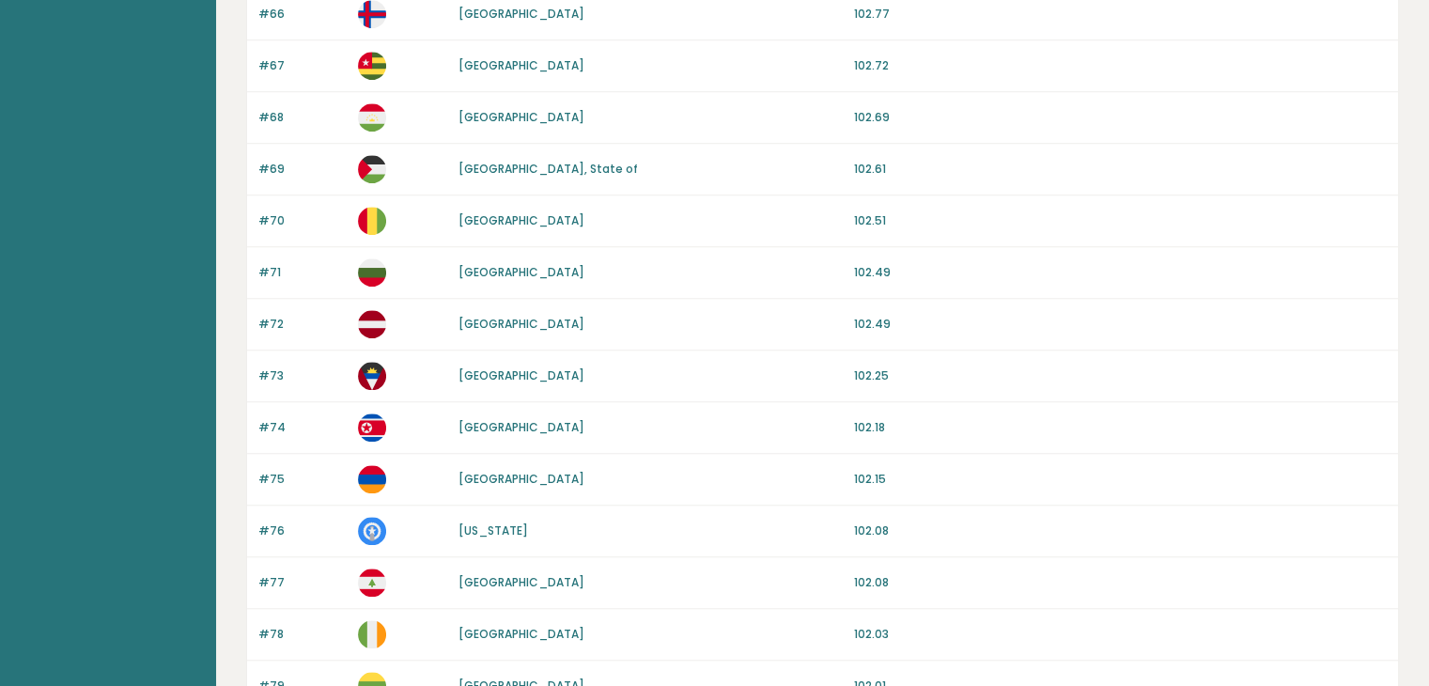
scroll to position [1774, 0]
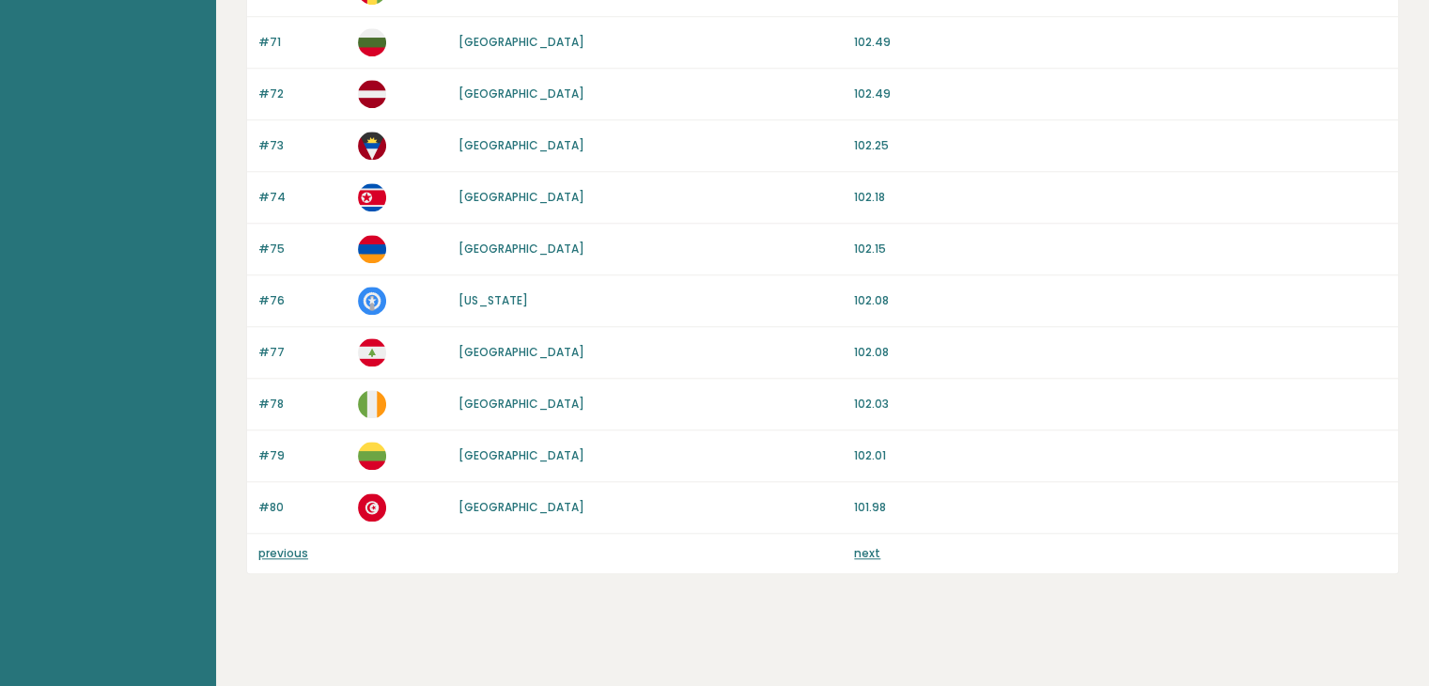
click at [857, 548] on link "next" at bounding box center [867, 553] width 26 height 16
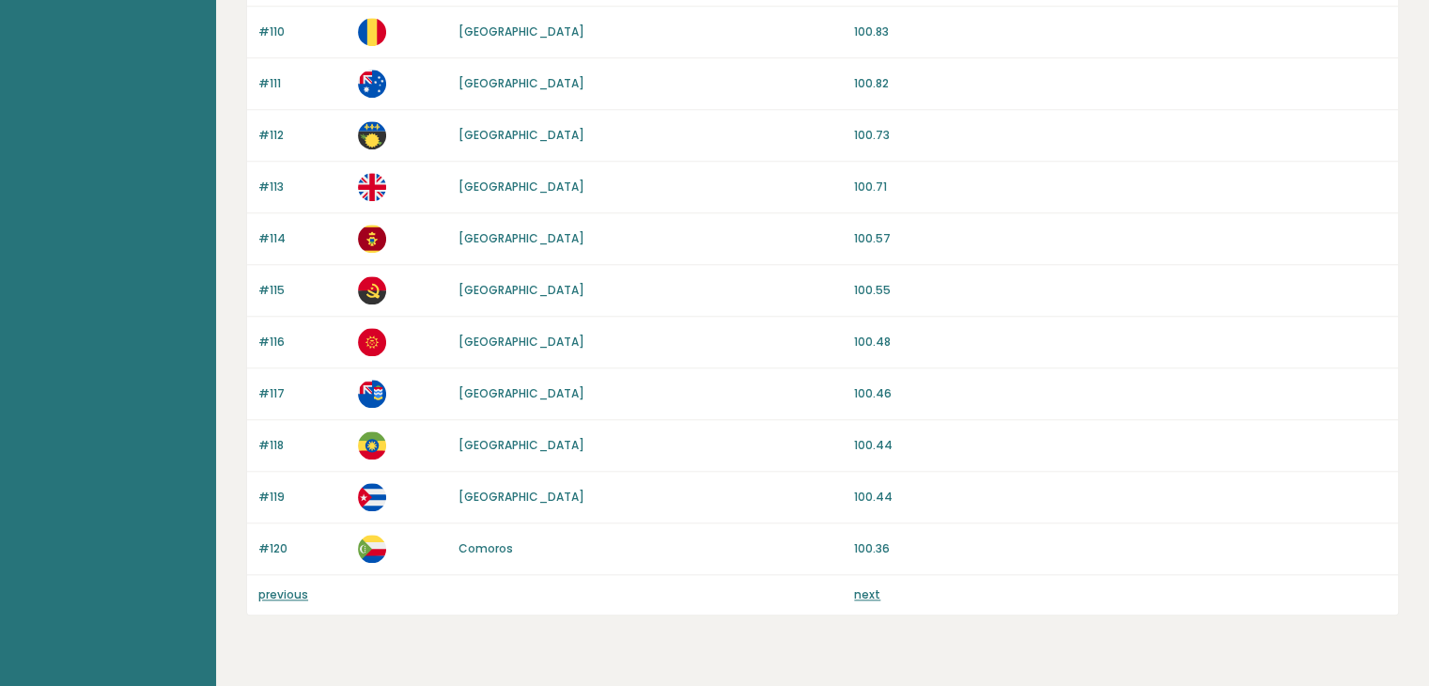
scroll to position [1774, 0]
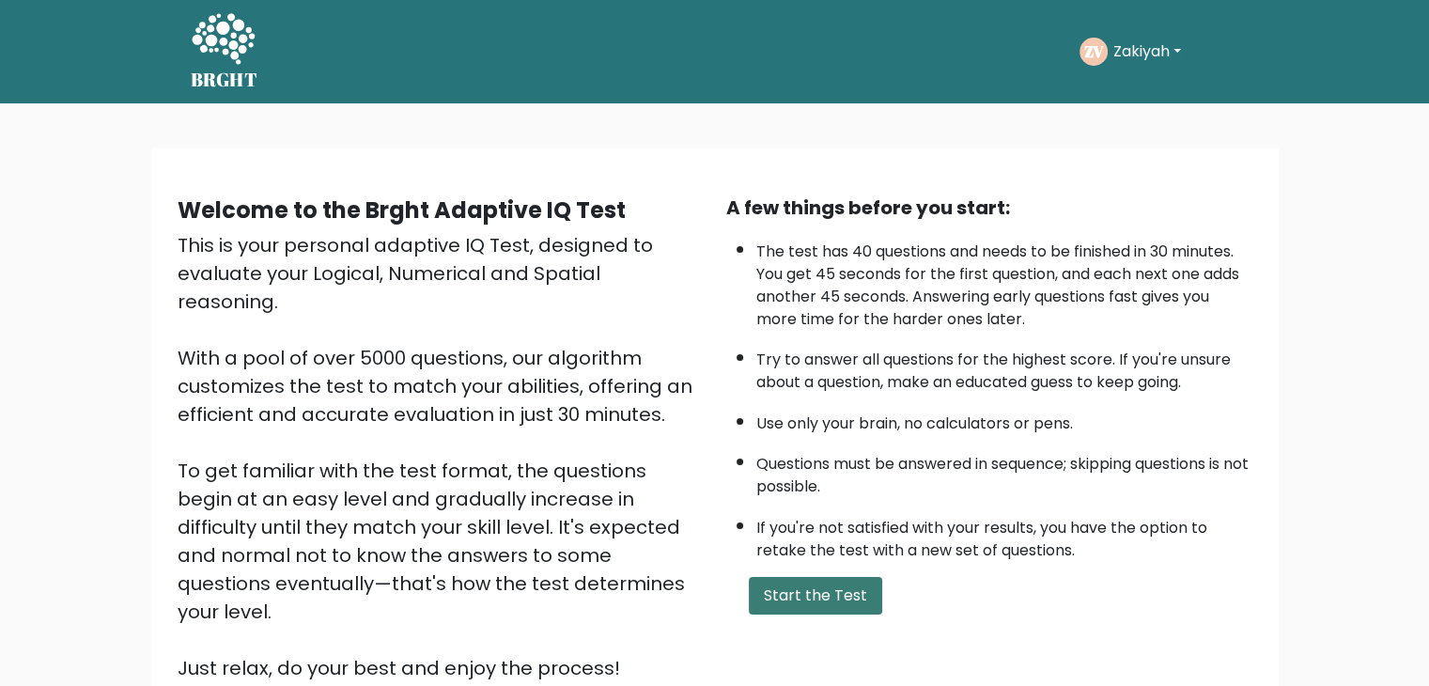
click at [827, 598] on button "Start the Test" at bounding box center [815, 596] width 133 height 38
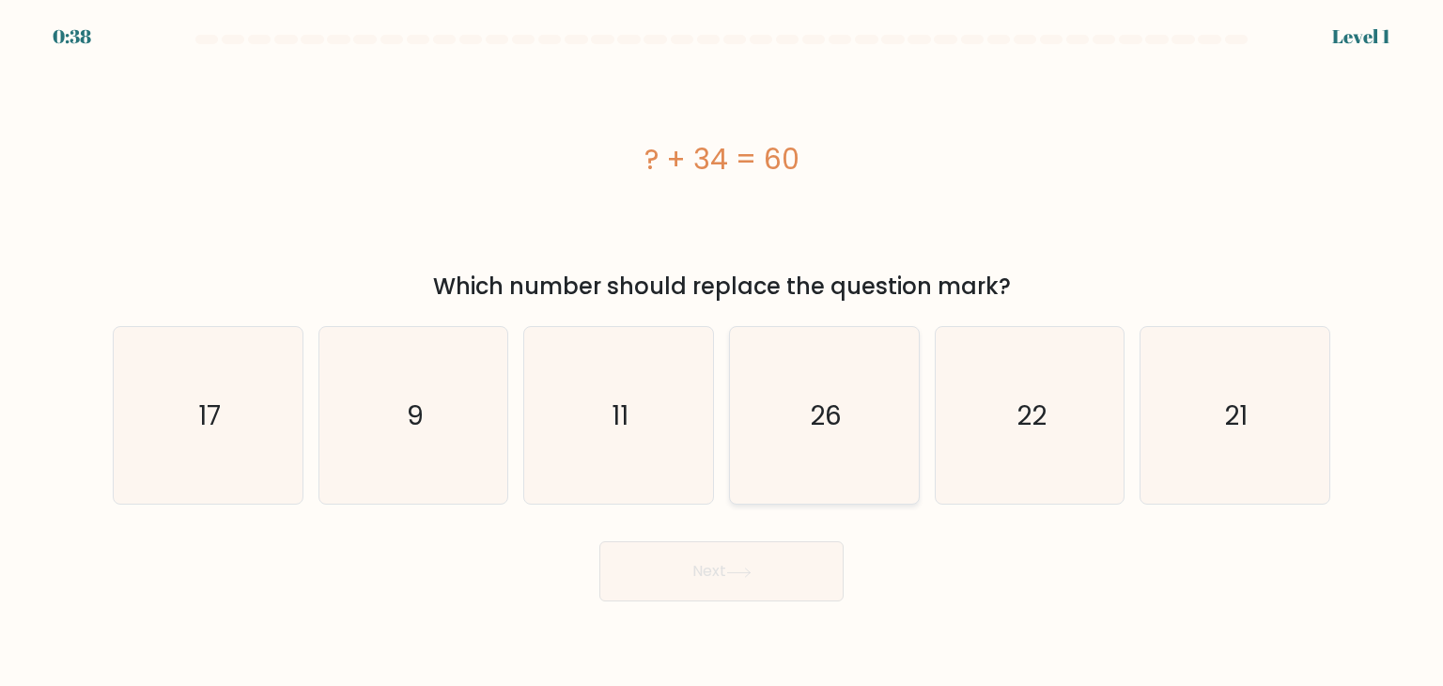
drag, startPoint x: 942, startPoint y: 421, endPoint x: 890, endPoint y: 420, distance: 52.6
click at [890, 420] on div "a. 17 b. 9 c." at bounding box center [721, 408] width 1233 height 194
click at [890, 420] on icon "26" at bounding box center [824, 415] width 177 height 177
click at [723, 352] on input "d. 26" at bounding box center [722, 347] width 1 height 9
radio input "true"
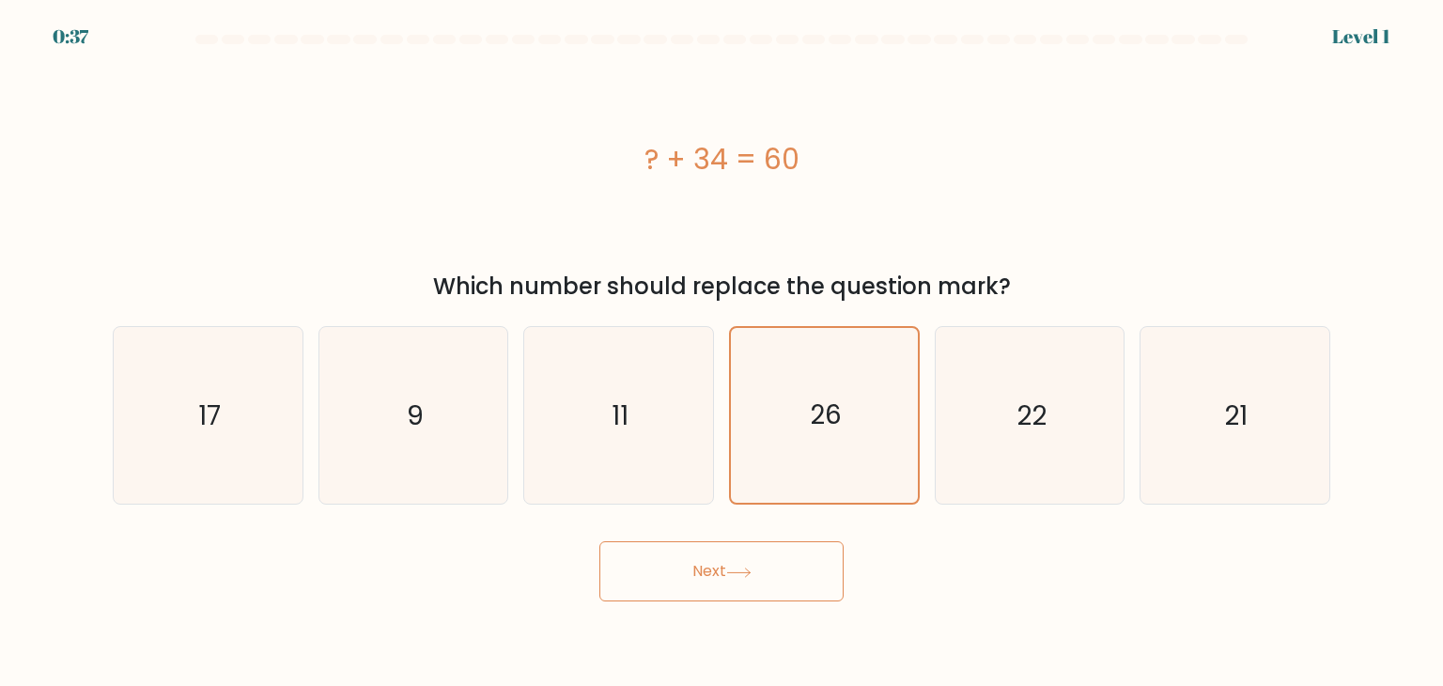
click at [758, 557] on button "Next" at bounding box center [721, 571] width 244 height 60
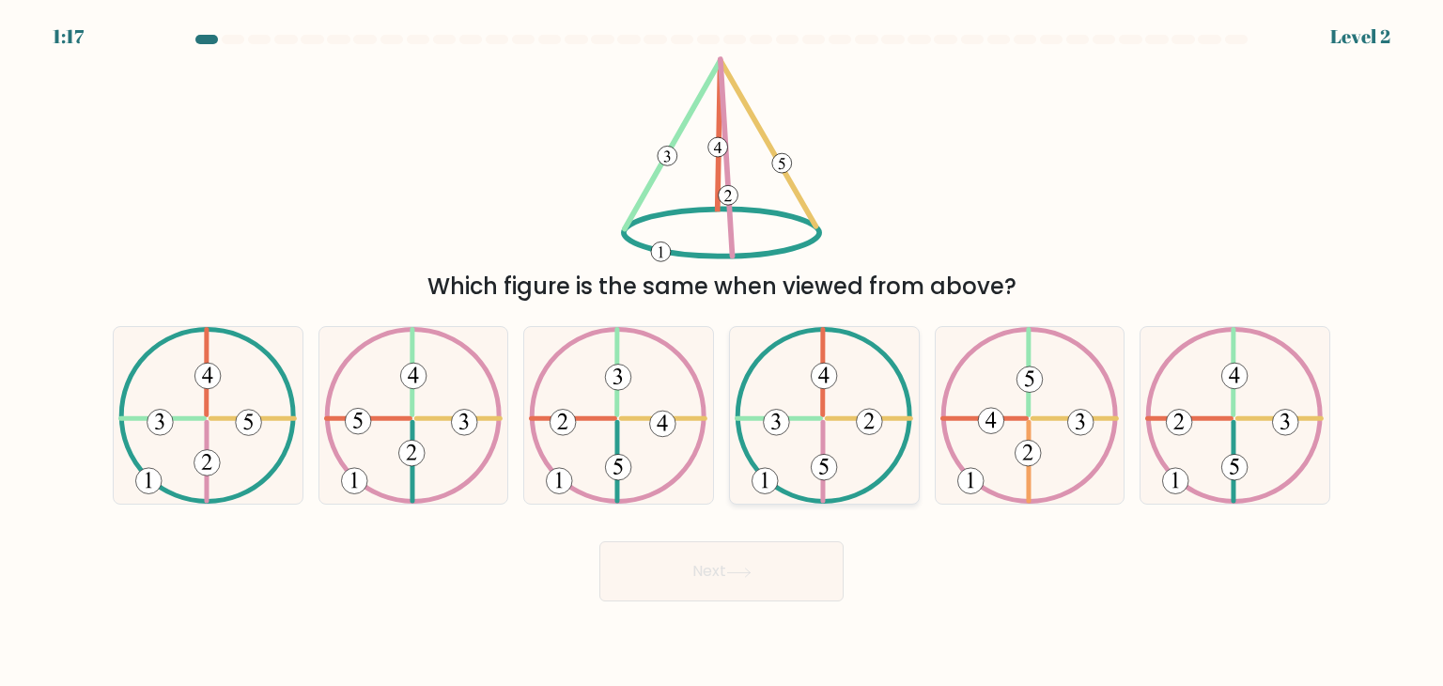
click at [883, 423] on icon at bounding box center [824, 415] width 179 height 177
click at [723, 352] on input "d." at bounding box center [722, 347] width 1 height 9
radio input "true"
click at [226, 443] on icon at bounding box center [207, 415] width 179 height 177
click at [722, 352] on input "a." at bounding box center [722, 347] width 1 height 9
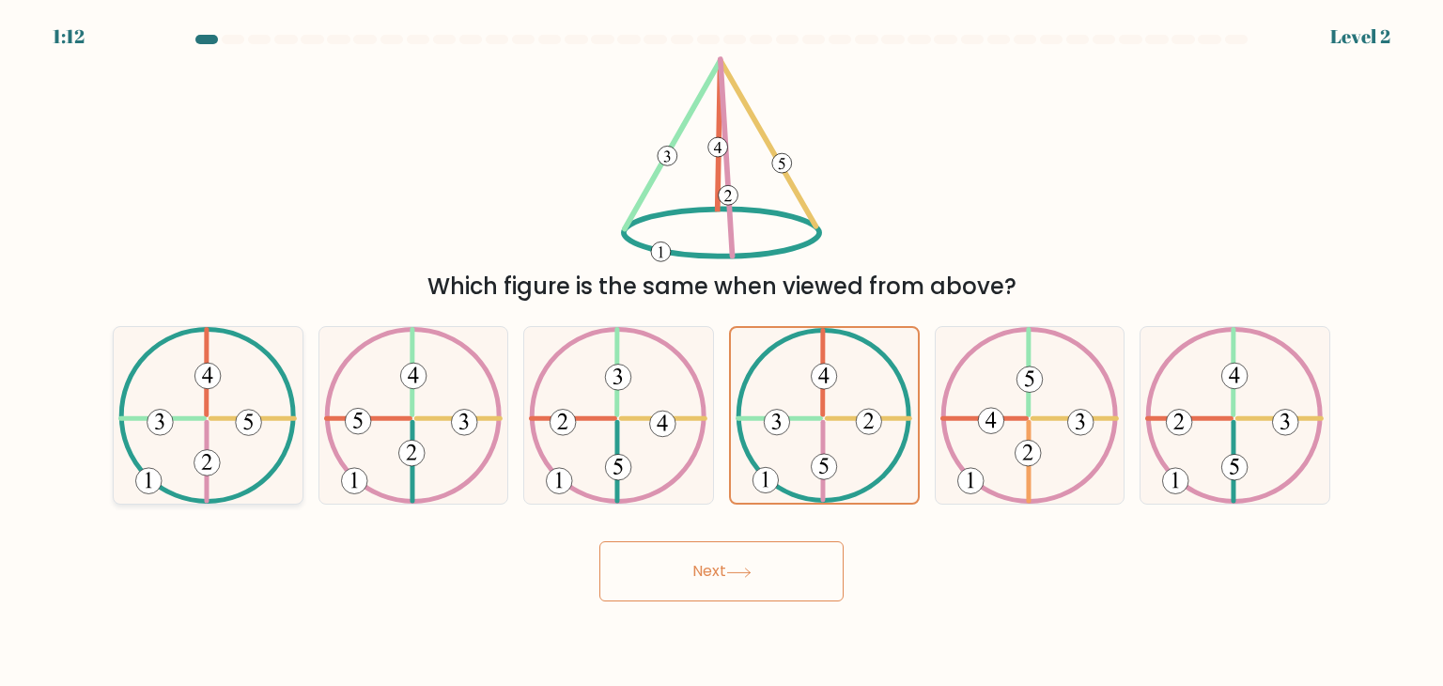
radio input "true"
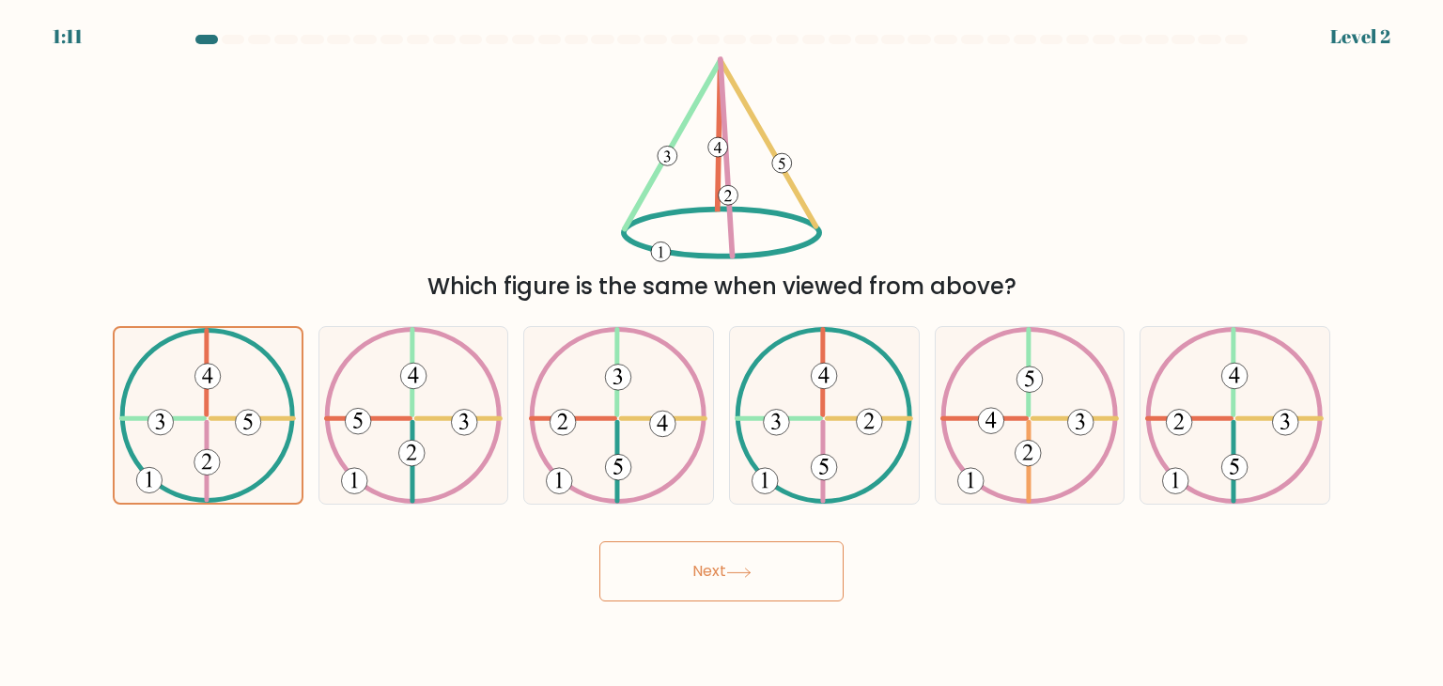
click at [692, 586] on button "Next" at bounding box center [721, 571] width 244 height 60
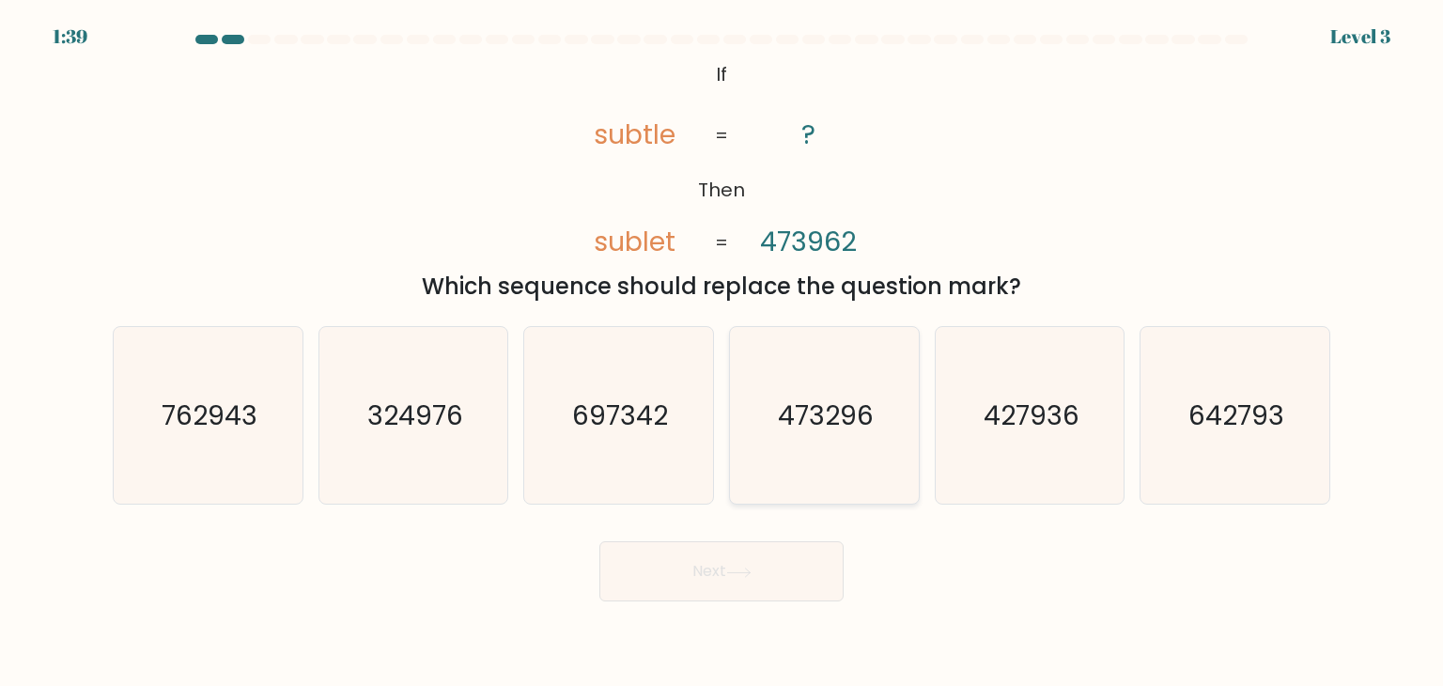
click at [802, 407] on text "473296" at bounding box center [826, 416] width 96 height 38
click at [723, 352] on input "d. 473296" at bounding box center [722, 347] width 1 height 9
radio input "true"
click at [752, 570] on icon at bounding box center [738, 573] width 25 height 10
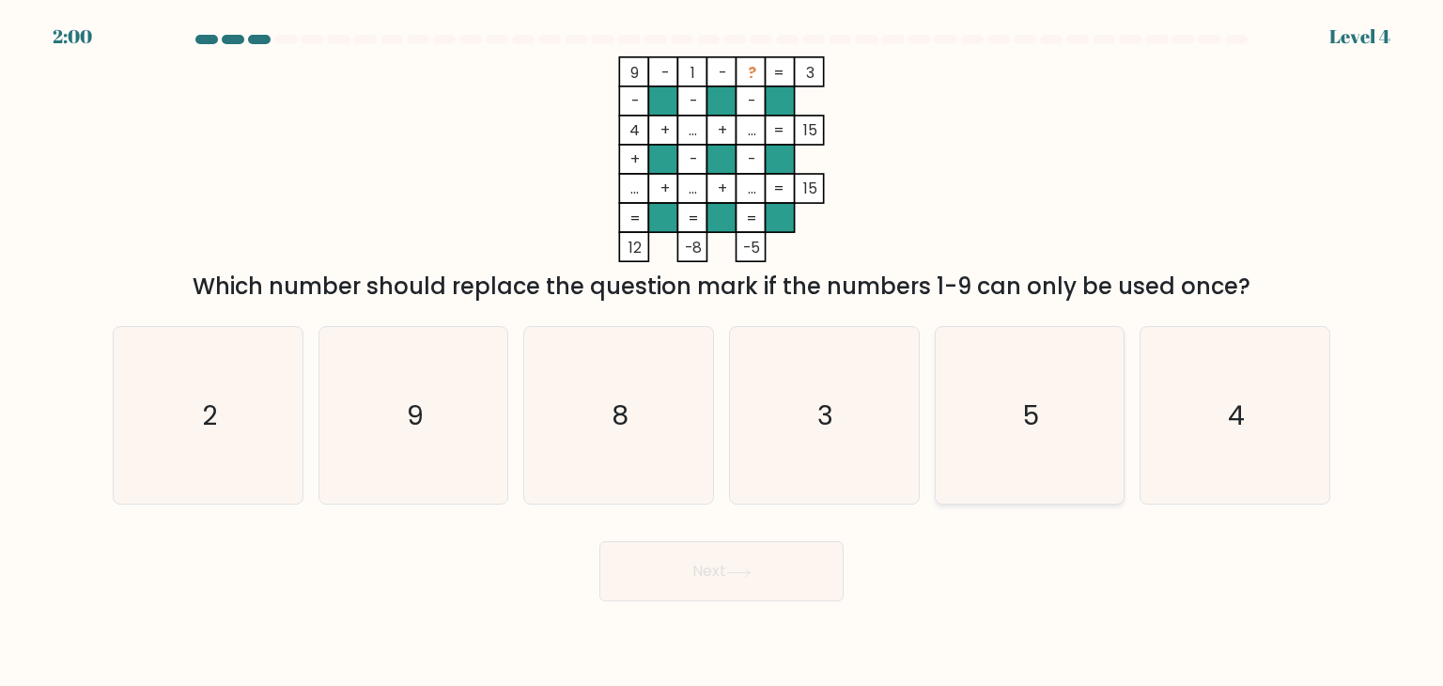
click at [1000, 417] on icon "5" at bounding box center [1030, 415] width 177 height 177
click at [723, 352] on input "e. 5" at bounding box center [722, 347] width 1 height 9
radio input "true"
click at [718, 598] on button "Next" at bounding box center [721, 571] width 244 height 60
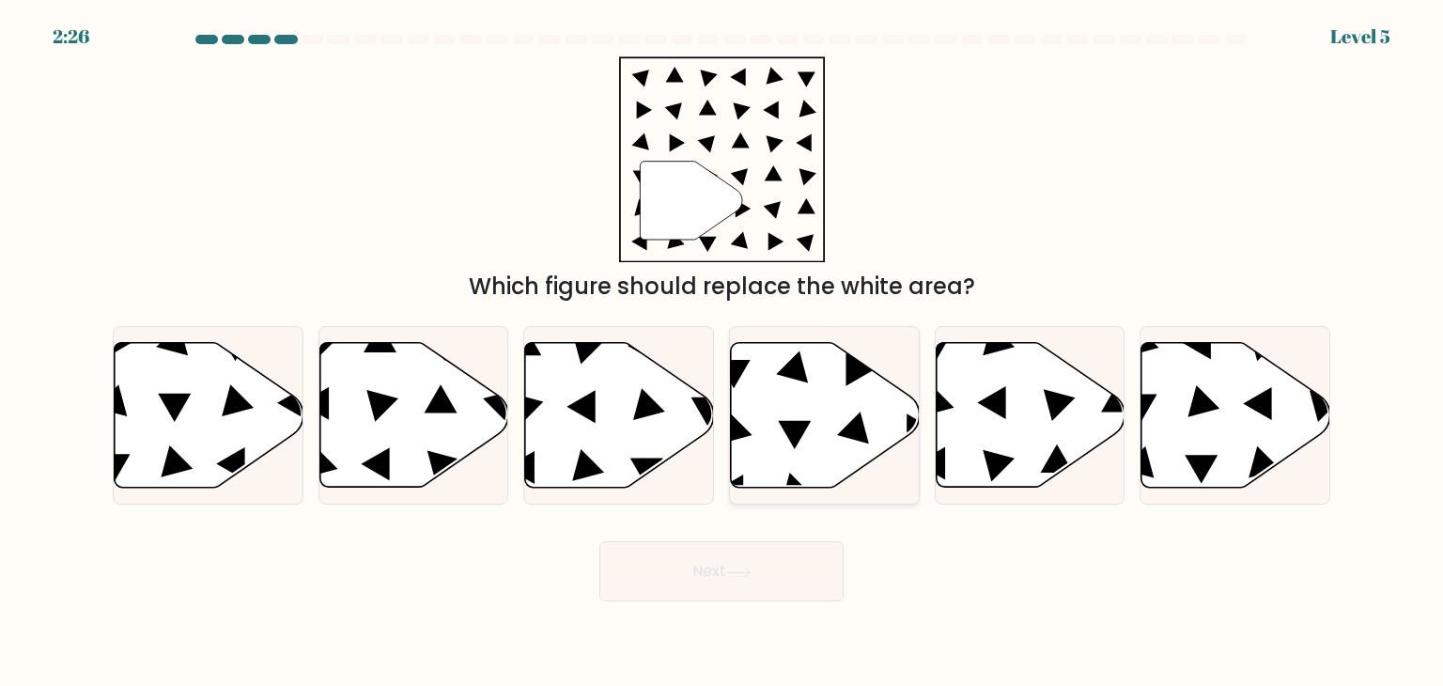
click at [846, 432] on icon at bounding box center [853, 428] width 32 height 32
click at [723, 352] on input "d." at bounding box center [722, 347] width 1 height 9
radio input "true"
click at [746, 555] on button "Next" at bounding box center [721, 571] width 244 height 60
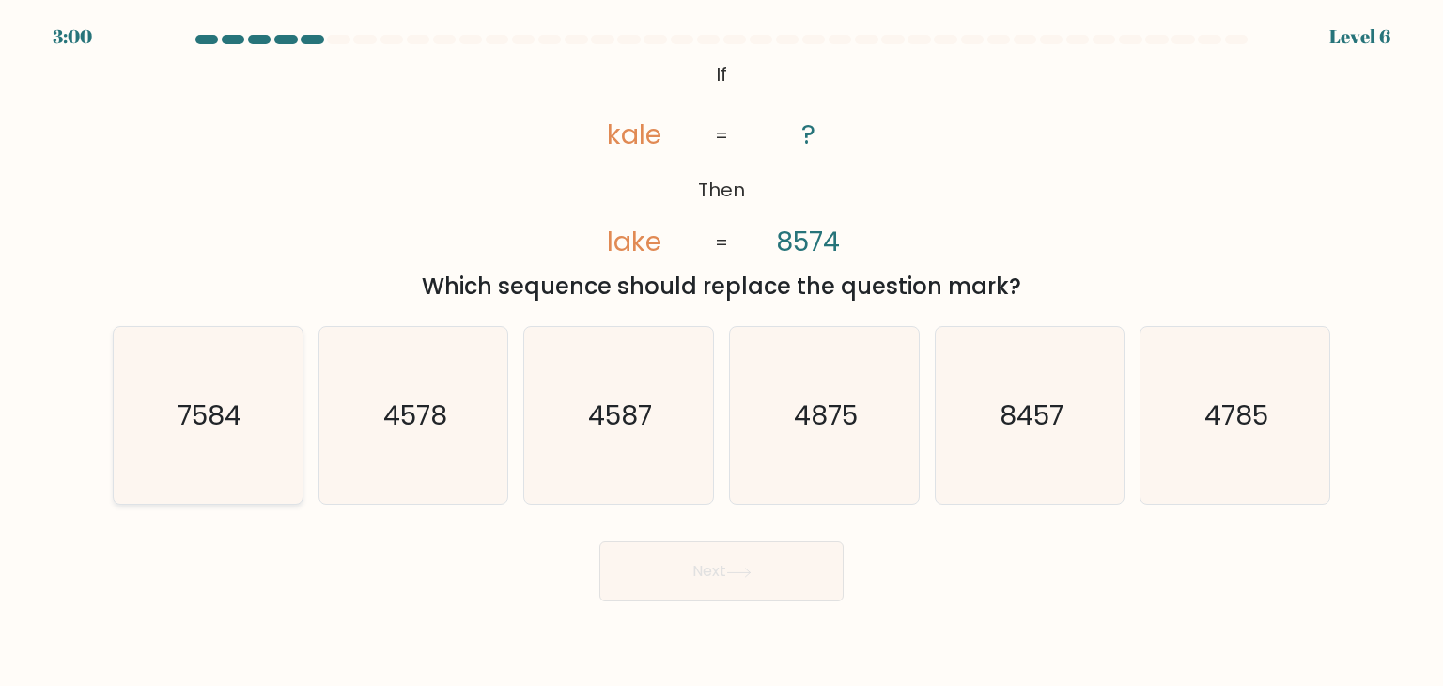
click at [155, 425] on icon "7584" at bounding box center [207, 415] width 177 height 177
click at [722, 352] on input "a. 7584" at bounding box center [722, 347] width 1 height 9
radio input "true"
click at [666, 586] on button "Next" at bounding box center [721, 571] width 244 height 60
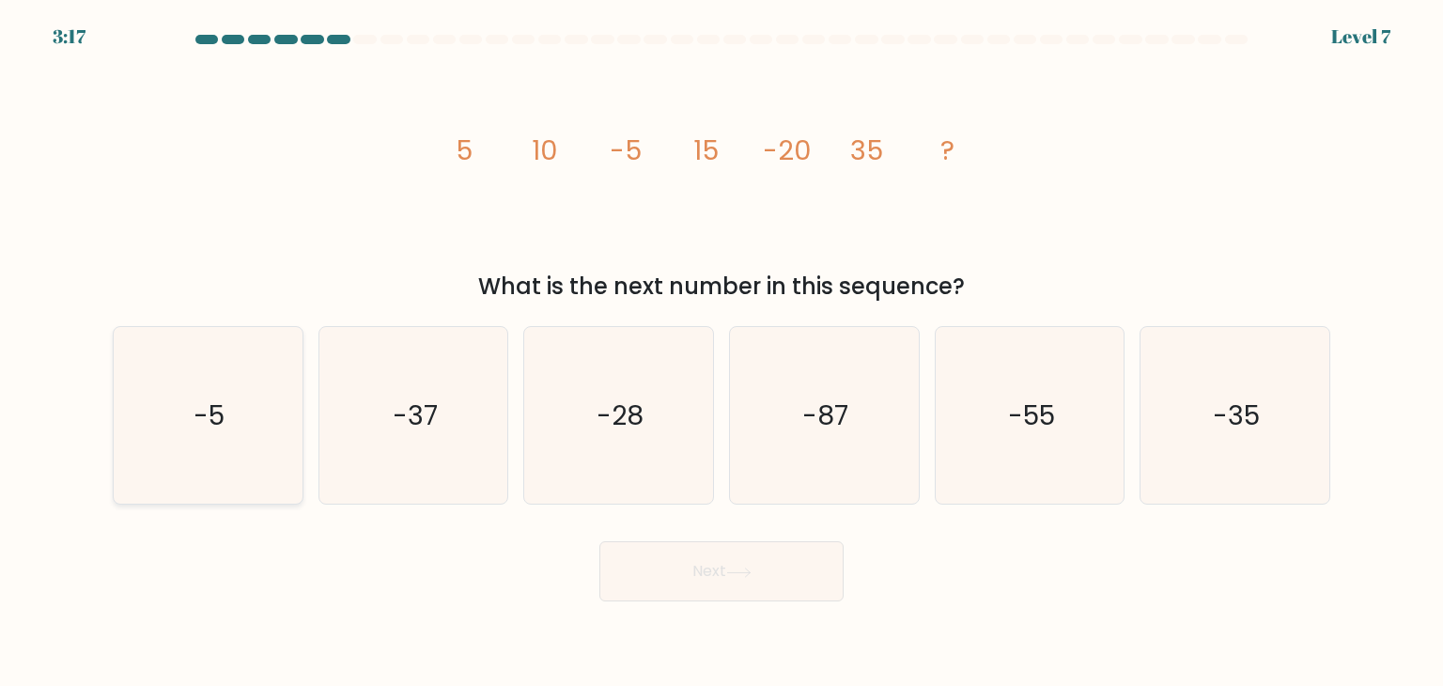
click at [238, 422] on icon "-5" at bounding box center [207, 415] width 177 height 177
click at [722, 352] on input "a. -5" at bounding box center [722, 347] width 1 height 9
radio input "true"
click at [992, 400] on icon "-55" at bounding box center [1030, 415] width 177 height 177
click at [723, 352] on input "e. -55" at bounding box center [722, 347] width 1 height 9
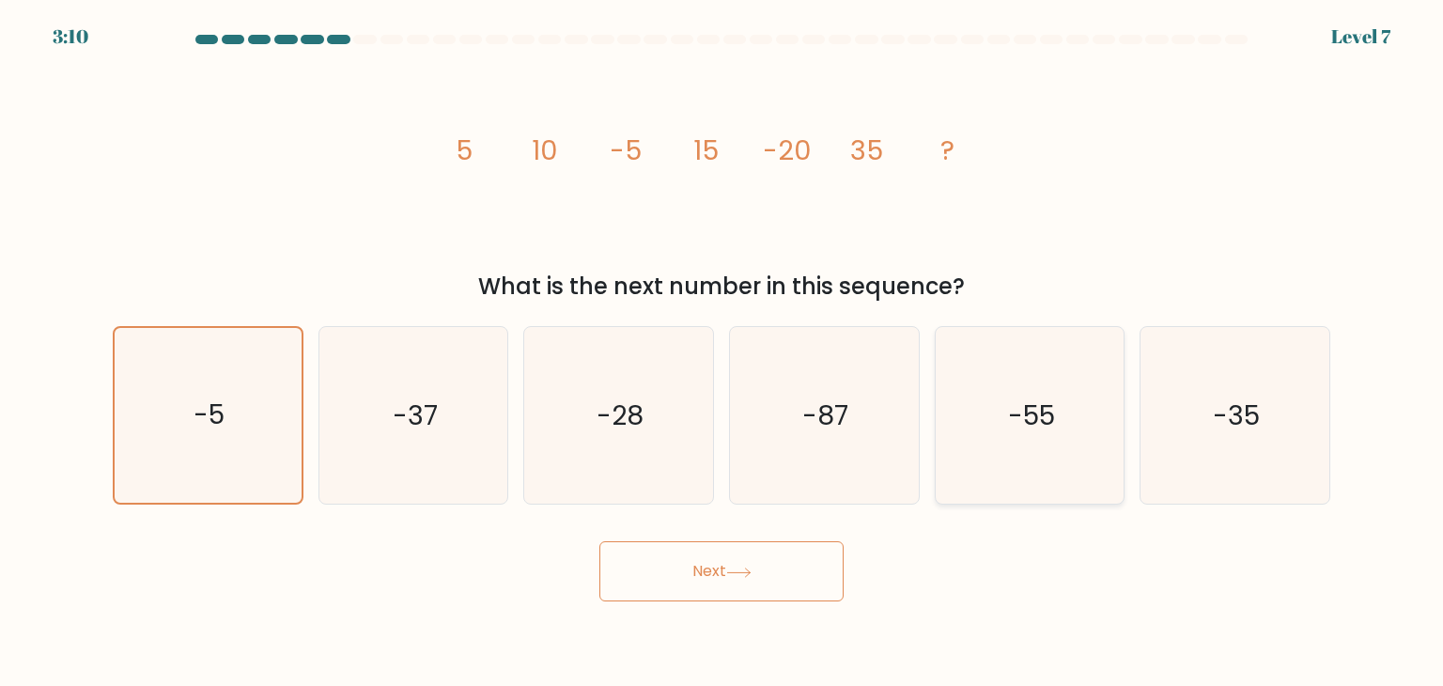
radio input "true"
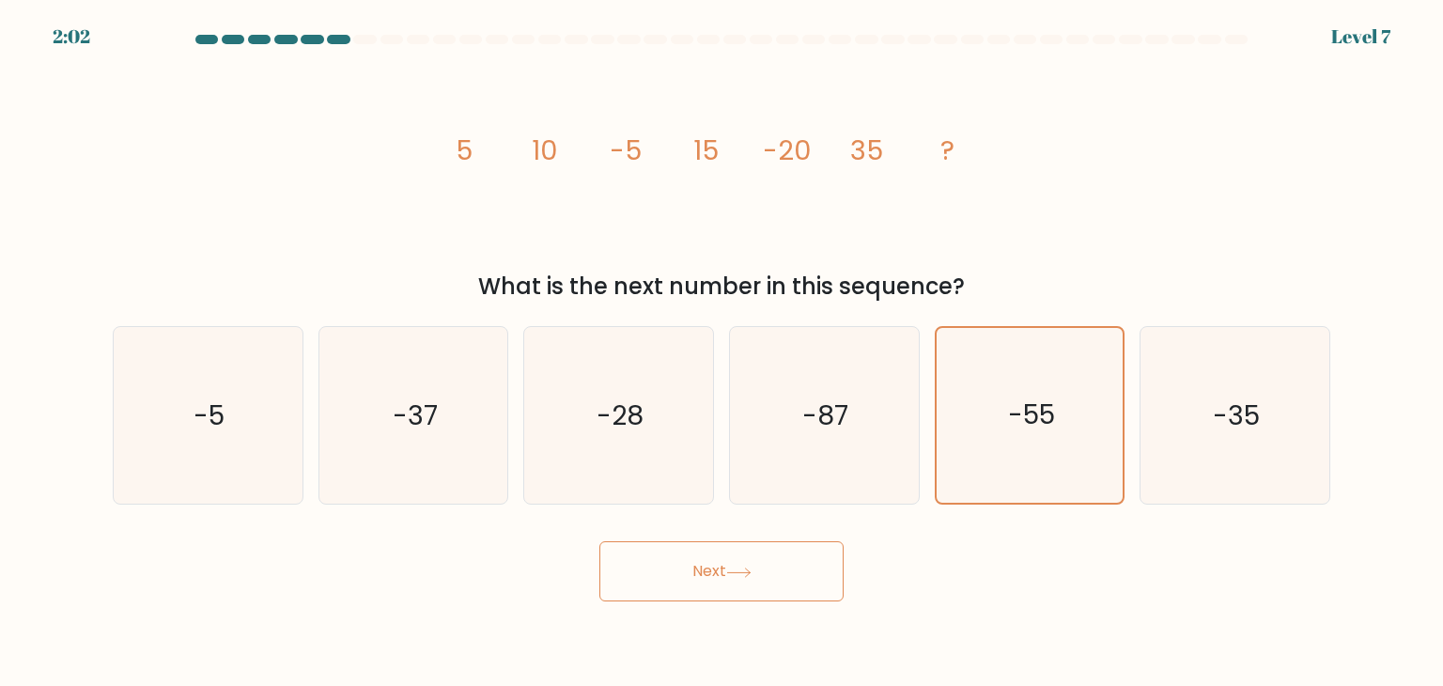
click at [755, 585] on button "Next" at bounding box center [721, 571] width 244 height 60
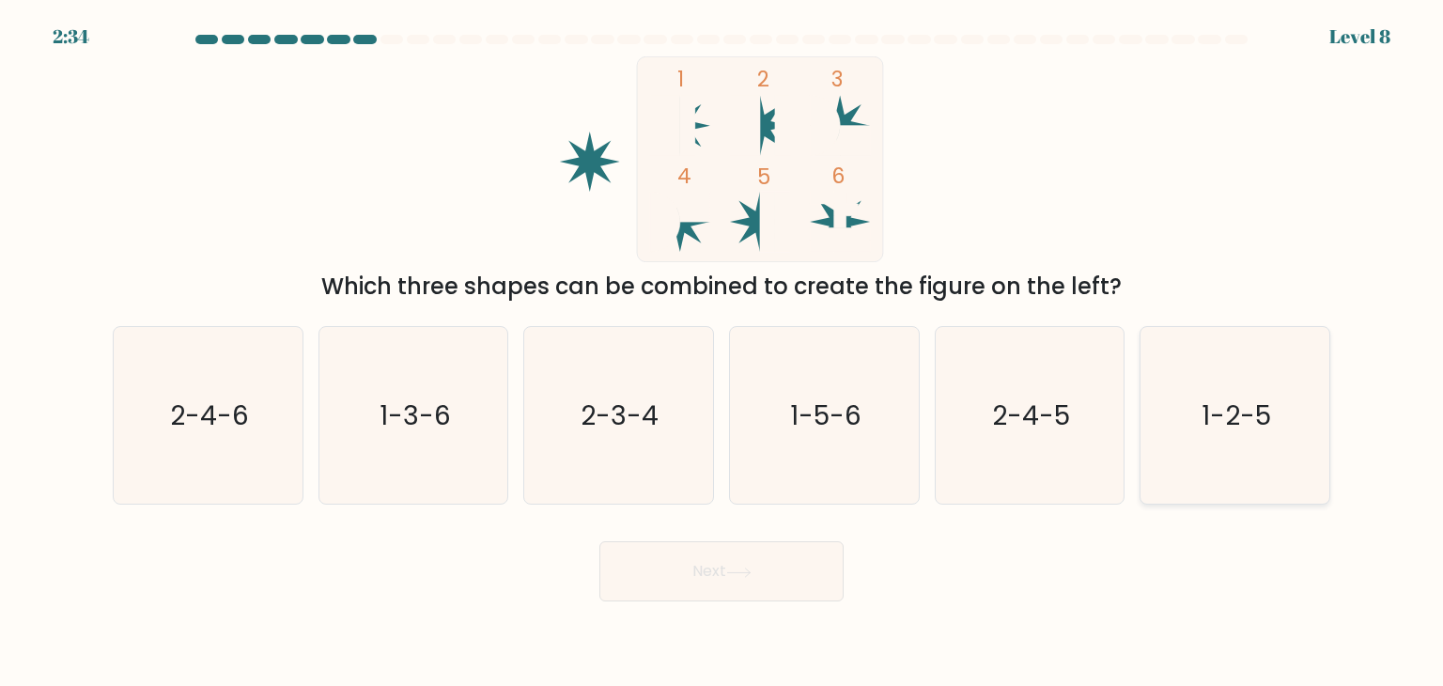
click at [1304, 404] on icon "1-2-5" at bounding box center [1234, 415] width 177 height 177
click at [723, 352] on input "f. 1-2-5" at bounding box center [722, 347] width 1 height 9
radio input "true"
click at [745, 578] on button "Next" at bounding box center [721, 571] width 244 height 60
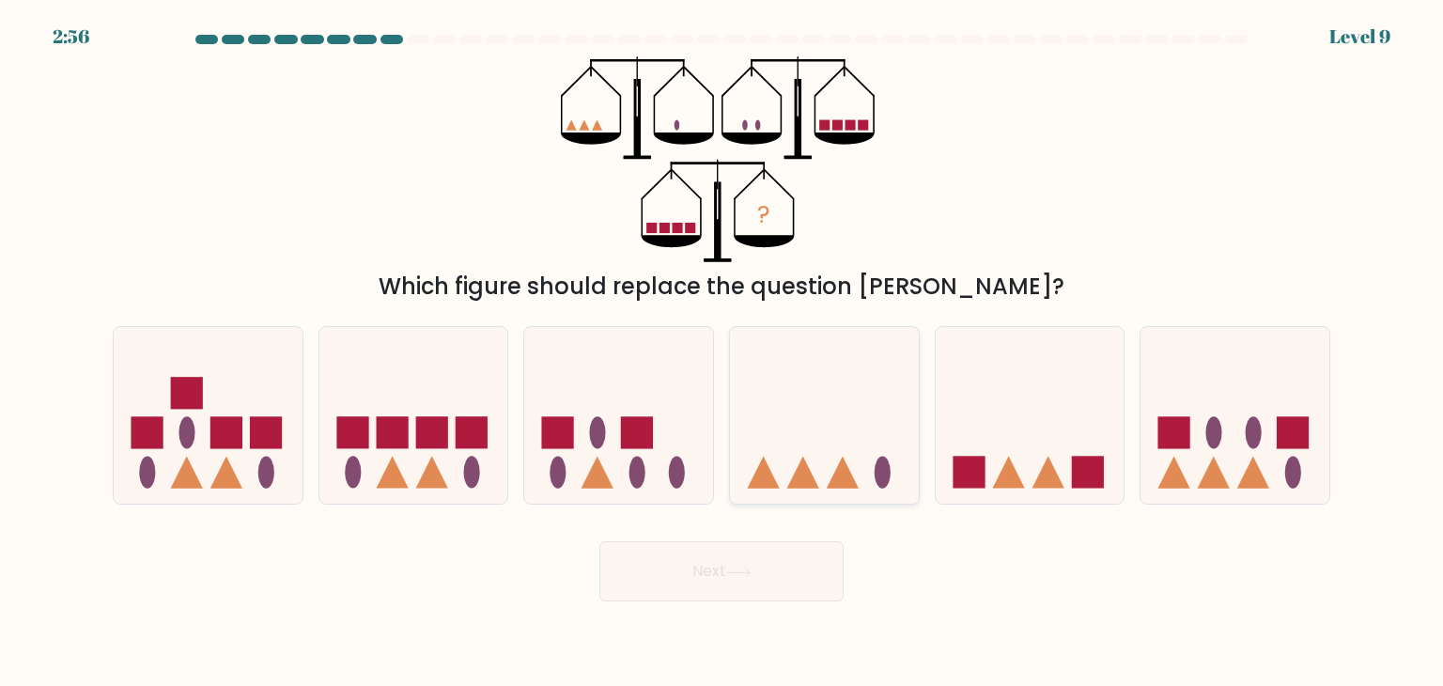
click at [852, 389] on icon at bounding box center [824, 415] width 189 height 156
click at [723, 352] on input "d." at bounding box center [722, 347] width 1 height 9
radio input "true"
click at [746, 559] on button "Next" at bounding box center [721, 571] width 244 height 60
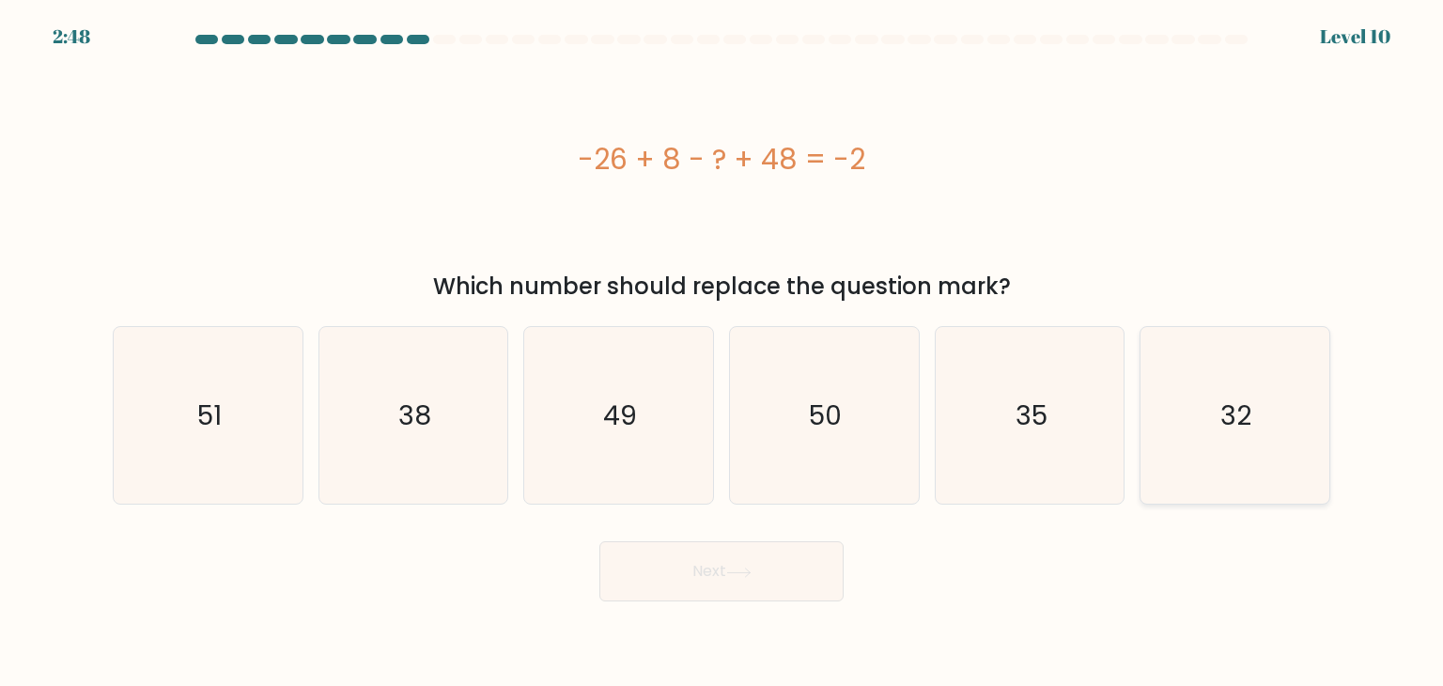
click at [1299, 371] on icon "32" at bounding box center [1234, 415] width 177 height 177
click at [723, 352] on input "f. 32" at bounding box center [722, 347] width 1 height 9
radio input "true"
click at [756, 595] on button "Next" at bounding box center [721, 571] width 244 height 60
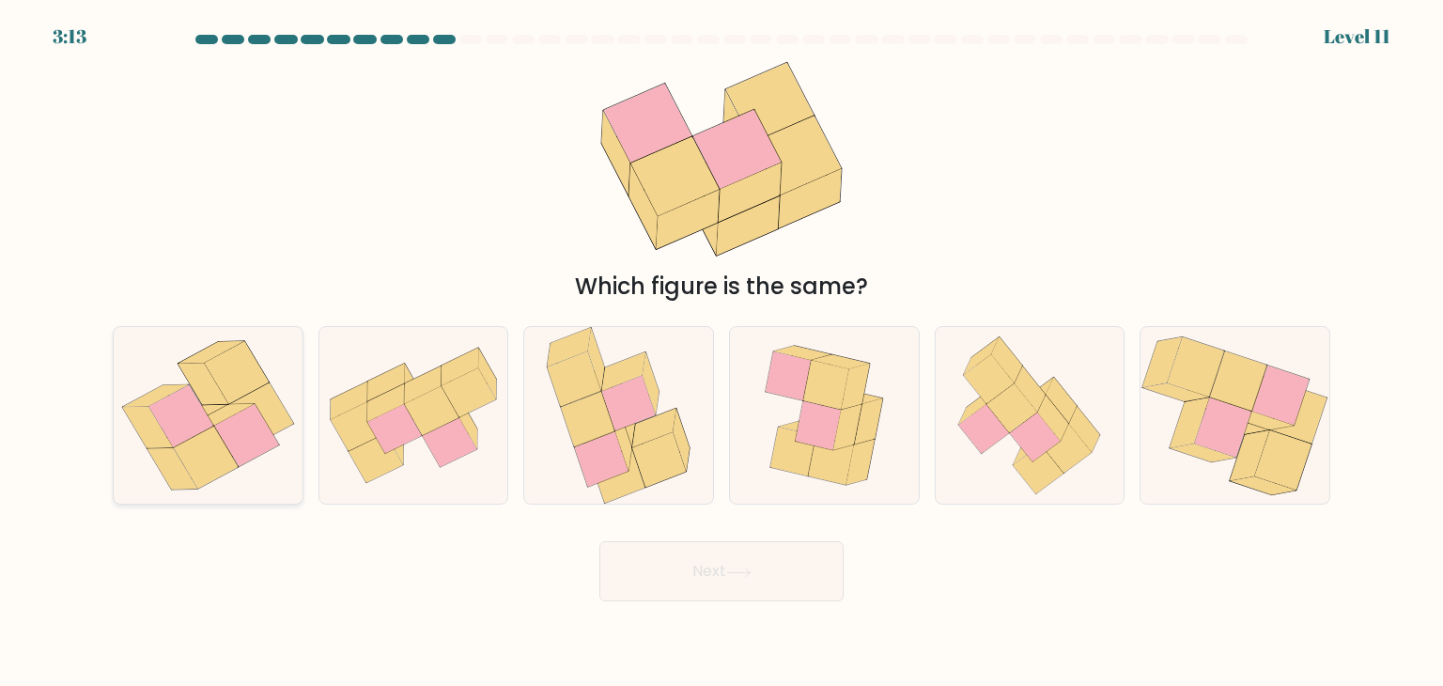
click at [240, 430] on icon at bounding box center [246, 435] width 65 height 62
click at [722, 352] on input "a." at bounding box center [722, 347] width 1 height 9
radio input "true"
click at [683, 552] on button "Next" at bounding box center [721, 571] width 244 height 60
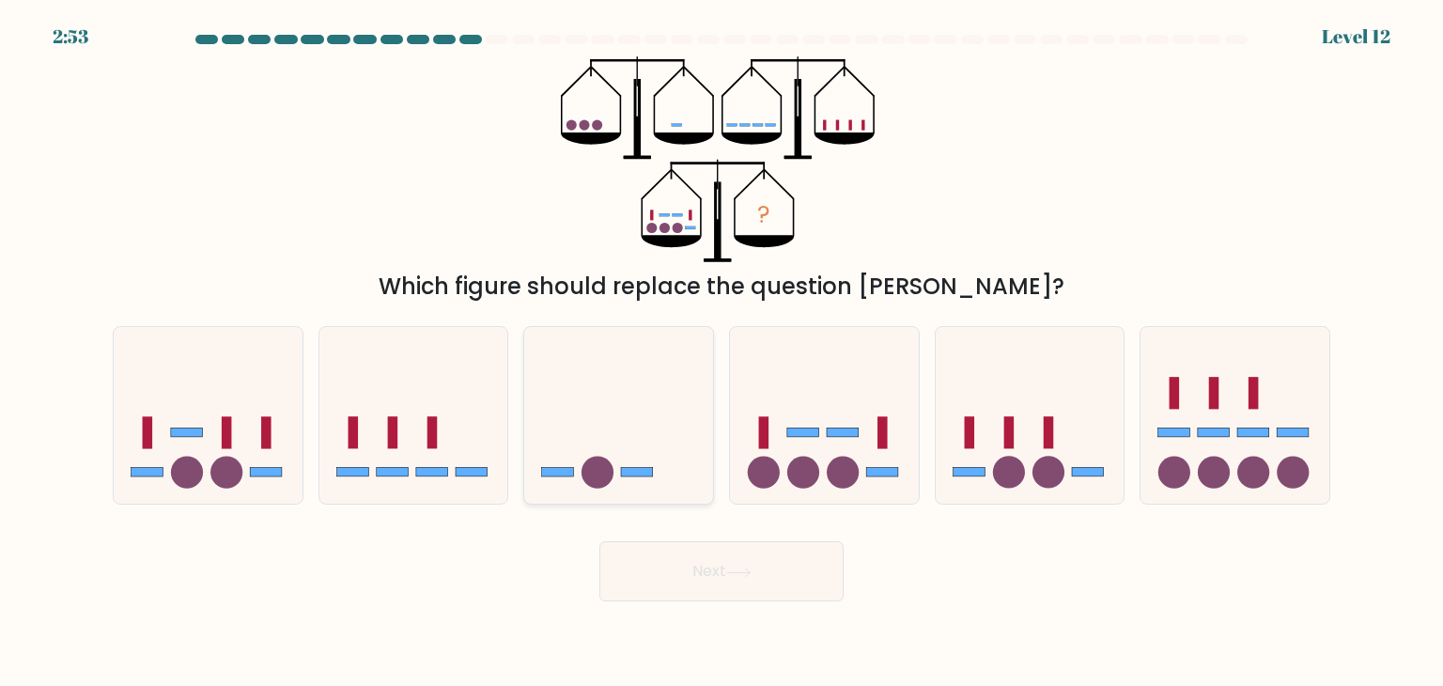
click at [666, 405] on icon at bounding box center [618, 415] width 189 height 156
click at [722, 352] on input "c." at bounding box center [722, 347] width 1 height 9
radio input "true"
click at [731, 557] on button "Next" at bounding box center [721, 571] width 244 height 60
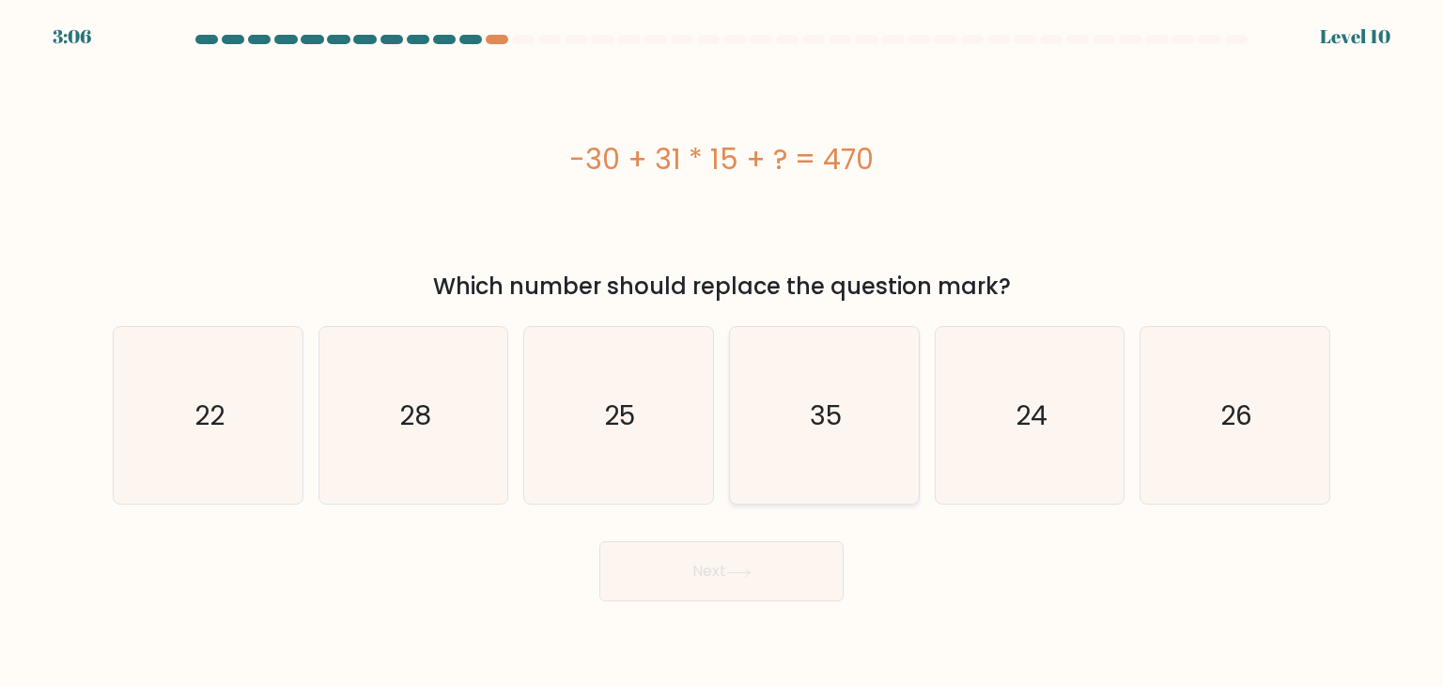
click at [791, 382] on icon "35" at bounding box center [824, 415] width 177 height 177
click at [723, 352] on input "d. 35" at bounding box center [722, 347] width 1 height 9
radio input "true"
click at [711, 559] on button "Next" at bounding box center [721, 571] width 244 height 60
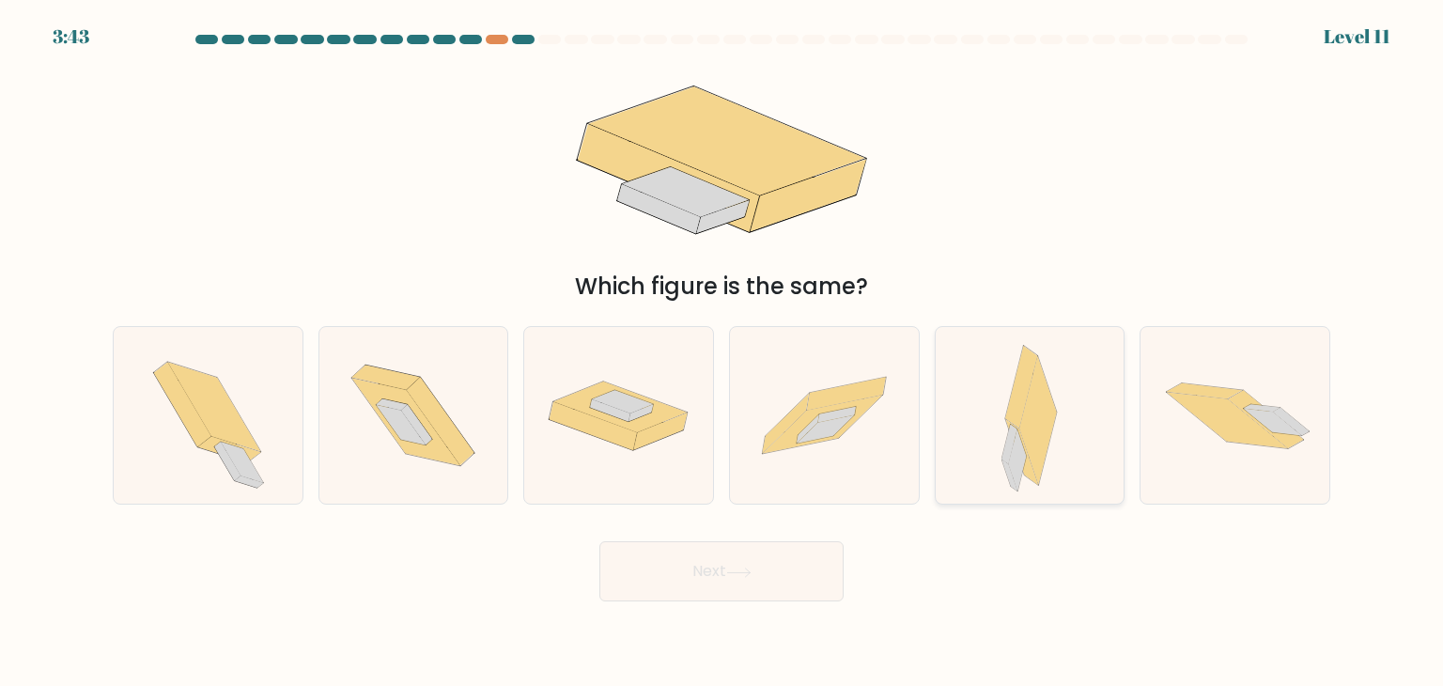
click at [995, 437] on div at bounding box center [1030, 415] width 191 height 179
click at [723, 352] on input "e." at bounding box center [722, 347] width 1 height 9
radio input "true"
click at [797, 571] on button "Next" at bounding box center [721, 571] width 244 height 60
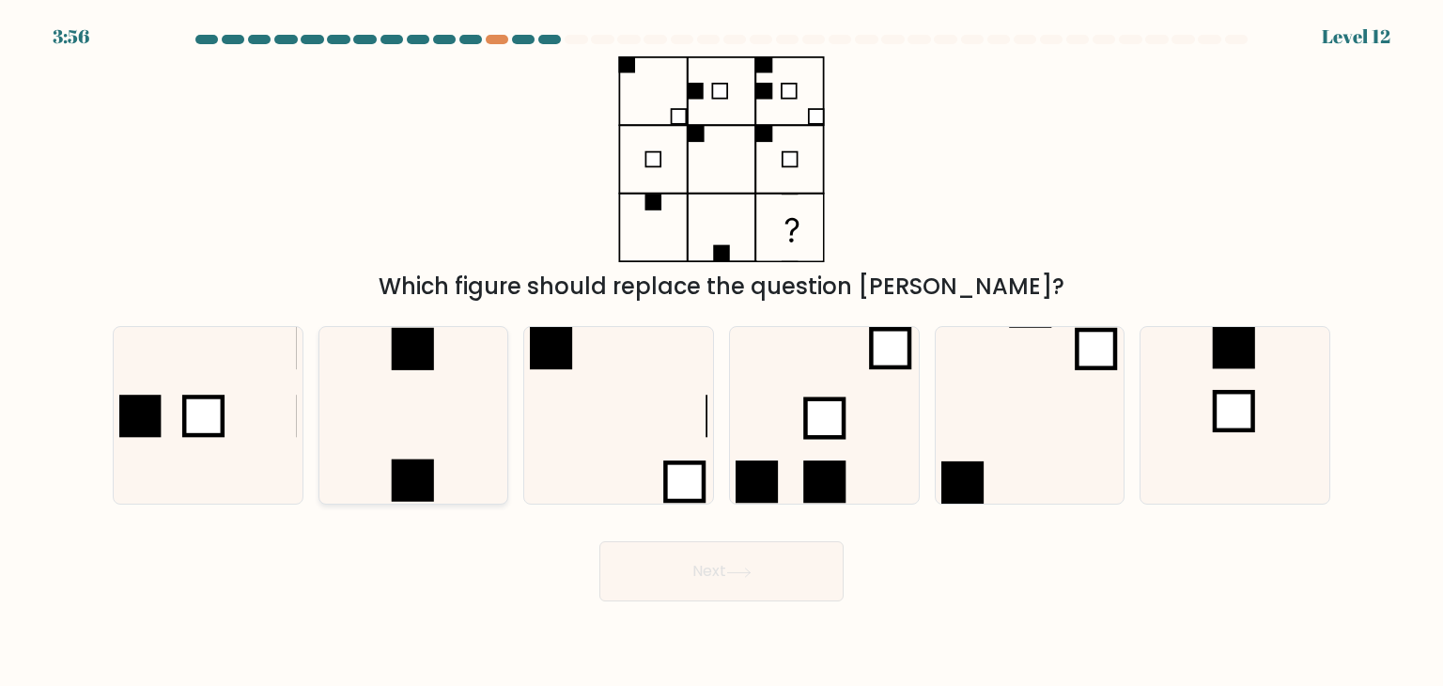
click at [374, 356] on icon at bounding box center [413, 415] width 177 height 177
click at [722, 352] on input "b." at bounding box center [722, 347] width 1 height 9
radio input "true"
click at [634, 559] on button "Next" at bounding box center [721, 571] width 244 height 60
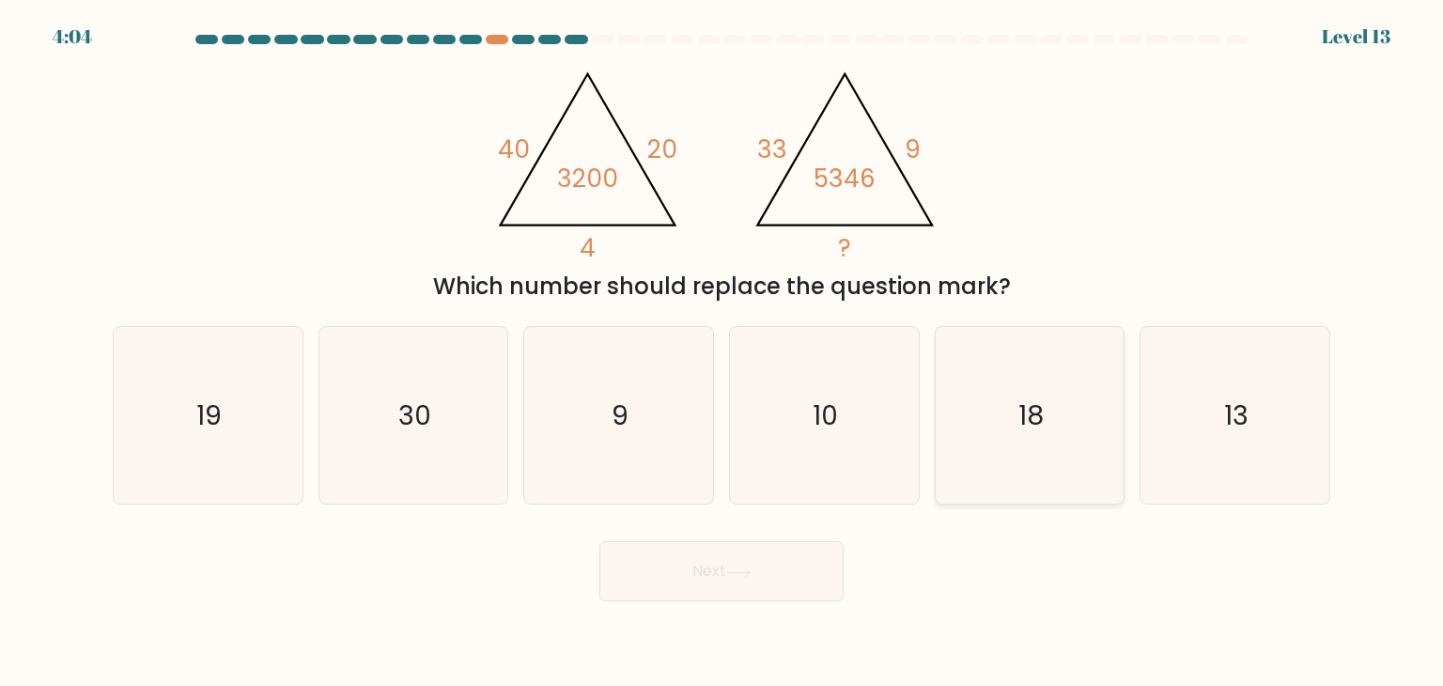
click at [1035, 446] on icon "18" at bounding box center [1030, 415] width 177 height 177
click at [723, 352] on input "e. 18" at bounding box center [722, 347] width 1 height 9
radio input "true"
click at [750, 572] on icon at bounding box center [738, 572] width 23 height 8
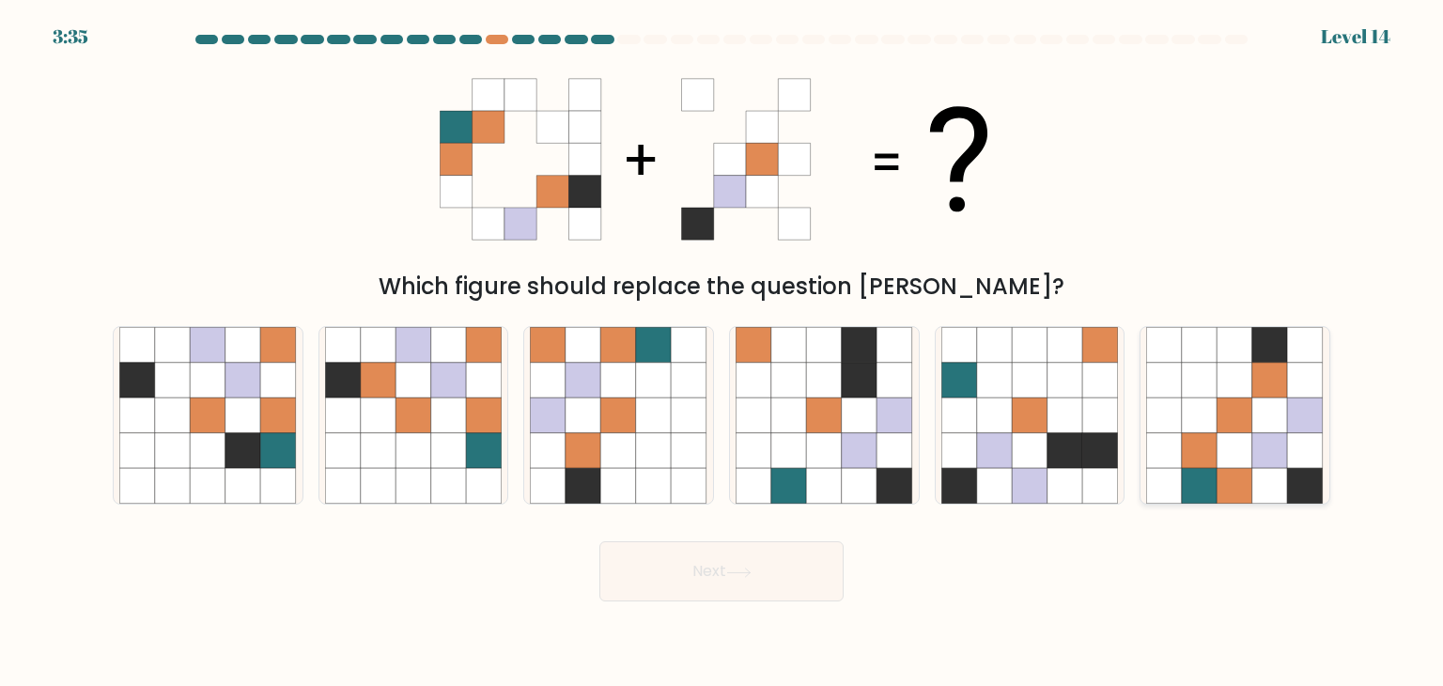
click at [1194, 470] on icon at bounding box center [1200, 487] width 36 height 36
click at [723, 352] on input "f." at bounding box center [722, 347] width 1 height 9
radio input "true"
click at [782, 565] on button "Next" at bounding box center [721, 571] width 244 height 60
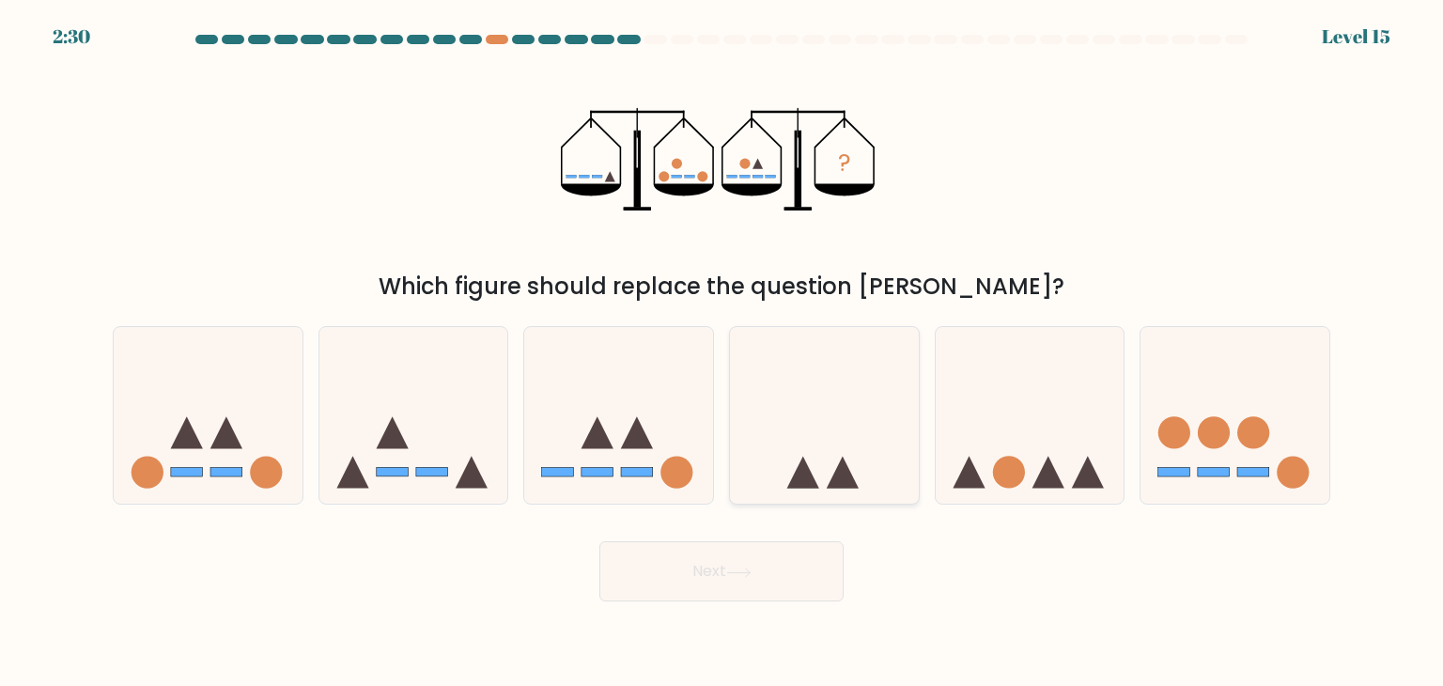
click at [795, 429] on icon at bounding box center [824, 415] width 189 height 156
click at [723, 352] on input "d." at bounding box center [722, 347] width 1 height 9
radio input "true"
click at [618, 448] on icon at bounding box center [618, 415] width 189 height 156
click at [722, 352] on input "c." at bounding box center [722, 347] width 1 height 9
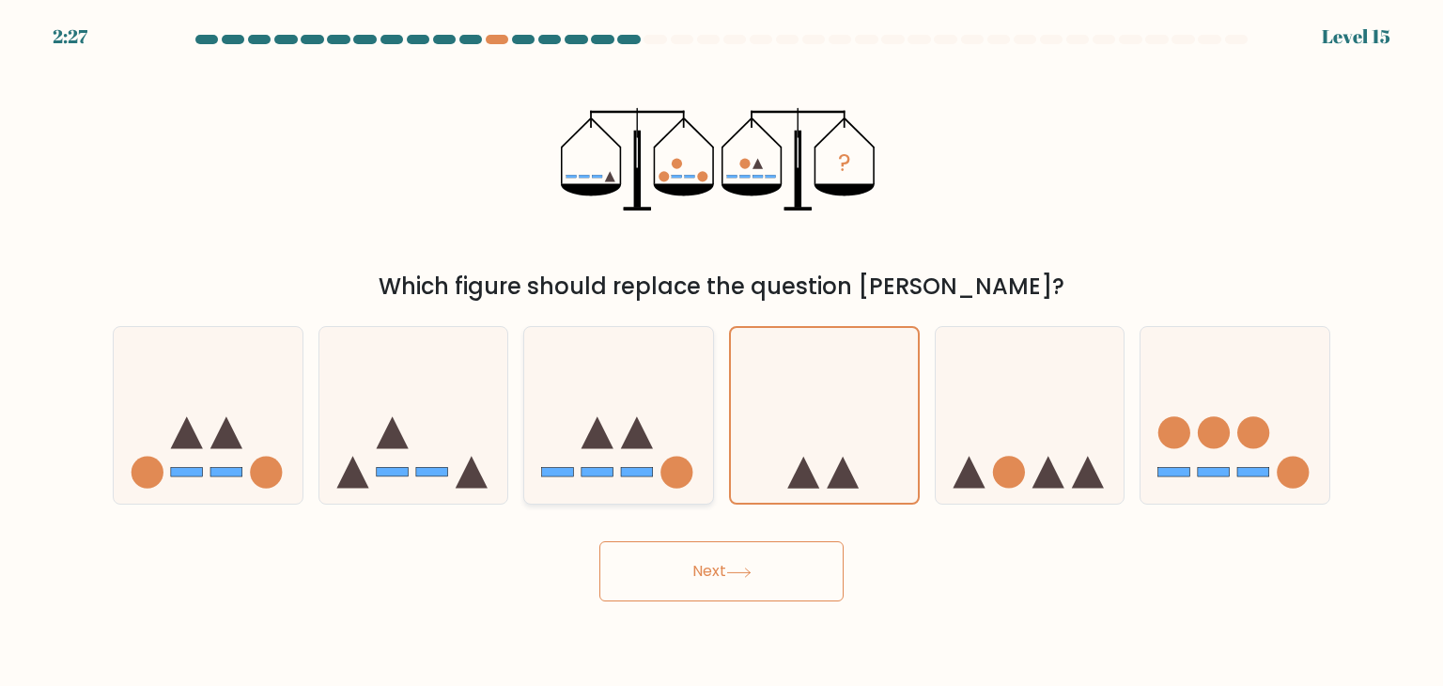
radio input "true"
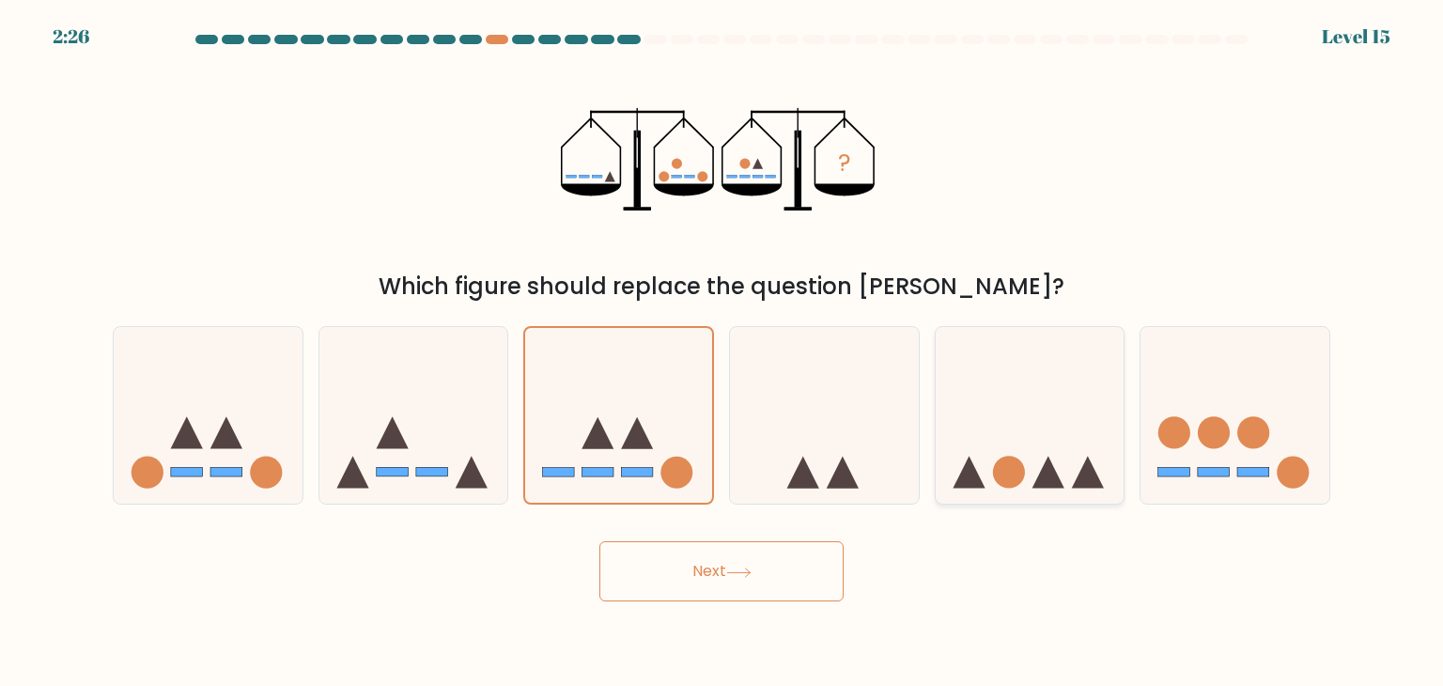
click at [973, 429] on icon at bounding box center [1030, 415] width 189 height 156
click at [723, 352] on input "e." at bounding box center [722, 347] width 1 height 9
radio input "true"
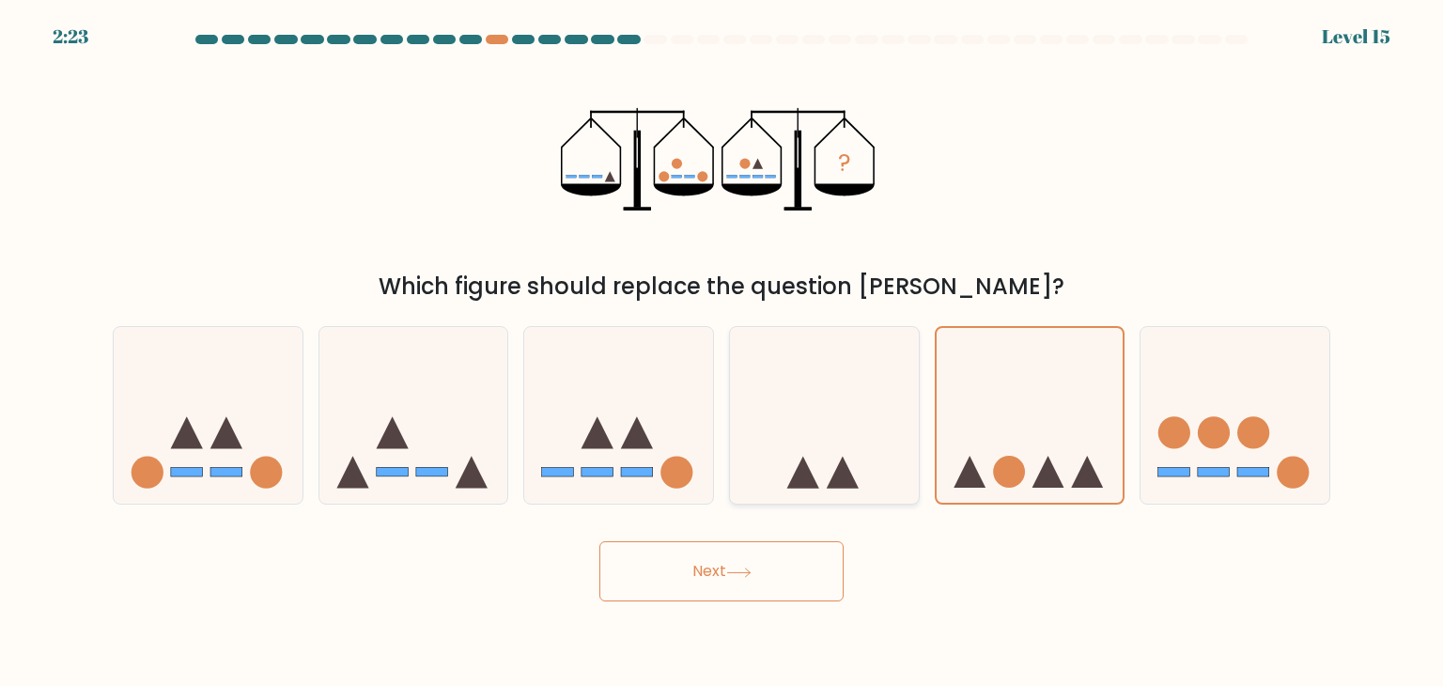
click at [804, 457] on icon at bounding box center [824, 415] width 189 height 156
click at [723, 352] on input "d." at bounding box center [722, 347] width 1 height 9
radio input "true"
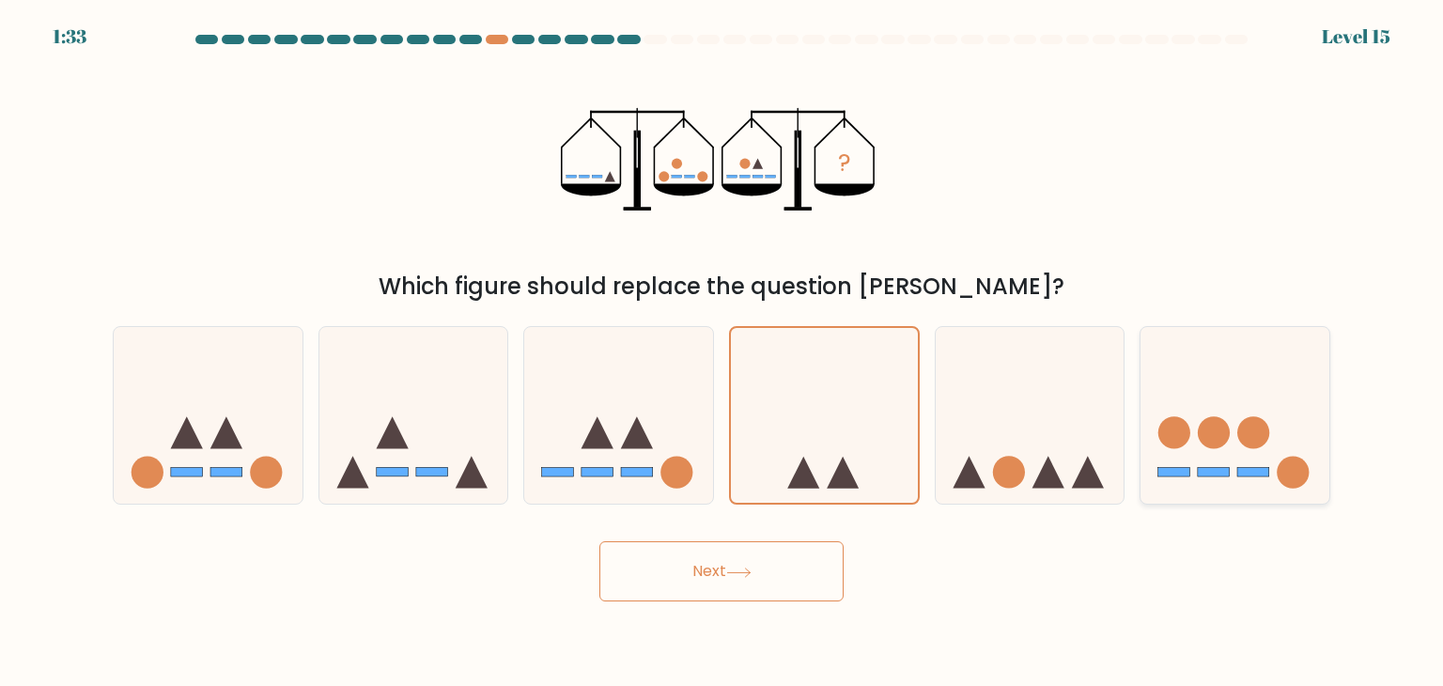
click at [1269, 430] on circle at bounding box center [1254, 433] width 32 height 32
click at [723, 352] on input "f." at bounding box center [722, 347] width 1 height 9
radio input "true"
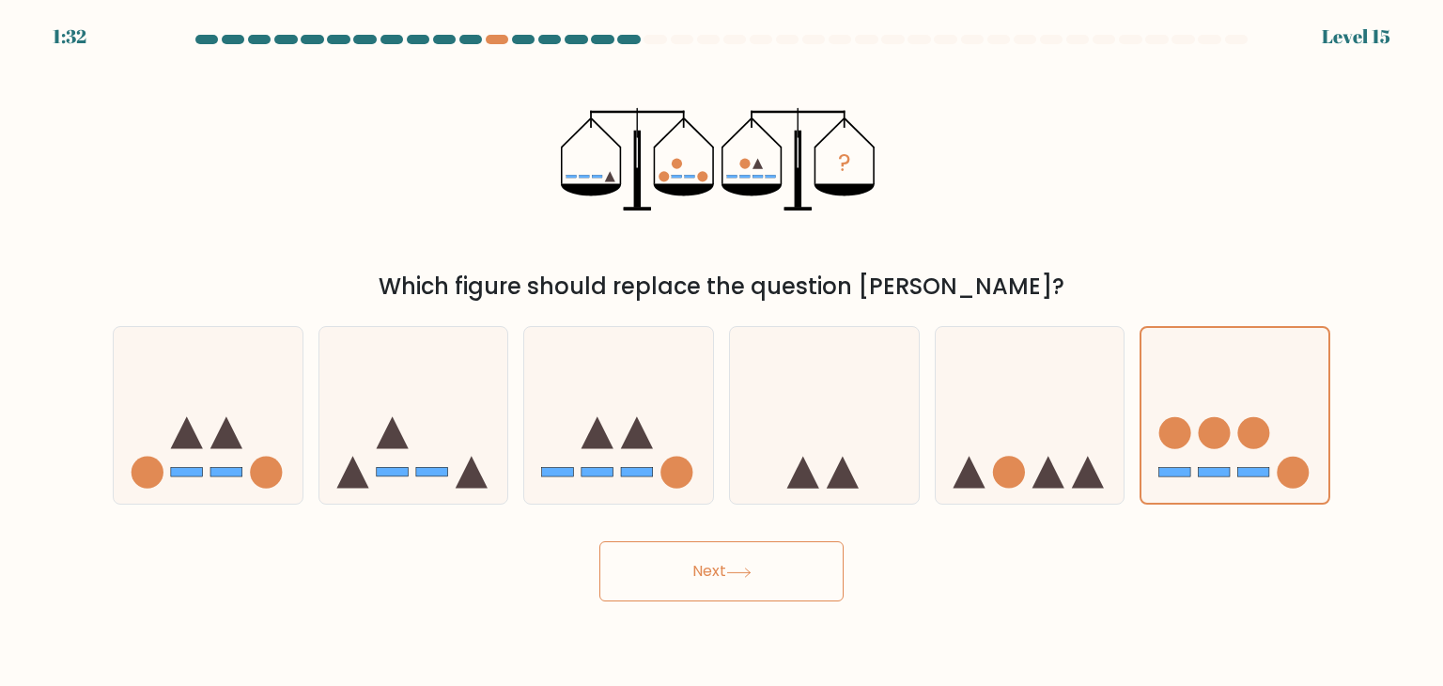
click at [825, 559] on button "Next" at bounding box center [721, 571] width 244 height 60
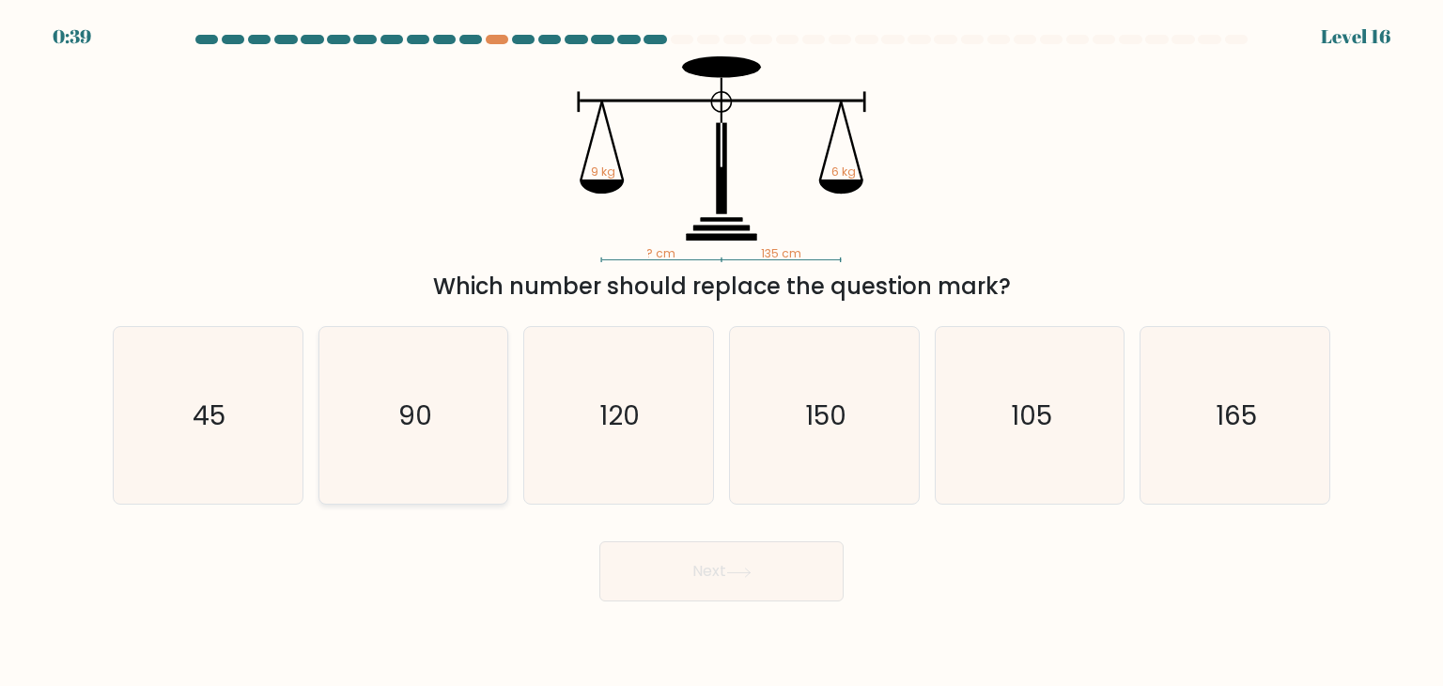
click at [433, 404] on icon "90" at bounding box center [413, 415] width 177 height 177
click at [722, 352] on input "b. 90" at bounding box center [722, 347] width 1 height 9
radio input "true"
click at [691, 553] on button "Next" at bounding box center [721, 571] width 244 height 60
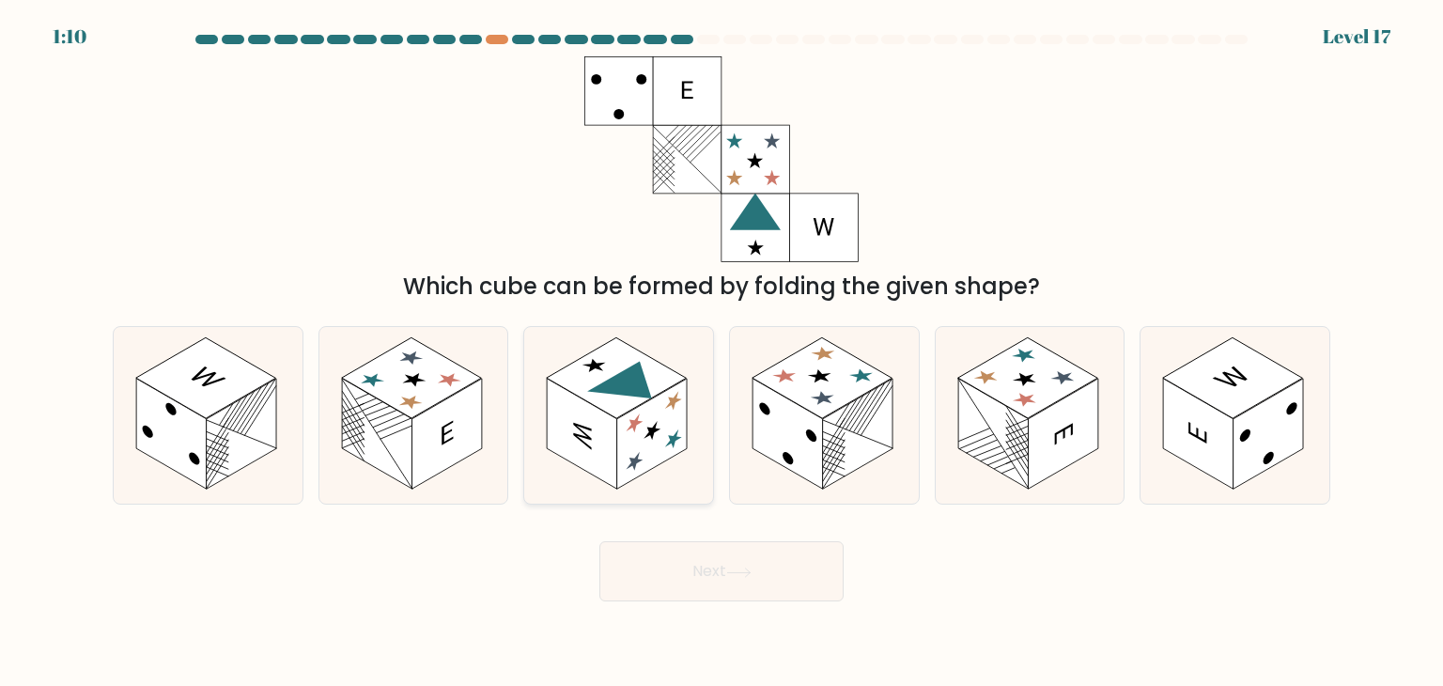
click at [602, 417] on rect at bounding box center [583, 434] width 70 height 111
click at [722, 352] on input "c." at bounding box center [722, 347] width 1 height 9
radio input "true"
click at [695, 584] on button "Next" at bounding box center [721, 571] width 244 height 60
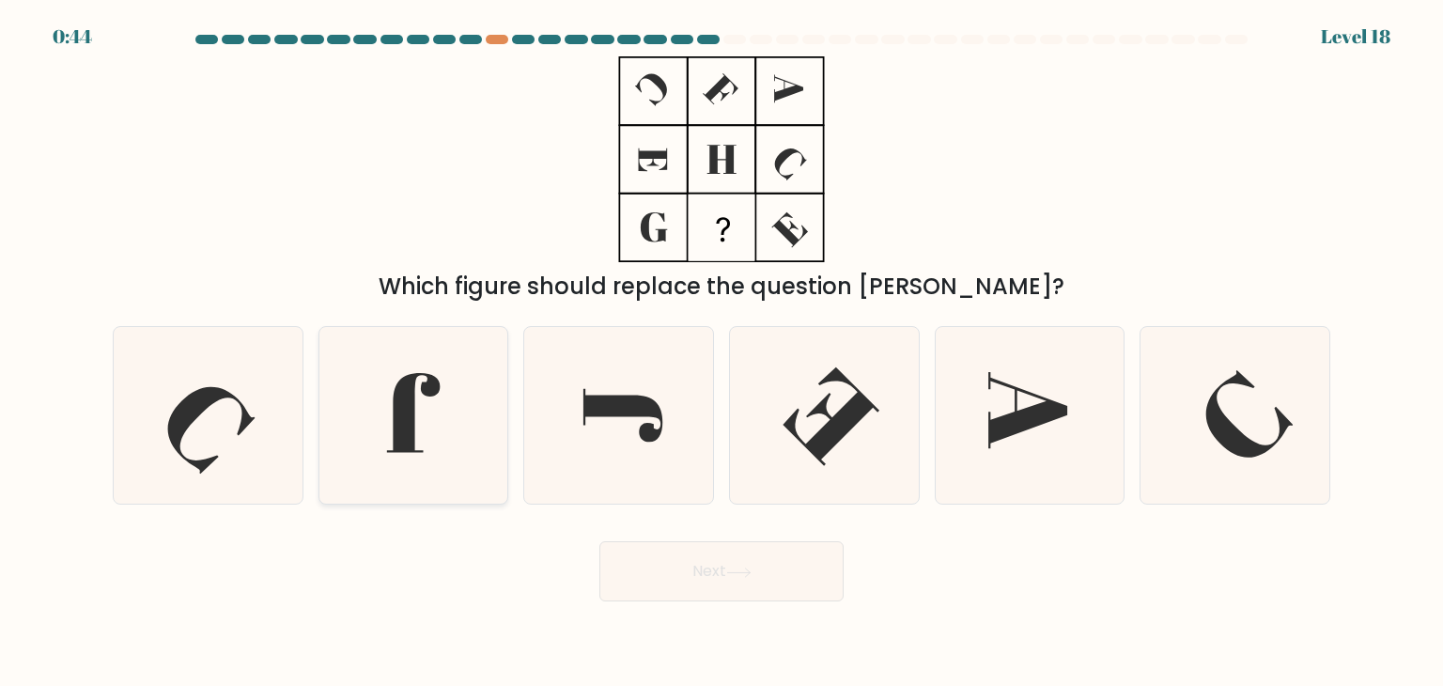
click at [451, 473] on icon at bounding box center [413, 415] width 177 height 177
click at [722, 352] on input "b." at bounding box center [722, 347] width 1 height 9
radio input "true"
click at [638, 556] on button "Next" at bounding box center [721, 571] width 244 height 60
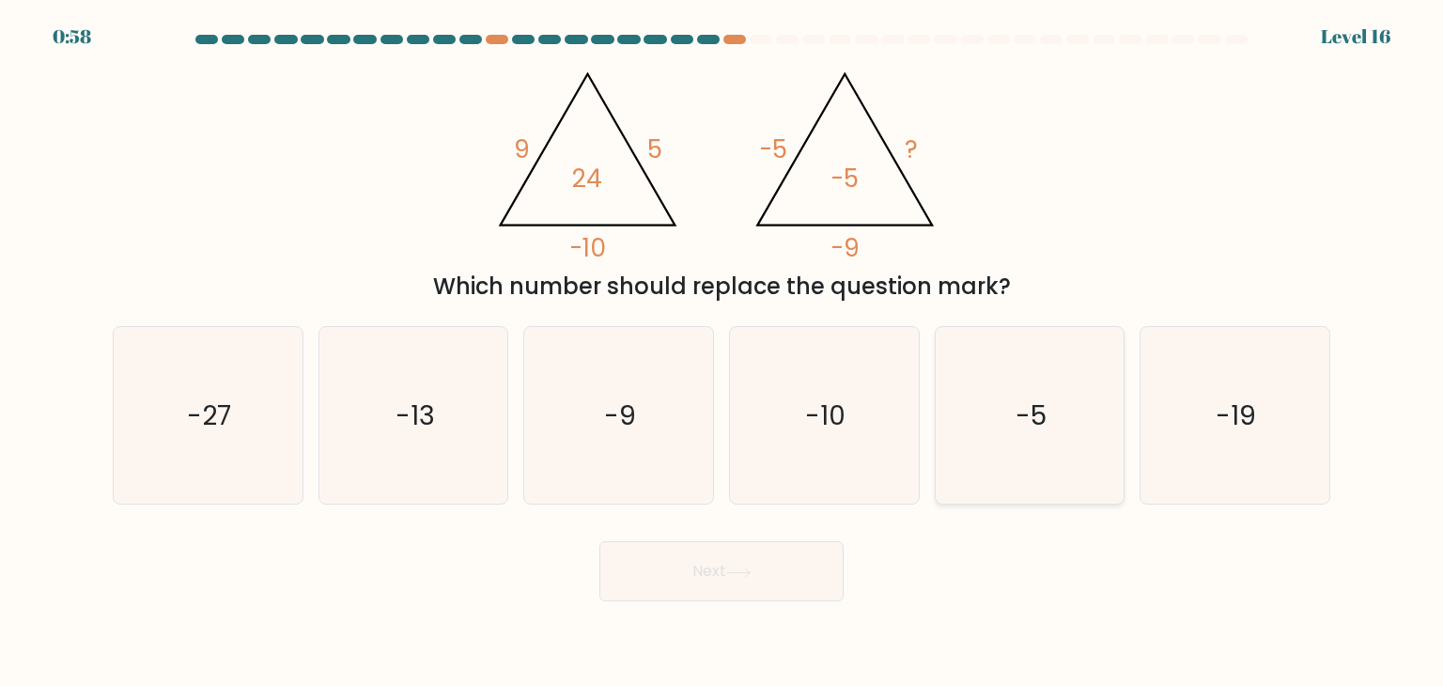
click at [970, 433] on icon "-5" at bounding box center [1030, 415] width 177 height 177
click at [723, 352] on input "e. -5" at bounding box center [722, 347] width 1 height 9
radio input "true"
click at [720, 588] on button "Next" at bounding box center [721, 571] width 244 height 60
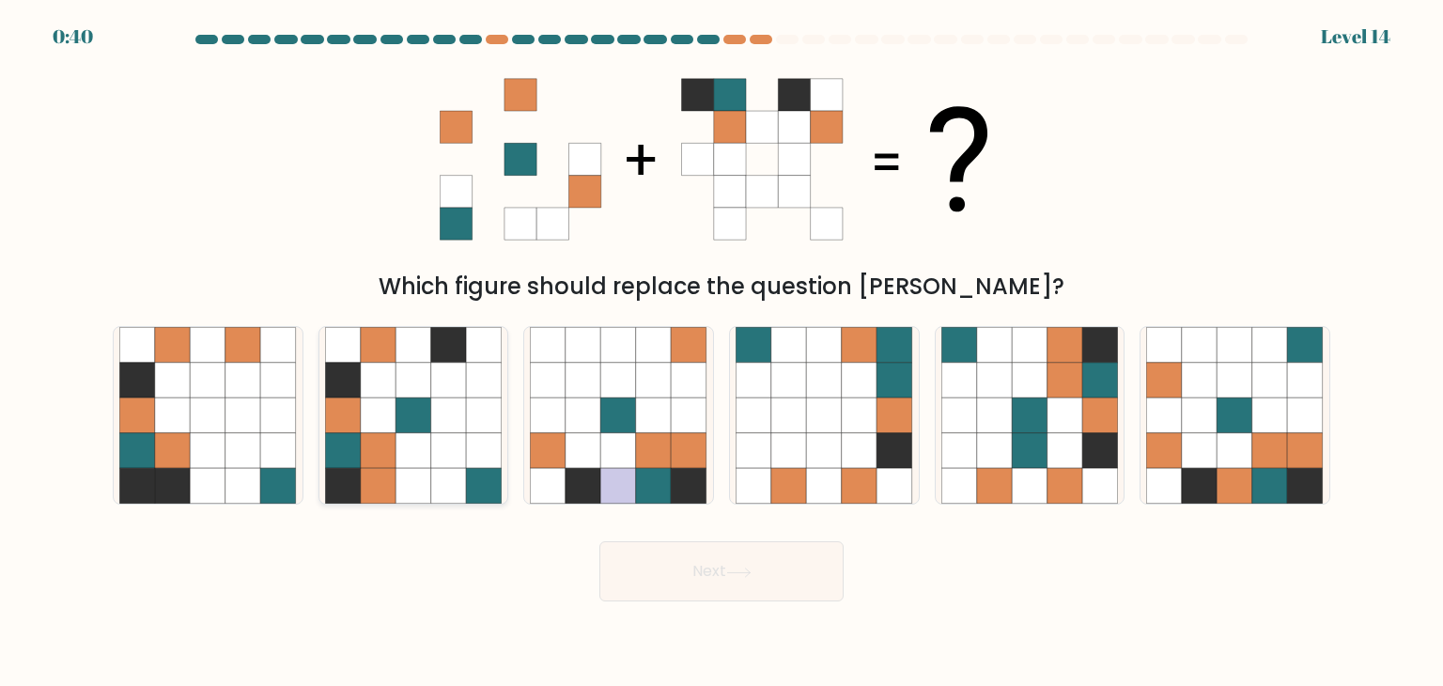
click at [360, 444] on icon at bounding box center [343, 451] width 36 height 36
click at [722, 352] on input "b." at bounding box center [722, 347] width 1 height 9
radio input "true"
click at [248, 433] on icon at bounding box center [244, 451] width 36 height 36
click at [722, 352] on input "a." at bounding box center [722, 347] width 1 height 9
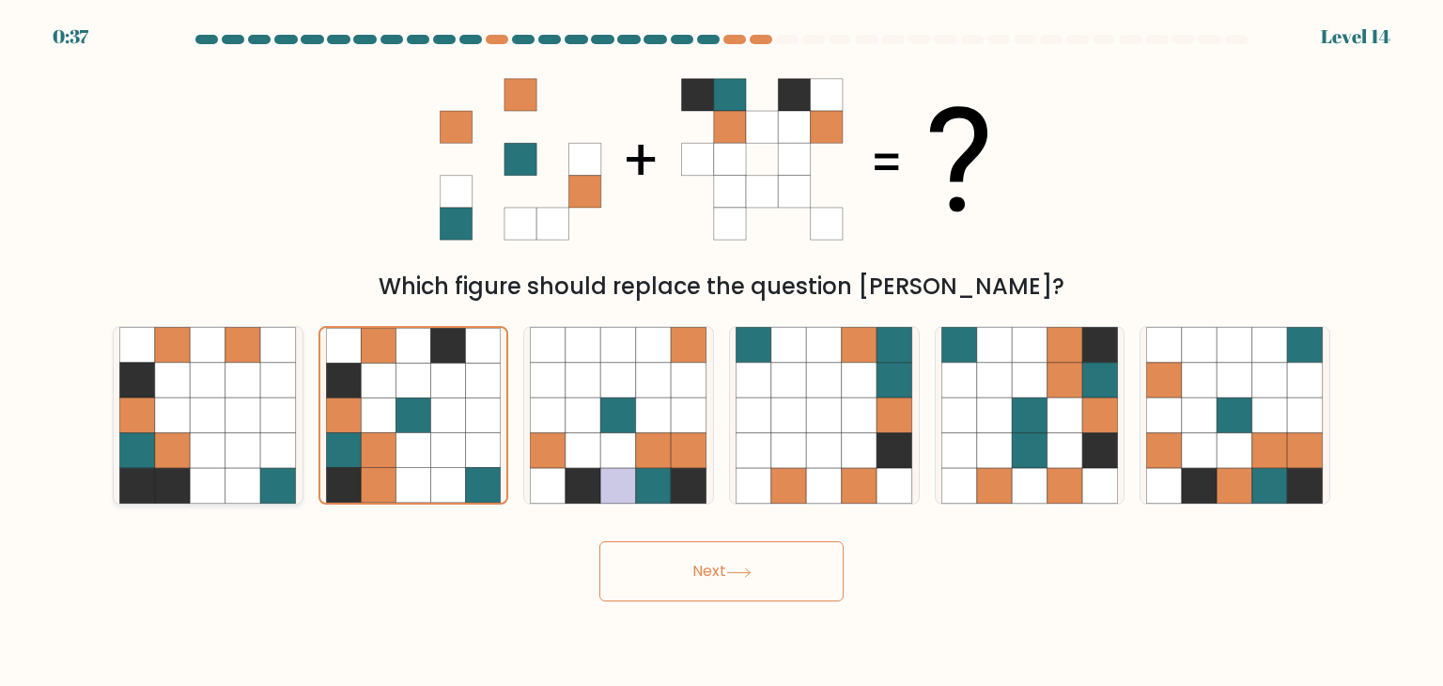
radio input "true"
click at [703, 550] on button "Next" at bounding box center [721, 571] width 244 height 60
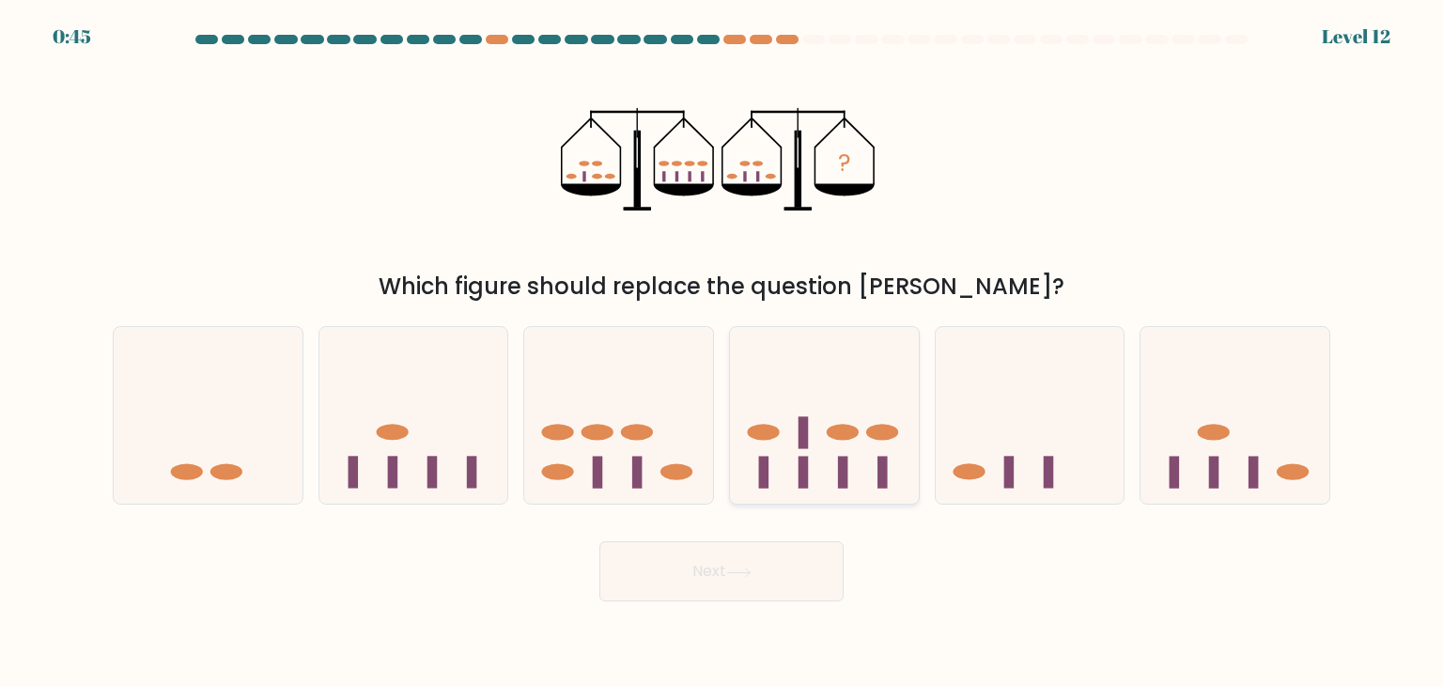
click at [767, 445] on icon at bounding box center [824, 415] width 189 height 156
click at [723, 352] on input "d." at bounding box center [722, 347] width 1 height 9
radio input "true"
click at [737, 588] on button "Next" at bounding box center [721, 571] width 244 height 60
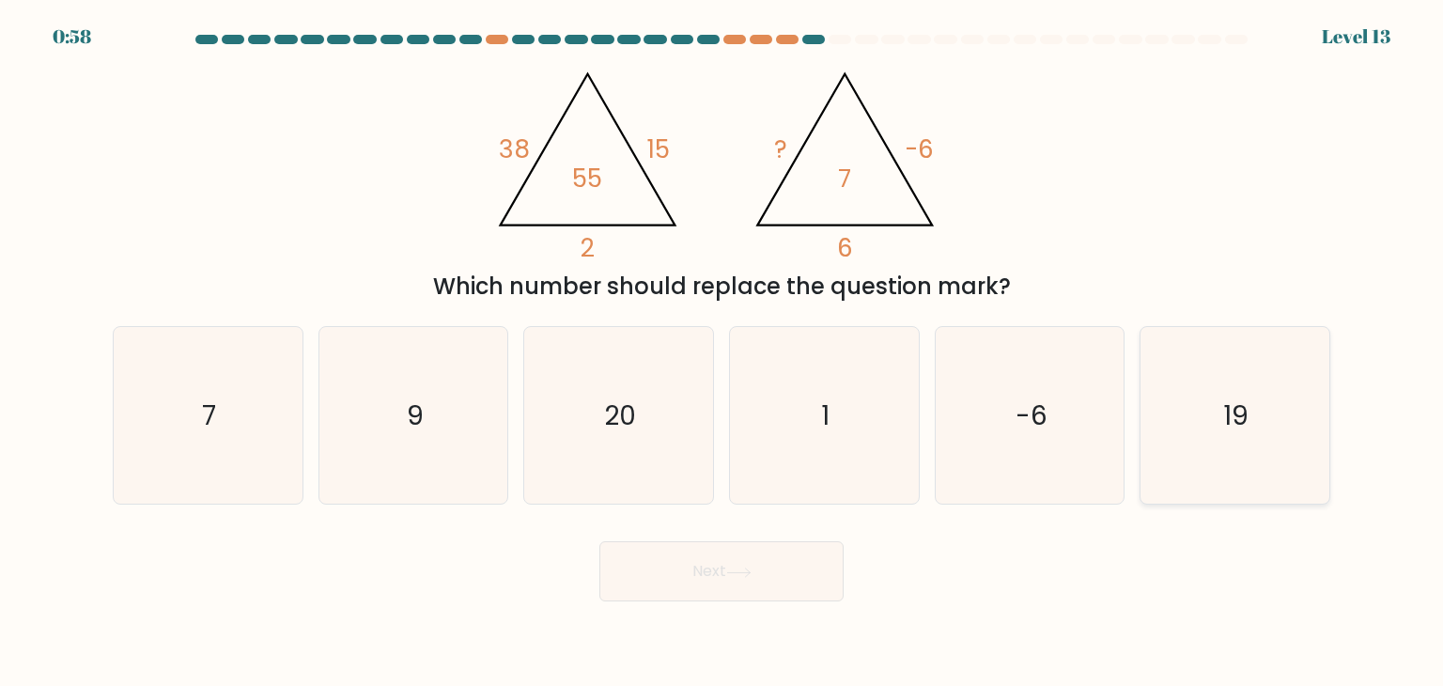
click at [1278, 458] on icon "19" at bounding box center [1234, 415] width 177 height 177
click at [723, 352] on input "f. 19" at bounding box center [722, 347] width 1 height 9
radio input "true"
click at [801, 583] on button "Next" at bounding box center [721, 571] width 244 height 60
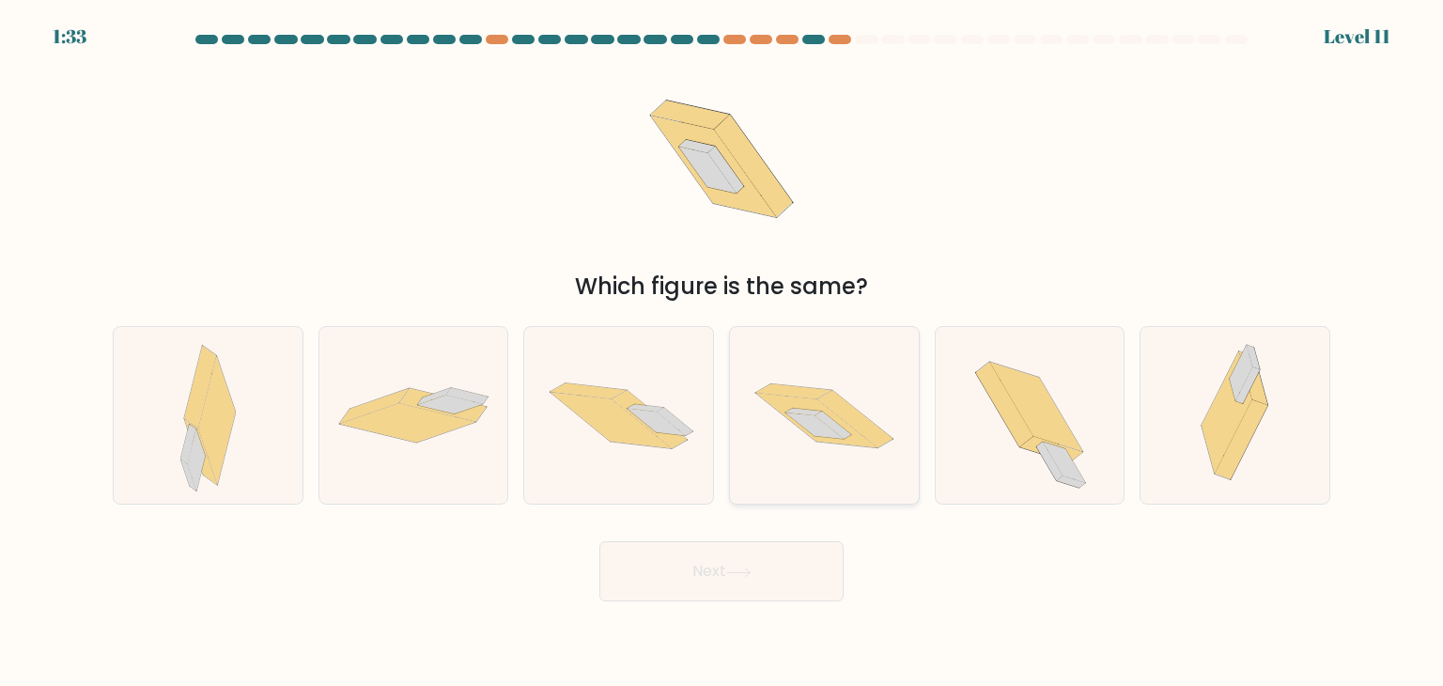
click at [807, 456] on icon at bounding box center [824, 415] width 189 height 125
click at [723, 352] on input "d." at bounding box center [722, 347] width 1 height 9
radio input "true"
click at [764, 584] on button "Next" at bounding box center [721, 571] width 244 height 60
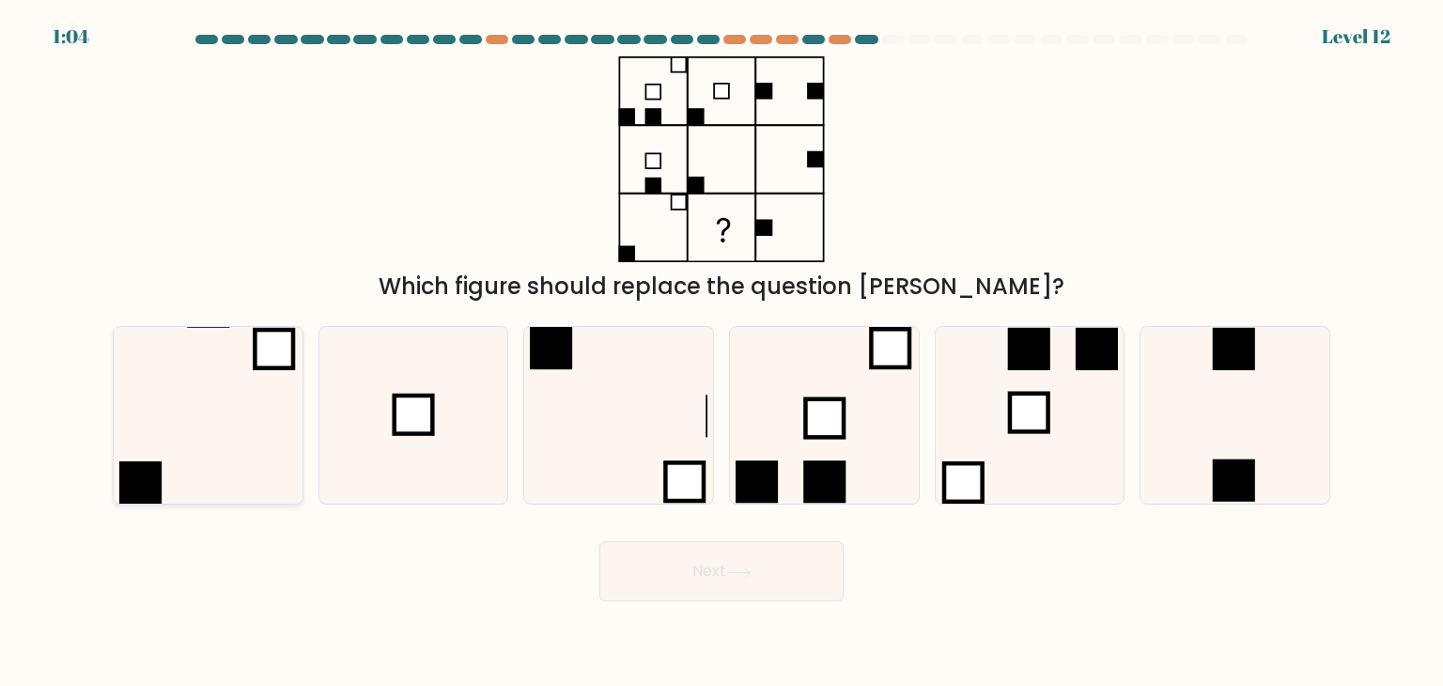
click at [250, 463] on icon at bounding box center [207, 415] width 177 height 177
click at [722, 352] on input "a." at bounding box center [722, 347] width 1 height 9
radio input "true"
click at [664, 568] on button "Next" at bounding box center [721, 571] width 244 height 60
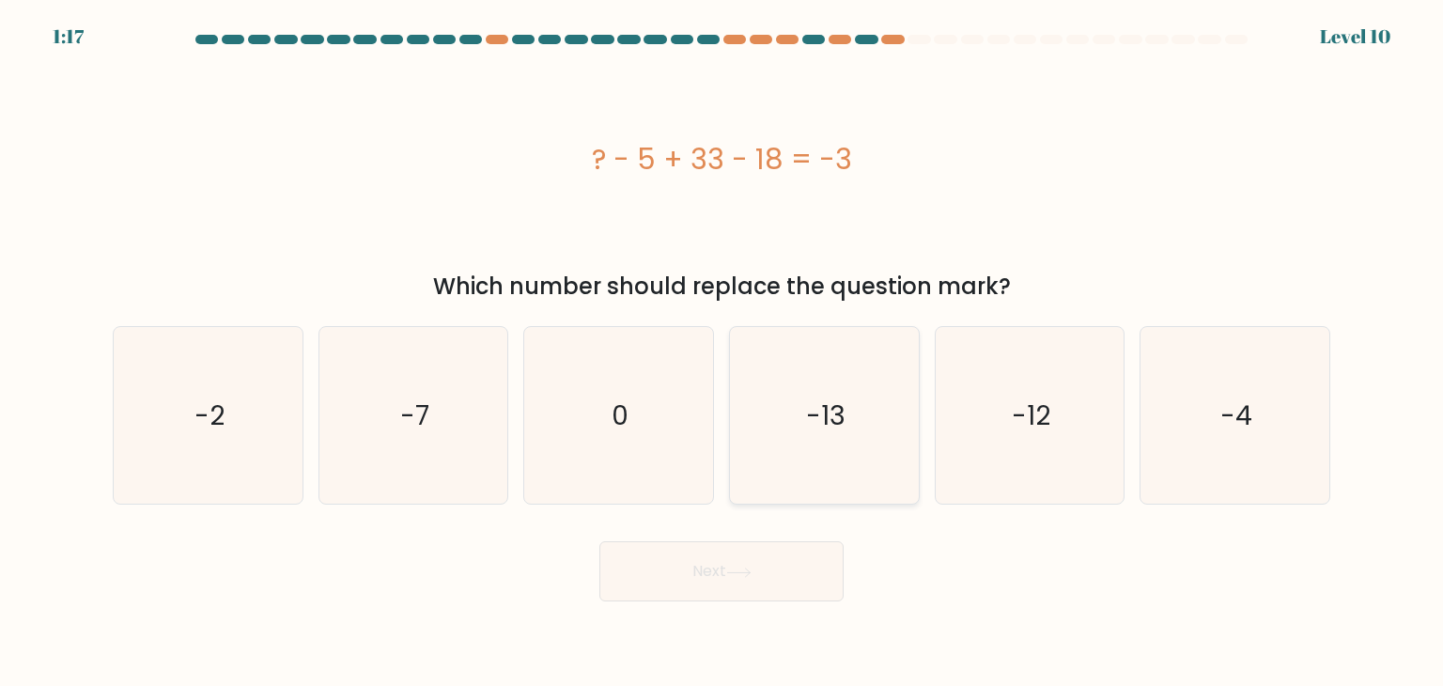
click at [792, 393] on icon "-13" at bounding box center [824, 415] width 177 height 177
click at [723, 352] on input "d. -13" at bounding box center [722, 347] width 1 height 9
radio input "true"
click at [716, 576] on button "Next" at bounding box center [721, 571] width 244 height 60
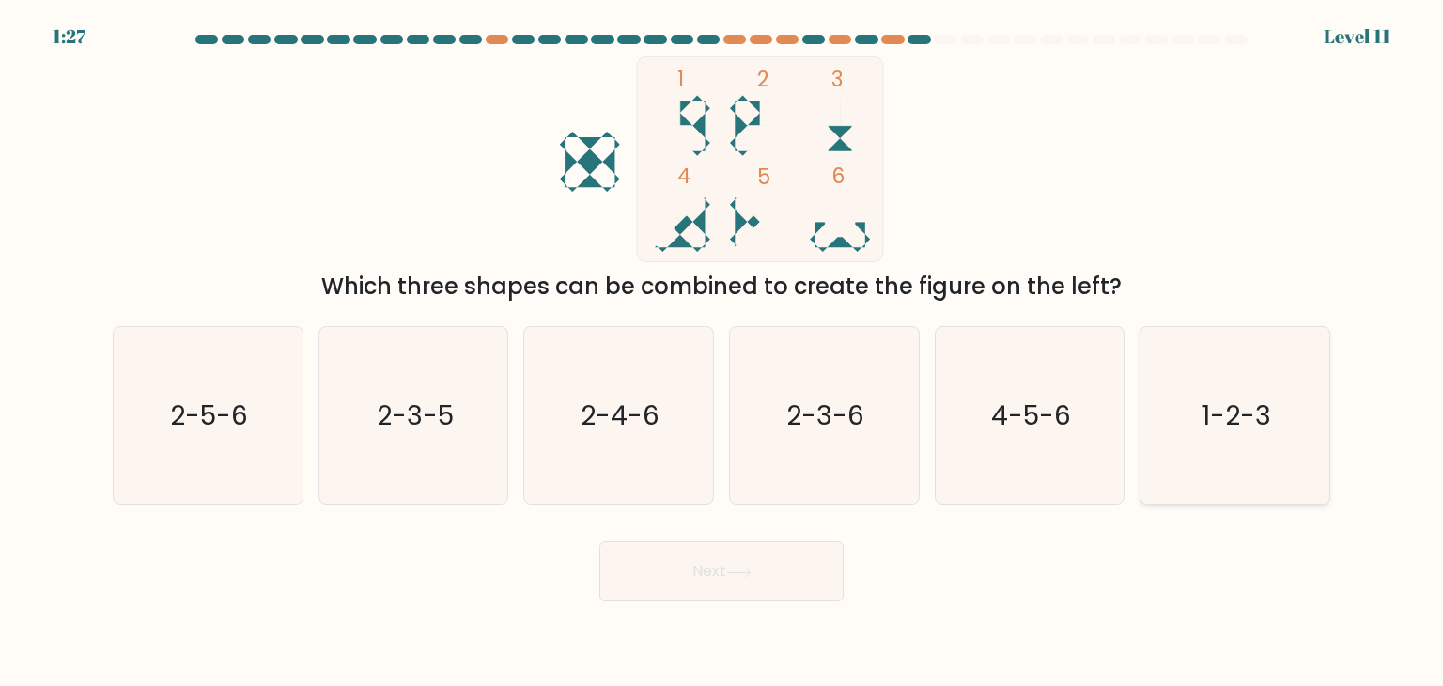
click at [1265, 381] on icon "1-2-3" at bounding box center [1234, 415] width 177 height 177
click at [723, 352] on input "f. 1-2-3" at bounding box center [722, 347] width 1 height 9
radio input "true"
click at [719, 584] on button "Next" at bounding box center [721, 571] width 244 height 60
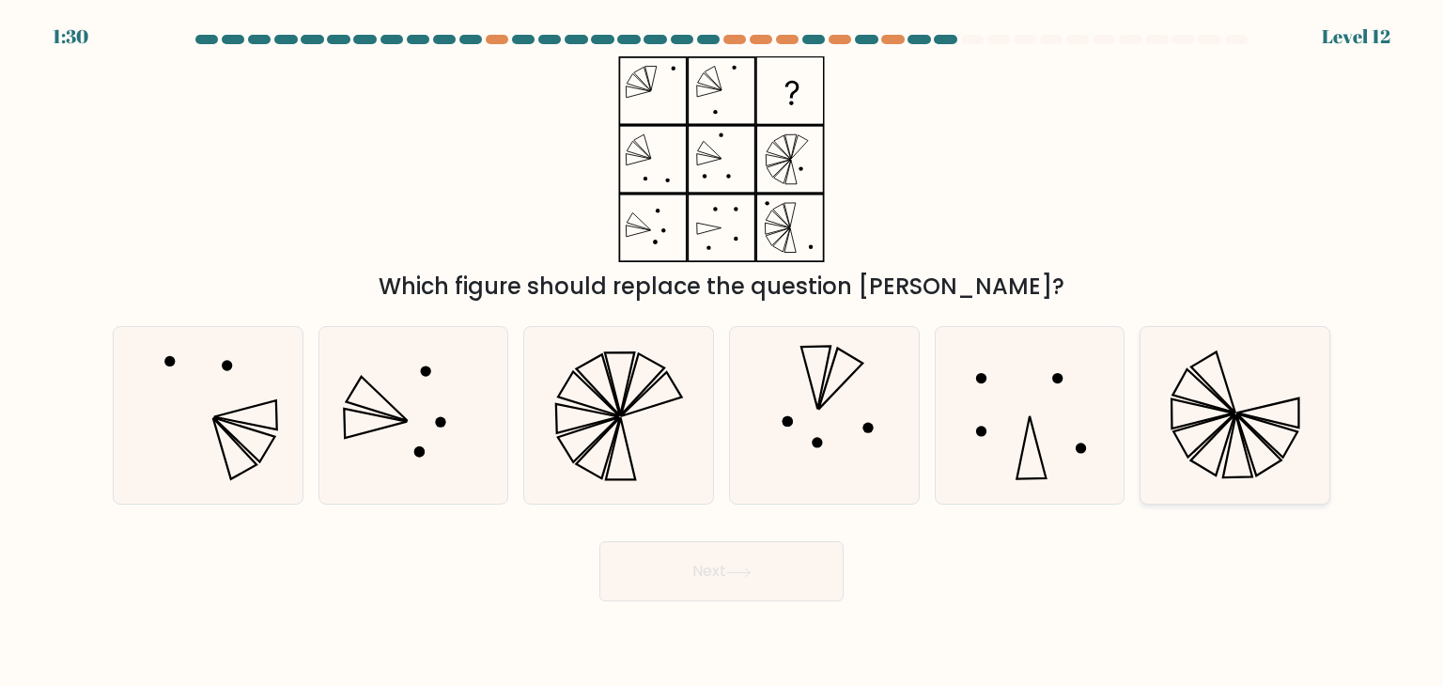
click at [1255, 369] on icon at bounding box center [1234, 415] width 177 height 177
click at [723, 352] on input "f." at bounding box center [722, 347] width 1 height 9
radio input "true"
click at [752, 570] on icon at bounding box center [738, 573] width 25 height 10
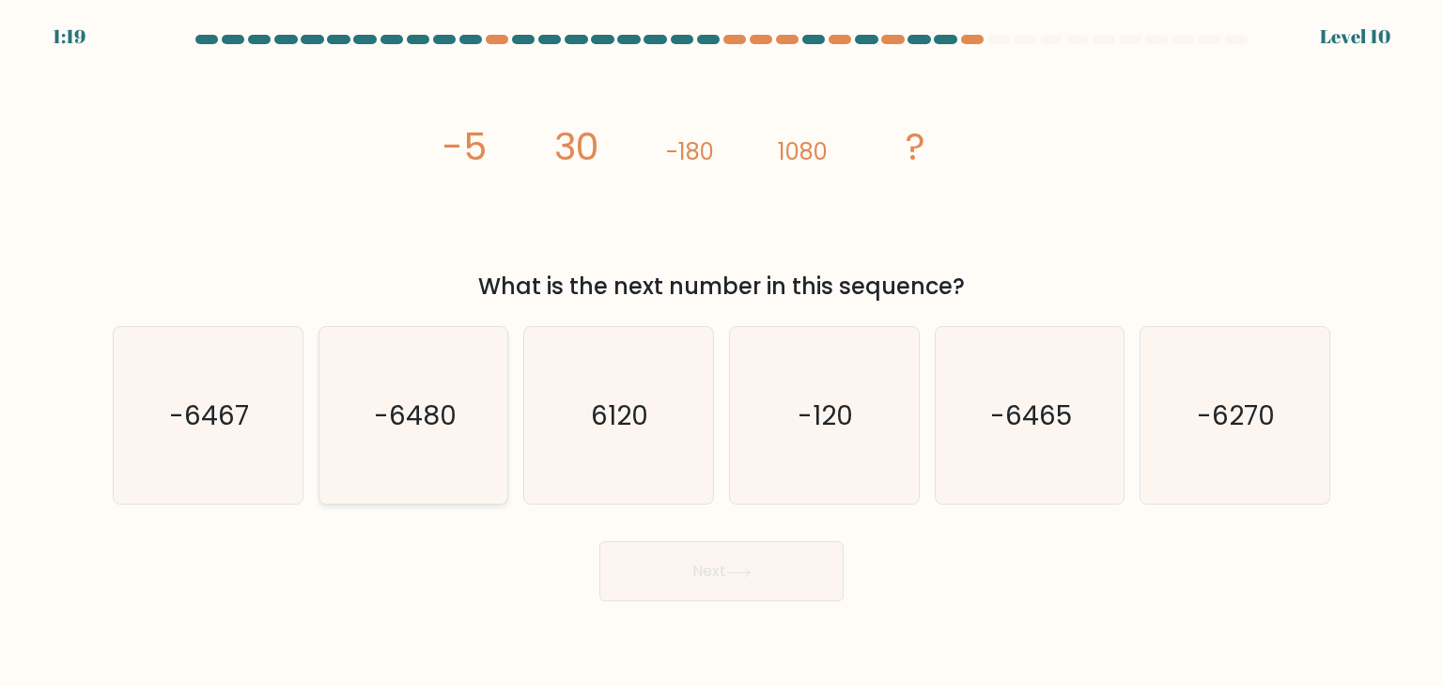
click at [438, 455] on icon "-6480" at bounding box center [413, 415] width 177 height 177
click at [722, 352] on input "b. -6480" at bounding box center [722, 347] width 1 height 9
radio input "true"
click at [725, 583] on button "Next" at bounding box center [721, 571] width 244 height 60
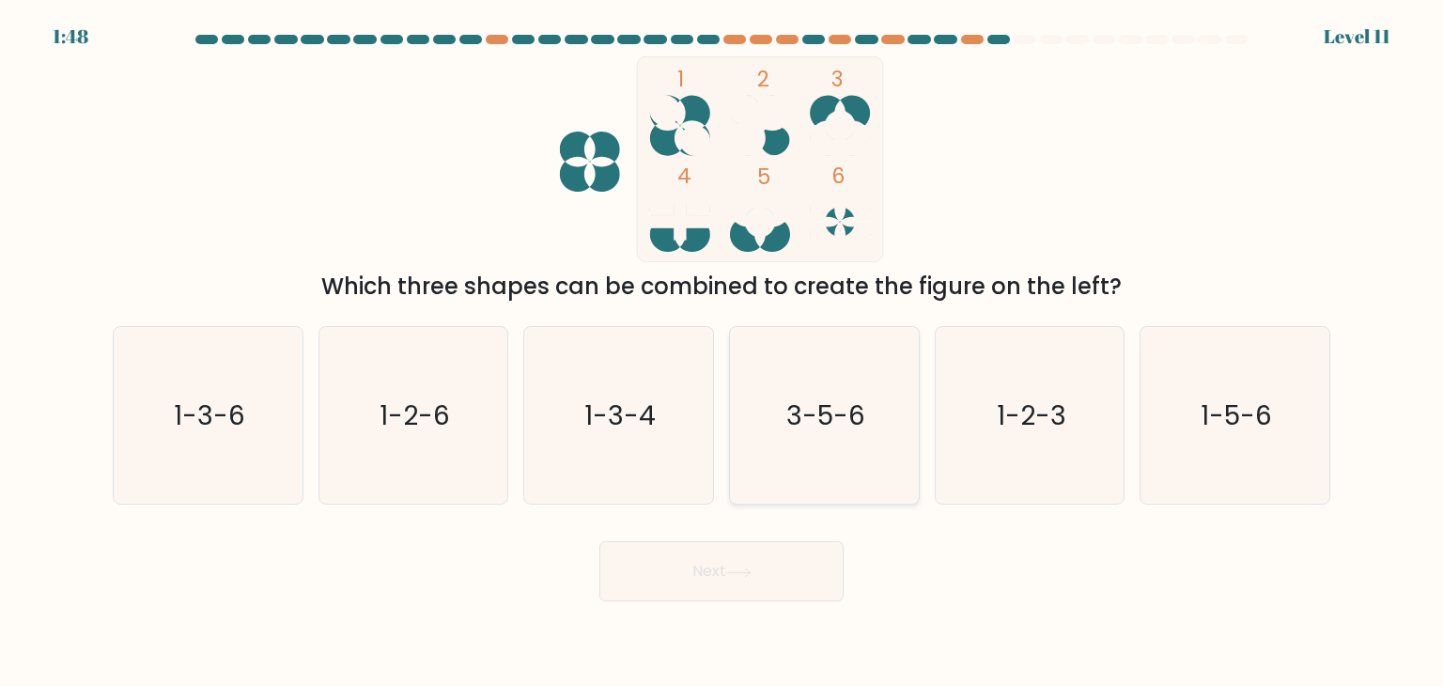
click at [850, 391] on icon "3-5-6" at bounding box center [824, 415] width 177 height 177
click at [723, 352] on input "d. 3-5-6" at bounding box center [722, 347] width 1 height 9
radio input "true"
click at [770, 584] on button "Next" at bounding box center [721, 571] width 244 height 60
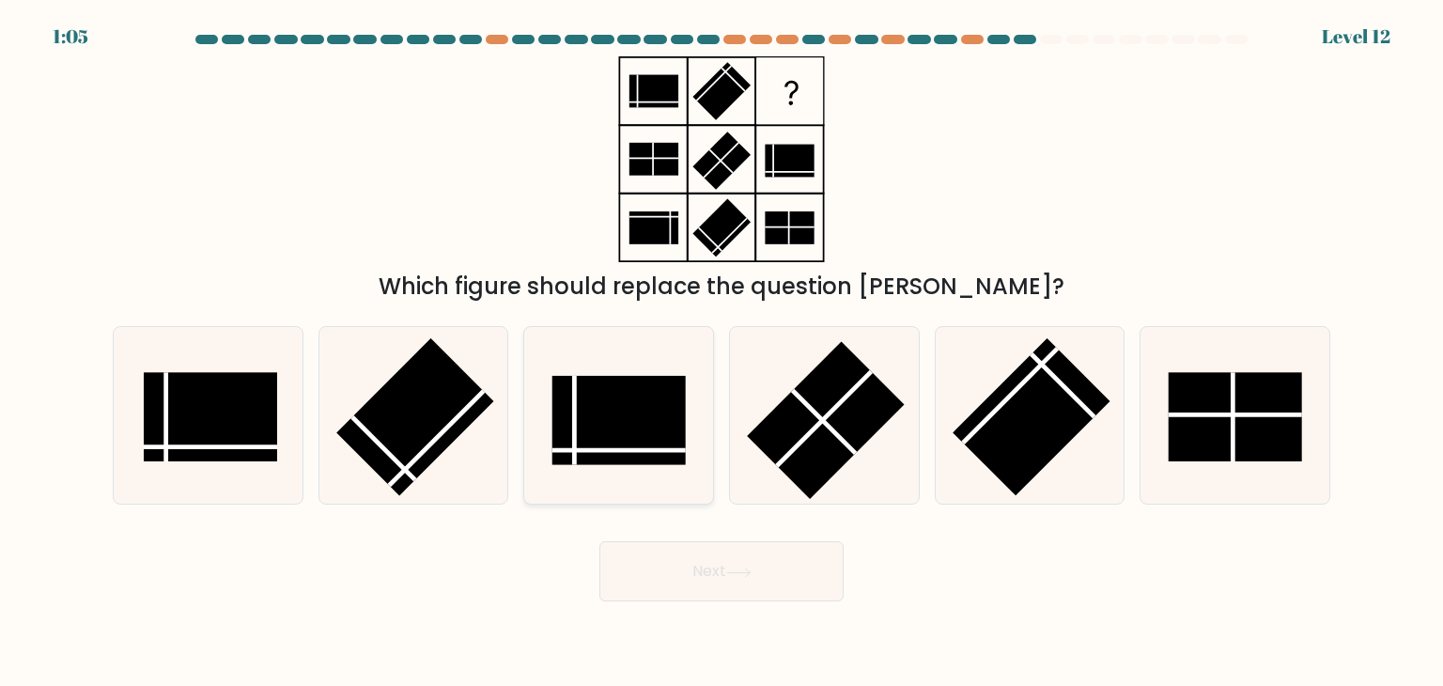
click at [628, 434] on rect at bounding box center [619, 420] width 133 height 89
click at [722, 352] on input "c." at bounding box center [722, 347] width 1 height 9
radio input "true"
click at [668, 577] on button "Next" at bounding box center [721, 571] width 244 height 60
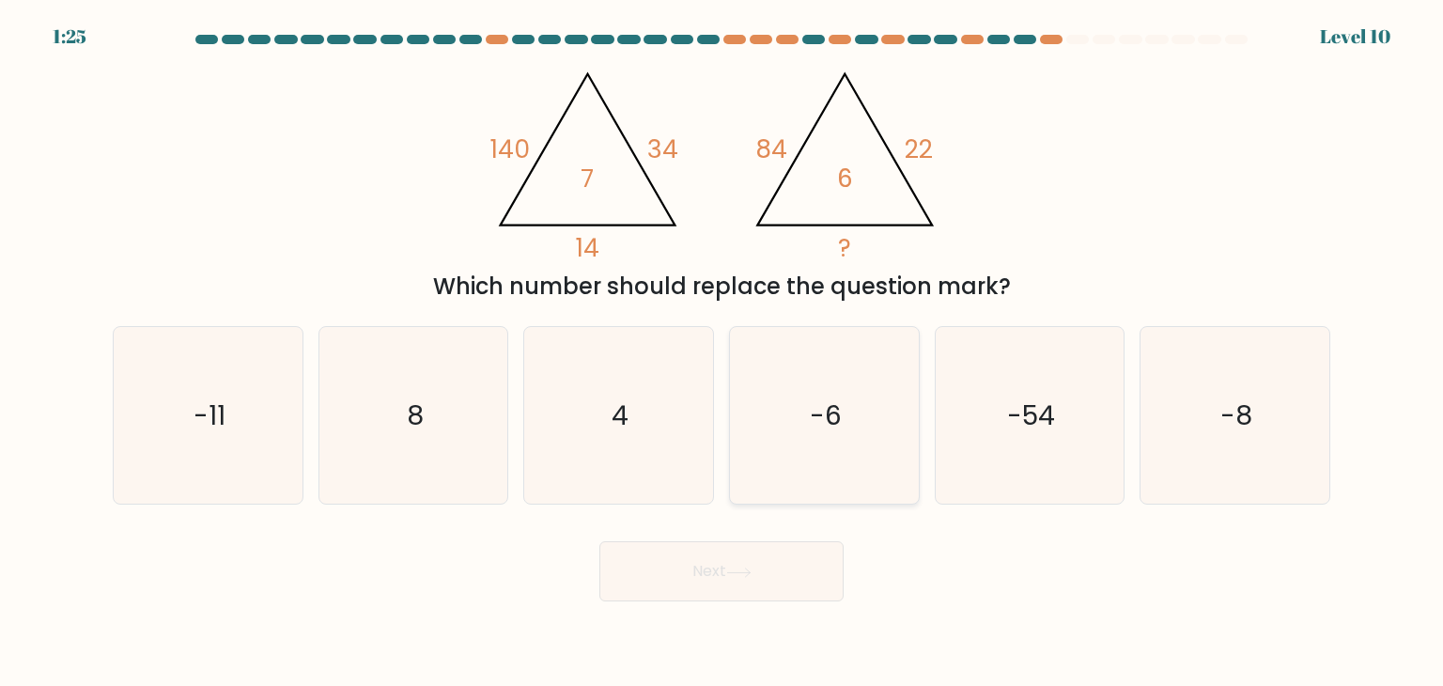
click at [789, 419] on icon "-6" at bounding box center [824, 415] width 177 height 177
click at [723, 352] on input "d. -6" at bounding box center [722, 347] width 1 height 9
radio input "true"
click at [755, 555] on button "Next" at bounding box center [721, 571] width 244 height 60
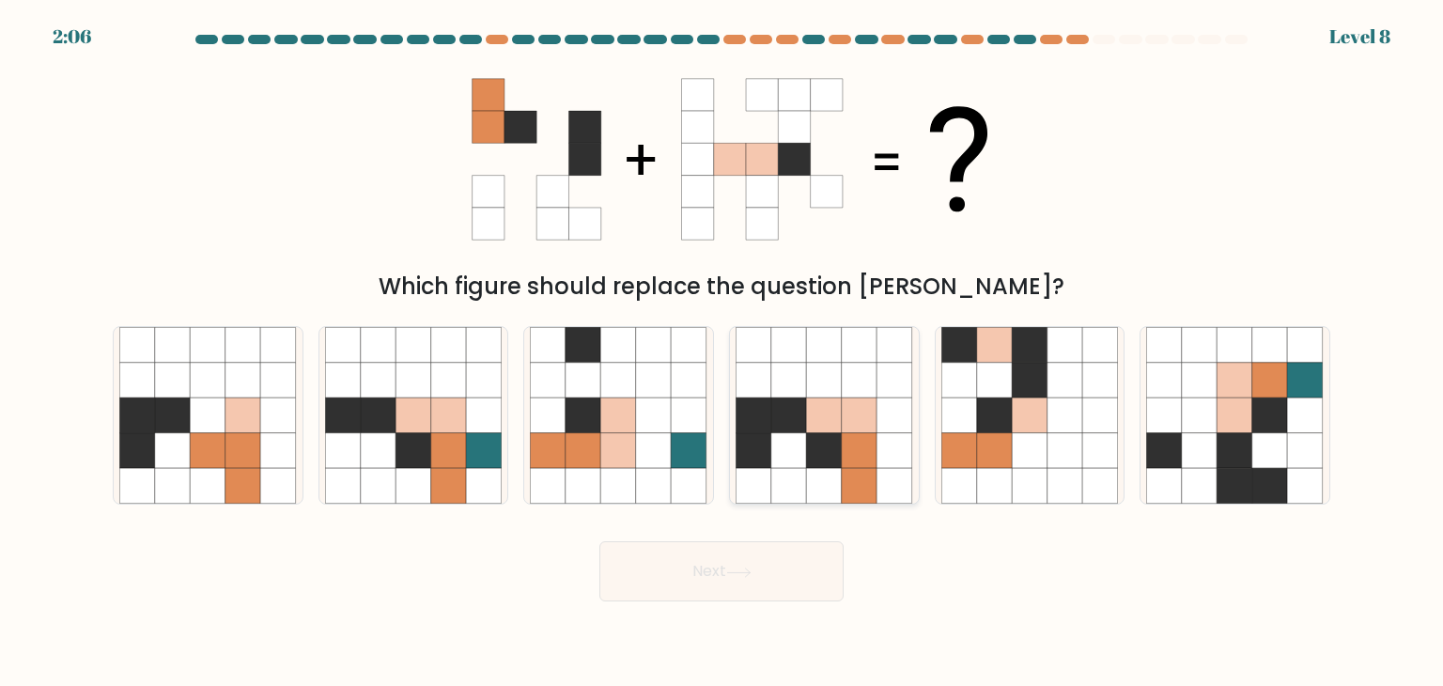
click at [801, 443] on icon at bounding box center [789, 451] width 36 height 36
click at [723, 352] on input "d." at bounding box center [722, 347] width 1 height 9
radio input "true"
click at [1021, 410] on icon at bounding box center [1030, 415] width 36 height 36
click at [723, 352] on input "e." at bounding box center [722, 347] width 1 height 9
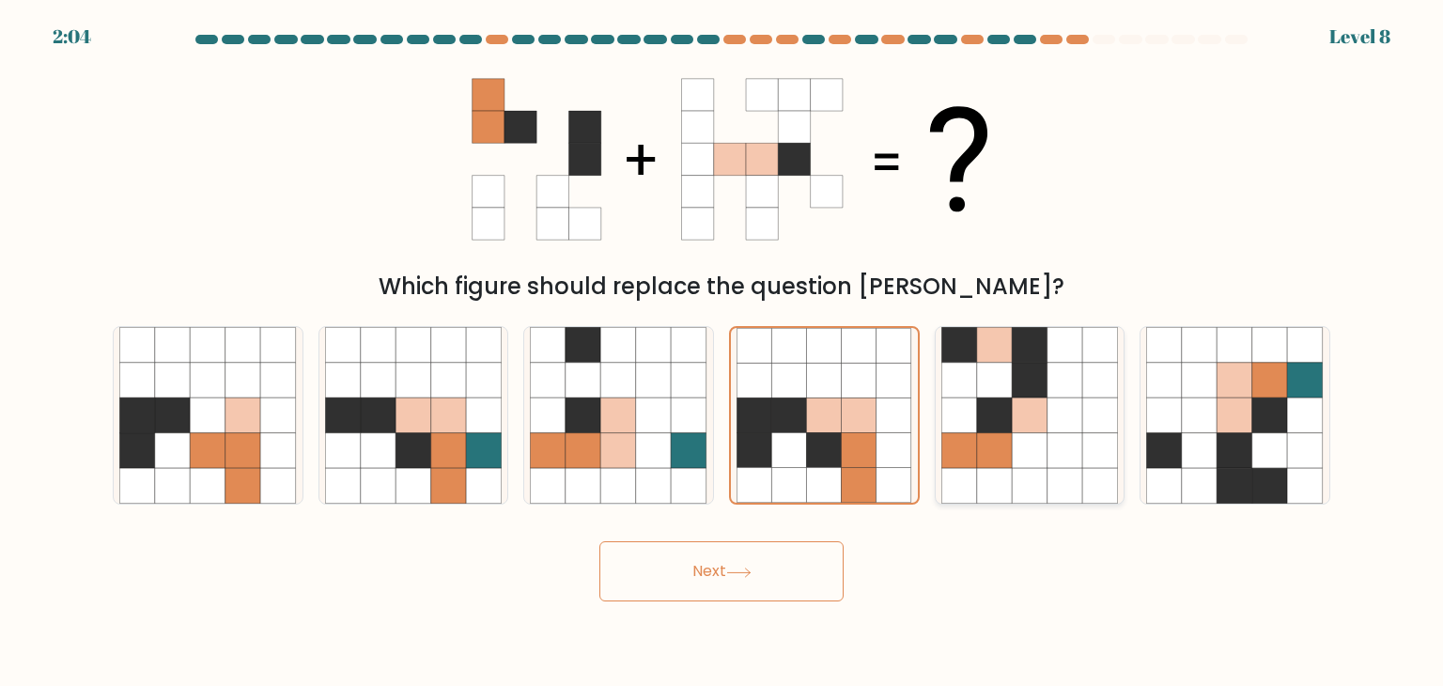
radio input "true"
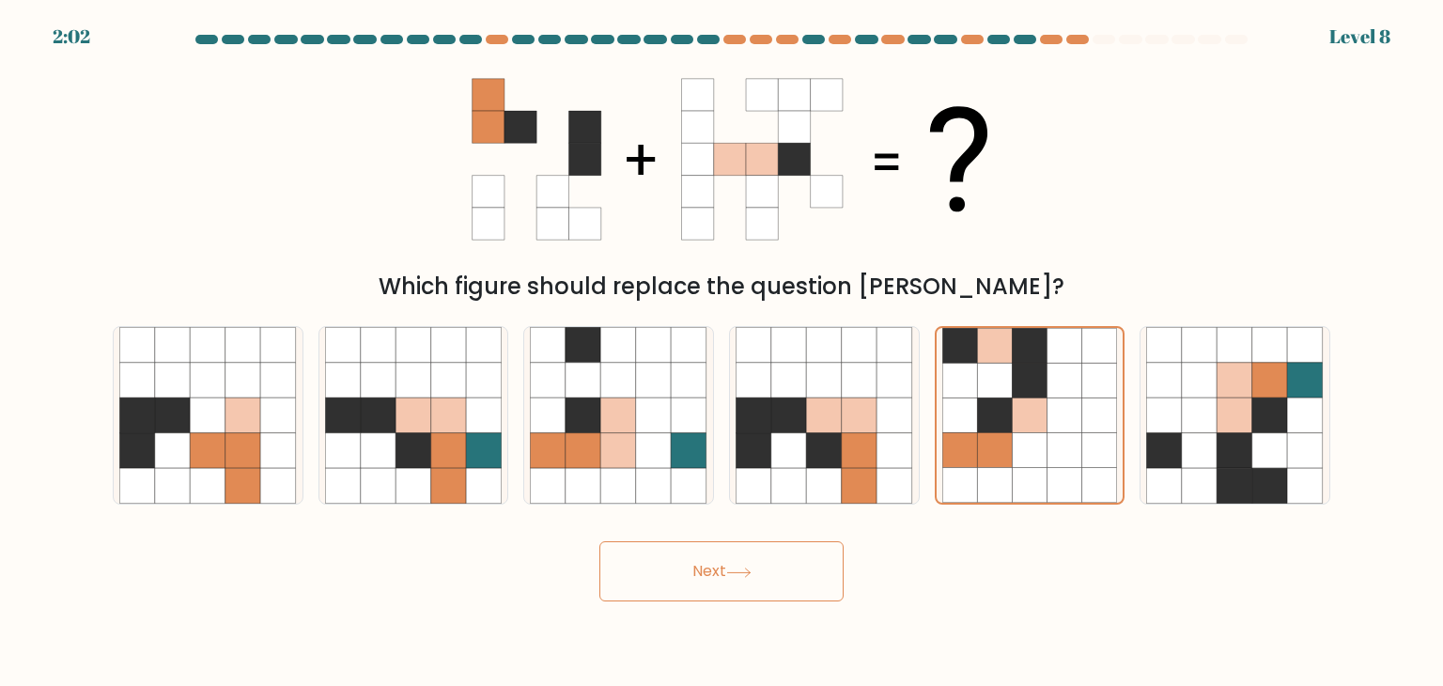
click at [786, 583] on button "Next" at bounding box center [721, 571] width 244 height 60
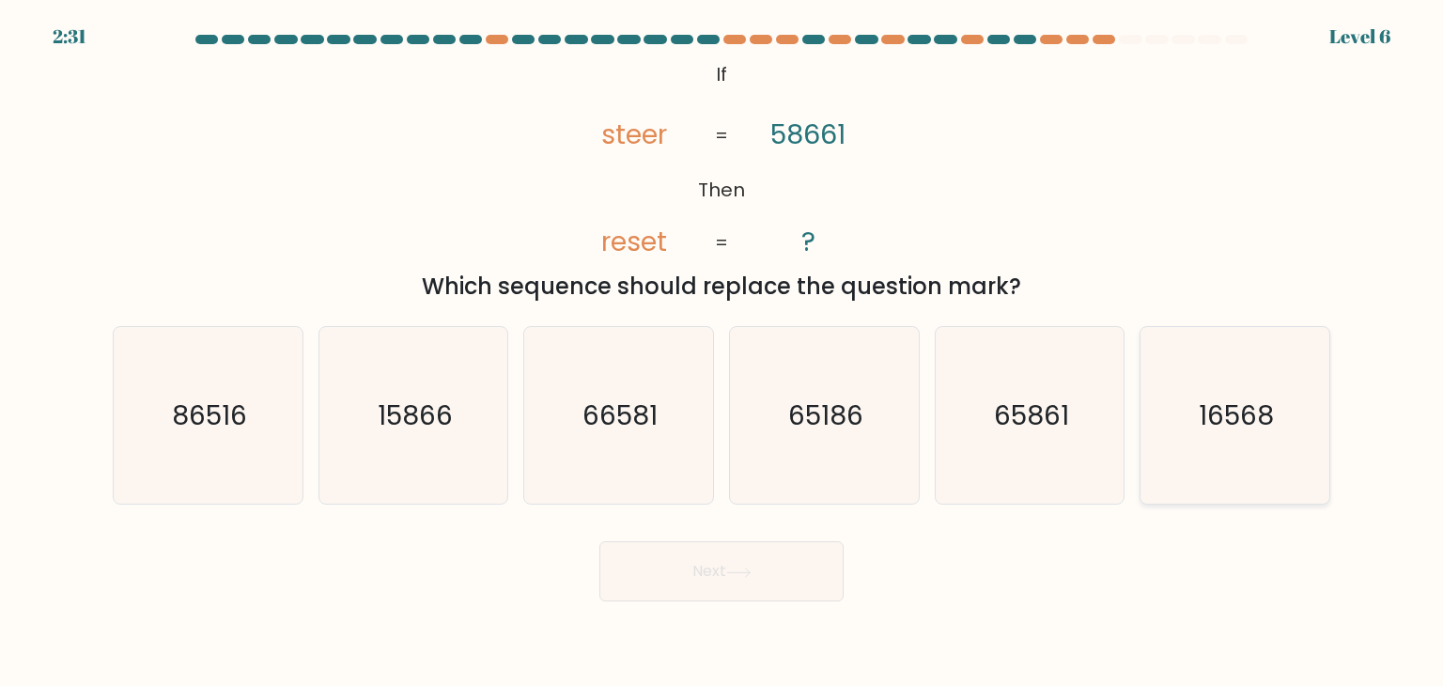
click at [1315, 475] on icon "16568" at bounding box center [1234, 415] width 177 height 177
click at [723, 352] on input "f. 16568" at bounding box center [722, 347] width 1 height 9
radio input "true"
click at [788, 553] on button "Next" at bounding box center [721, 571] width 244 height 60
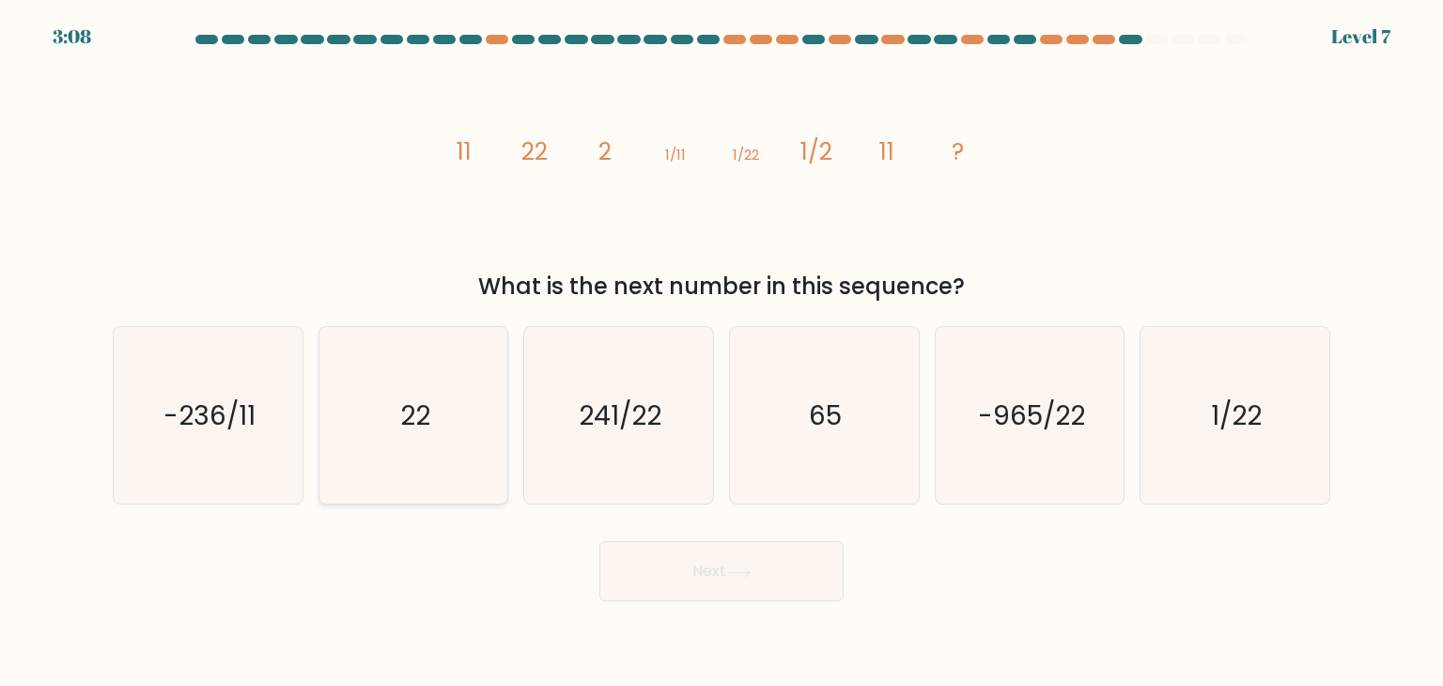
click at [422, 375] on icon "22" at bounding box center [413, 415] width 177 height 177
click at [722, 352] on input "b. 22" at bounding box center [722, 347] width 1 height 9
radio input "true"
click at [699, 599] on button "Next" at bounding box center [721, 571] width 244 height 60
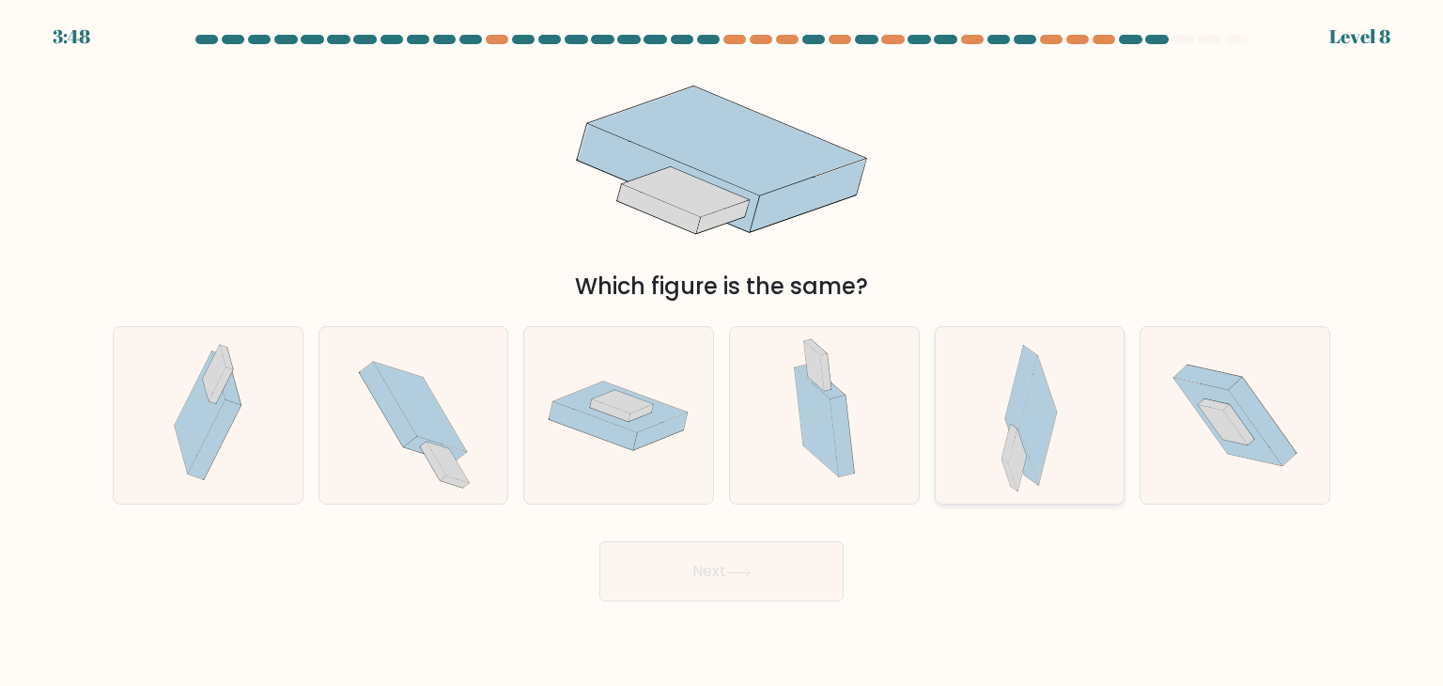
click at [1011, 464] on icon at bounding box center [1018, 460] width 18 height 62
click at [723, 352] on input "e." at bounding box center [722, 347] width 1 height 9
radio input "true"
click at [762, 562] on button "Next" at bounding box center [721, 571] width 244 height 60
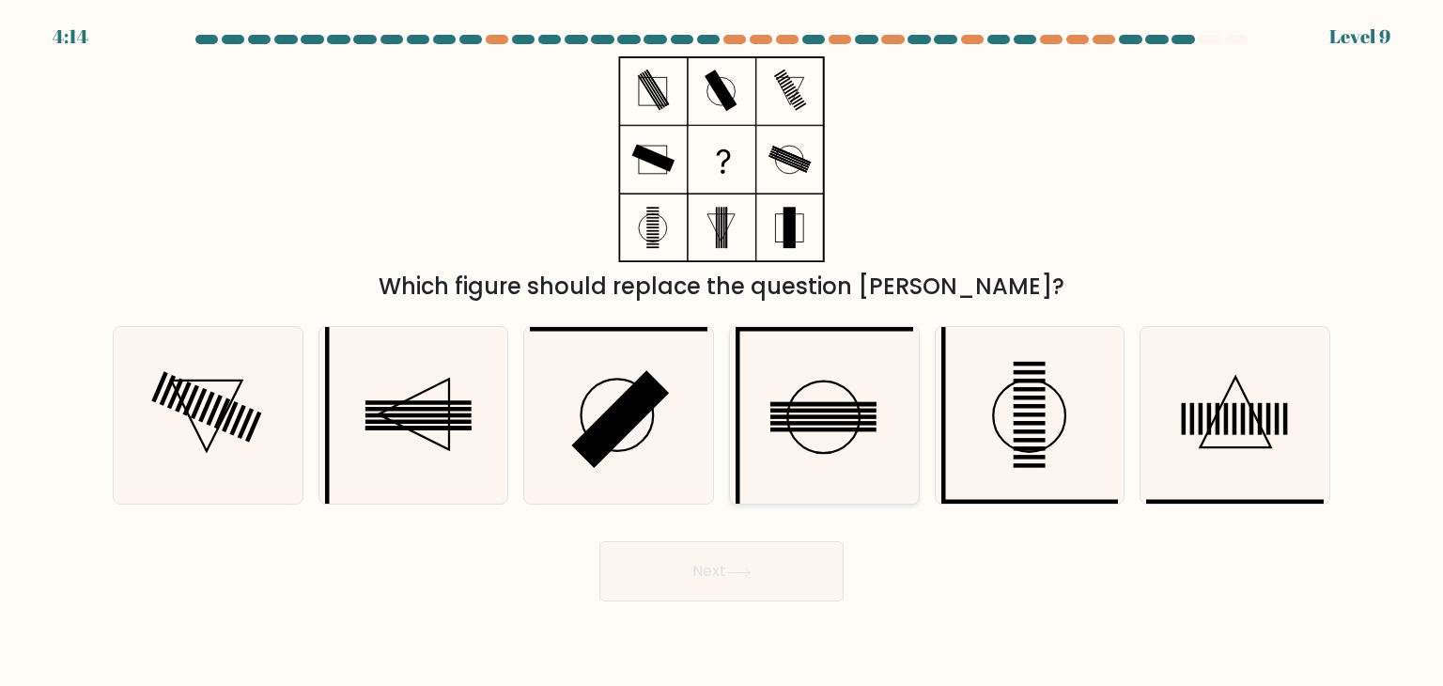
click at [780, 458] on icon at bounding box center [824, 415] width 177 height 177
click at [723, 352] on input "d." at bounding box center [722, 347] width 1 height 9
radio input "true"
click at [741, 561] on button "Next" at bounding box center [721, 571] width 244 height 60
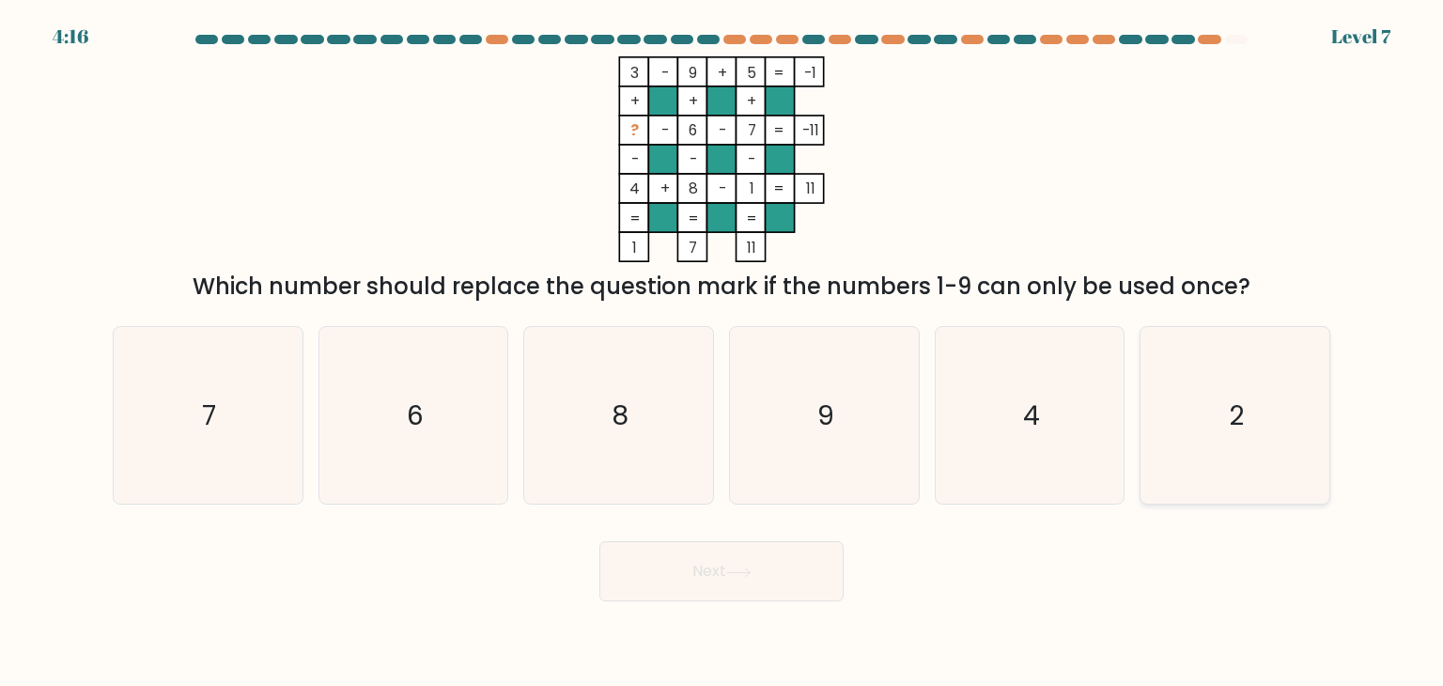
click at [1218, 477] on icon "2" at bounding box center [1234, 415] width 177 height 177
click at [723, 352] on input "f. 2" at bounding box center [722, 347] width 1 height 9
radio input "true"
click at [770, 565] on button "Next" at bounding box center [721, 571] width 244 height 60
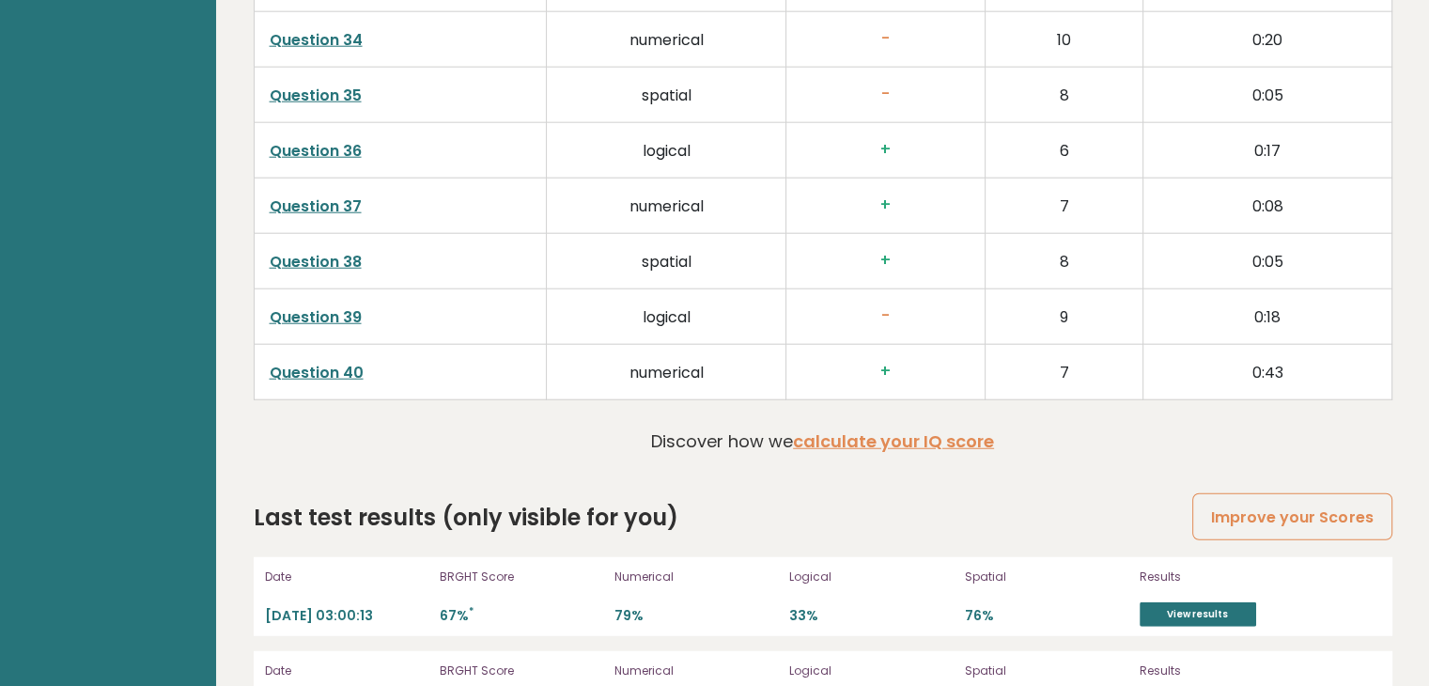
scroll to position [4828, 0]
click at [331, 87] on link "Question 35" at bounding box center [316, 97] width 92 height 22
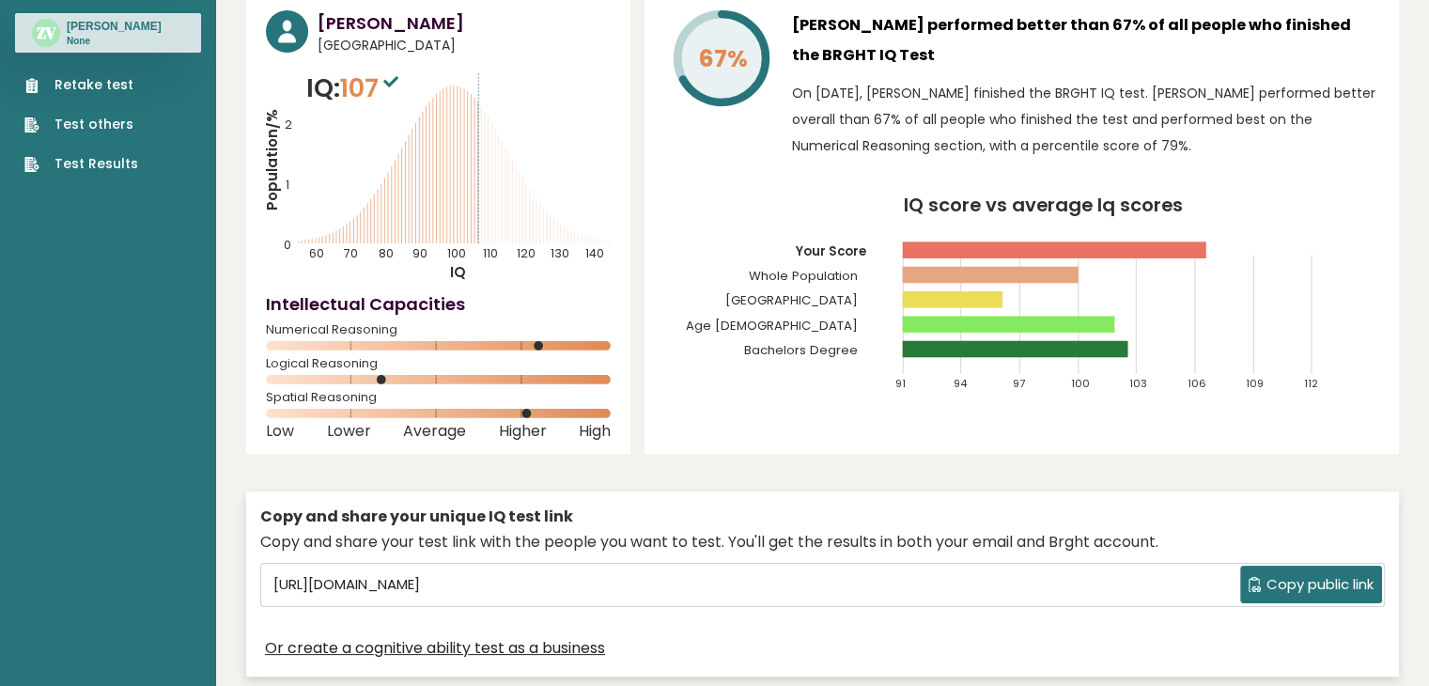
scroll to position [0, 0]
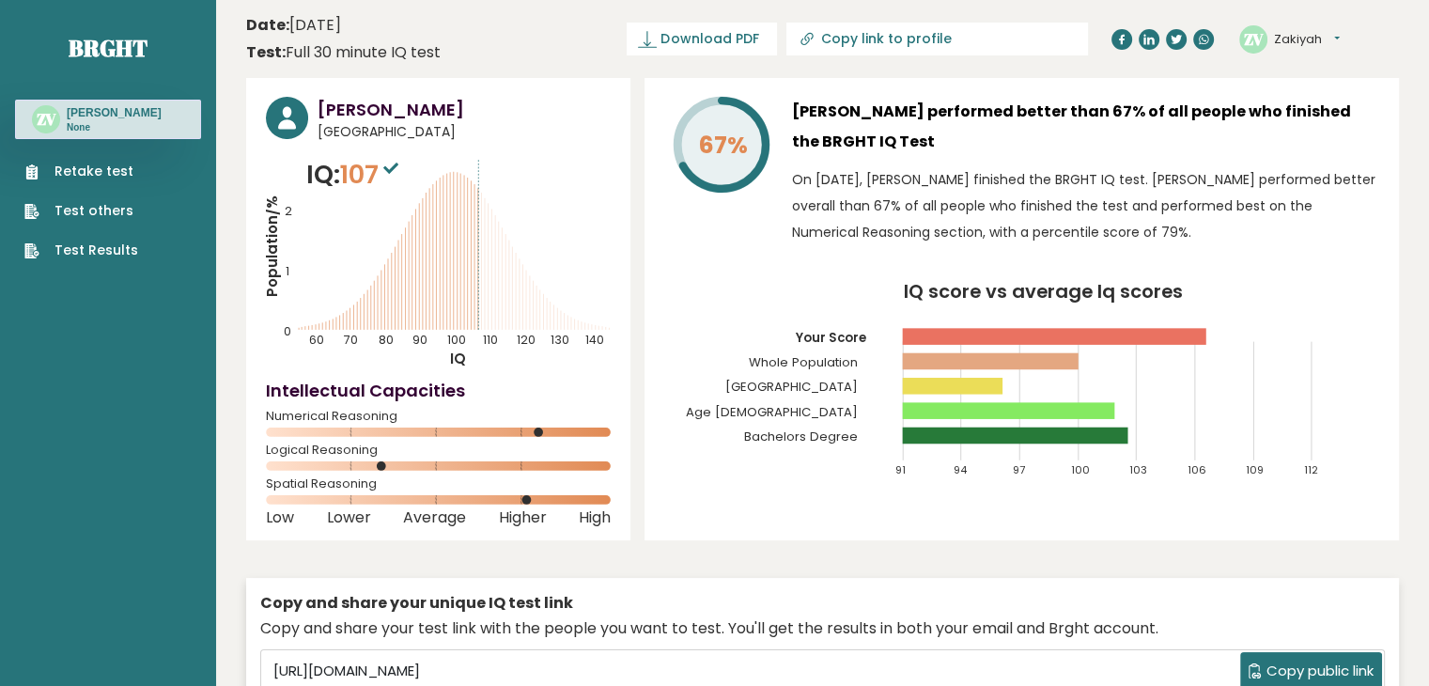
click at [390, 170] on icon at bounding box center [390, 168] width 15 height 11
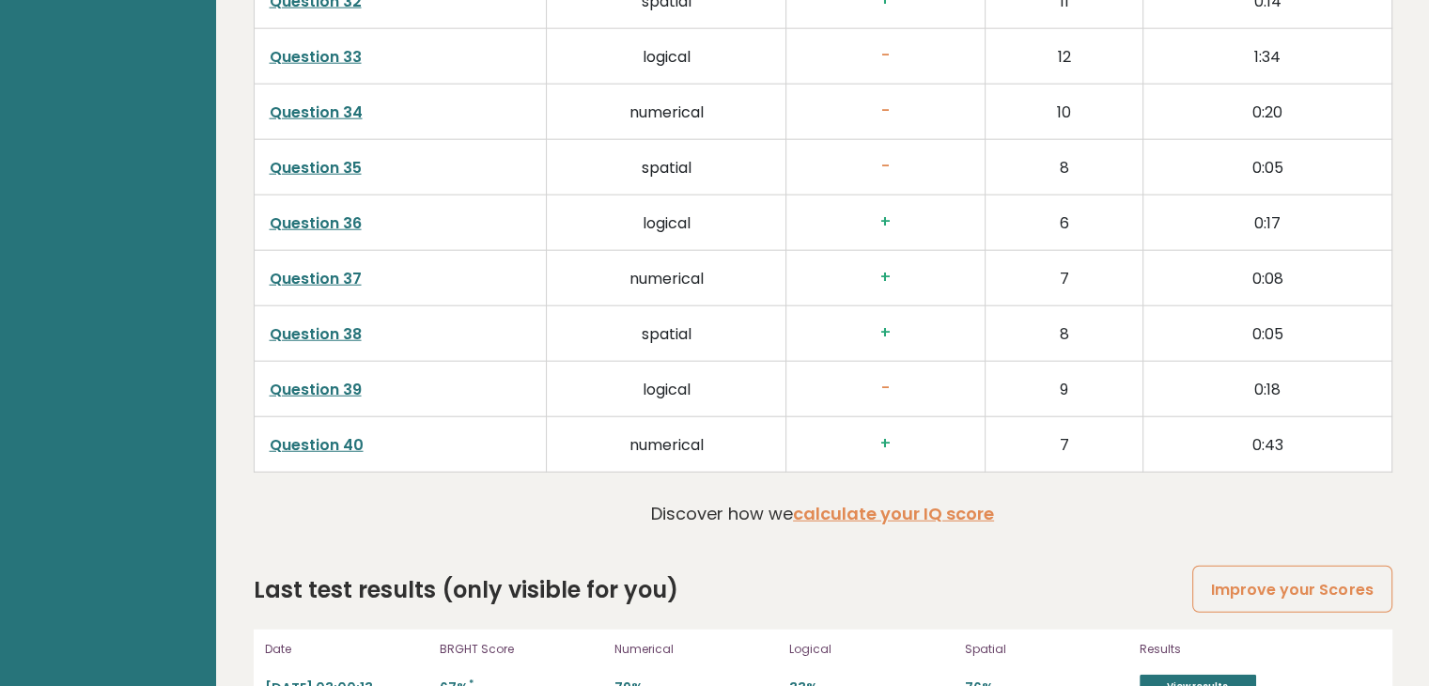
scroll to position [4988, 0]
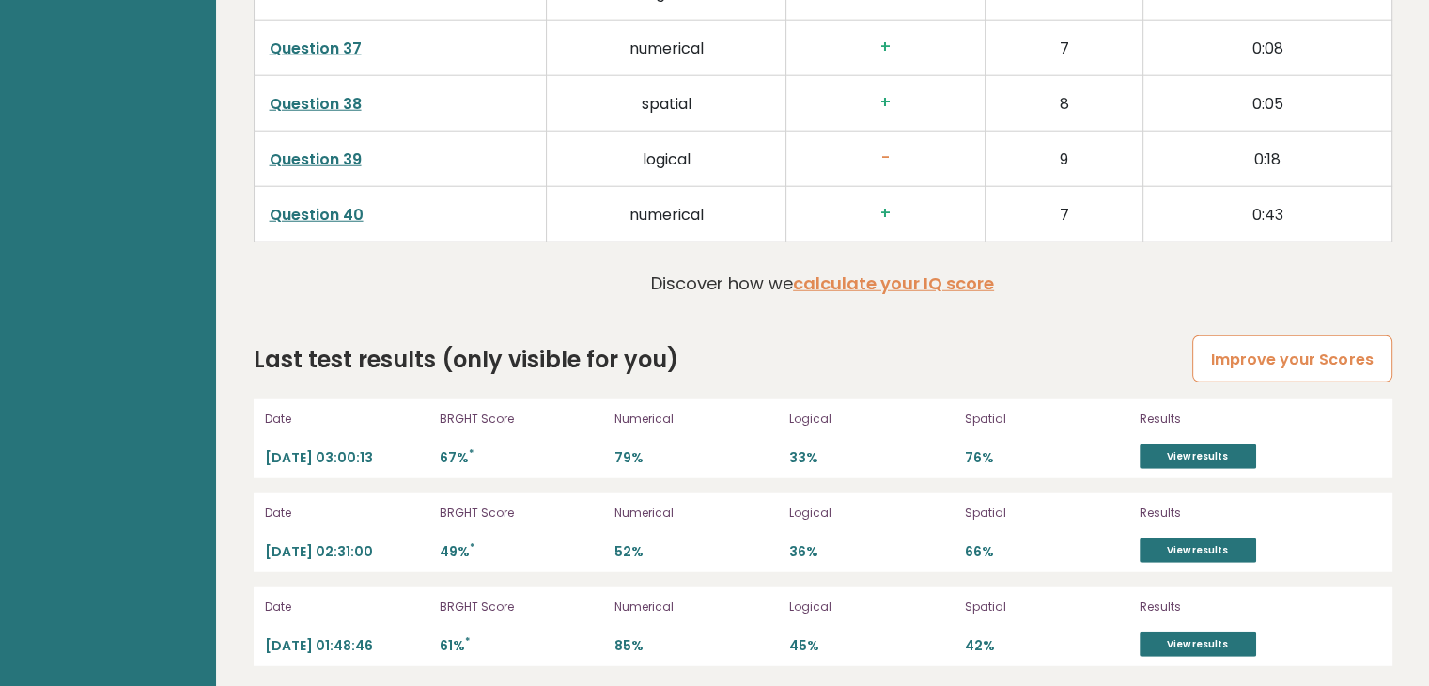
click at [1263, 355] on link "Improve your Scores" at bounding box center [1291, 359] width 199 height 48
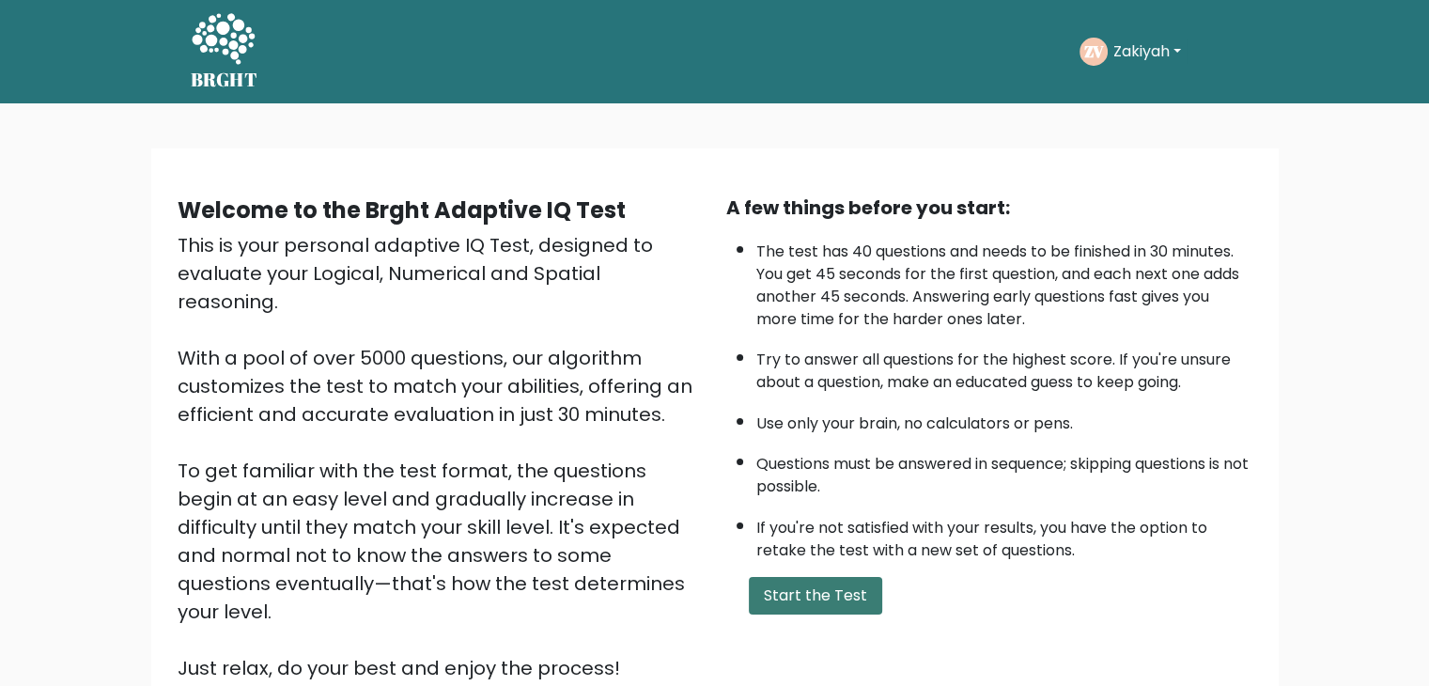
click at [808, 594] on button "Start the Test" at bounding box center [815, 596] width 133 height 38
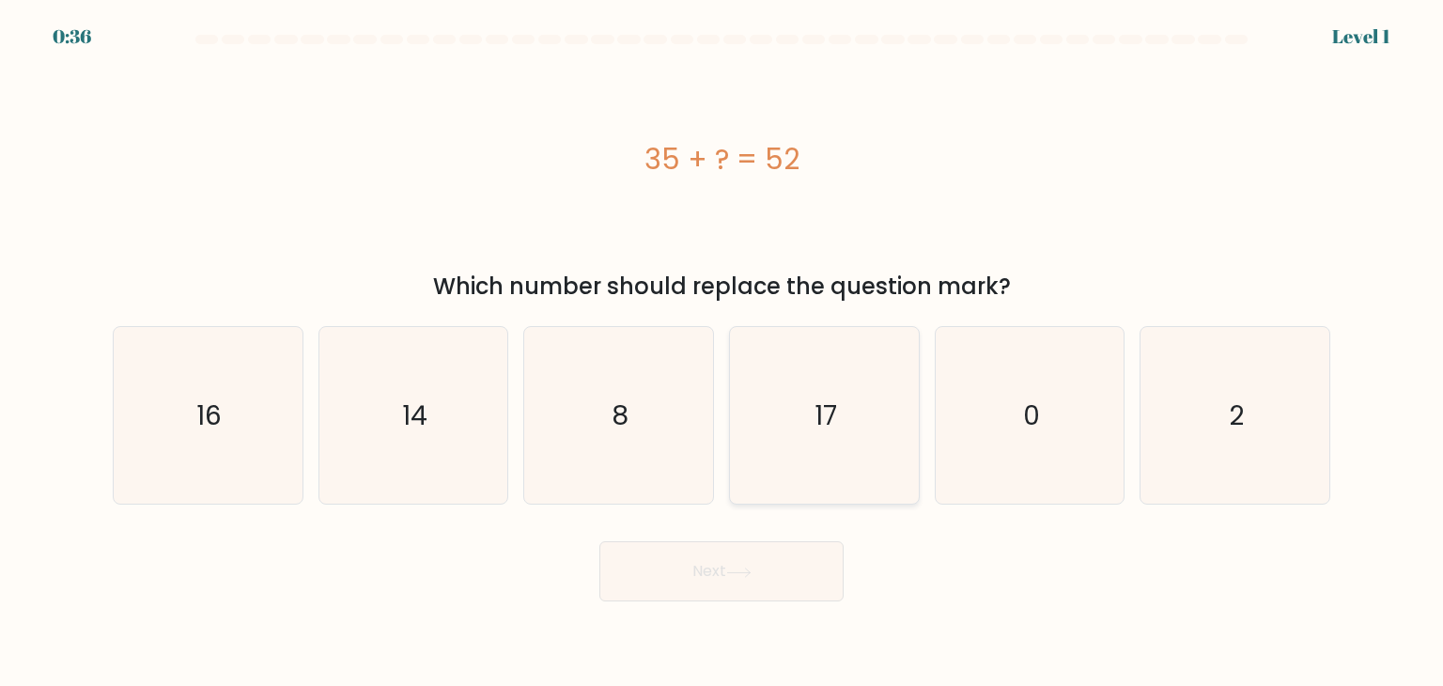
click at [903, 488] on icon "17" at bounding box center [824, 415] width 177 height 177
click at [723, 352] on input "d. 17" at bounding box center [722, 347] width 1 height 9
radio input "true"
click at [739, 580] on button "Next" at bounding box center [721, 571] width 244 height 60
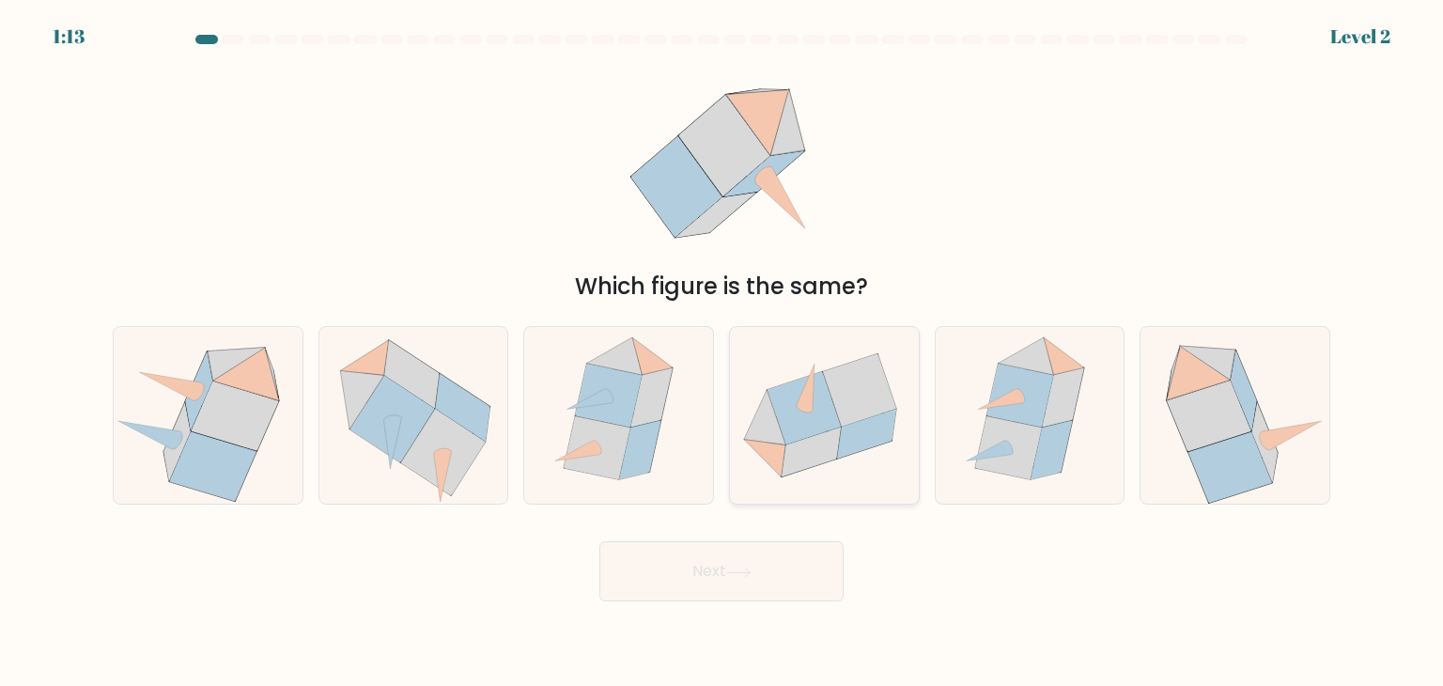
click at [797, 466] on icon at bounding box center [811, 453] width 59 height 50
click at [723, 352] on input "d." at bounding box center [722, 347] width 1 height 9
radio input "true"
click at [705, 596] on button "Next" at bounding box center [721, 571] width 244 height 60
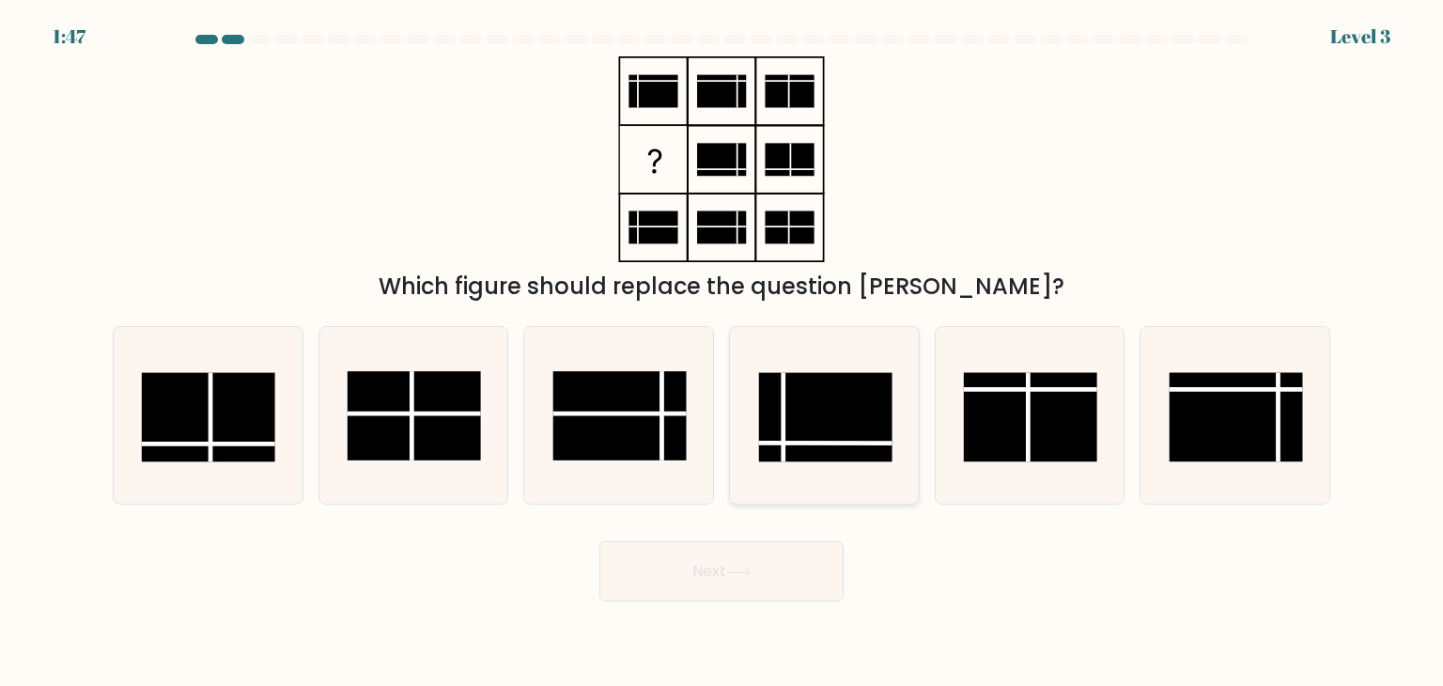
click at [816, 424] on rect at bounding box center [825, 417] width 133 height 89
click at [723, 352] on input "d." at bounding box center [722, 347] width 1 height 9
radio input "true"
click at [725, 579] on button "Next" at bounding box center [721, 571] width 244 height 60
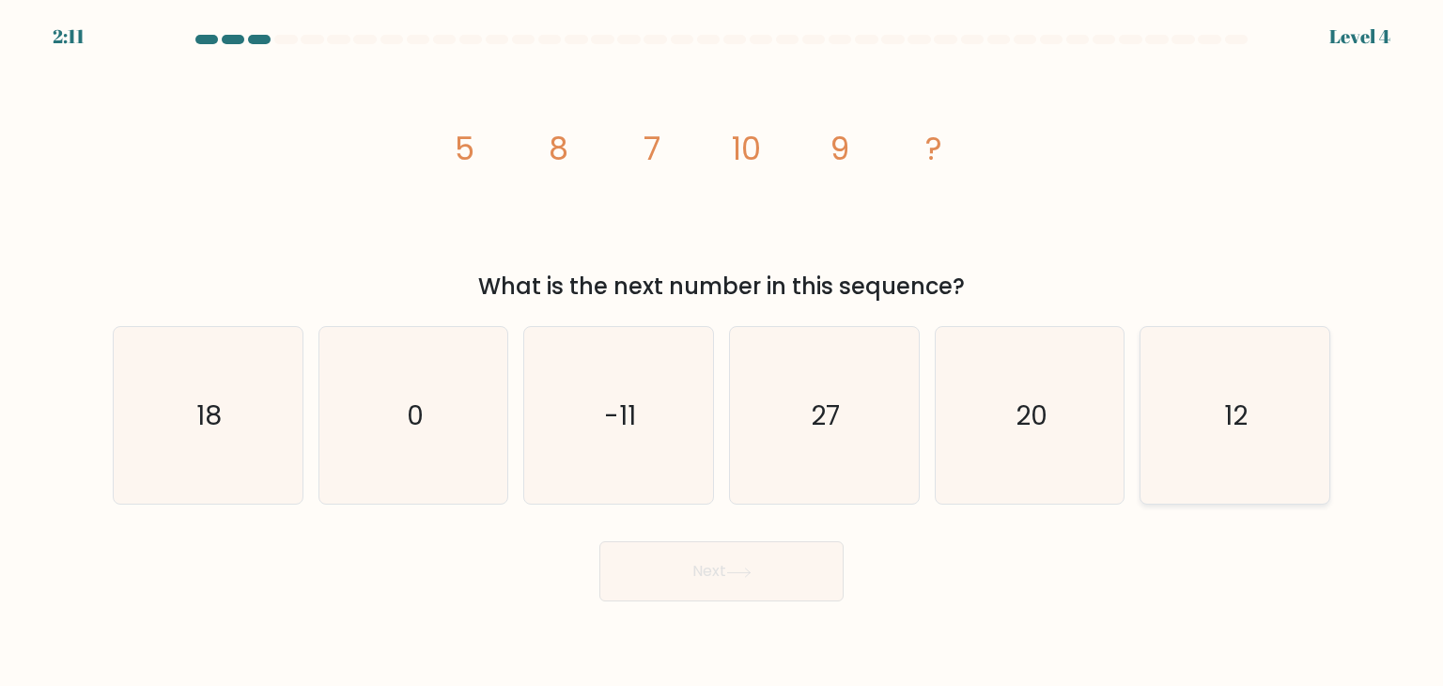
click at [1271, 348] on icon "12" at bounding box center [1234, 415] width 177 height 177
click at [723, 348] on input "f. 12" at bounding box center [722, 347] width 1 height 9
radio input "true"
click at [775, 576] on button "Next" at bounding box center [721, 571] width 244 height 60
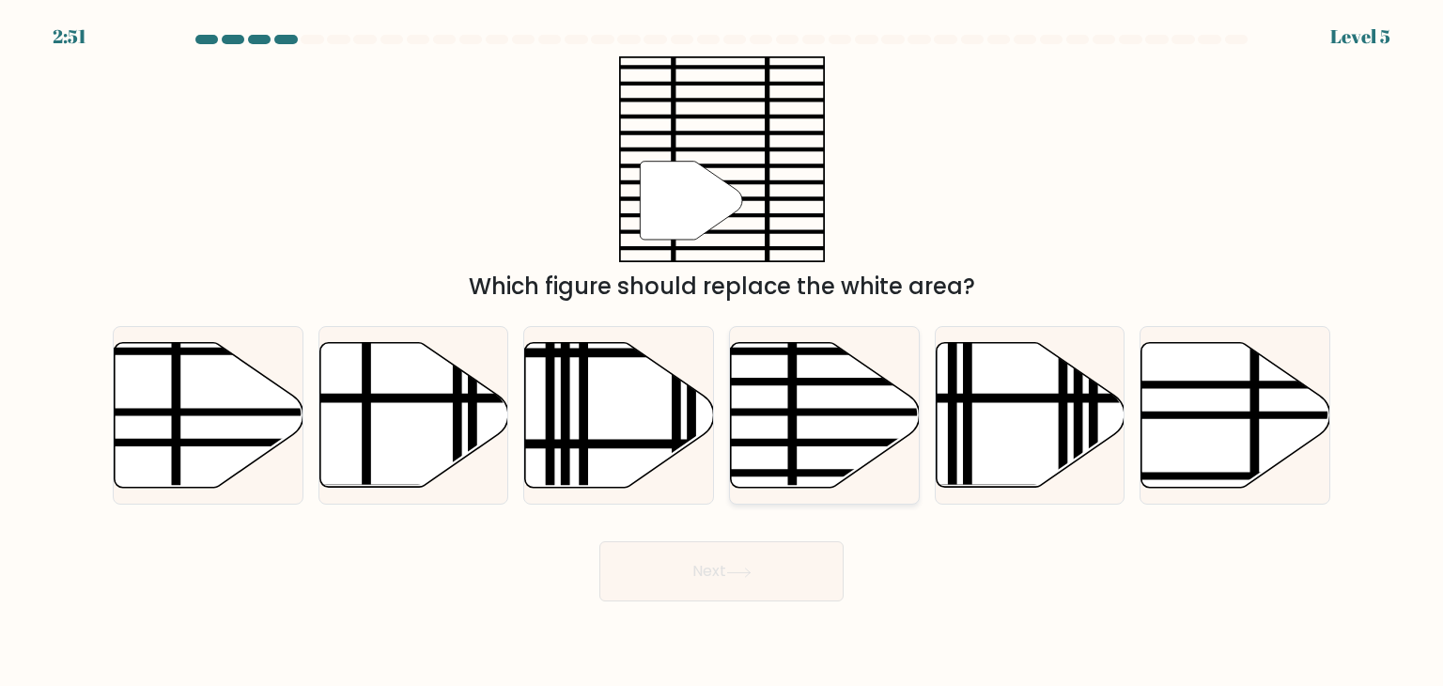
click at [809, 412] on line at bounding box center [883, 412] width 381 height 0
click at [723, 352] on input "d." at bounding box center [722, 347] width 1 height 9
radio input "true"
click at [741, 561] on button "Next" at bounding box center [721, 571] width 244 height 60
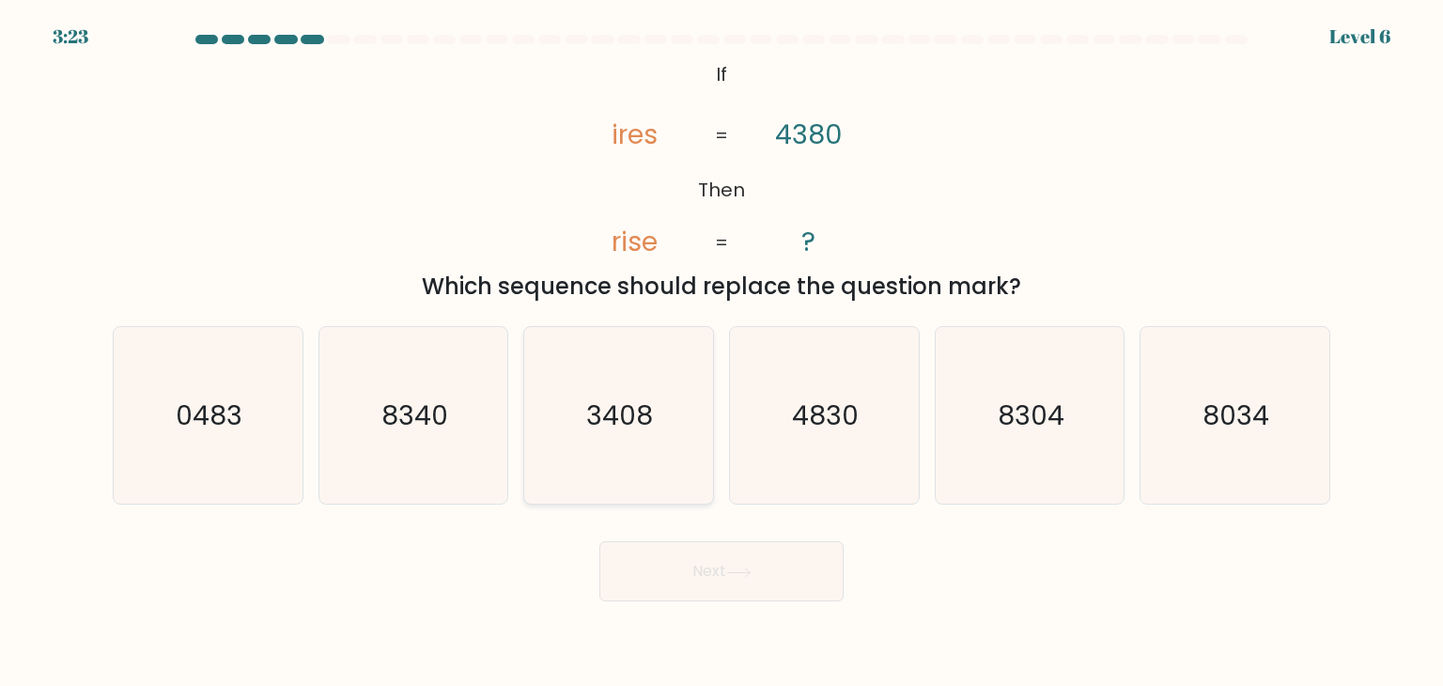
click at [677, 450] on icon "3408" at bounding box center [618, 415] width 177 height 177
click at [722, 352] on input "c. 3408" at bounding box center [722, 347] width 1 height 9
radio input "true"
click at [660, 566] on button "Next" at bounding box center [721, 571] width 244 height 60
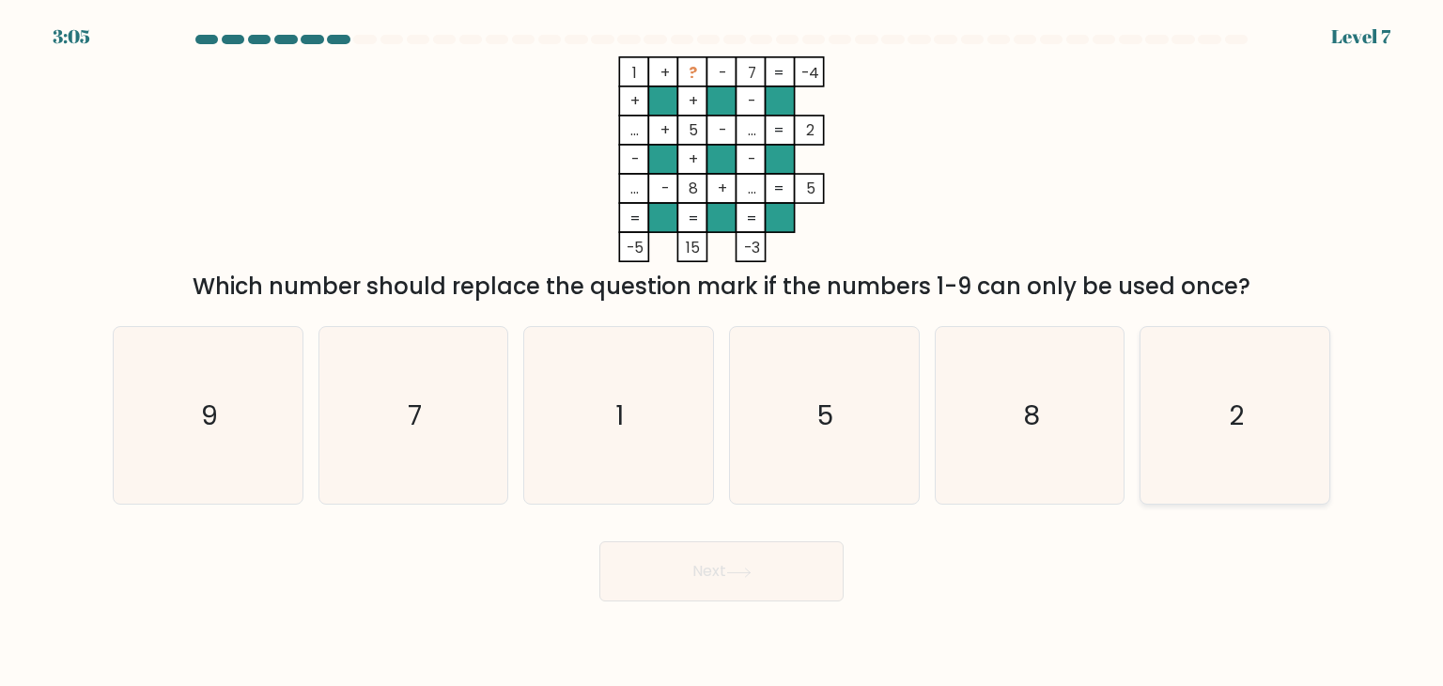
click at [1237, 418] on text "2" at bounding box center [1236, 416] width 15 height 38
click at [723, 352] on input "f. 2" at bounding box center [722, 347] width 1 height 9
radio input "true"
click at [780, 580] on button "Next" at bounding box center [721, 571] width 244 height 60
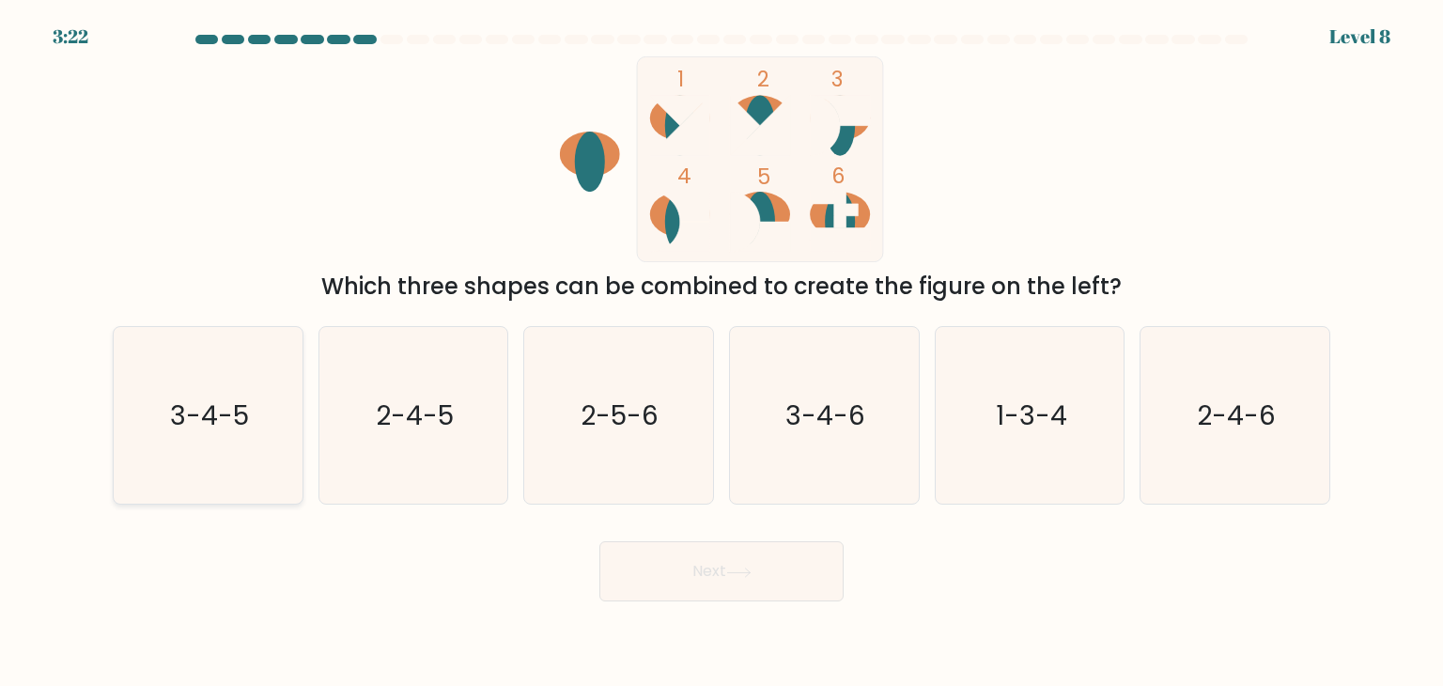
click at [211, 478] on icon "3-4-5" at bounding box center [207, 415] width 177 height 177
click at [722, 352] on input "a. 3-4-5" at bounding box center [722, 347] width 1 height 9
radio input "true"
click at [668, 592] on button "Next" at bounding box center [721, 571] width 244 height 60
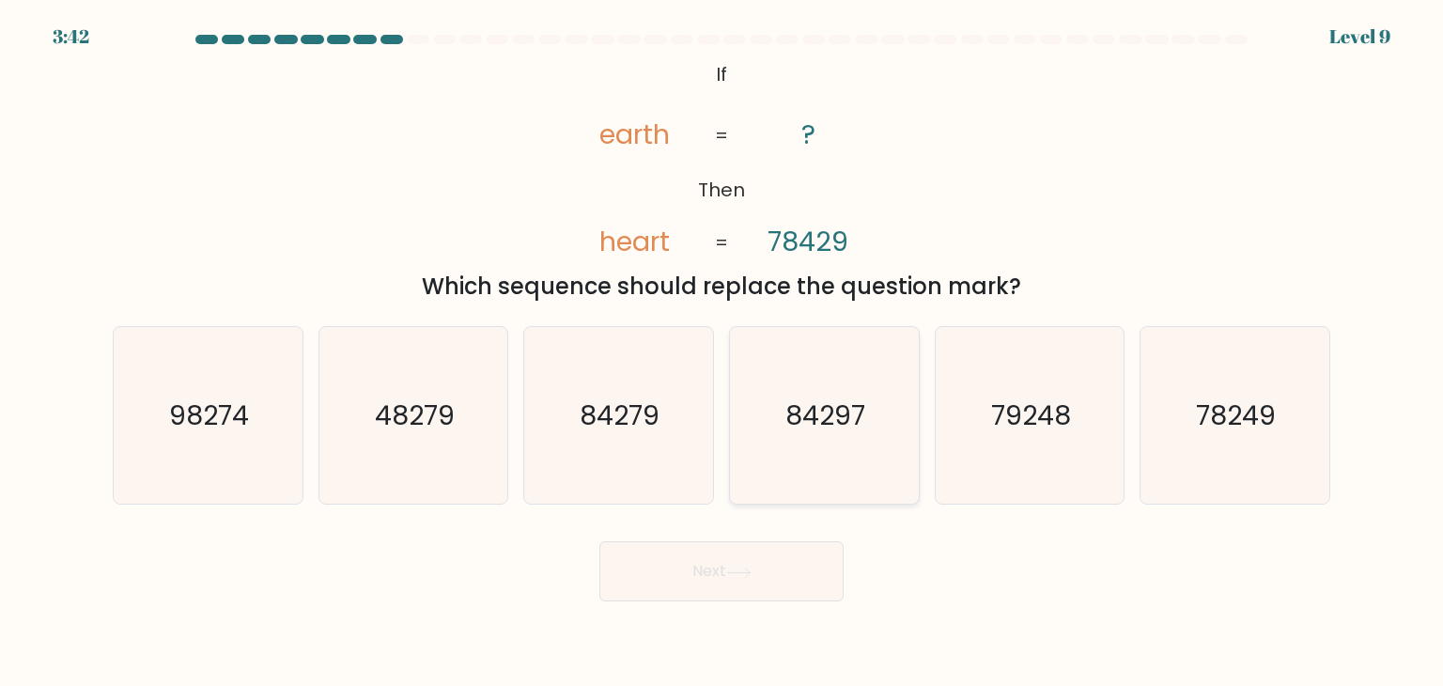
click at [887, 437] on icon "84297" at bounding box center [824, 415] width 177 height 177
click at [723, 352] on input "d. 84297" at bounding box center [722, 347] width 1 height 9
radio input "true"
click at [754, 550] on button "Next" at bounding box center [721, 571] width 244 height 60
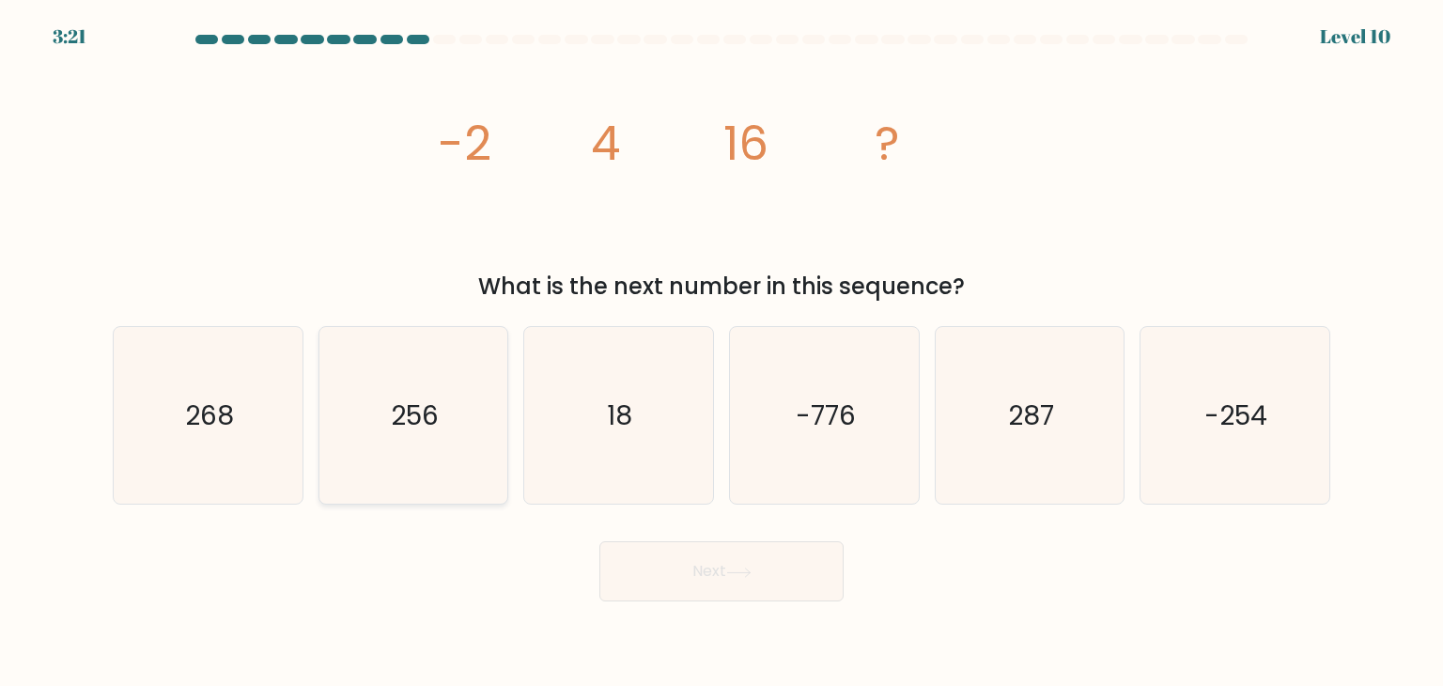
click at [451, 455] on icon "256" at bounding box center [413, 415] width 177 height 177
click at [722, 352] on input "b. 256" at bounding box center [722, 347] width 1 height 9
radio input "true"
click at [704, 563] on button "Next" at bounding box center [721, 571] width 244 height 60
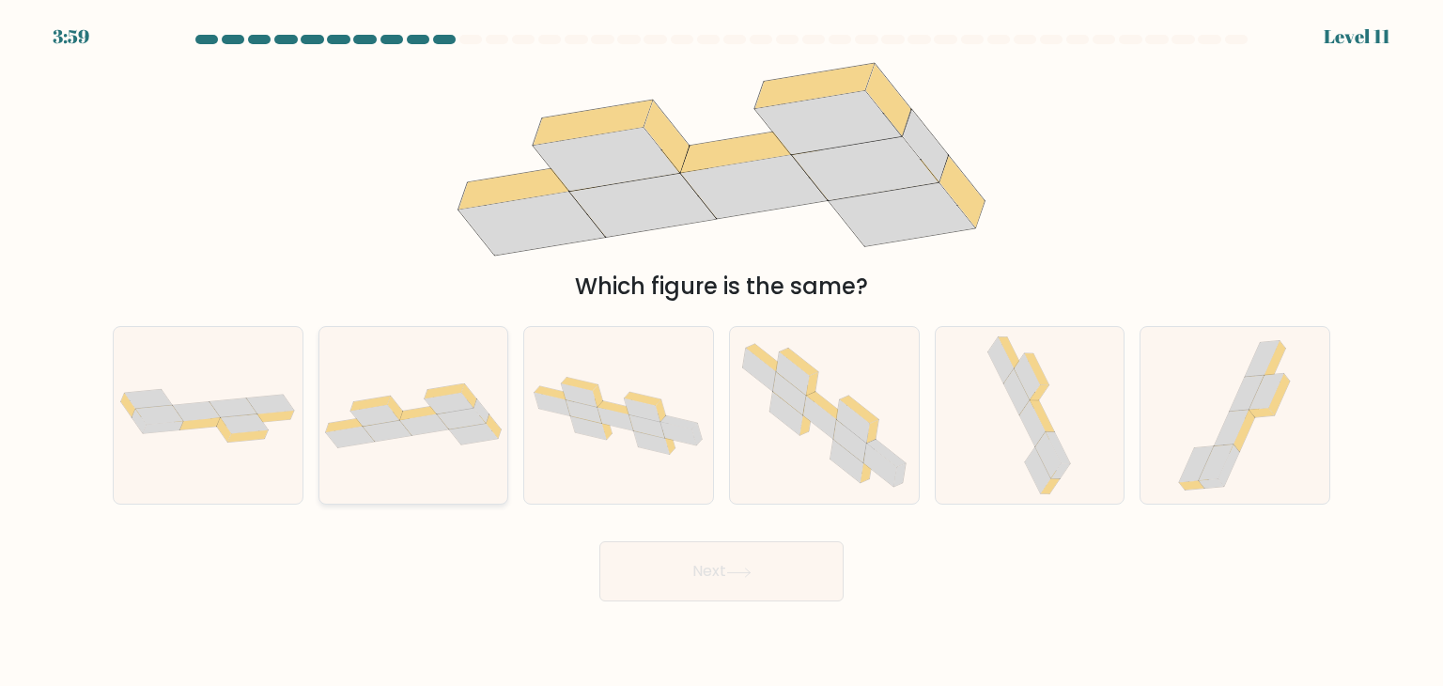
click at [437, 361] on div at bounding box center [414, 415] width 191 height 179
click at [722, 352] on input "b." at bounding box center [722, 347] width 1 height 9
radio input "true"
click at [725, 569] on button "Next" at bounding box center [721, 571] width 244 height 60
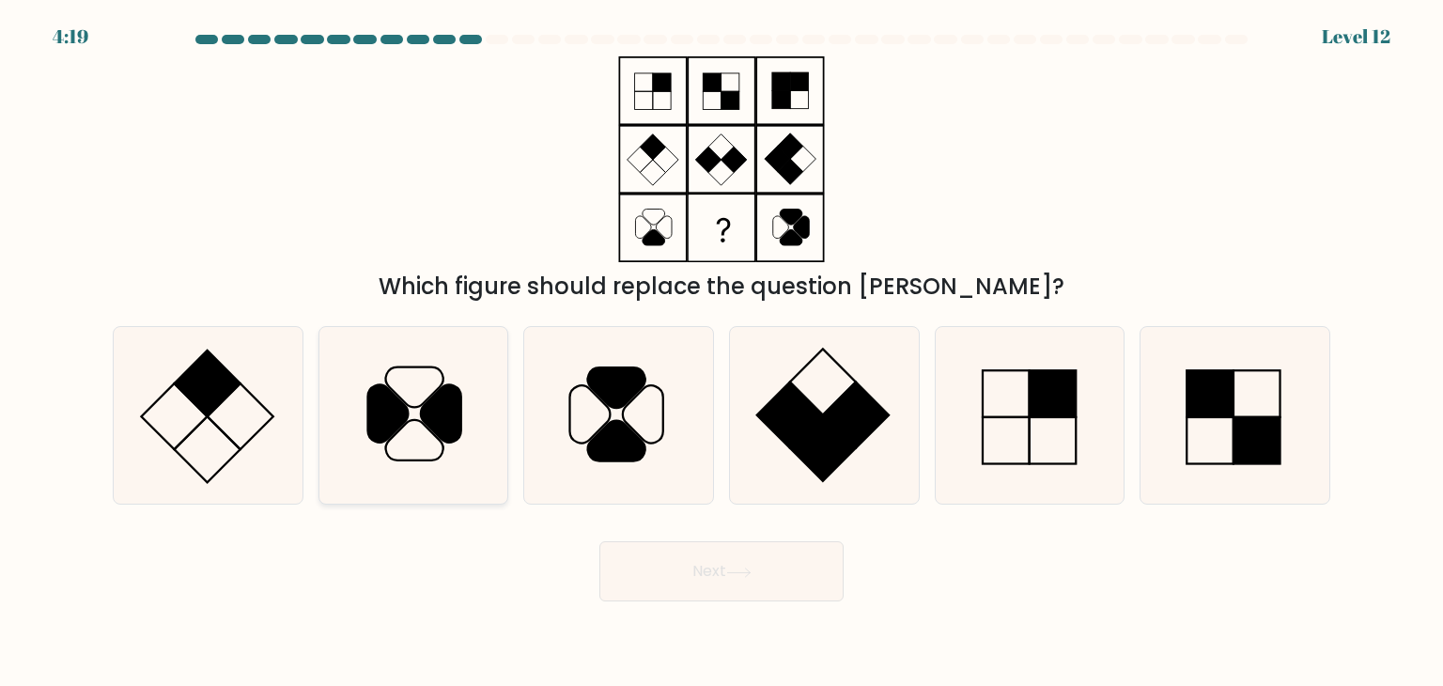
click at [459, 397] on icon at bounding box center [441, 413] width 40 height 57
click at [722, 352] on input "b." at bounding box center [722, 347] width 1 height 9
radio input "true"
click at [696, 568] on button "Next" at bounding box center [721, 571] width 244 height 60
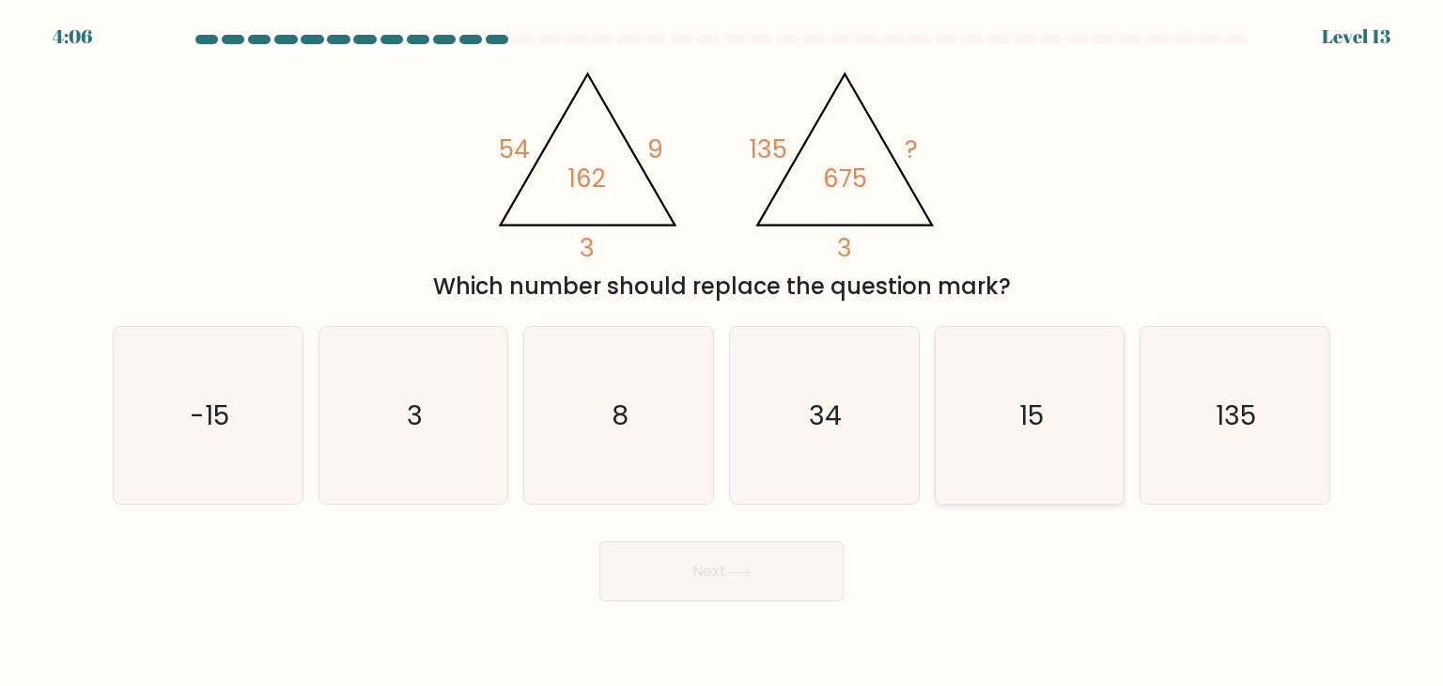
click at [945, 404] on icon "15" at bounding box center [1030, 415] width 177 height 177
click at [723, 352] on input "e. 15" at bounding box center [722, 347] width 1 height 9
radio input "true"
click at [707, 578] on button "Next" at bounding box center [721, 571] width 244 height 60
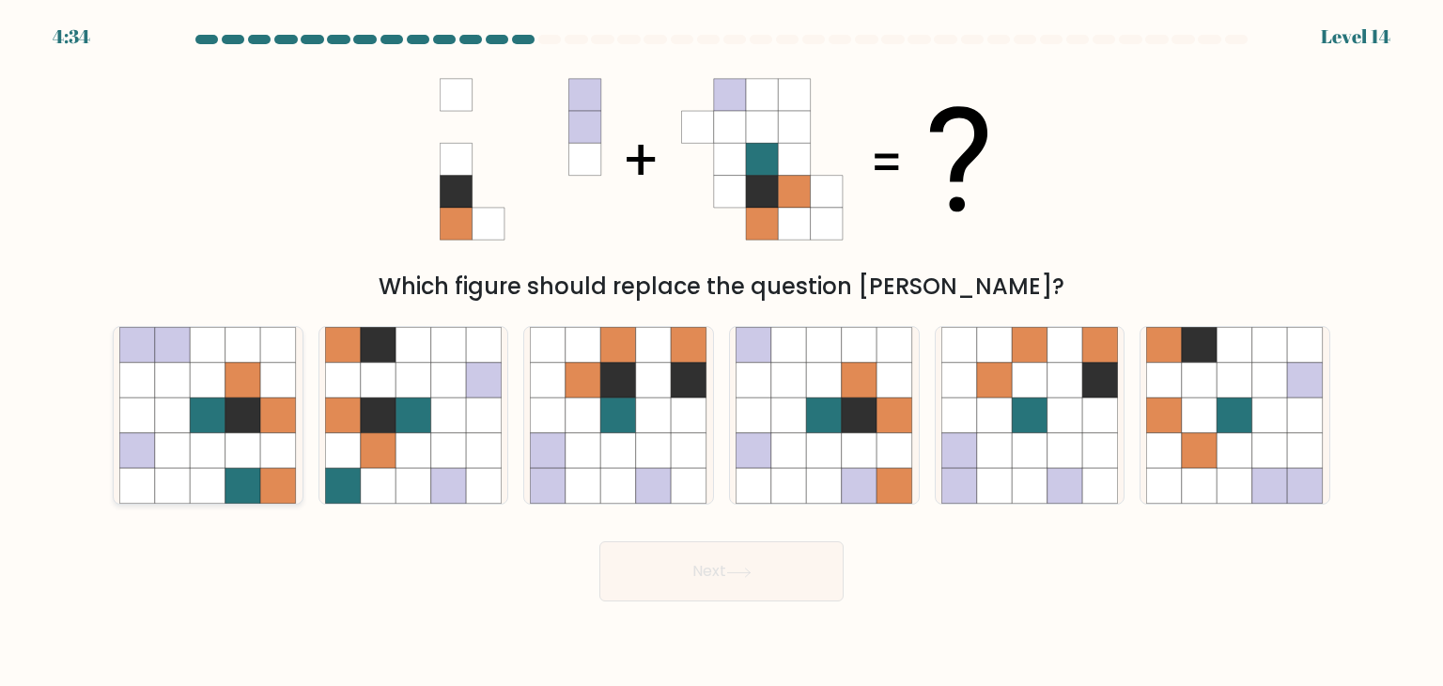
click at [163, 472] on icon at bounding box center [173, 487] width 36 height 36
click at [722, 352] on input "a." at bounding box center [722, 347] width 1 height 9
radio input "true"
click at [662, 456] on icon at bounding box center [654, 451] width 36 height 36
click at [722, 352] on input "c." at bounding box center [722, 347] width 1 height 9
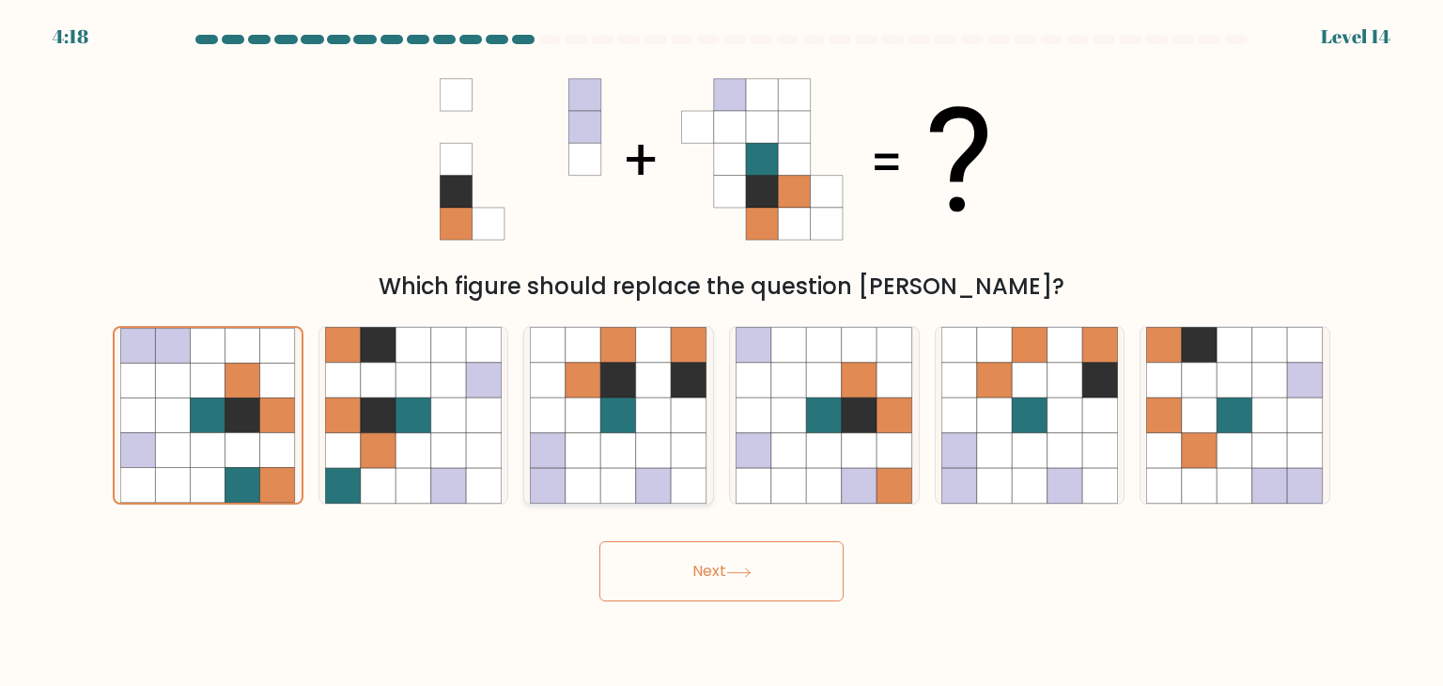
radio input "true"
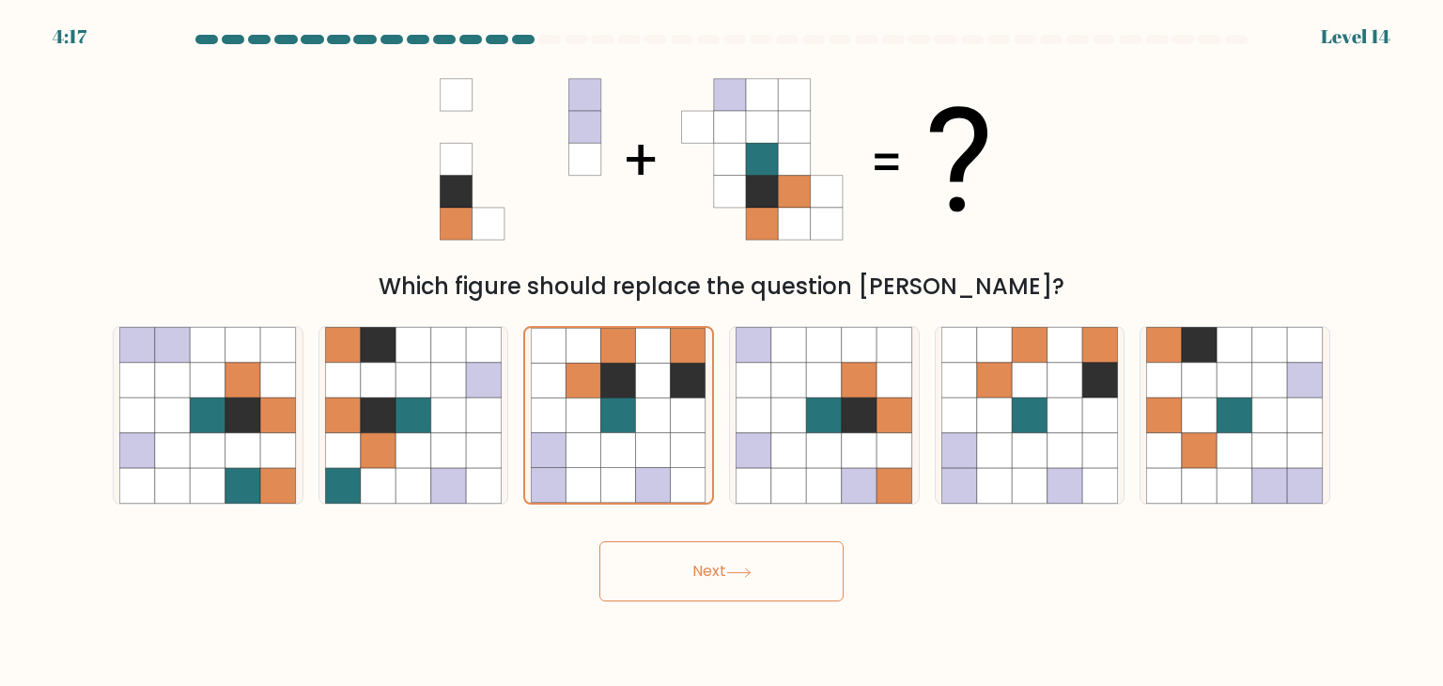
click at [709, 569] on button "Next" at bounding box center [721, 571] width 244 height 60
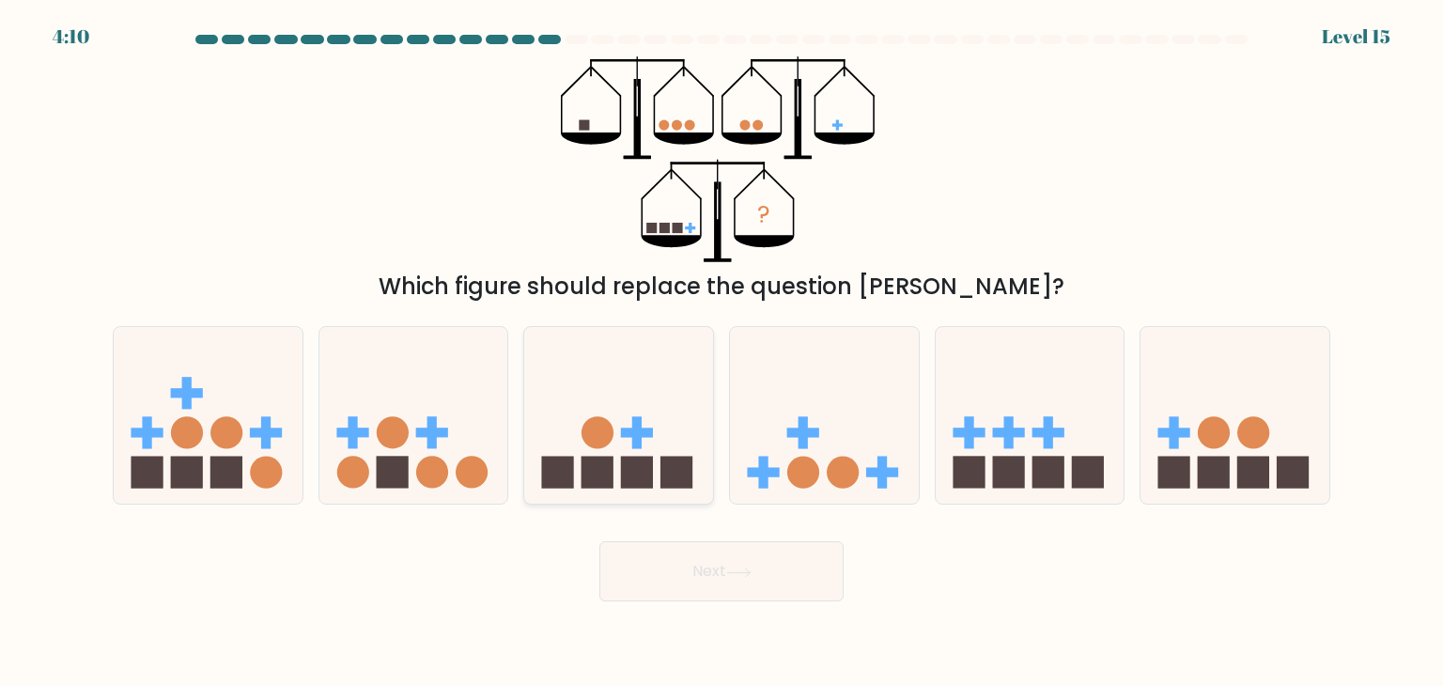
click at [609, 428] on circle at bounding box center [598, 433] width 32 height 32
click at [722, 352] on input "c." at bounding box center [722, 347] width 1 height 9
radio input "true"
click at [739, 570] on icon at bounding box center [738, 573] width 25 height 10
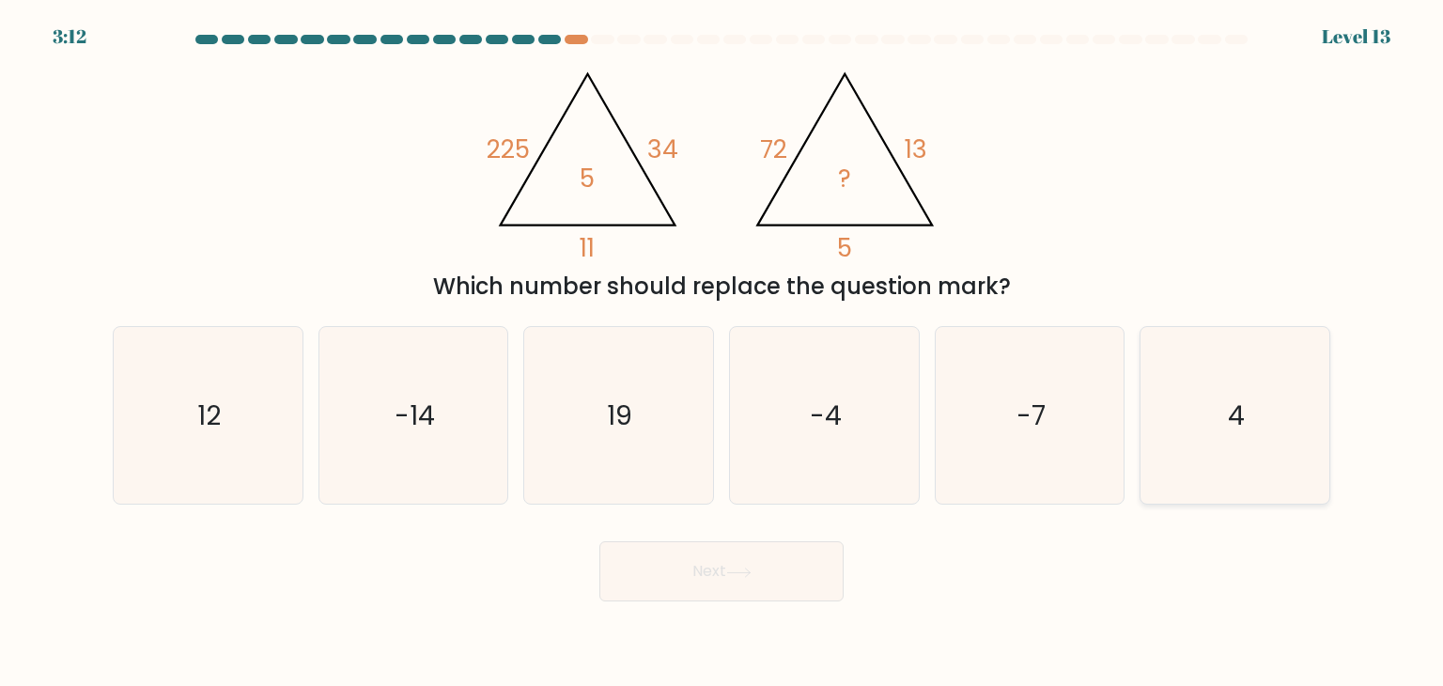
click at [1215, 412] on icon "4" at bounding box center [1234, 415] width 177 height 177
click at [723, 352] on input "f. 4" at bounding box center [722, 347] width 1 height 9
radio input "true"
click at [734, 563] on button "Next" at bounding box center [721, 571] width 244 height 60
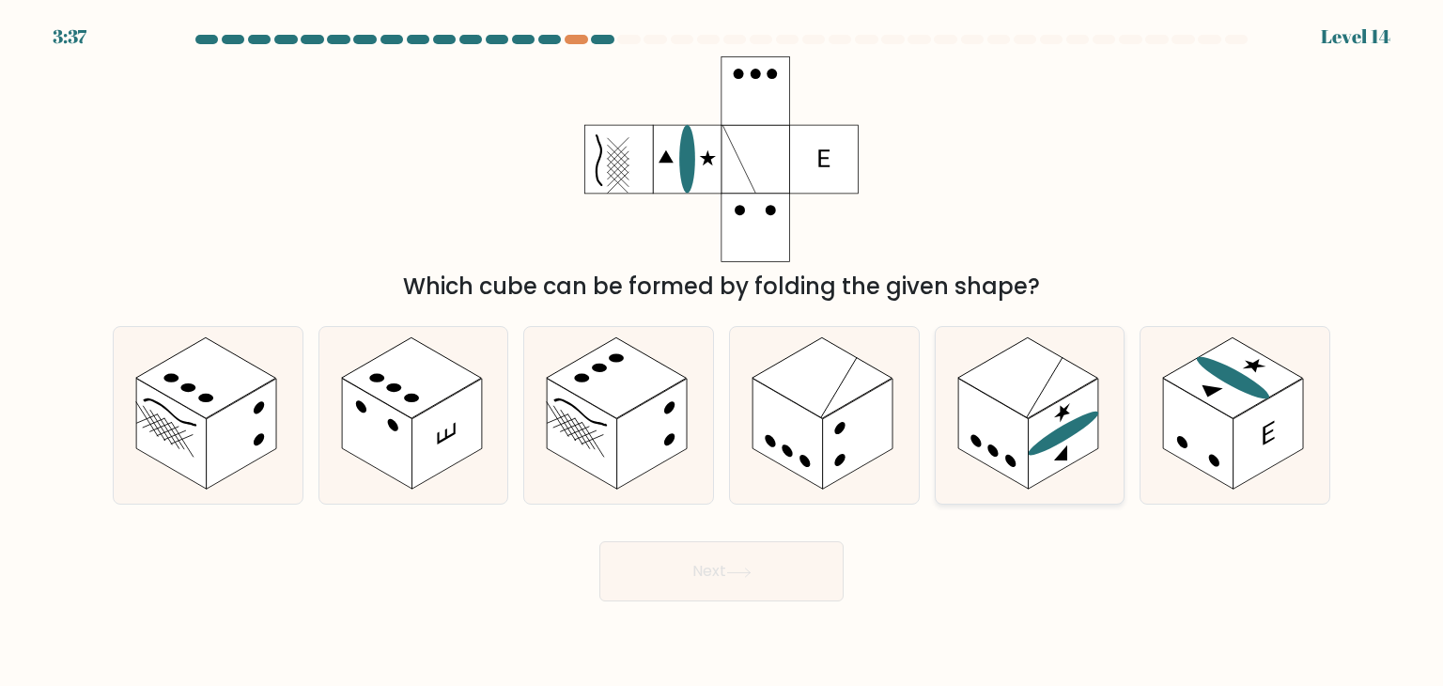
click at [1058, 397] on rect at bounding box center [1027, 377] width 140 height 81
click at [723, 352] on input "e." at bounding box center [722, 347] width 1 height 9
radio input "true"
click at [688, 568] on button "Next" at bounding box center [721, 571] width 244 height 60
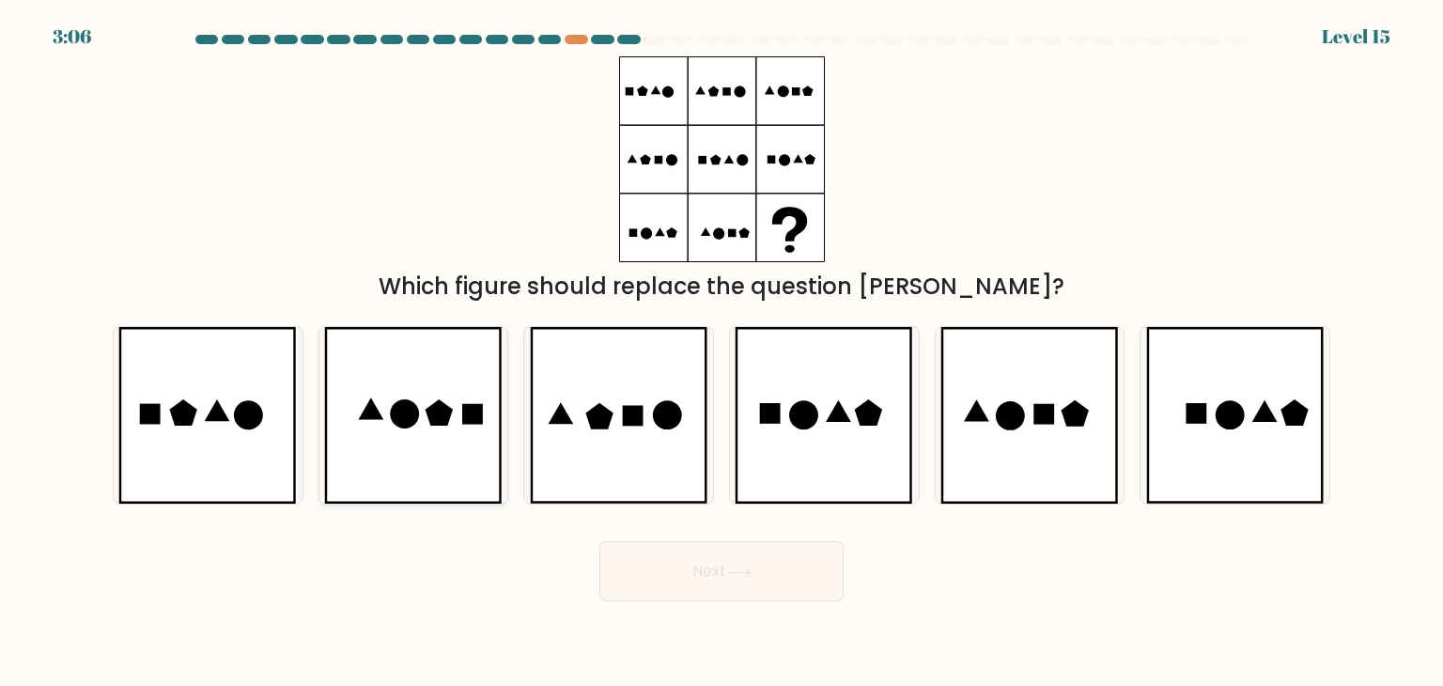
click at [412, 389] on icon at bounding box center [413, 415] width 179 height 177
click at [722, 352] on input "b." at bounding box center [722, 347] width 1 height 9
radio input "true"
click at [778, 568] on button "Next" at bounding box center [721, 571] width 244 height 60
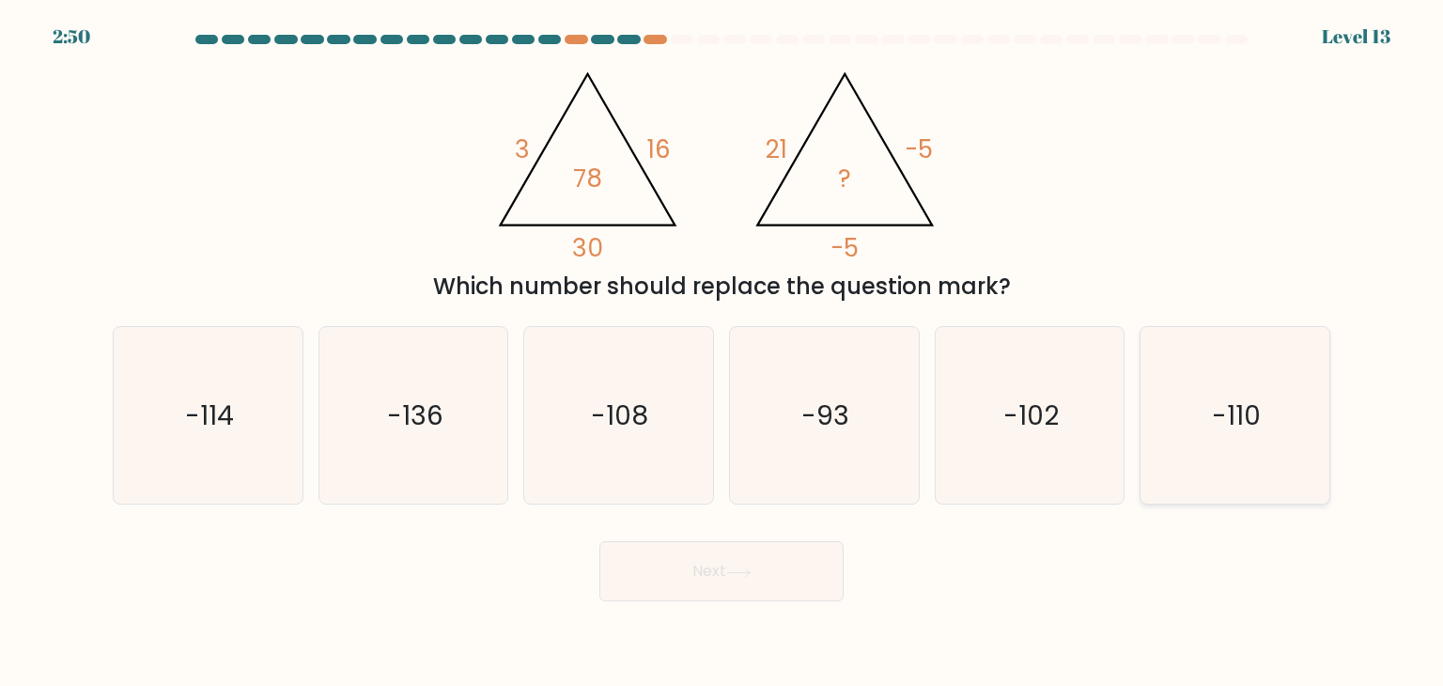
click at [1179, 419] on icon "-110" at bounding box center [1234, 415] width 177 height 177
click at [723, 352] on input "f. -110" at bounding box center [722, 347] width 1 height 9
radio input "true"
click at [718, 584] on button "Next" at bounding box center [721, 571] width 244 height 60
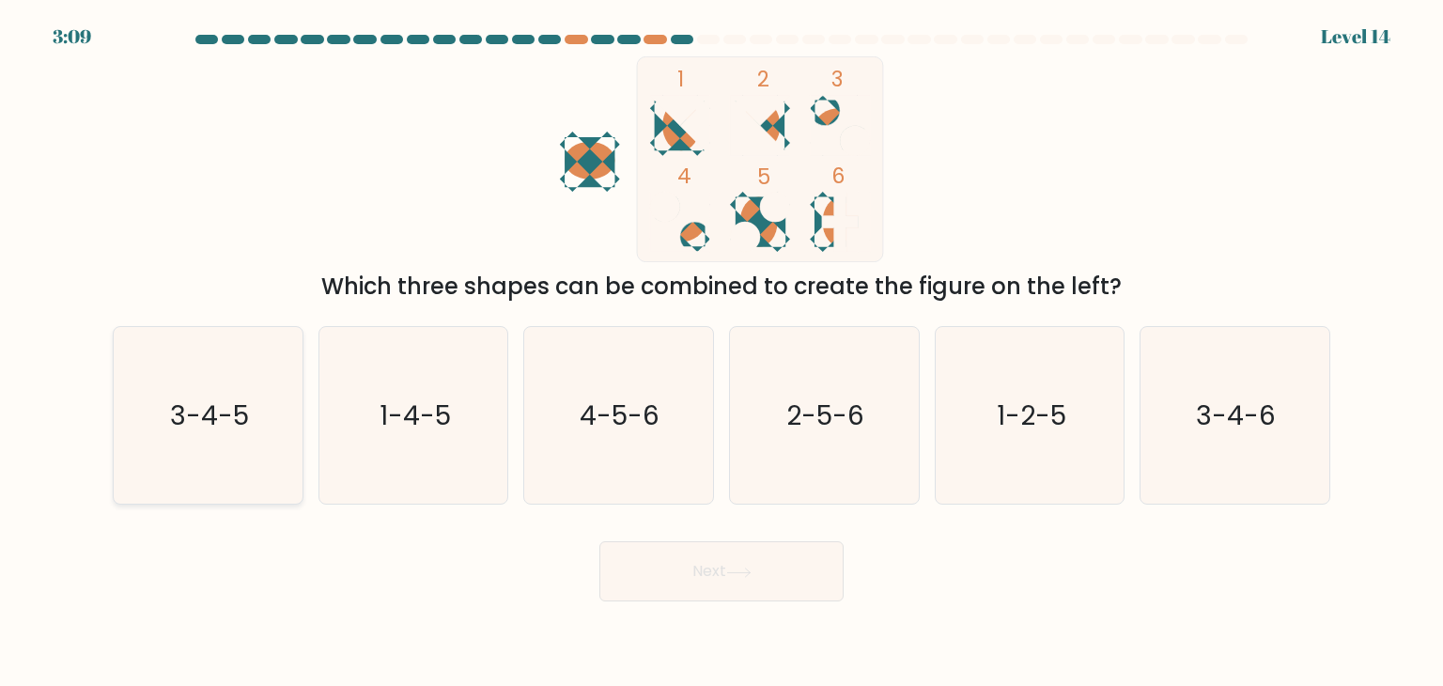
click at [138, 434] on icon "3-4-5" at bounding box center [207, 415] width 177 height 177
click at [722, 352] on input "a. 3-4-5" at bounding box center [722, 347] width 1 height 9
radio input "true"
click at [656, 561] on button "Next" at bounding box center [721, 571] width 244 height 60
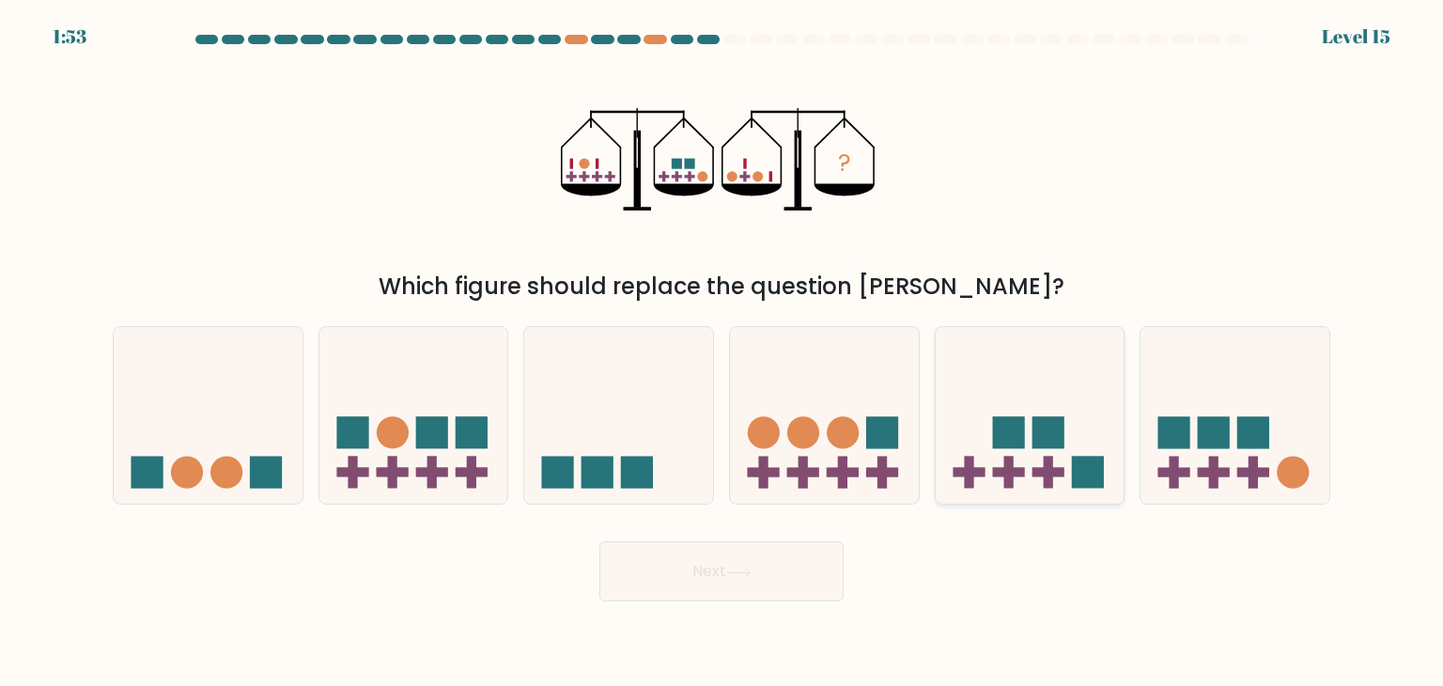
click at [971, 463] on rect at bounding box center [968, 473] width 9 height 32
click at [723, 352] on input "e." at bounding box center [722, 347] width 1 height 9
radio input "true"
click at [1173, 474] on rect at bounding box center [1175, 472] width 32 height 9
click at [723, 352] on input "f." at bounding box center [722, 347] width 1 height 9
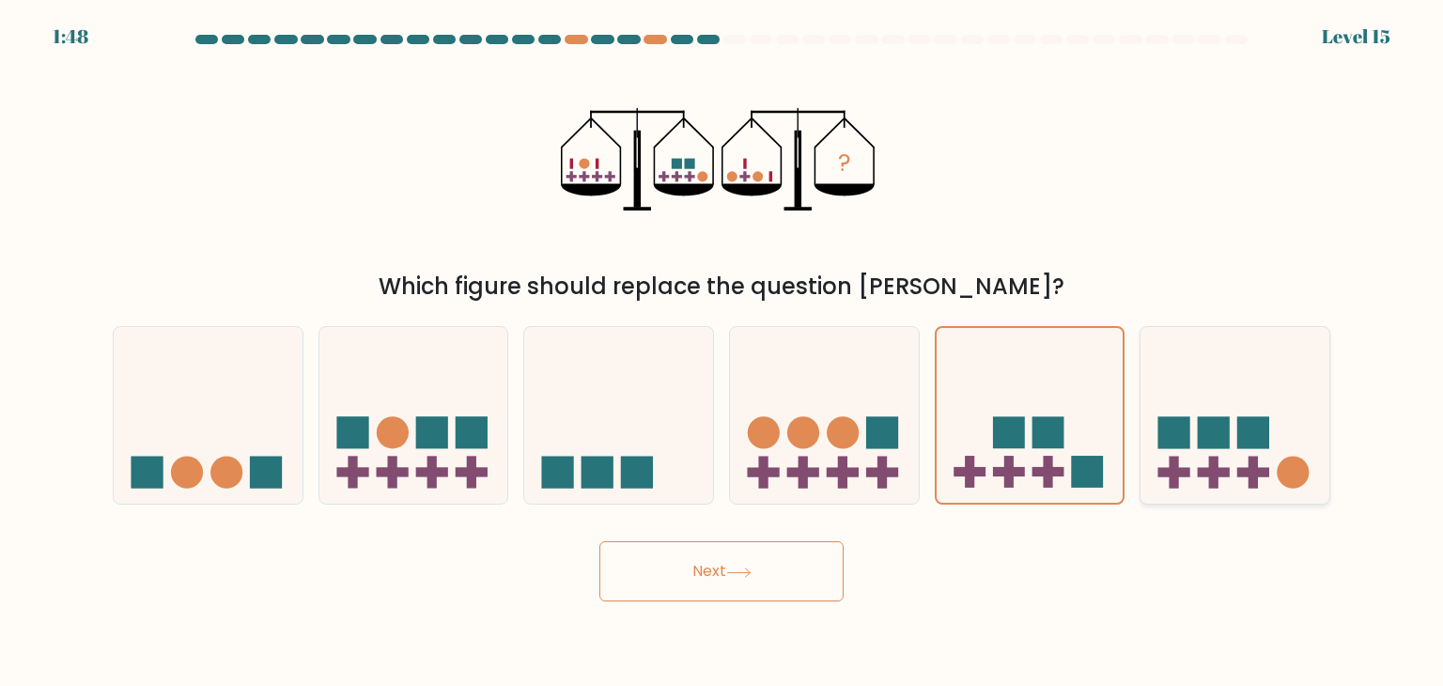
radio input "true"
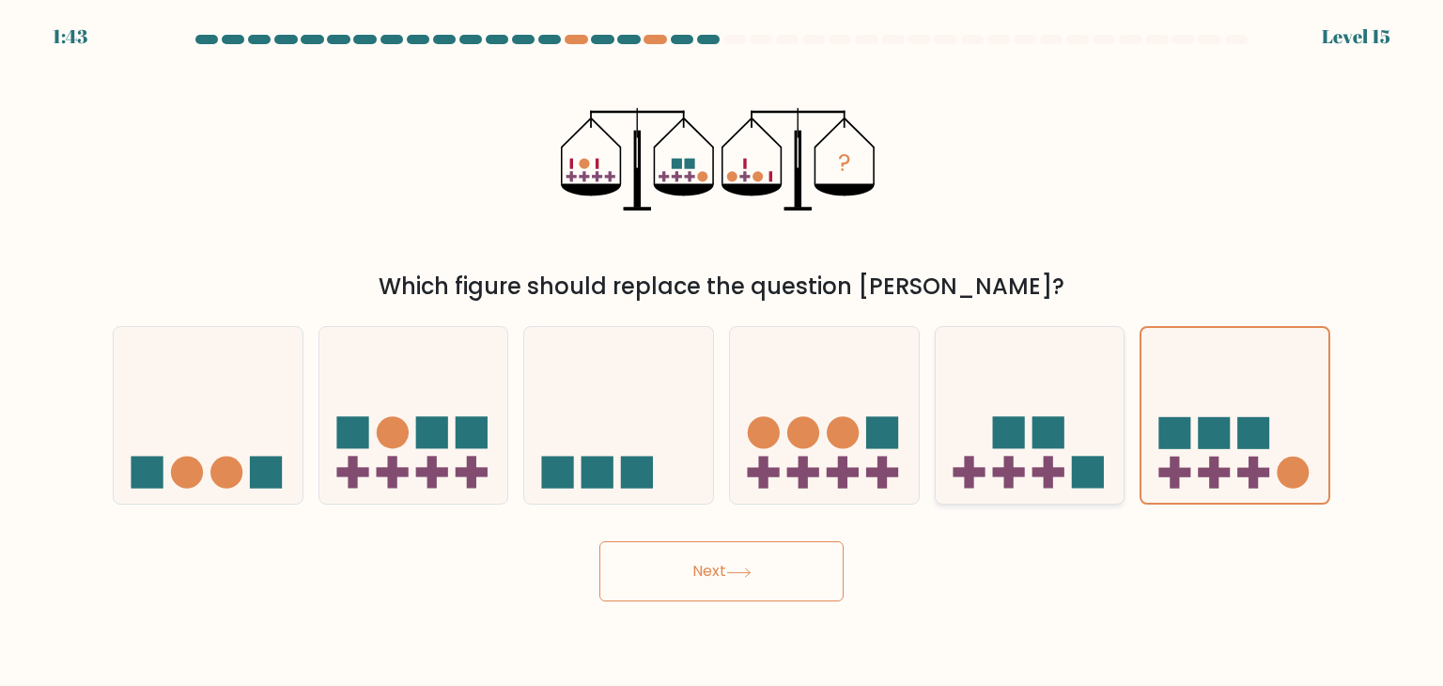
click at [1044, 471] on rect at bounding box center [1049, 472] width 32 height 9
click at [723, 352] on input "e." at bounding box center [722, 347] width 1 height 9
radio input "true"
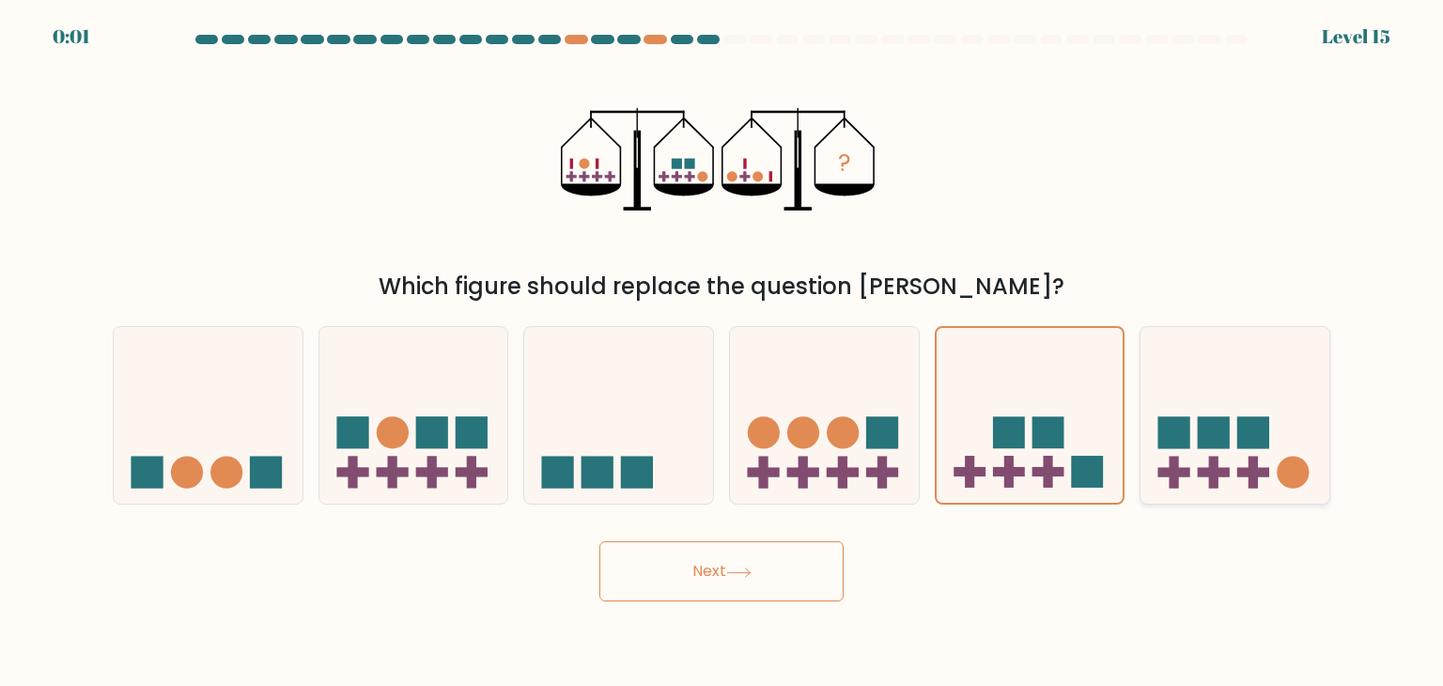
click at [1184, 442] on rect at bounding box center [1175, 433] width 32 height 32
click at [723, 352] on input "f." at bounding box center [722, 347] width 1 height 9
radio input "true"
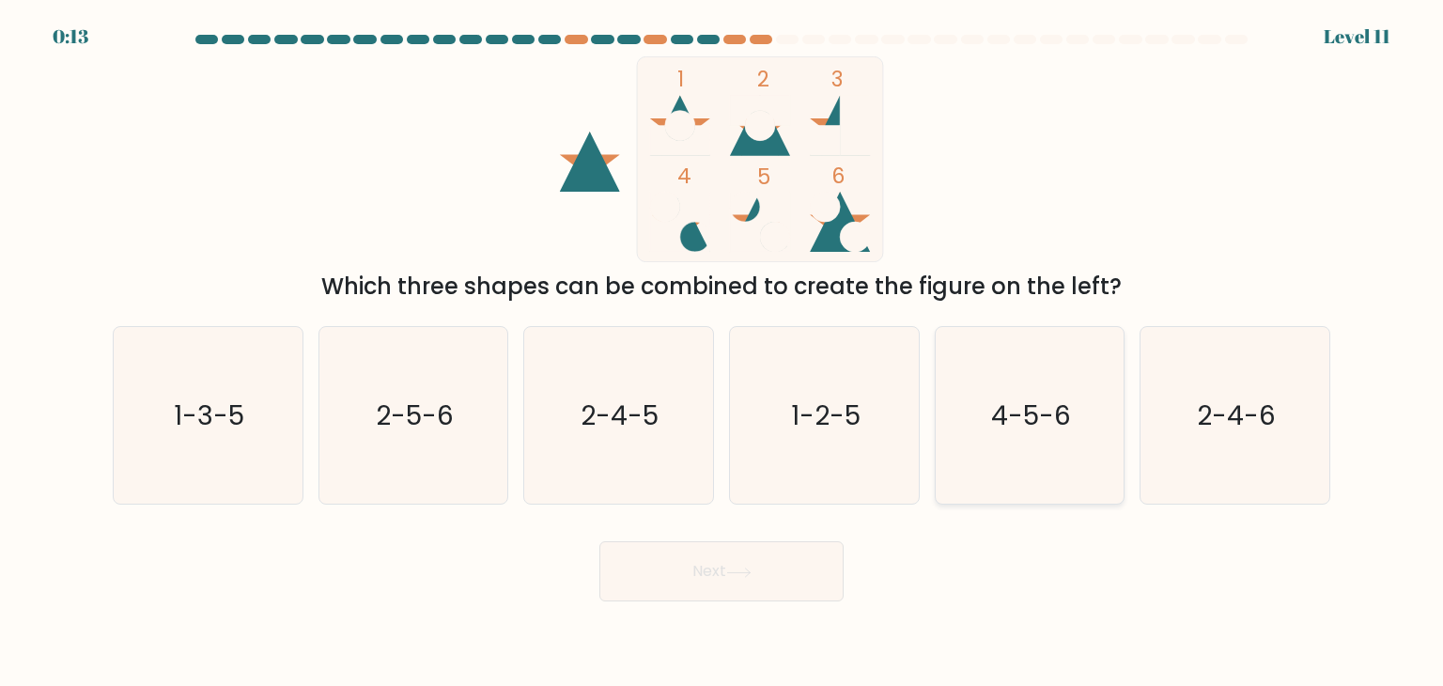
click at [975, 452] on icon "4-5-6" at bounding box center [1030, 415] width 177 height 177
click at [723, 352] on input "e. 4-5-6" at bounding box center [722, 347] width 1 height 9
radio input "true"
click at [706, 562] on button "Next" at bounding box center [721, 571] width 244 height 60
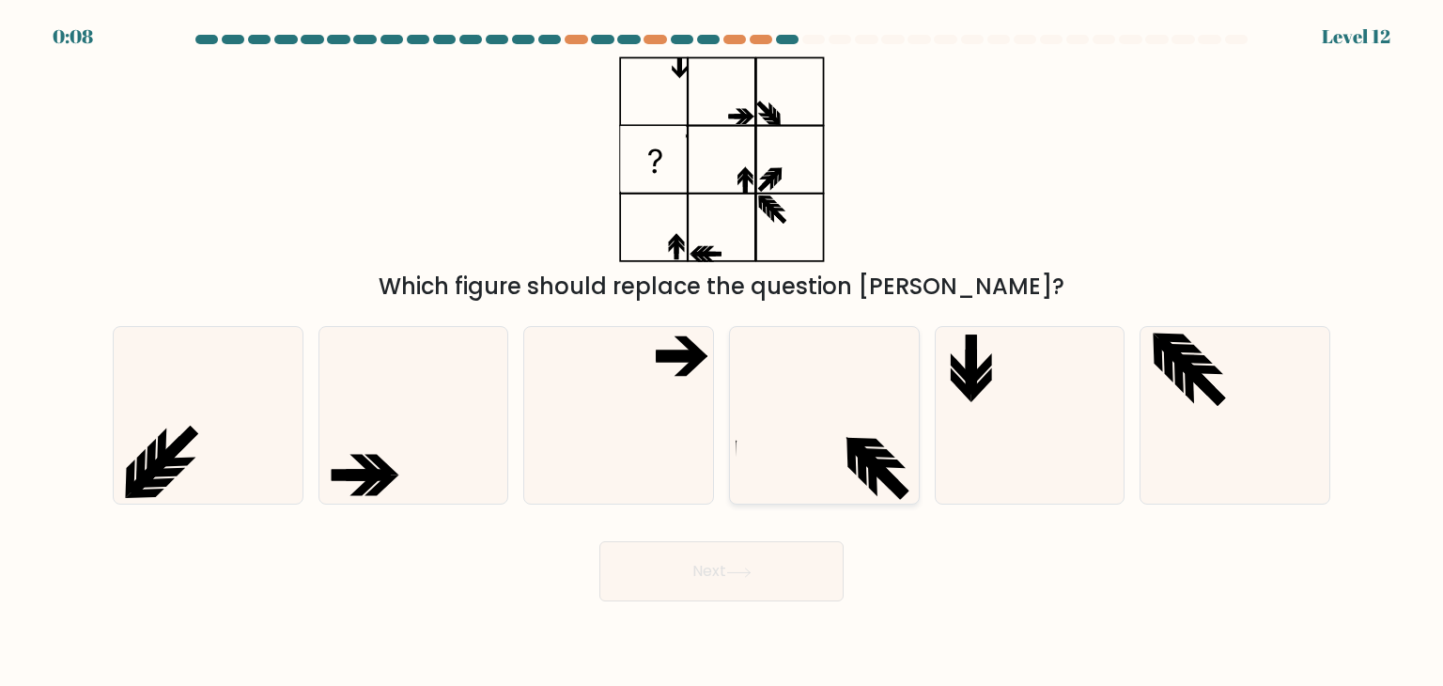
click at [765, 411] on icon at bounding box center [824, 415] width 177 height 177
click at [723, 352] on input "d." at bounding box center [722, 347] width 1 height 9
radio input "true"
click at [708, 573] on button "Next" at bounding box center [721, 571] width 244 height 60
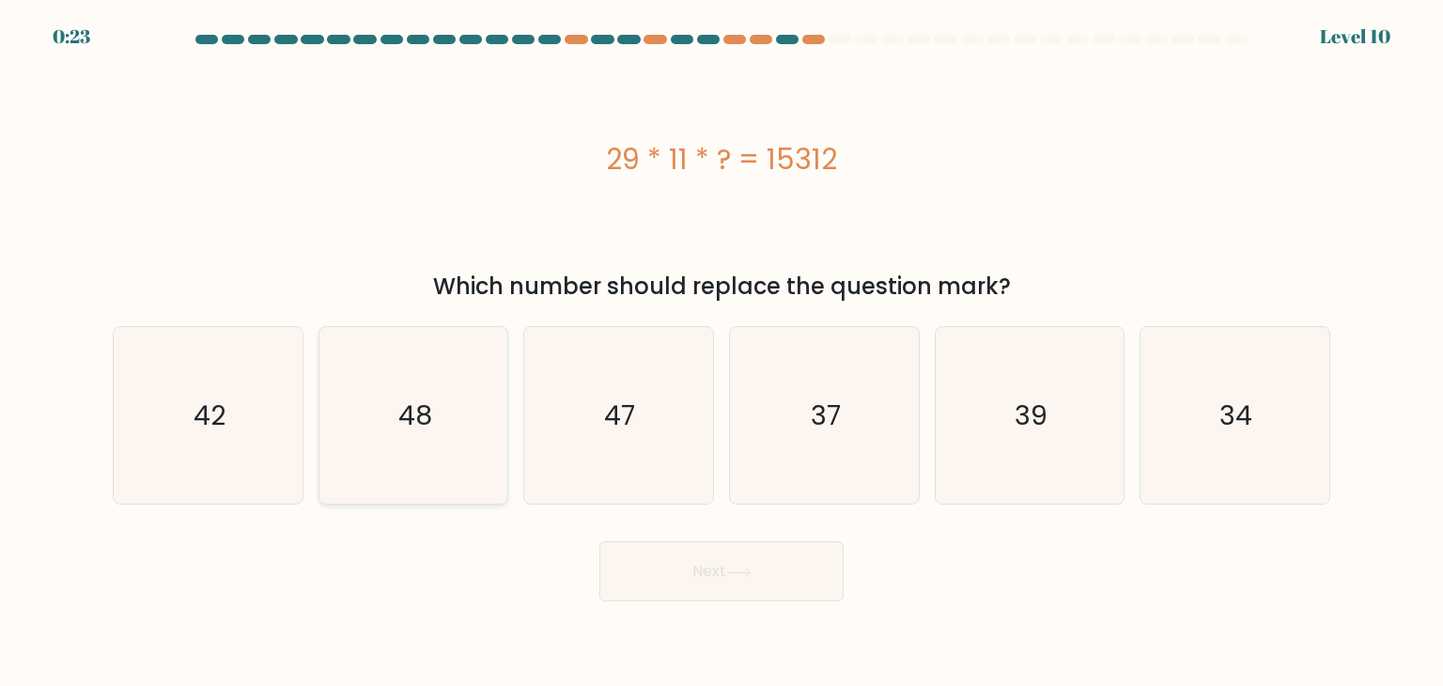
click at [413, 407] on text "48" at bounding box center [415, 416] width 34 height 38
click at [722, 352] on input "b. 48" at bounding box center [722, 347] width 1 height 9
radio input "true"
click at [778, 585] on button "Next" at bounding box center [721, 571] width 244 height 60
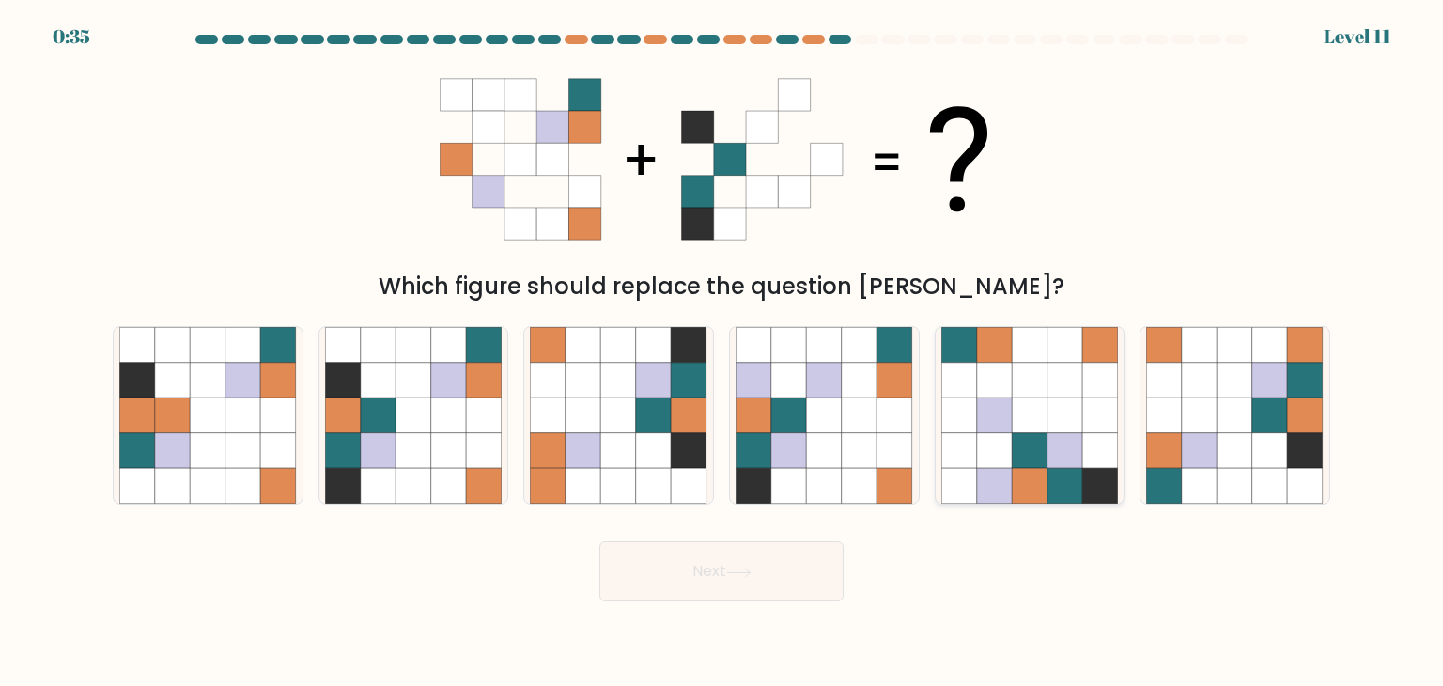
click at [1041, 500] on icon at bounding box center [1030, 487] width 36 height 36
click at [723, 352] on input "e." at bounding box center [722, 347] width 1 height 9
radio input "true"
click at [715, 572] on button "Next" at bounding box center [721, 571] width 244 height 60
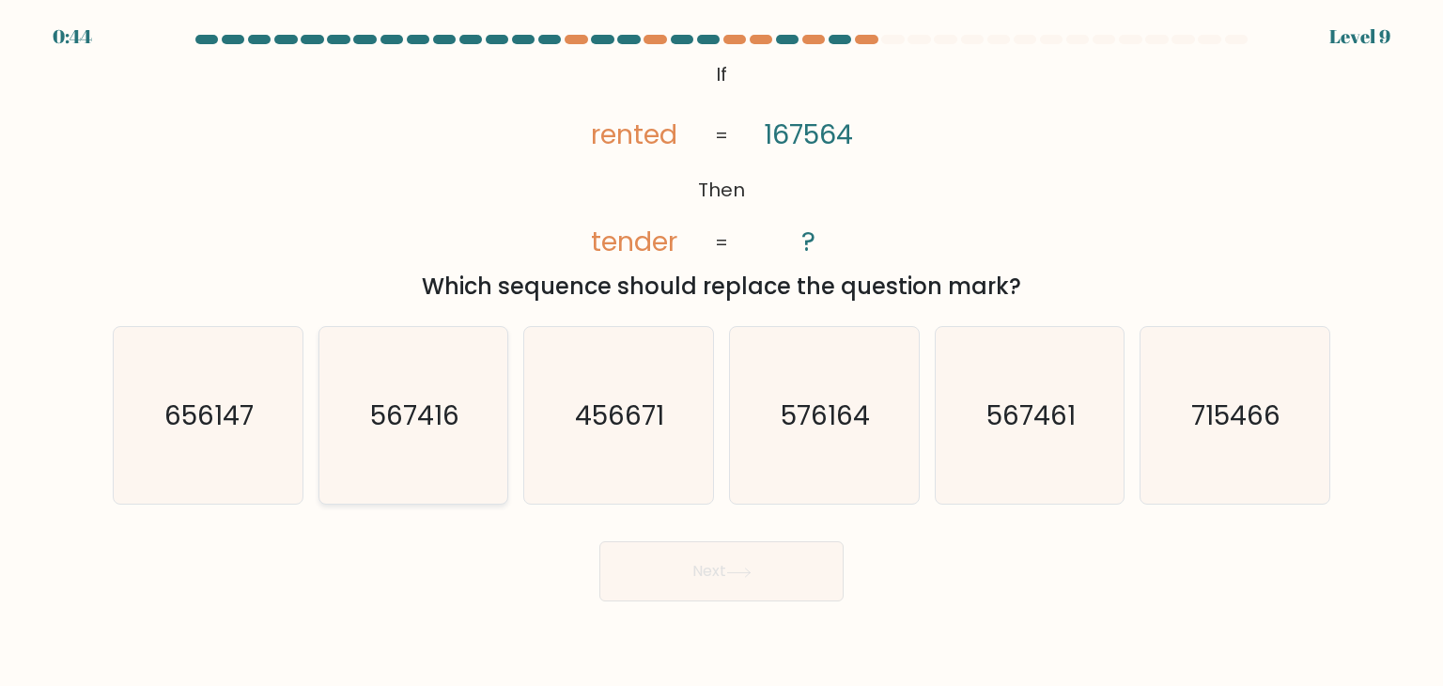
click at [418, 440] on icon "567416" at bounding box center [413, 415] width 177 height 177
click at [722, 352] on input "b. 567416" at bounding box center [722, 347] width 1 height 9
radio input "true"
click at [823, 431] on text "576164" at bounding box center [826, 416] width 89 height 38
click at [723, 352] on input "d. 576164" at bounding box center [722, 347] width 1 height 9
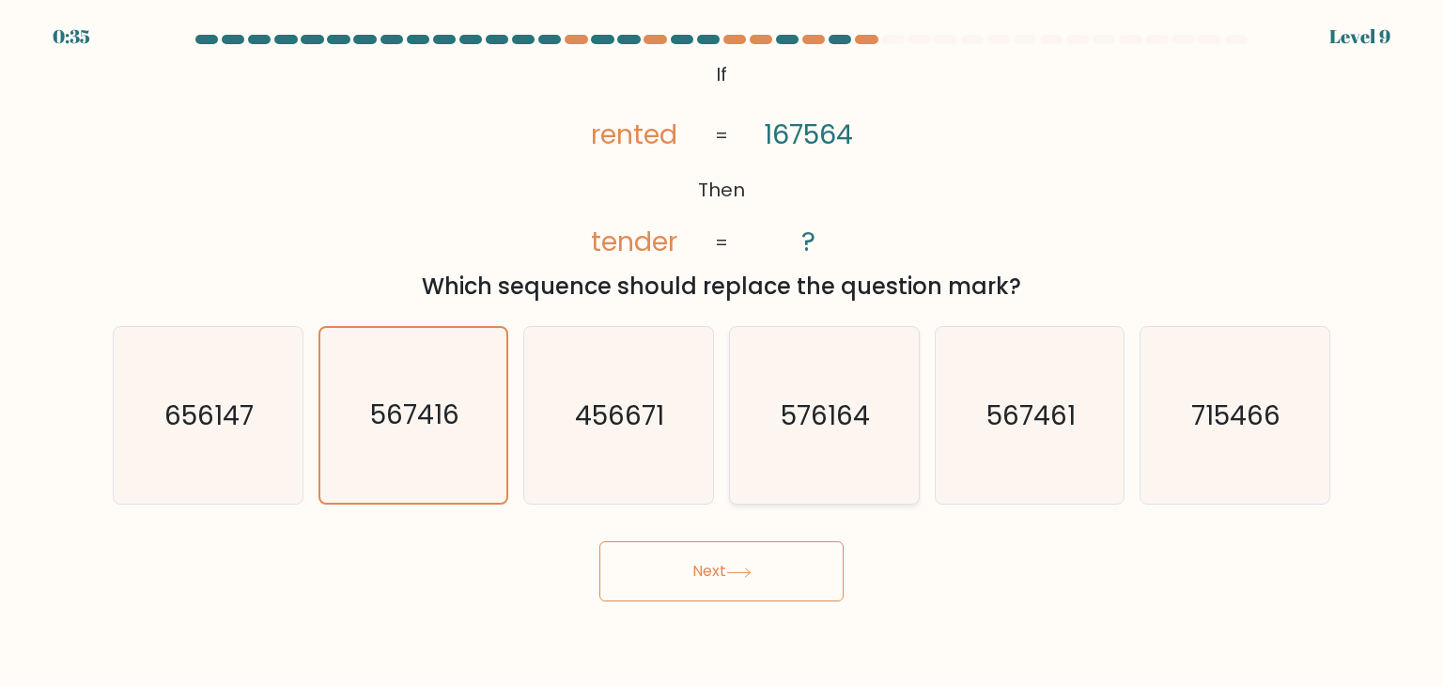
radio input "true"
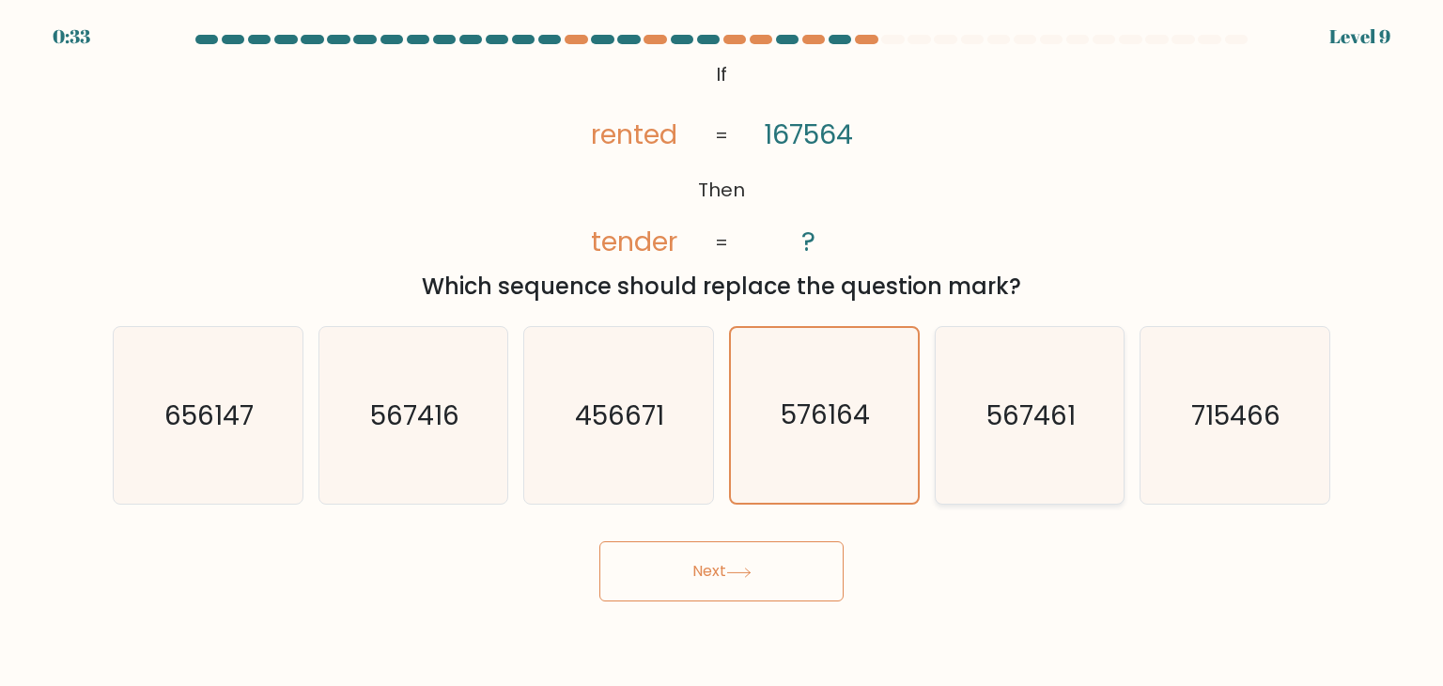
click at [980, 475] on icon "567461" at bounding box center [1030, 415] width 177 height 177
click at [723, 352] on input "e. 567461" at bounding box center [722, 347] width 1 height 9
radio input "true"
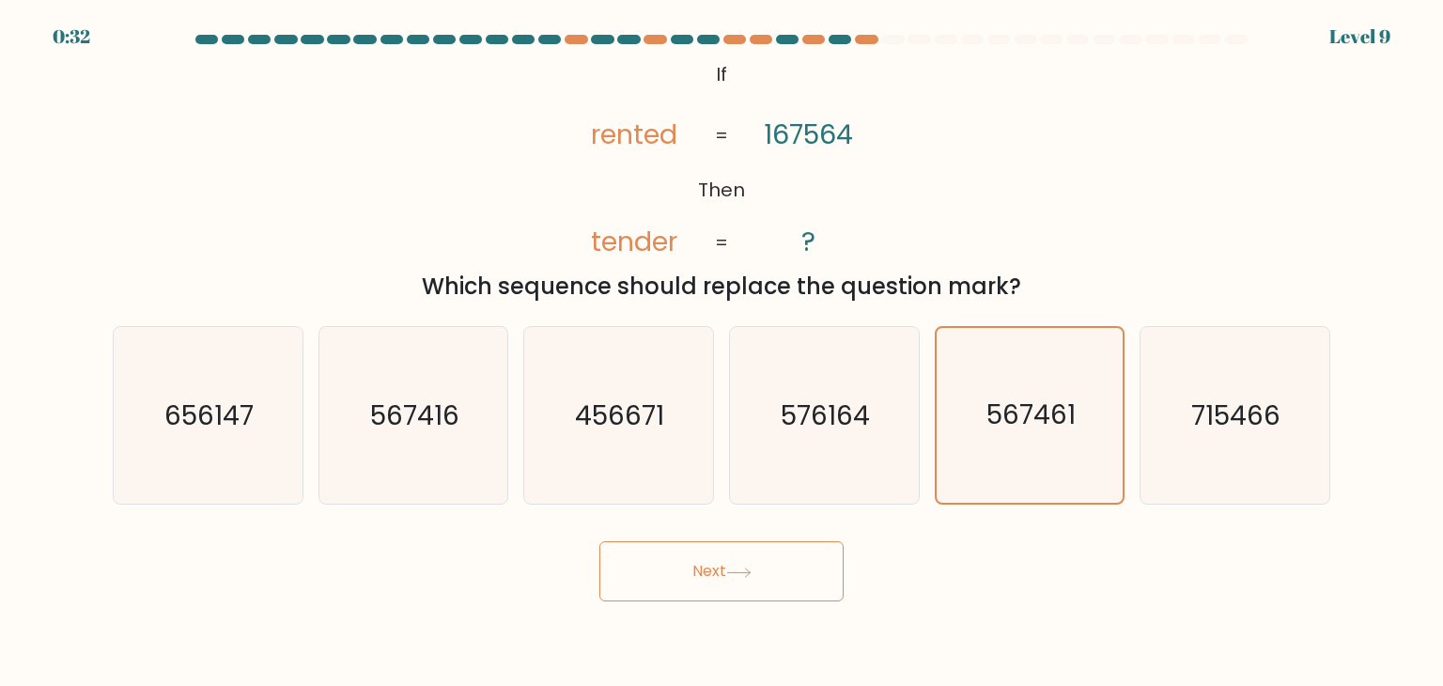
click at [784, 580] on button "Next" at bounding box center [721, 571] width 244 height 60
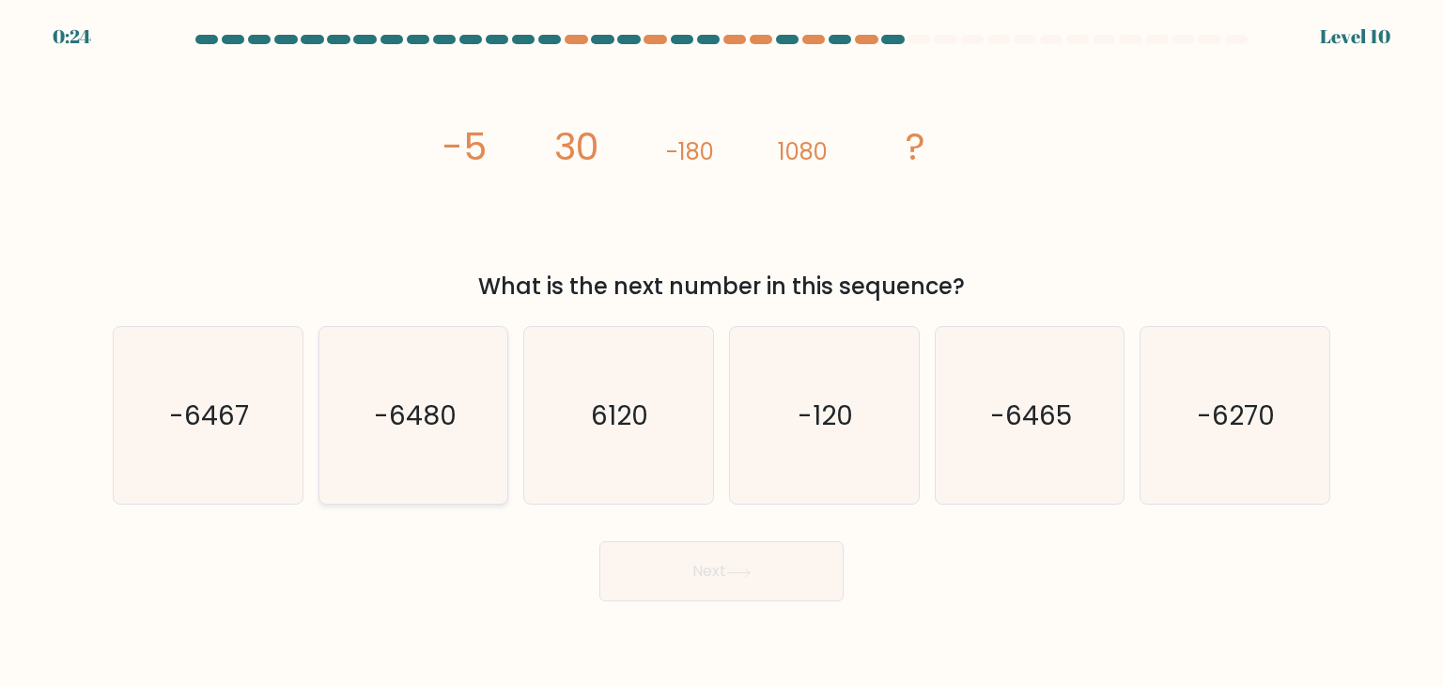
click at [436, 412] on text "-6480" at bounding box center [415, 416] width 83 height 38
click at [722, 352] on input "b. -6480" at bounding box center [722, 347] width 1 height 9
radio input "true"
click at [712, 586] on button "Next" at bounding box center [721, 571] width 244 height 60
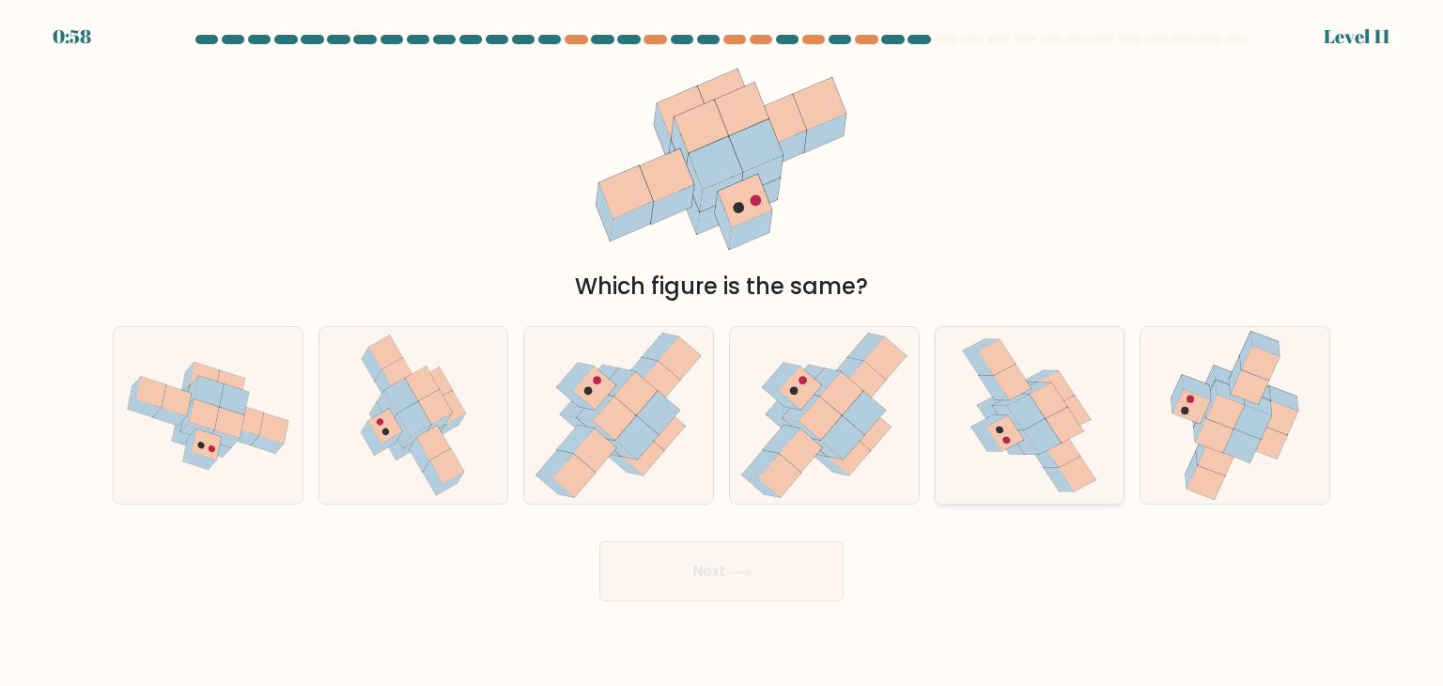
click at [1023, 453] on icon at bounding box center [1009, 441] width 31 height 24
click at [723, 352] on input "e." at bounding box center [722, 347] width 1 height 9
radio input "true"
click at [786, 584] on button "Next" at bounding box center [721, 571] width 244 height 60
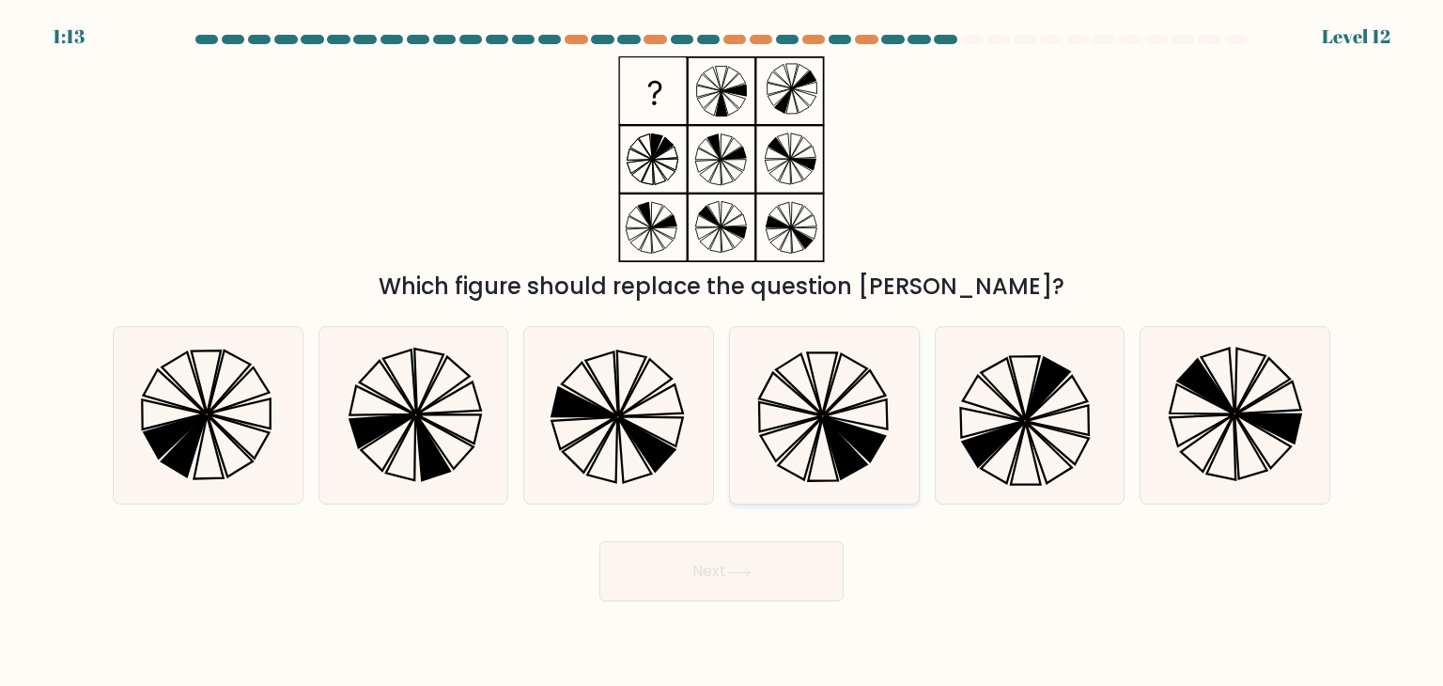
click at [831, 462] on icon at bounding box center [824, 415] width 177 height 177
click at [723, 352] on input "d." at bounding box center [722, 347] width 1 height 9
radio input "true"
click at [754, 546] on button "Next" at bounding box center [721, 571] width 244 height 60
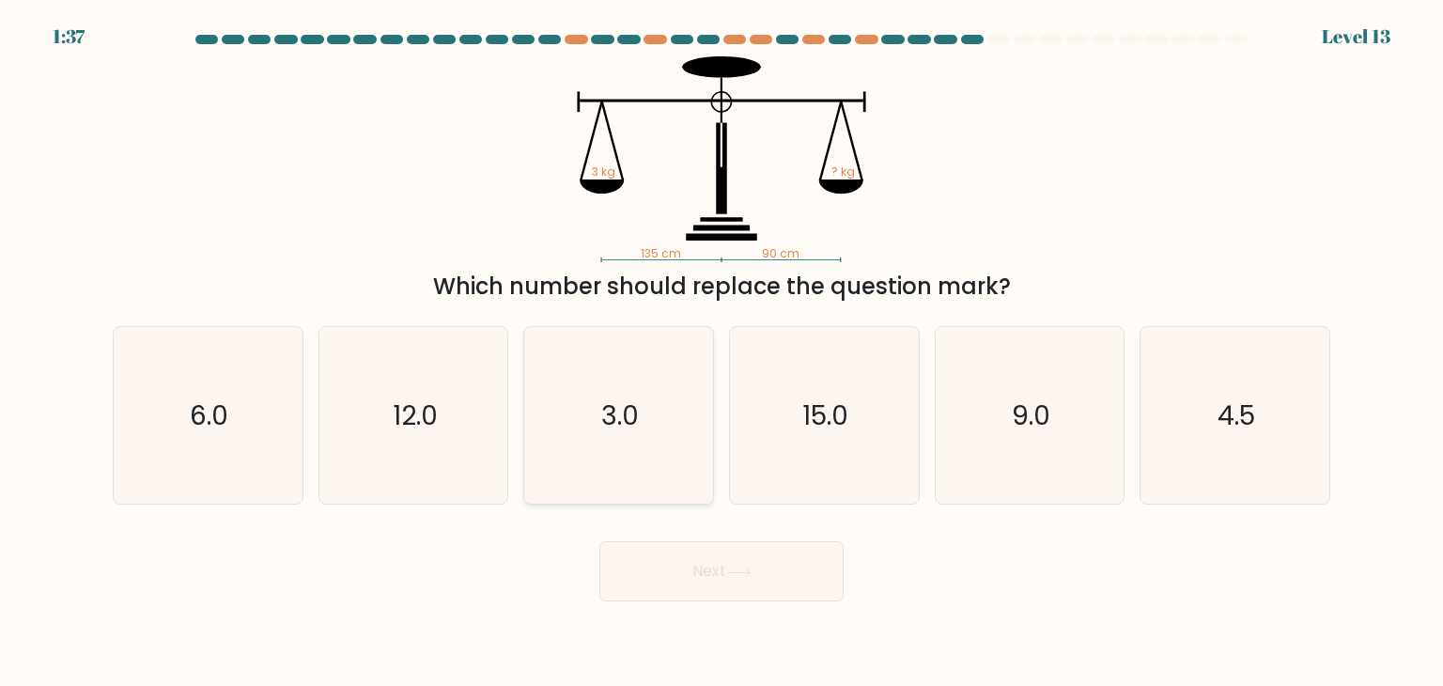
click at [677, 412] on icon "3.0" at bounding box center [618, 415] width 177 height 177
click at [722, 352] on input "c. 3.0" at bounding box center [722, 347] width 1 height 9
radio input "true"
click at [767, 576] on button "Next" at bounding box center [721, 571] width 244 height 60
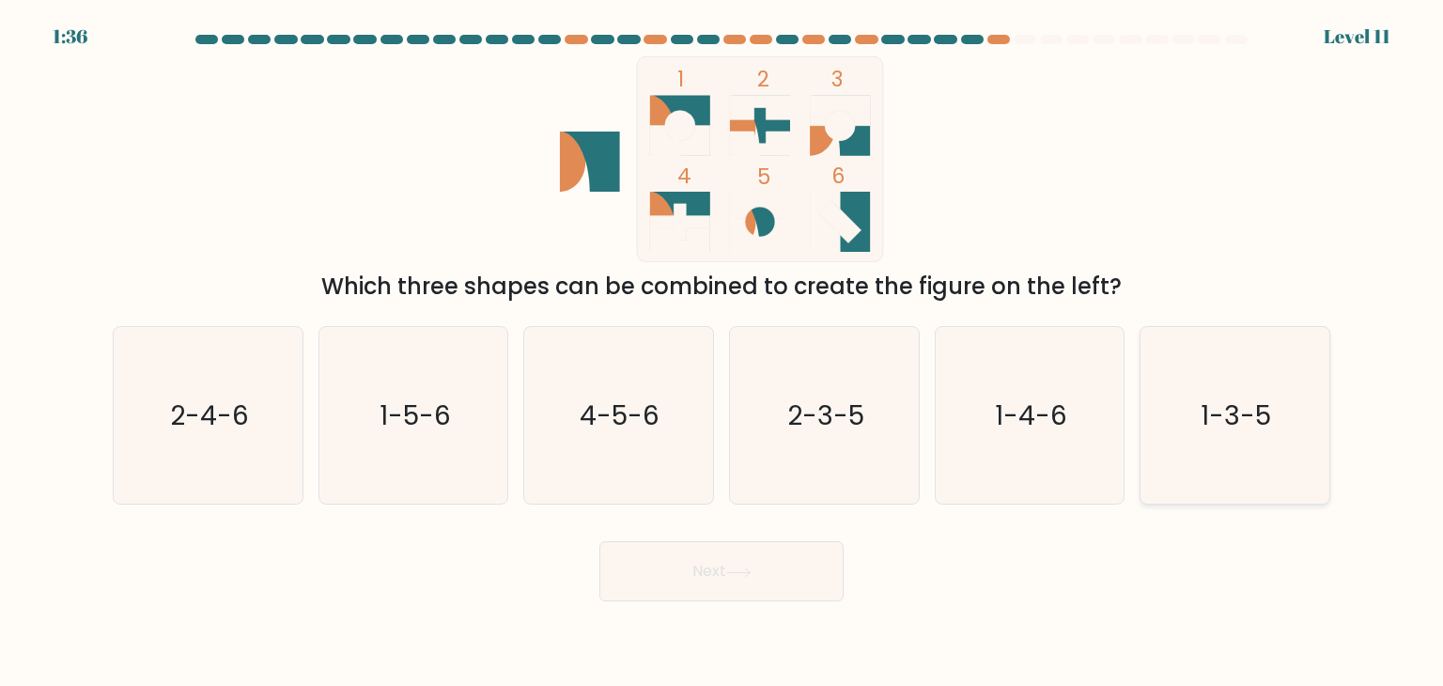
click at [1223, 399] on text "1-3-5" at bounding box center [1237, 416] width 70 height 38
click at [723, 352] on input "f. 1-3-5" at bounding box center [722, 347] width 1 height 9
radio input "true"
click at [741, 584] on button "Next" at bounding box center [721, 571] width 244 height 60
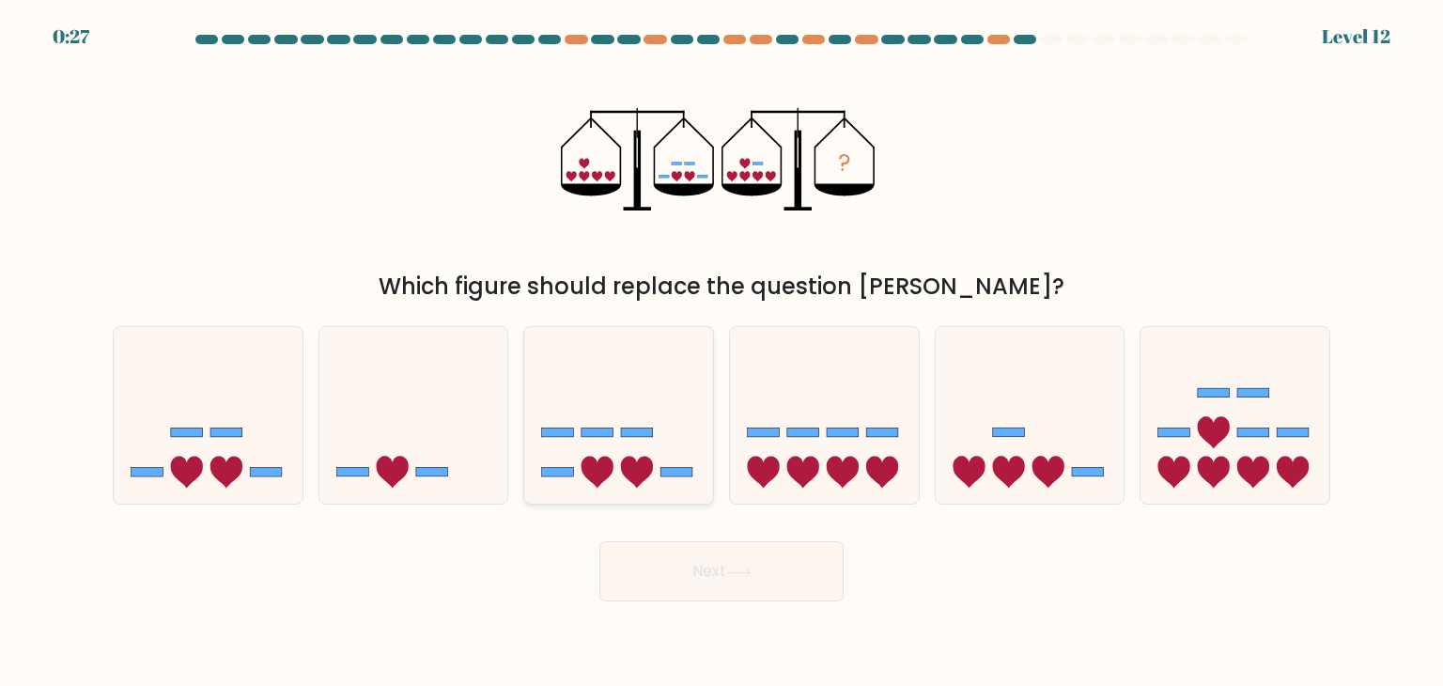
click at [661, 475] on icon at bounding box center [618, 415] width 189 height 156
click at [722, 352] on input "c." at bounding box center [722, 347] width 1 height 9
radio input "true"
click at [723, 568] on button "Next" at bounding box center [721, 571] width 244 height 60
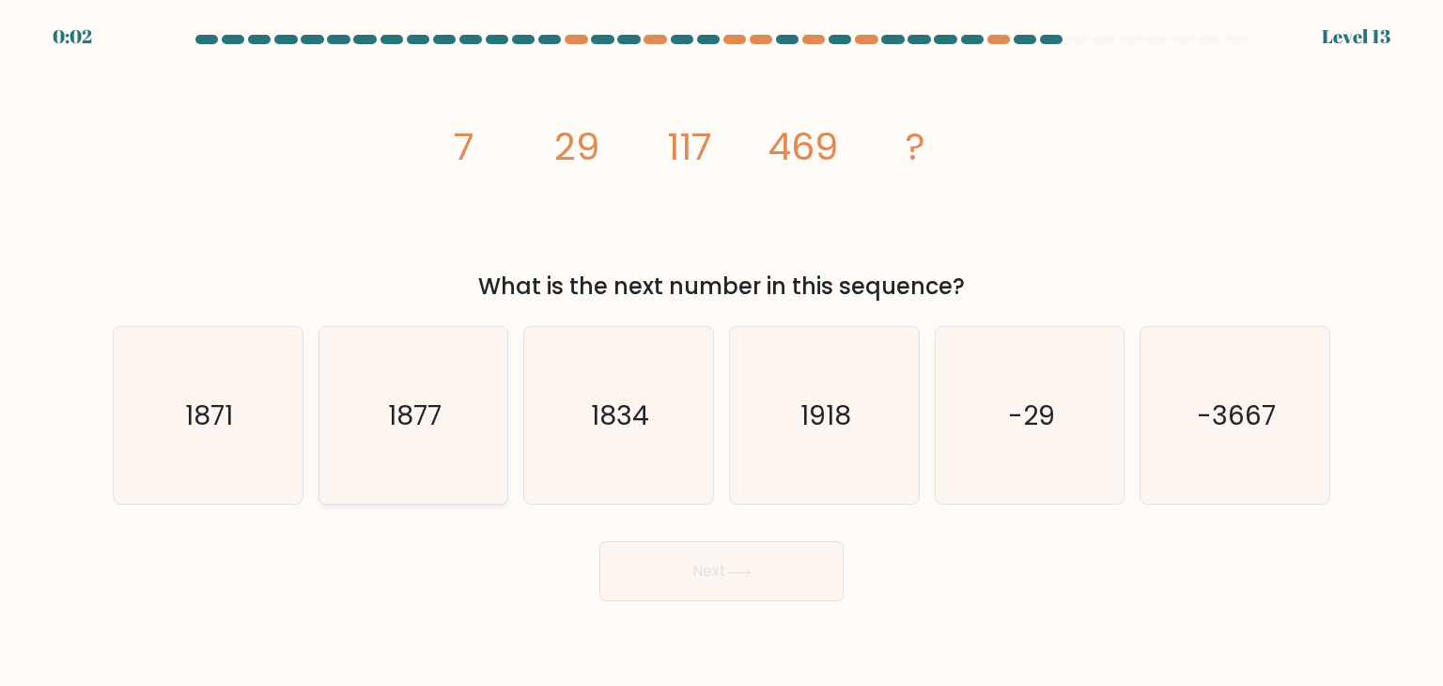
click at [493, 392] on icon "1877" at bounding box center [413, 415] width 177 height 177
click at [722, 352] on input "b. 1877" at bounding box center [722, 347] width 1 height 9
radio input "true"
click at [668, 587] on button "Next" at bounding box center [721, 571] width 244 height 60
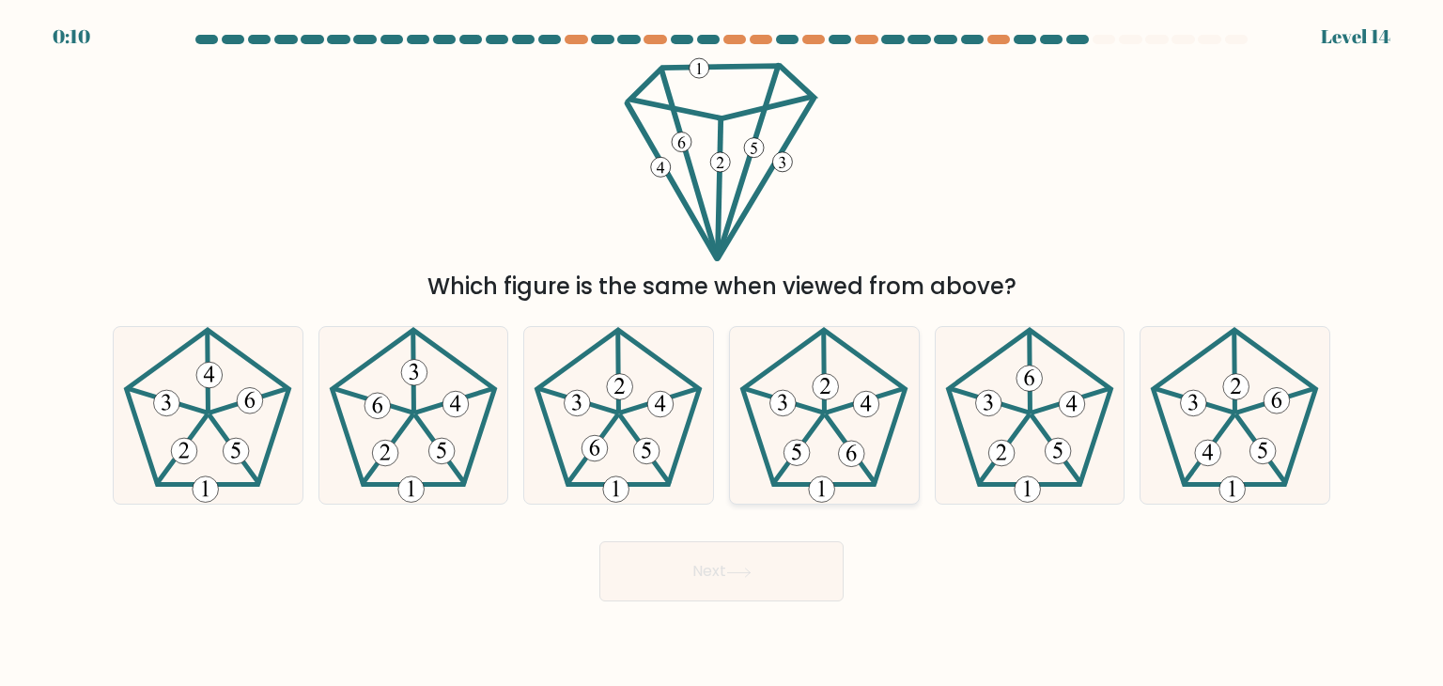
click at [831, 443] on icon at bounding box center [824, 415] width 177 height 177
click at [723, 352] on input "d." at bounding box center [722, 347] width 1 height 9
radio input "true"
click at [782, 573] on button "Next" at bounding box center [721, 571] width 244 height 60
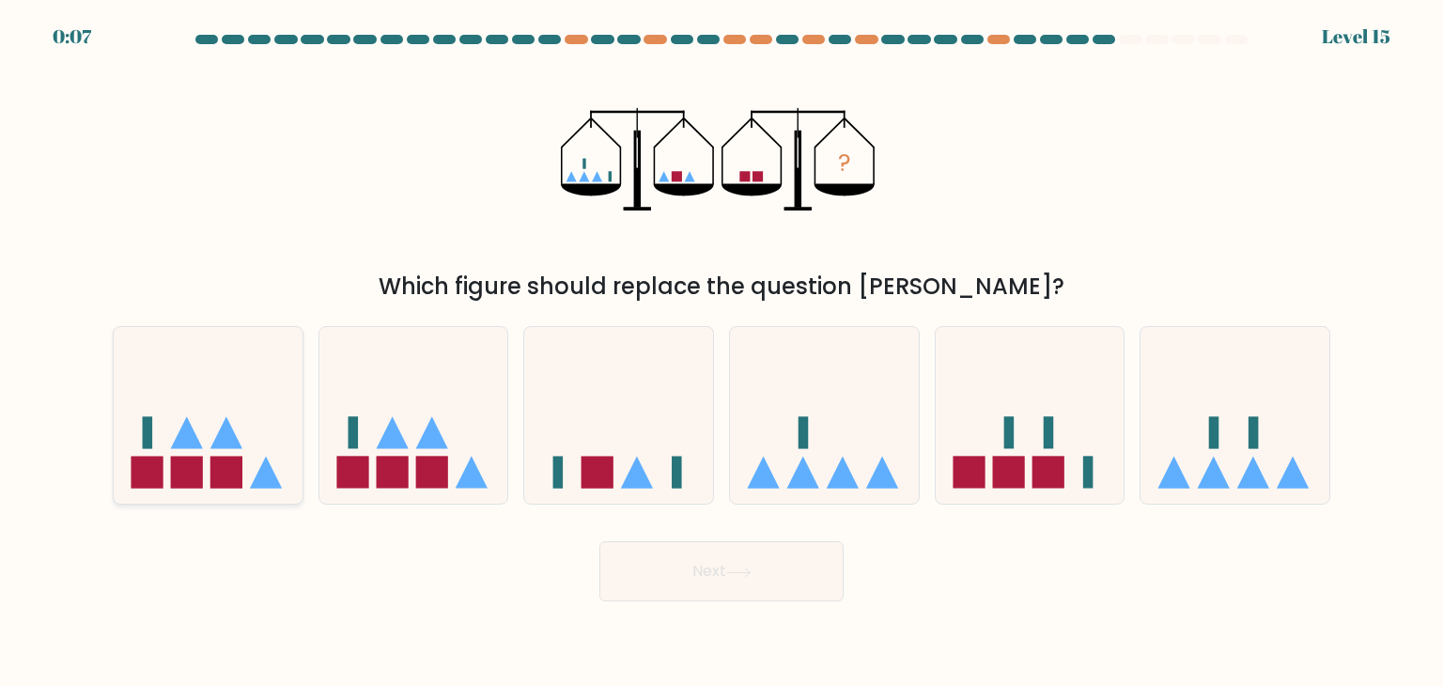
click at [258, 439] on icon at bounding box center [208, 415] width 189 height 156
click at [722, 352] on input "a." at bounding box center [722, 347] width 1 height 9
radio input "true"
click at [966, 409] on icon at bounding box center [1030, 415] width 189 height 156
click at [723, 352] on input "e." at bounding box center [722, 347] width 1 height 9
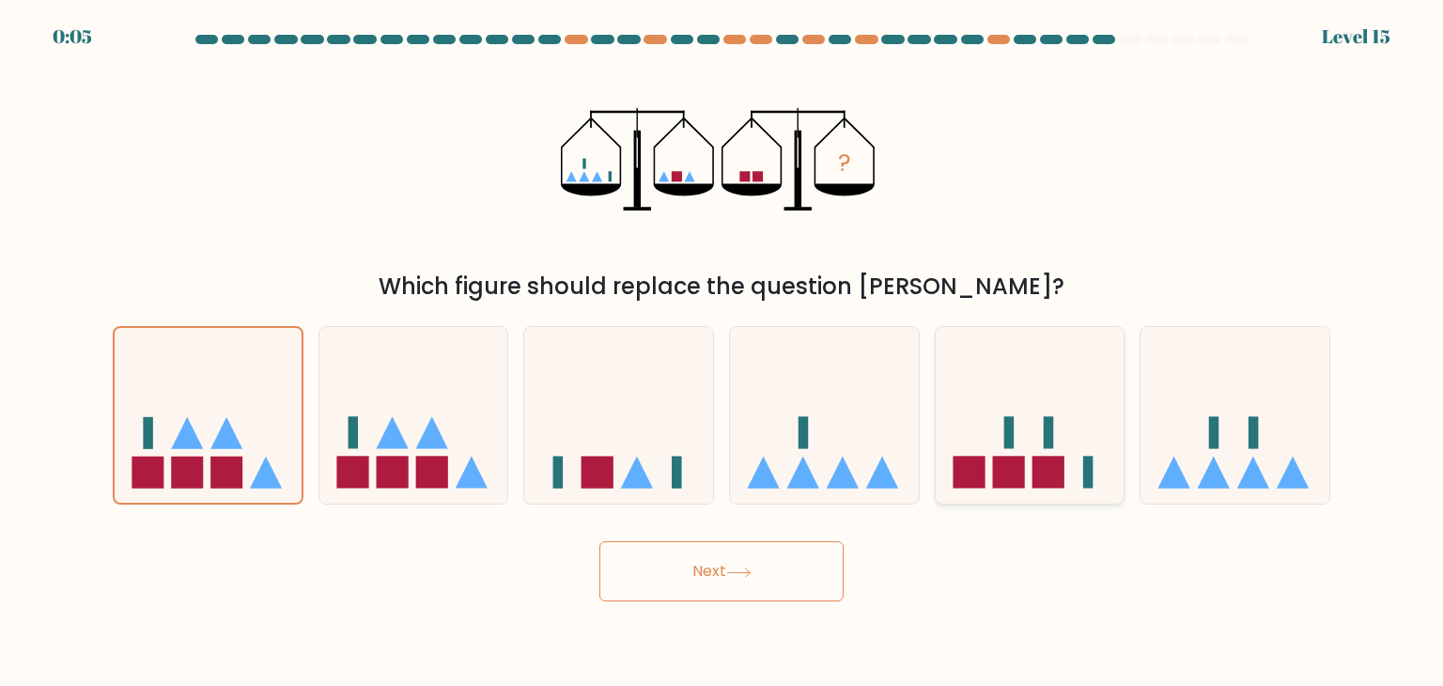
radio input "true"
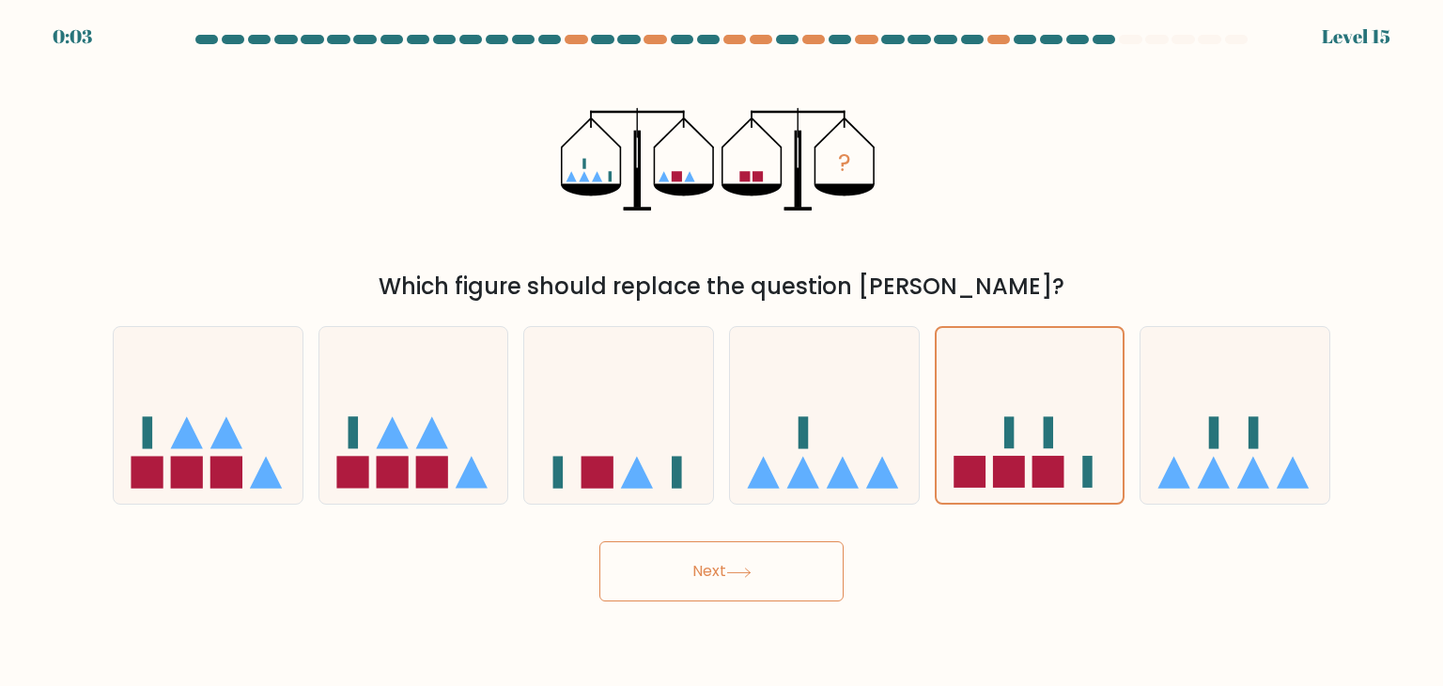
click at [658, 573] on button "Next" at bounding box center [721, 571] width 244 height 60
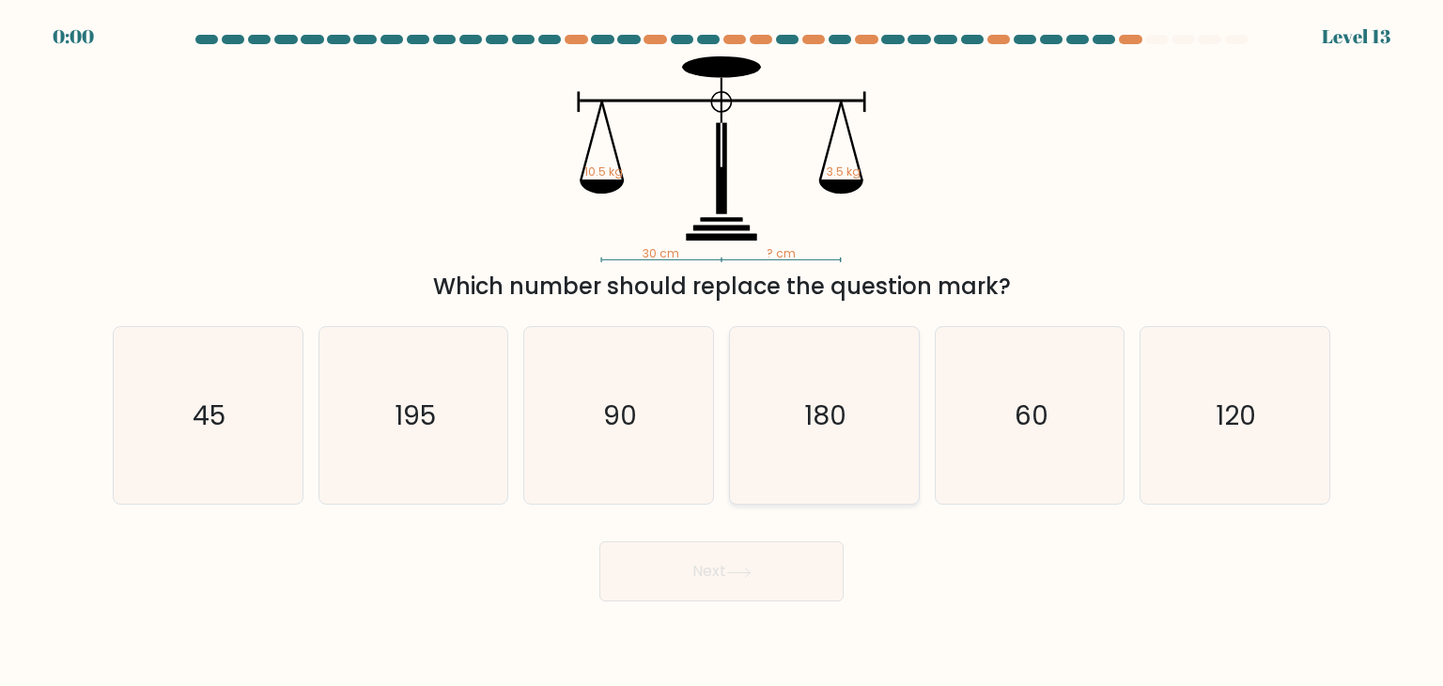
click at [789, 417] on icon "180" at bounding box center [824, 415] width 177 height 177
click at [723, 352] on input "d. 180" at bounding box center [722, 347] width 1 height 9
radio input "true"
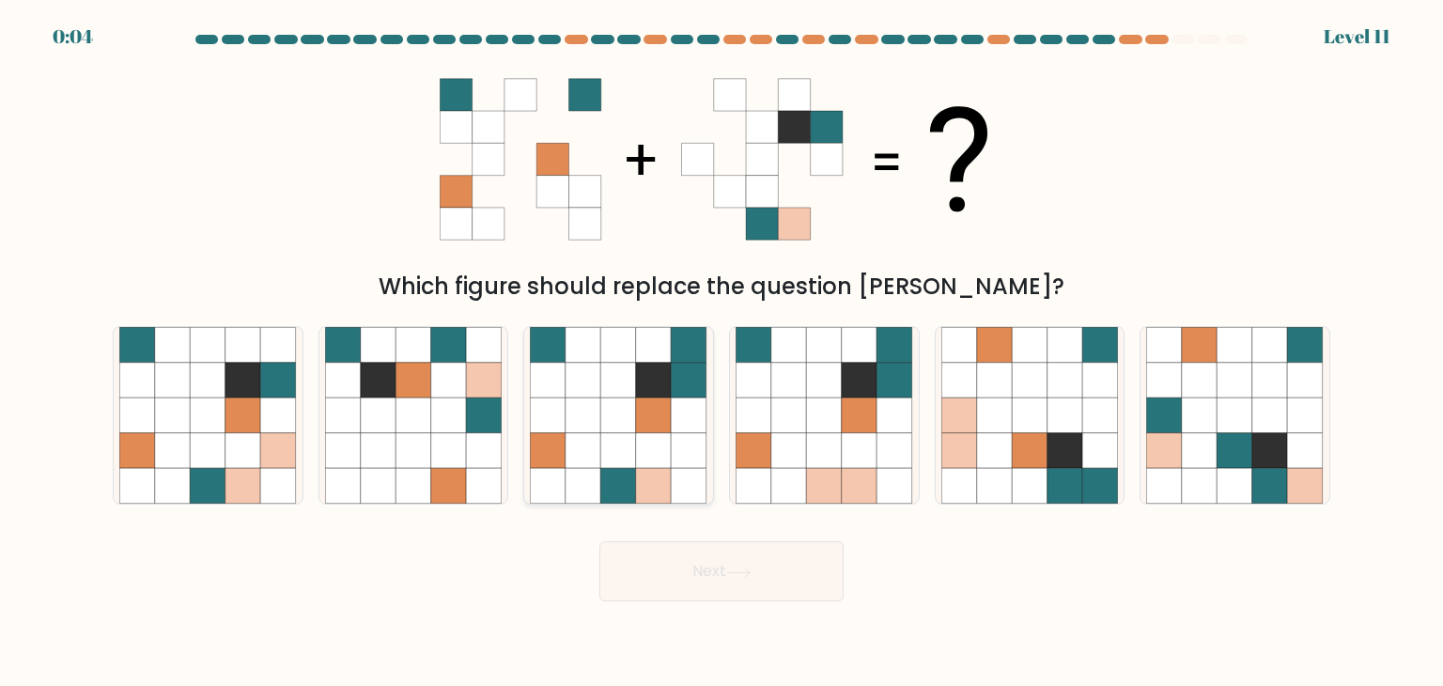
click at [632, 429] on icon at bounding box center [619, 415] width 36 height 36
click at [722, 352] on input "c." at bounding box center [722, 347] width 1 height 9
radio input "true"
click at [431, 397] on icon at bounding box center [449, 415] width 36 height 36
click at [722, 352] on input "b." at bounding box center [722, 347] width 1 height 9
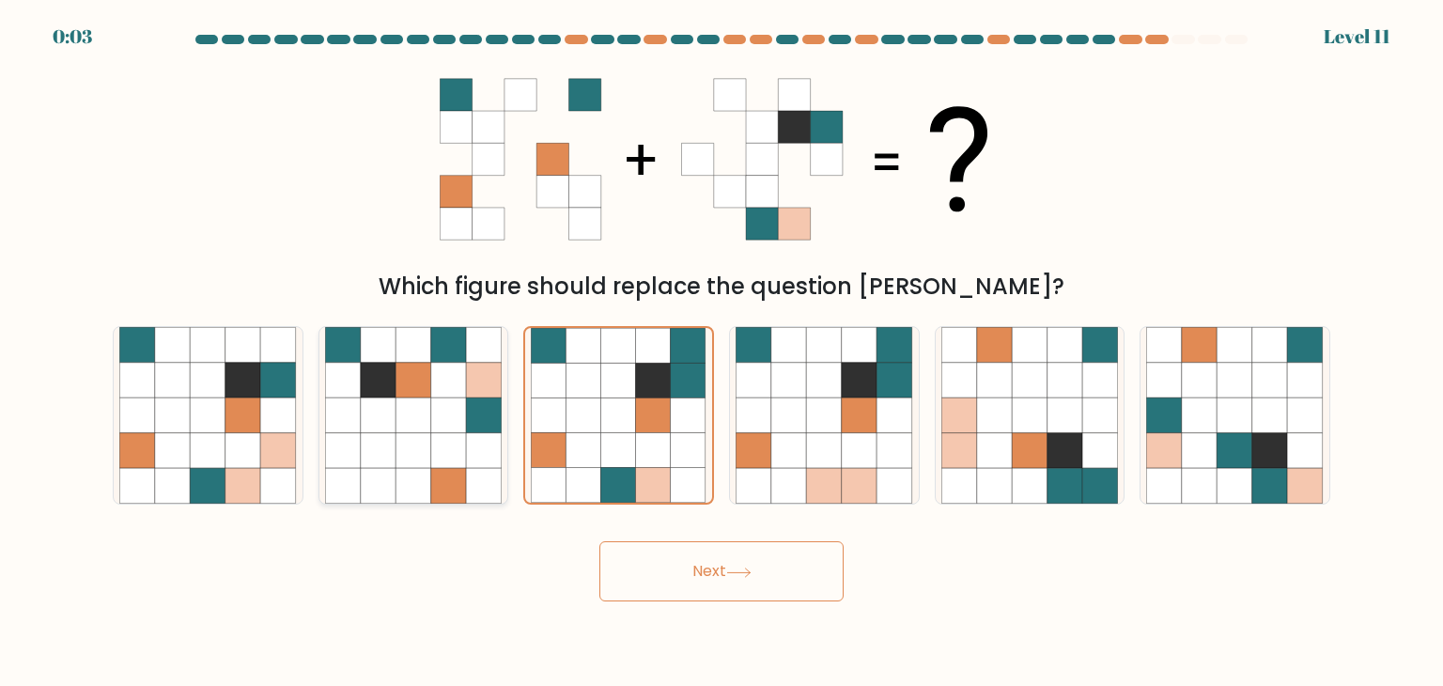
radio input "true"
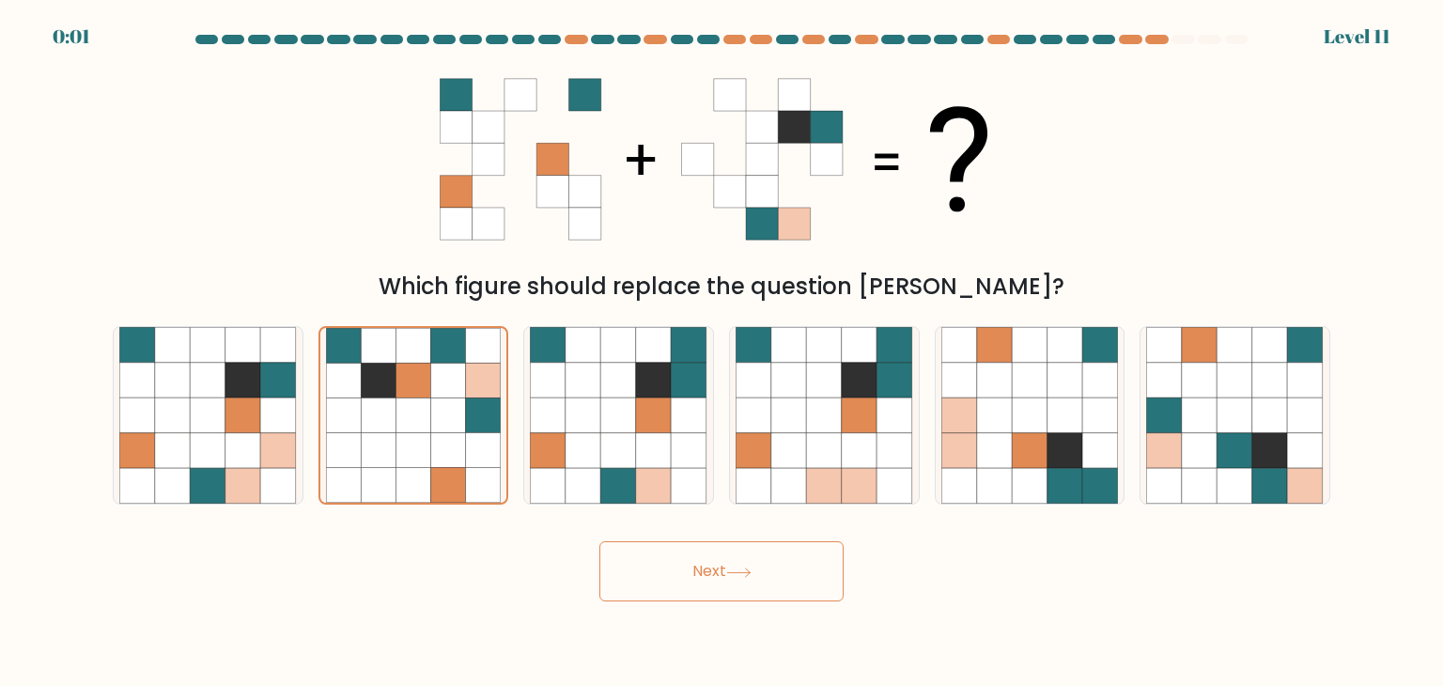
click at [770, 573] on button "Next" at bounding box center [721, 571] width 244 height 60
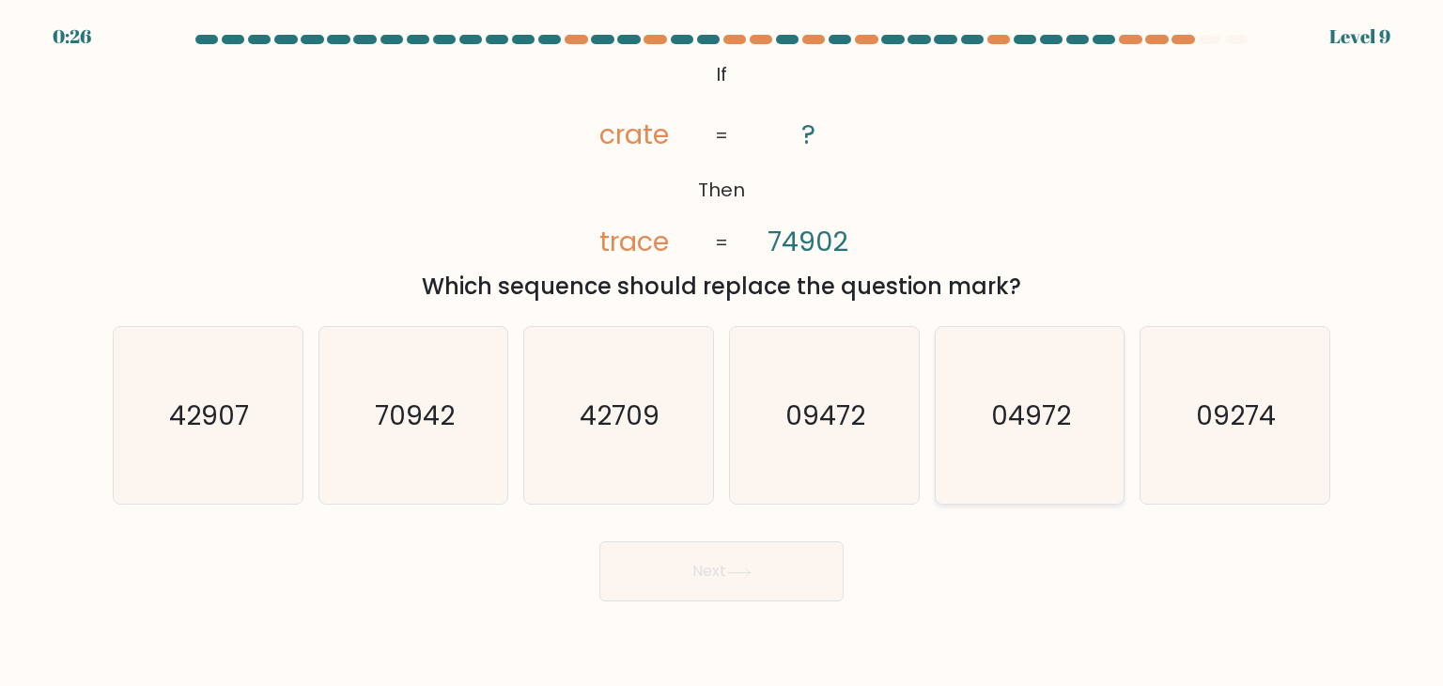
click at [1011, 431] on text "04972" at bounding box center [1031, 416] width 80 height 38
click at [723, 352] on input "e. 04972" at bounding box center [722, 347] width 1 height 9
radio input "true"
click at [784, 565] on button "Next" at bounding box center [721, 571] width 244 height 60
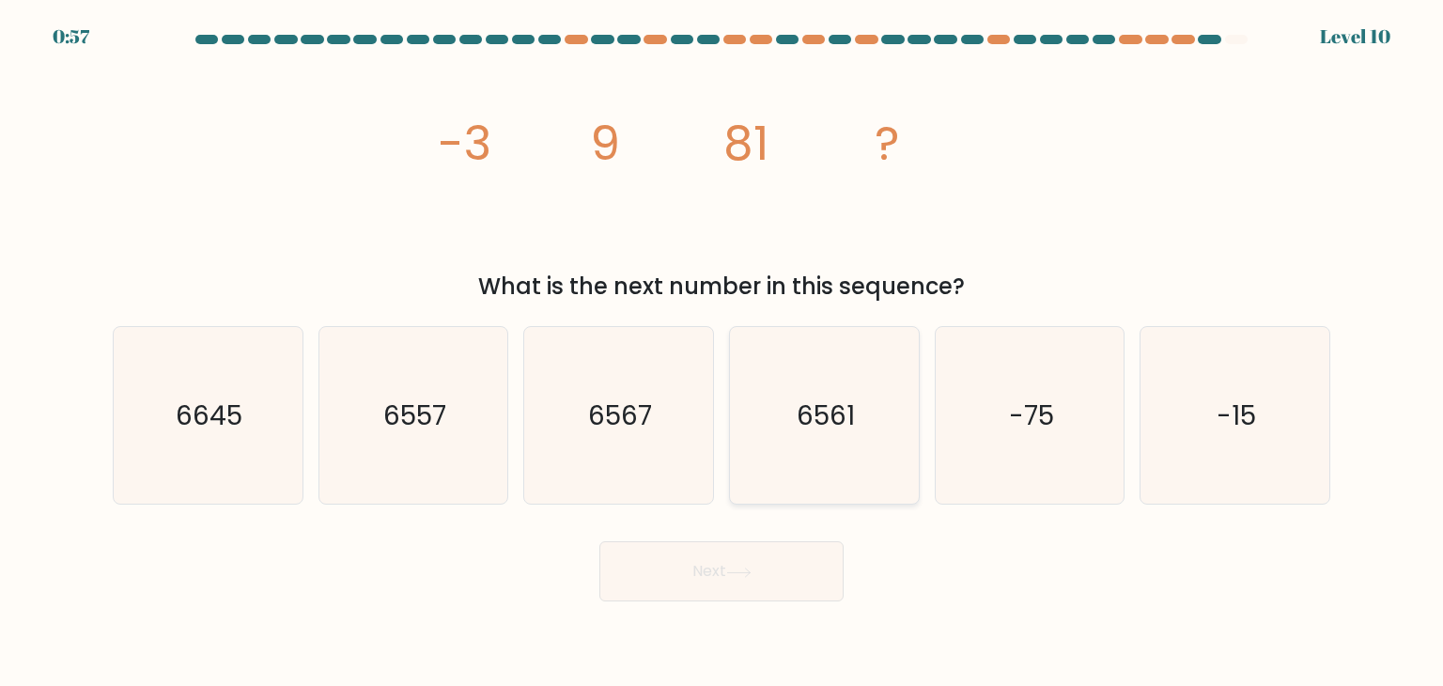
click at [782, 471] on icon "6561" at bounding box center [824, 415] width 177 height 177
click at [723, 352] on input "d. 6561" at bounding box center [722, 347] width 1 height 9
radio input "true"
click at [735, 579] on button "Next" at bounding box center [721, 571] width 244 height 60
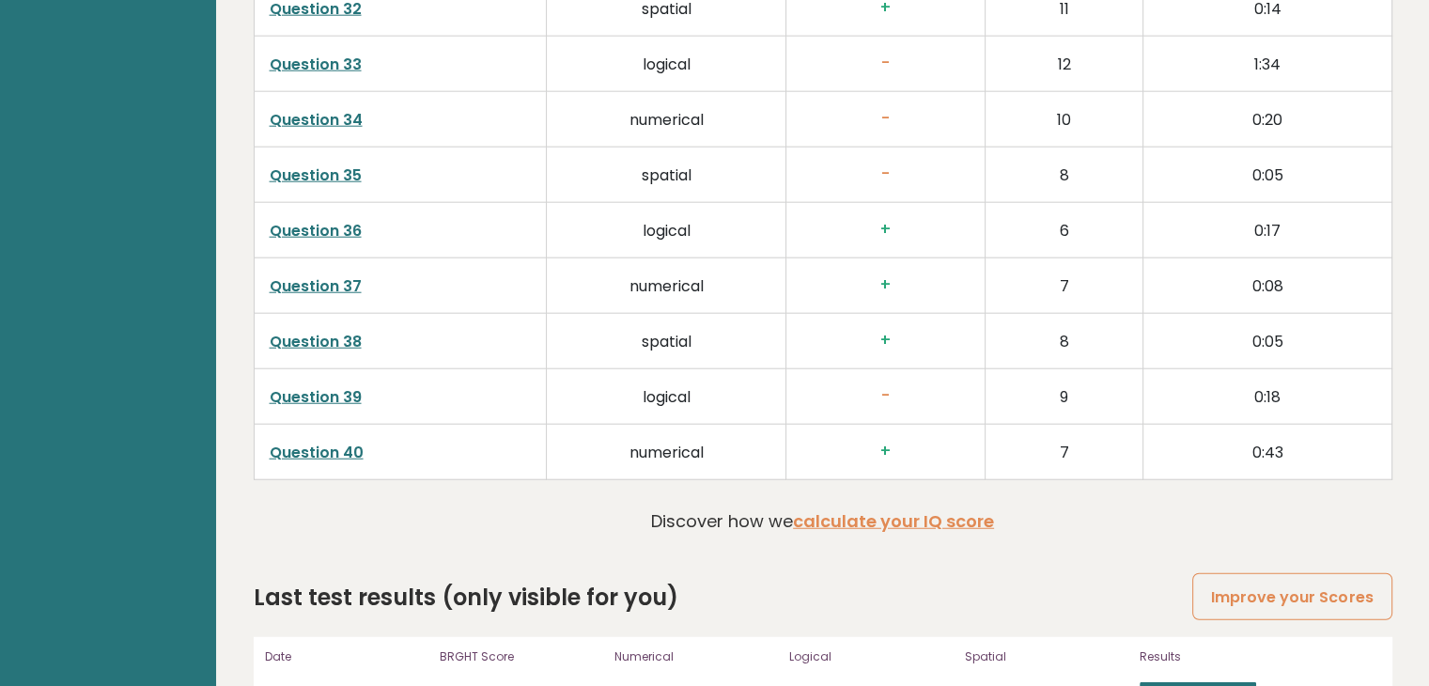
scroll to position [5082, 0]
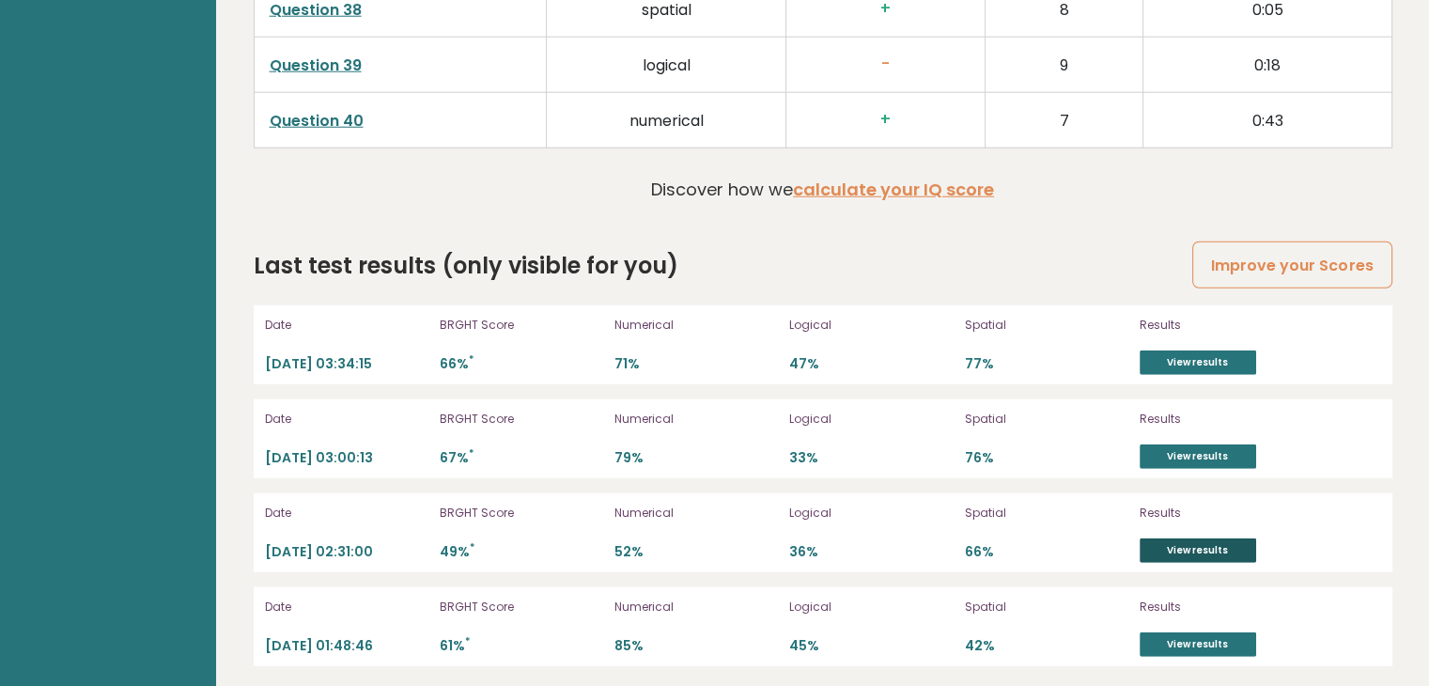
click at [1177, 545] on link "View results" at bounding box center [1198, 550] width 117 height 24
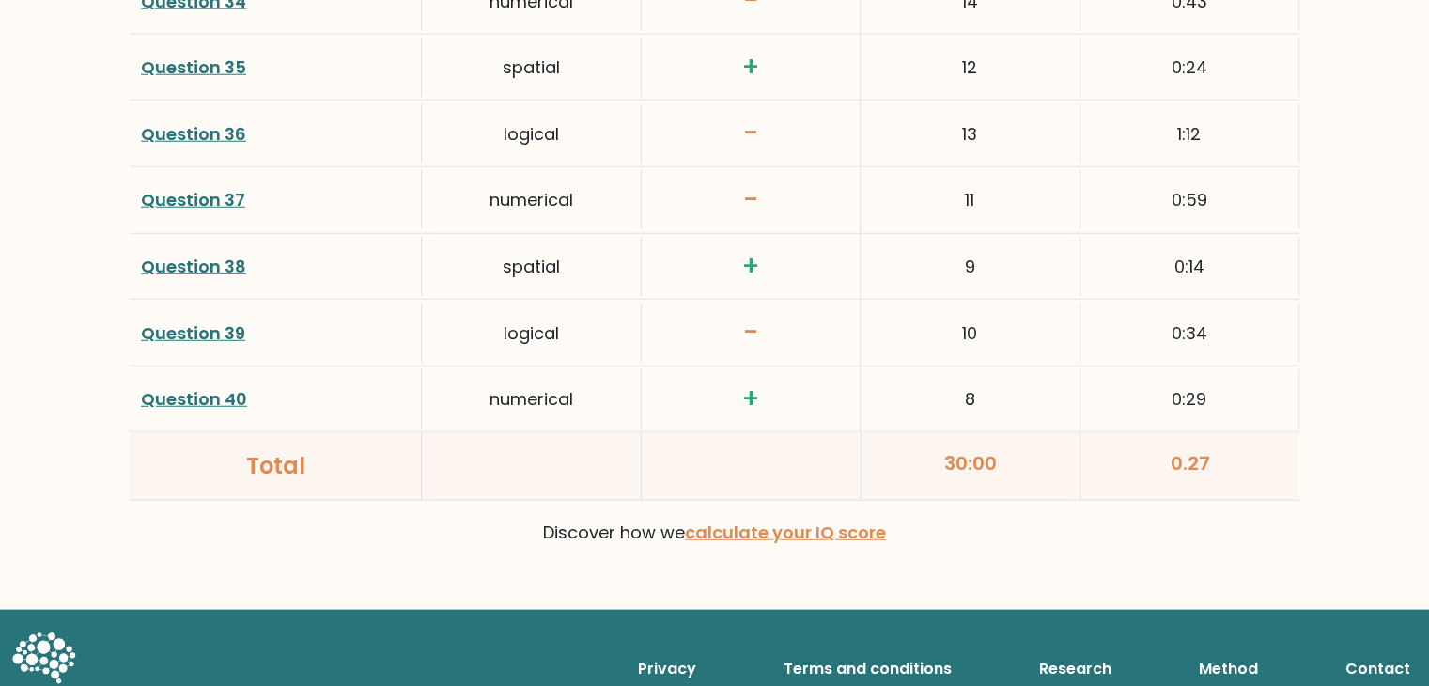
scroll to position [4942, 0]
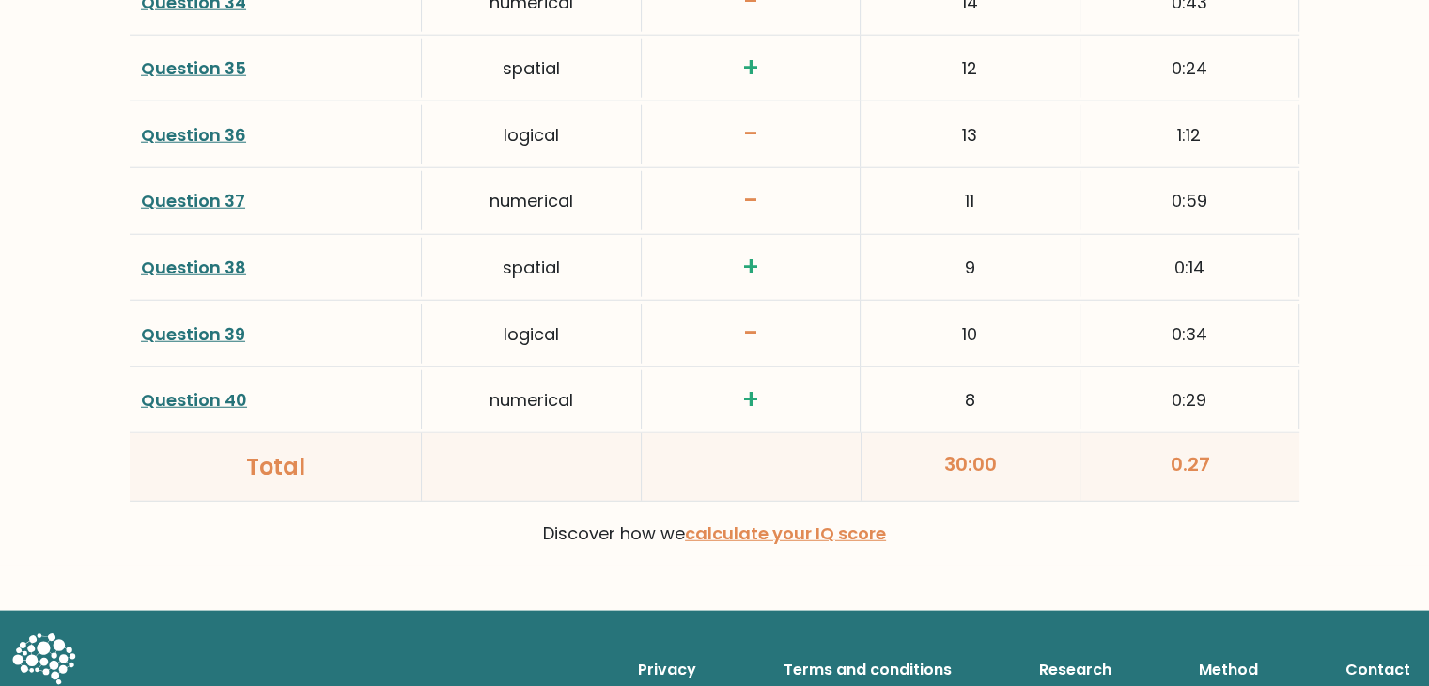
click at [218, 332] on link "Question 39" at bounding box center [193, 333] width 104 height 23
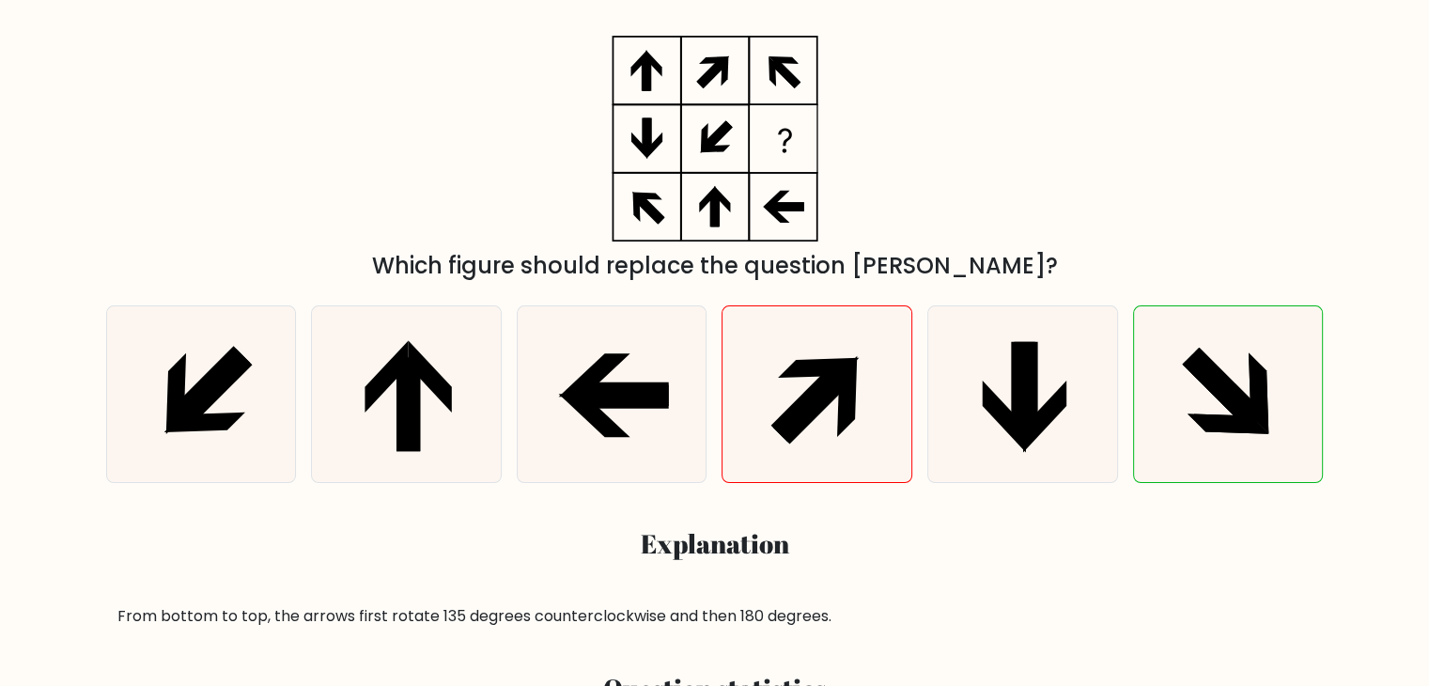
scroll to position [329, 0]
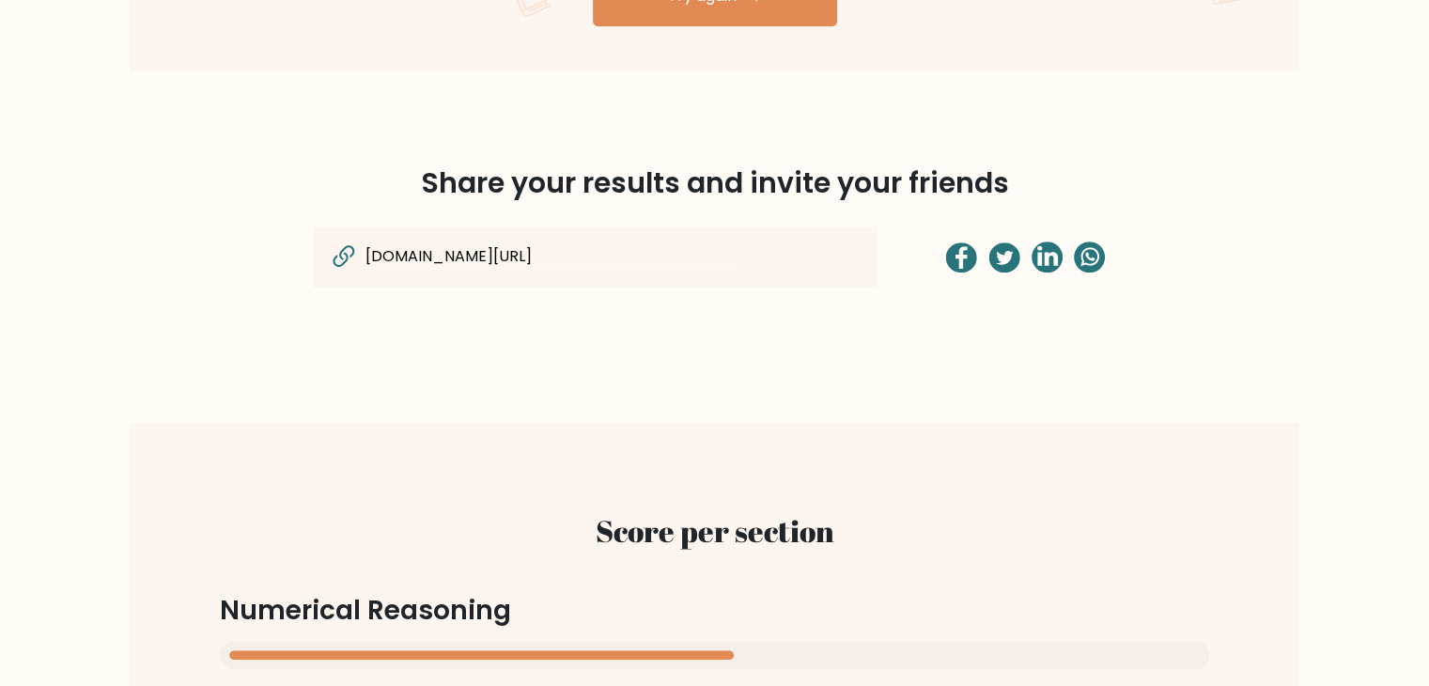
scroll to position [1330, 0]
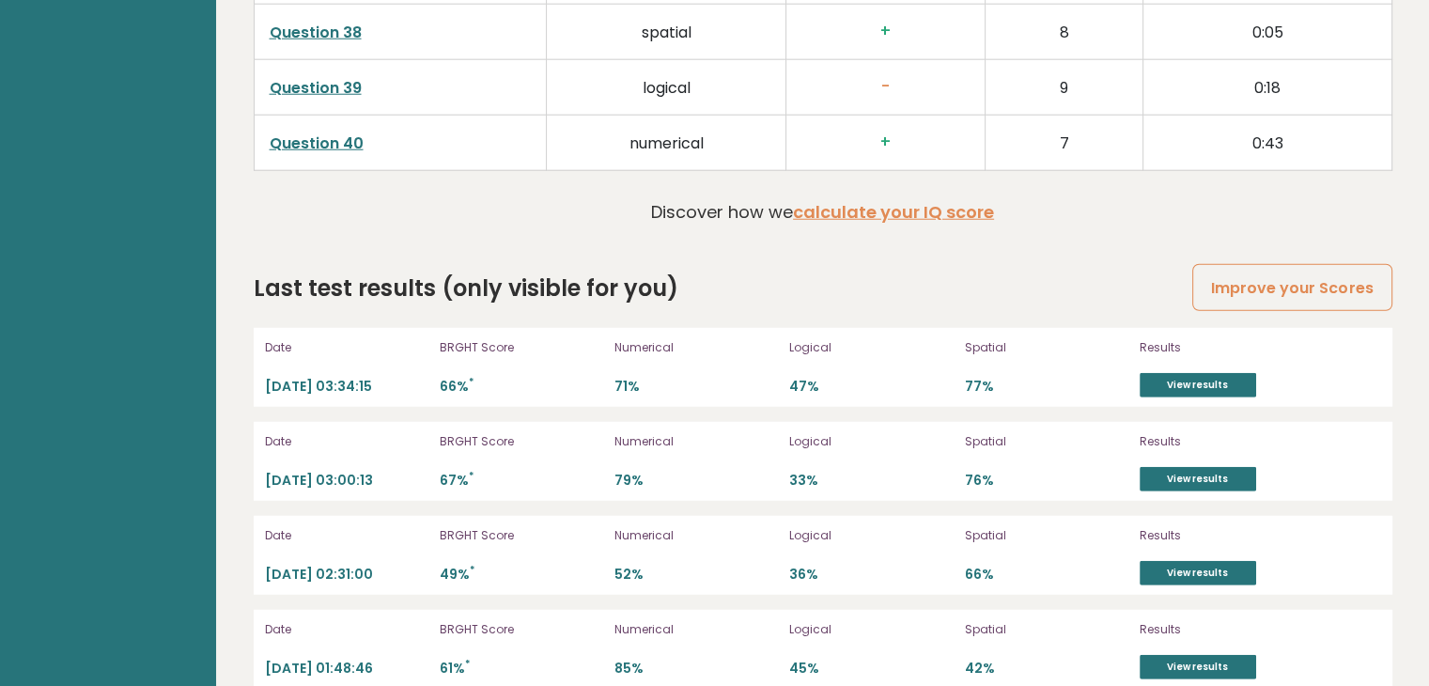
scroll to position [5082, 0]
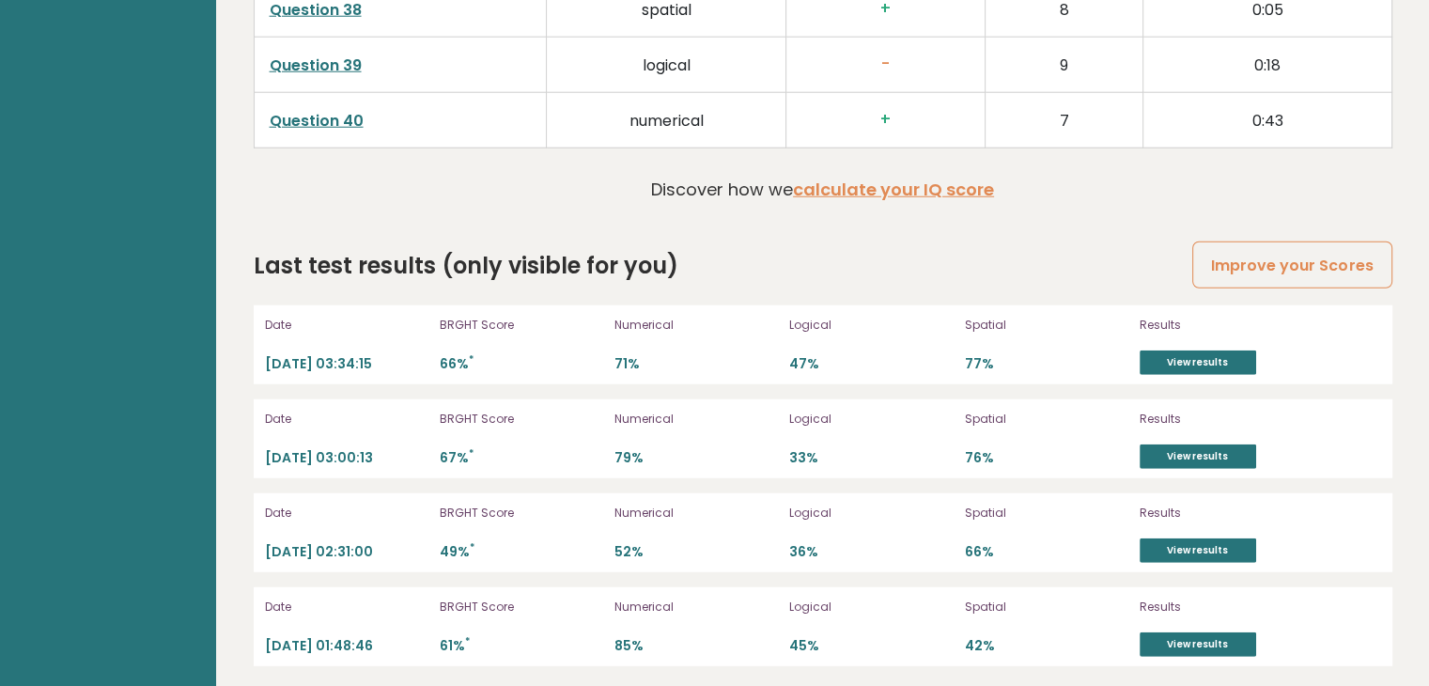
drag, startPoint x: 700, startPoint y: 512, endPoint x: 337, endPoint y: 538, distance: 363.7
drag, startPoint x: 337, startPoint y: 538, endPoint x: 155, endPoint y: 484, distance: 190.3
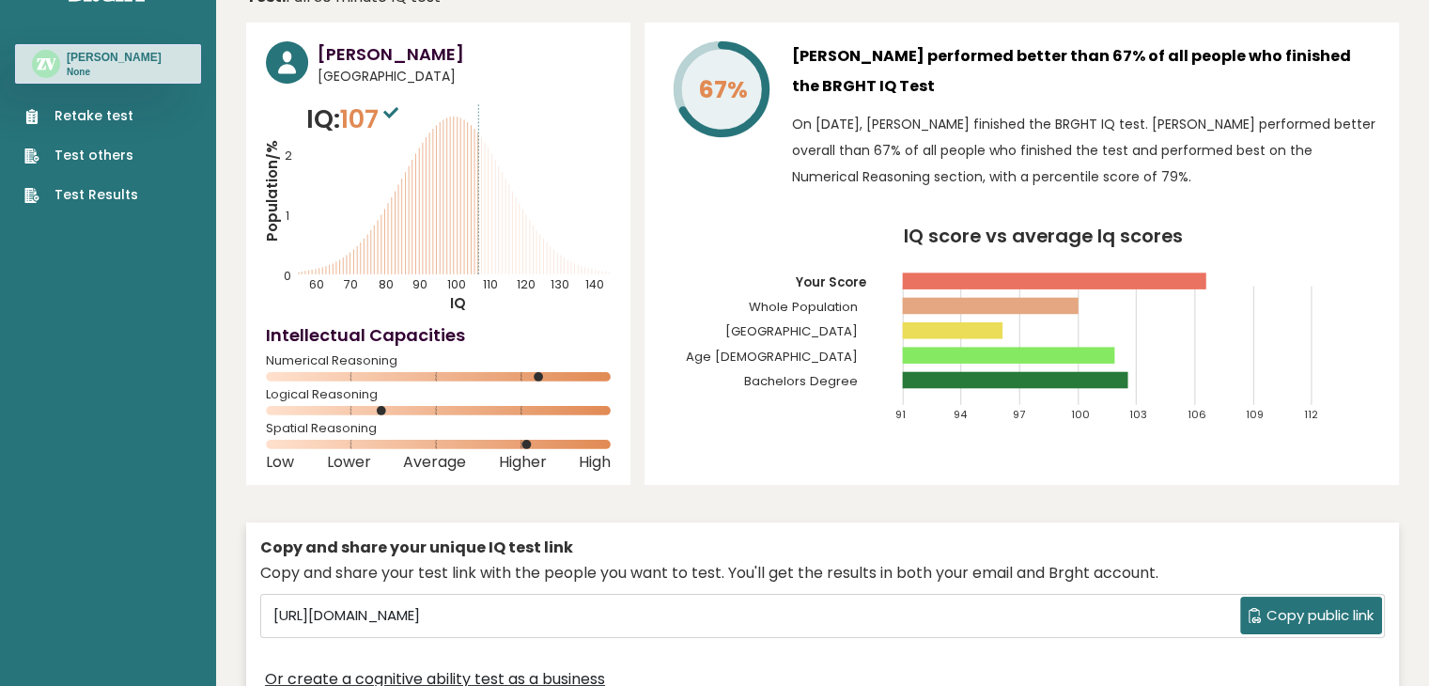
scroll to position [0, 0]
